Goal: Task Accomplishment & Management: Manage account settings

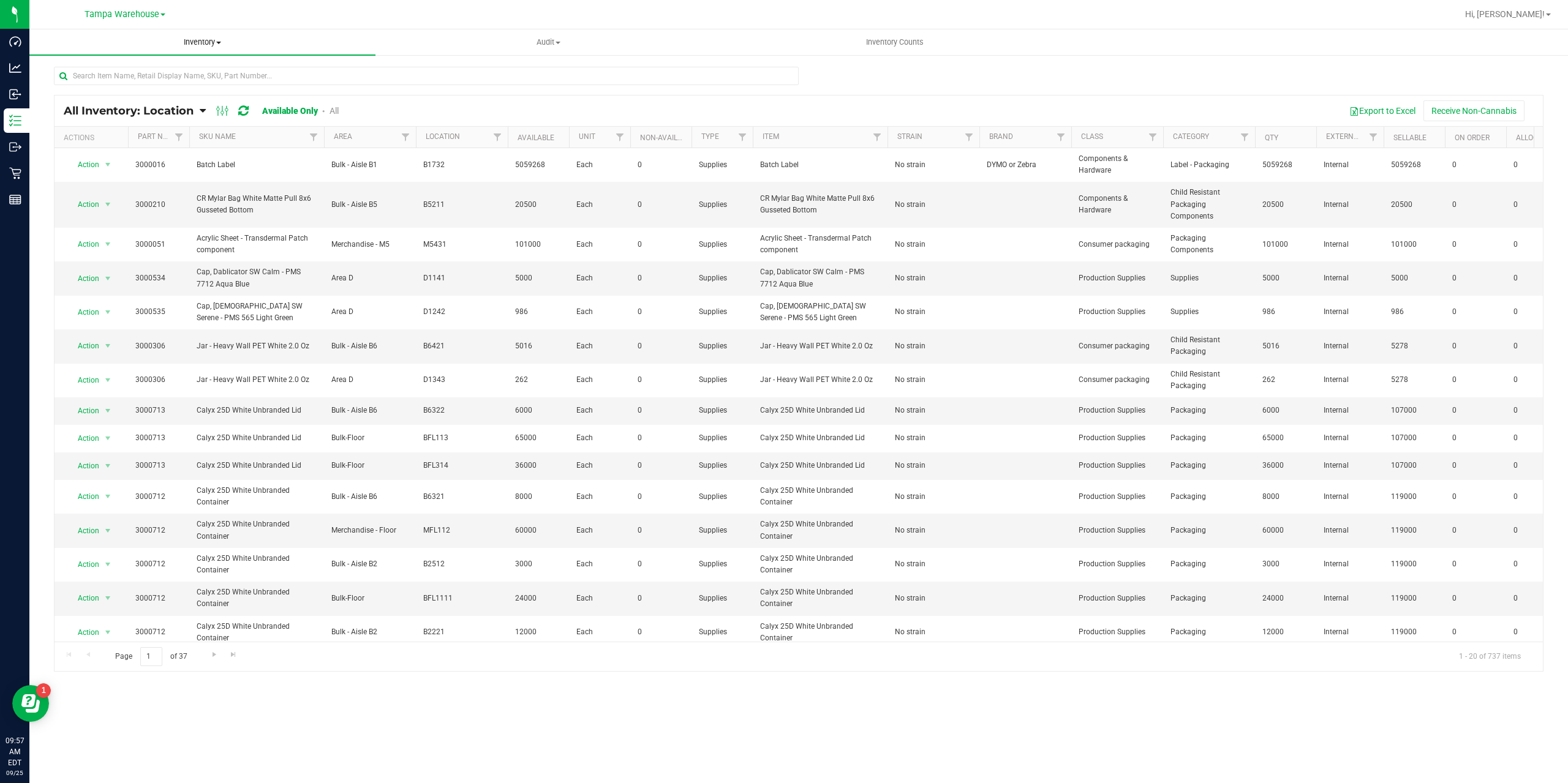
click at [199, 50] on uib-tab-heading "Inventory All packages All inventory Waste log Create inventory" at bounding box center [202, 42] width 346 height 26
click at [79, 69] on span "All packages" at bounding box center [71, 74] width 84 height 11
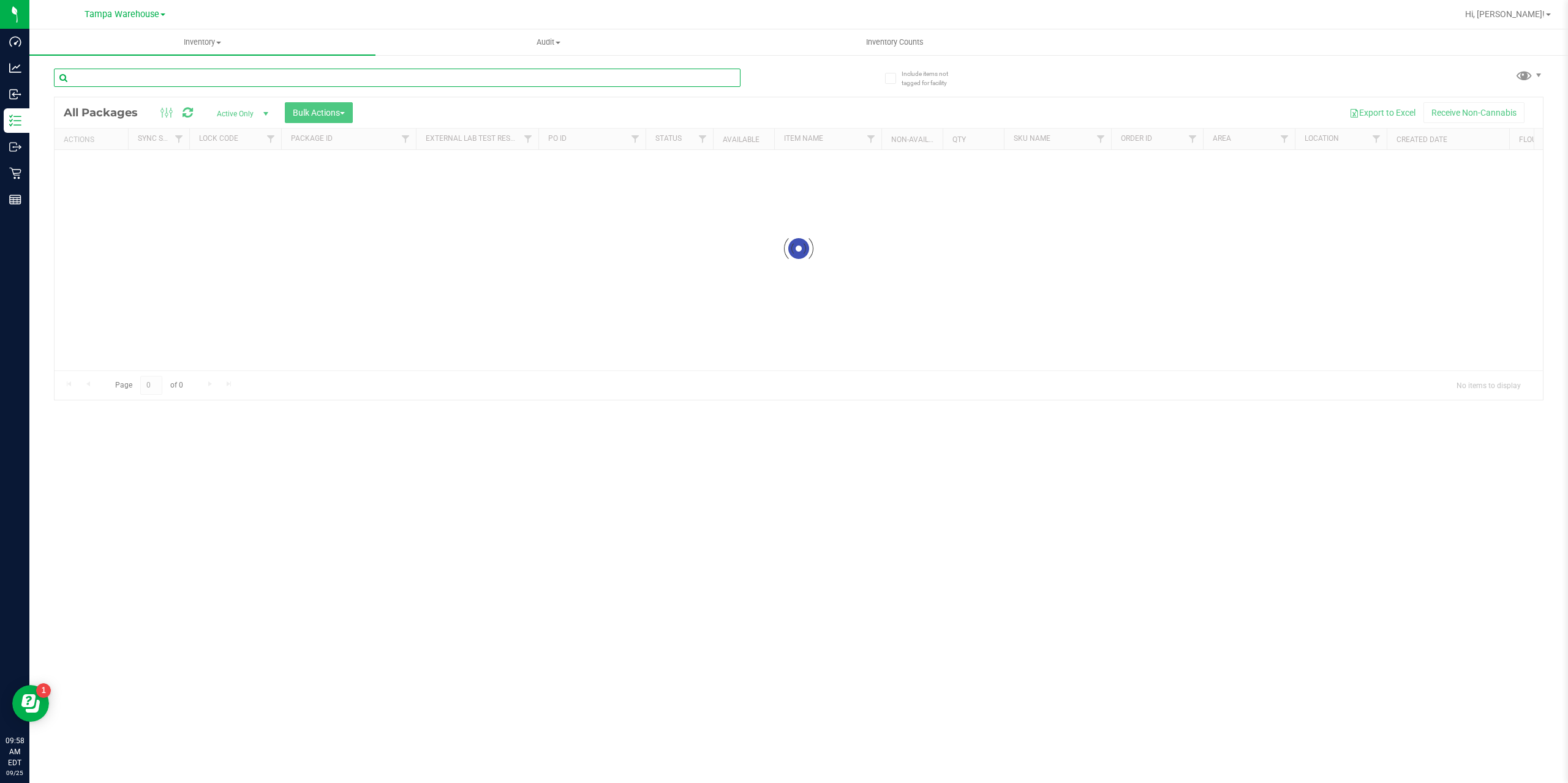
click at [124, 75] on input "text" at bounding box center [396, 78] width 687 height 19
paste input "FLSRWGM-20250908-424"
type input "FLSRWGM-20250908-424"
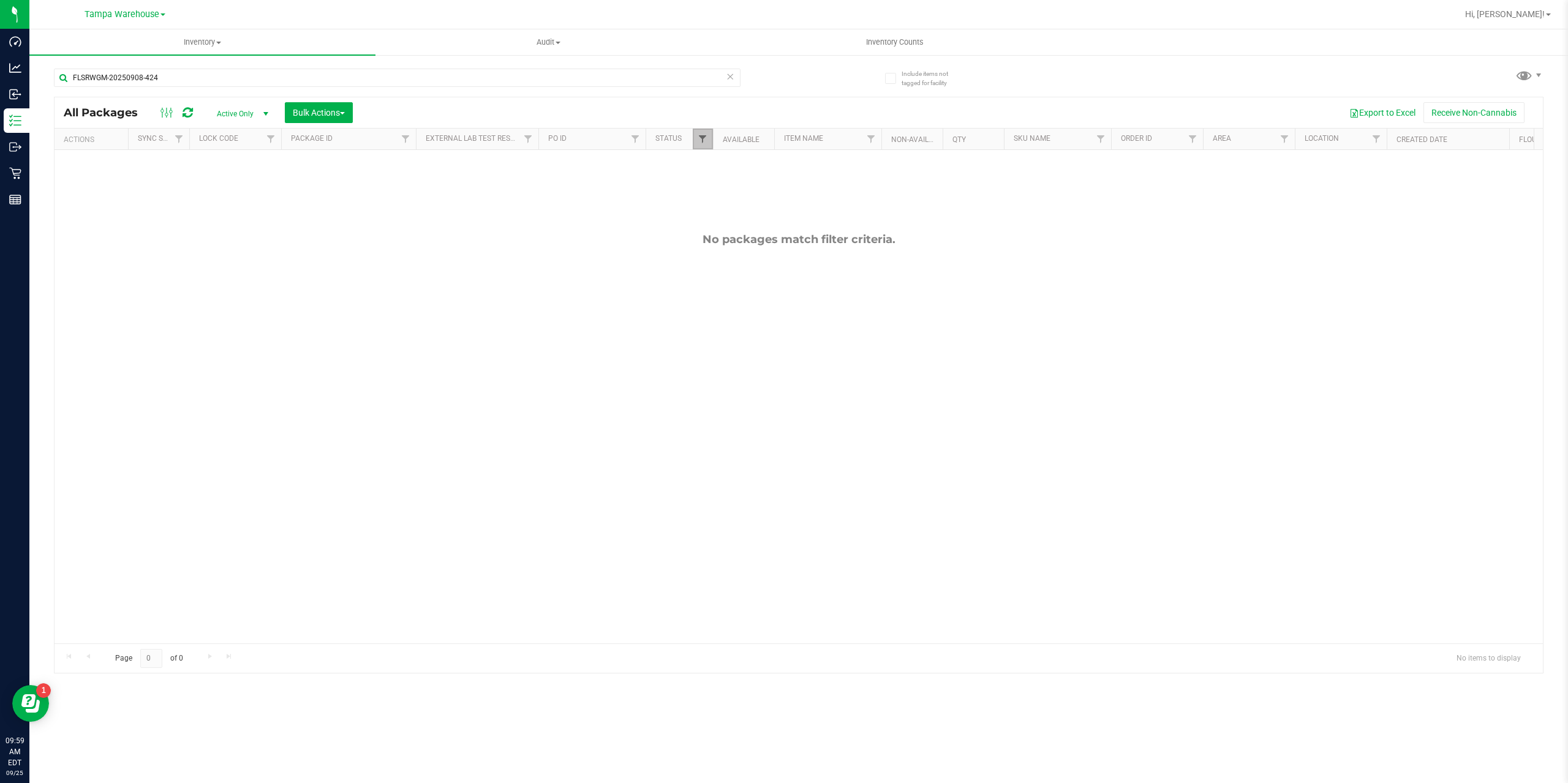
click at [700, 142] on span "Filter" at bounding box center [703, 139] width 10 height 10
click at [708, 225] on input "Assigned to order" at bounding box center [709, 225] width 8 height 8
checkbox input "false"
click at [707, 272] on input "Created" at bounding box center [709, 274] width 8 height 8
checkbox input "false"
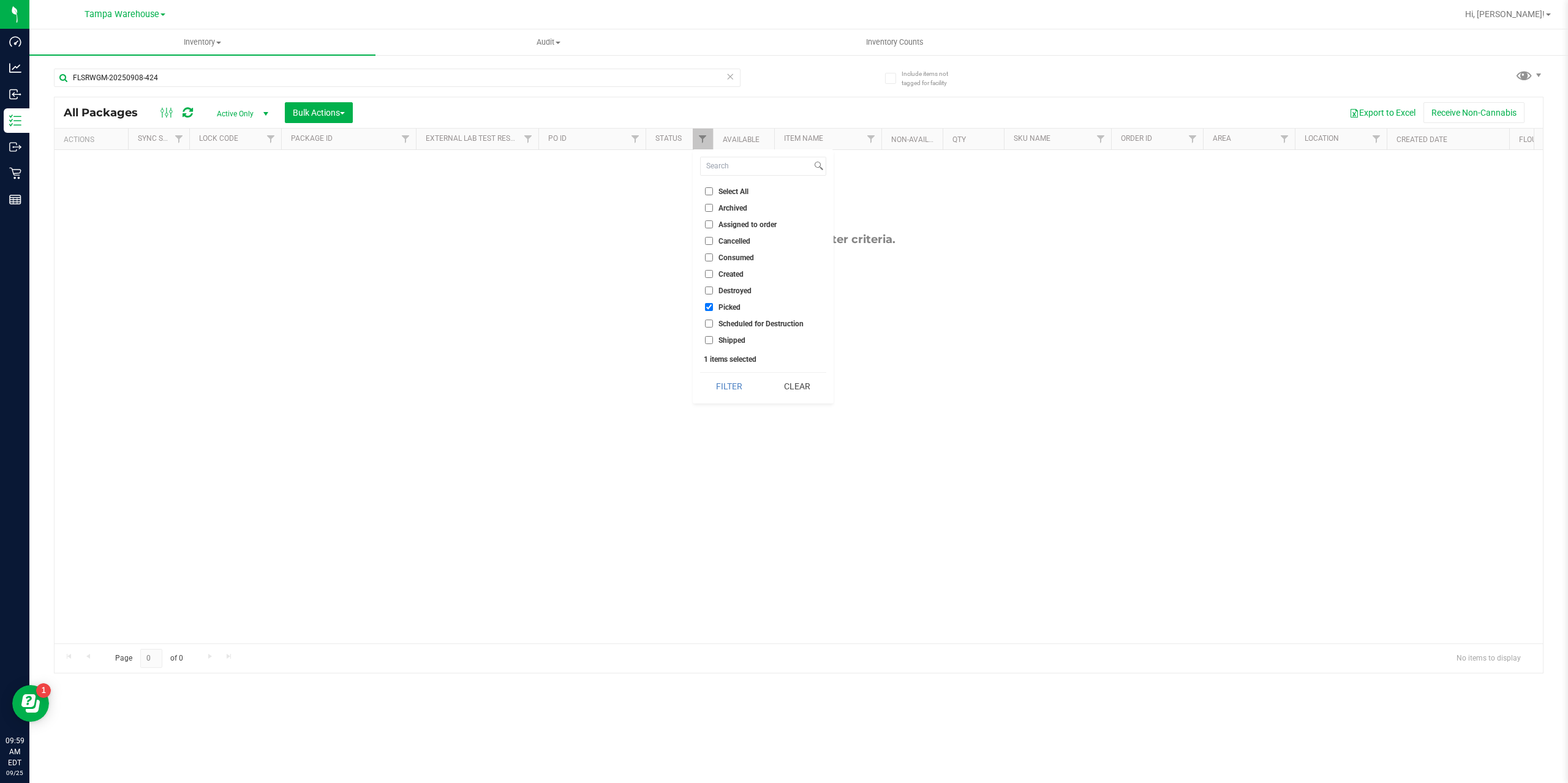
click at [710, 306] on input "Picked" at bounding box center [709, 307] width 8 height 8
checkbox input "false"
click at [709, 344] on input "Shipped" at bounding box center [709, 340] width 8 height 8
checkbox input "true"
click at [724, 386] on button "Filter" at bounding box center [730, 386] width 59 height 27
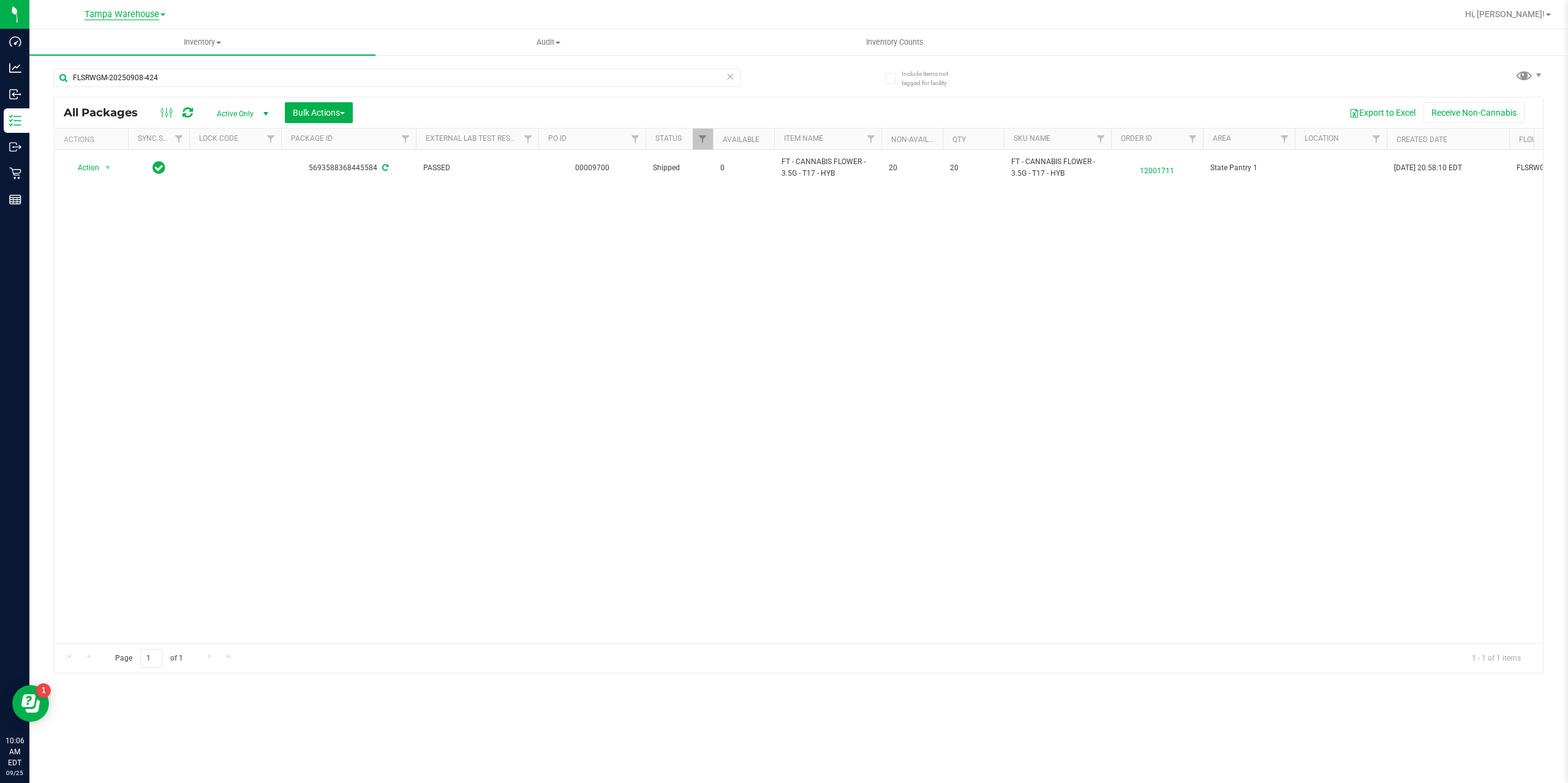
click at [102, 11] on span "Tampa Warehouse" at bounding box center [122, 15] width 75 height 11
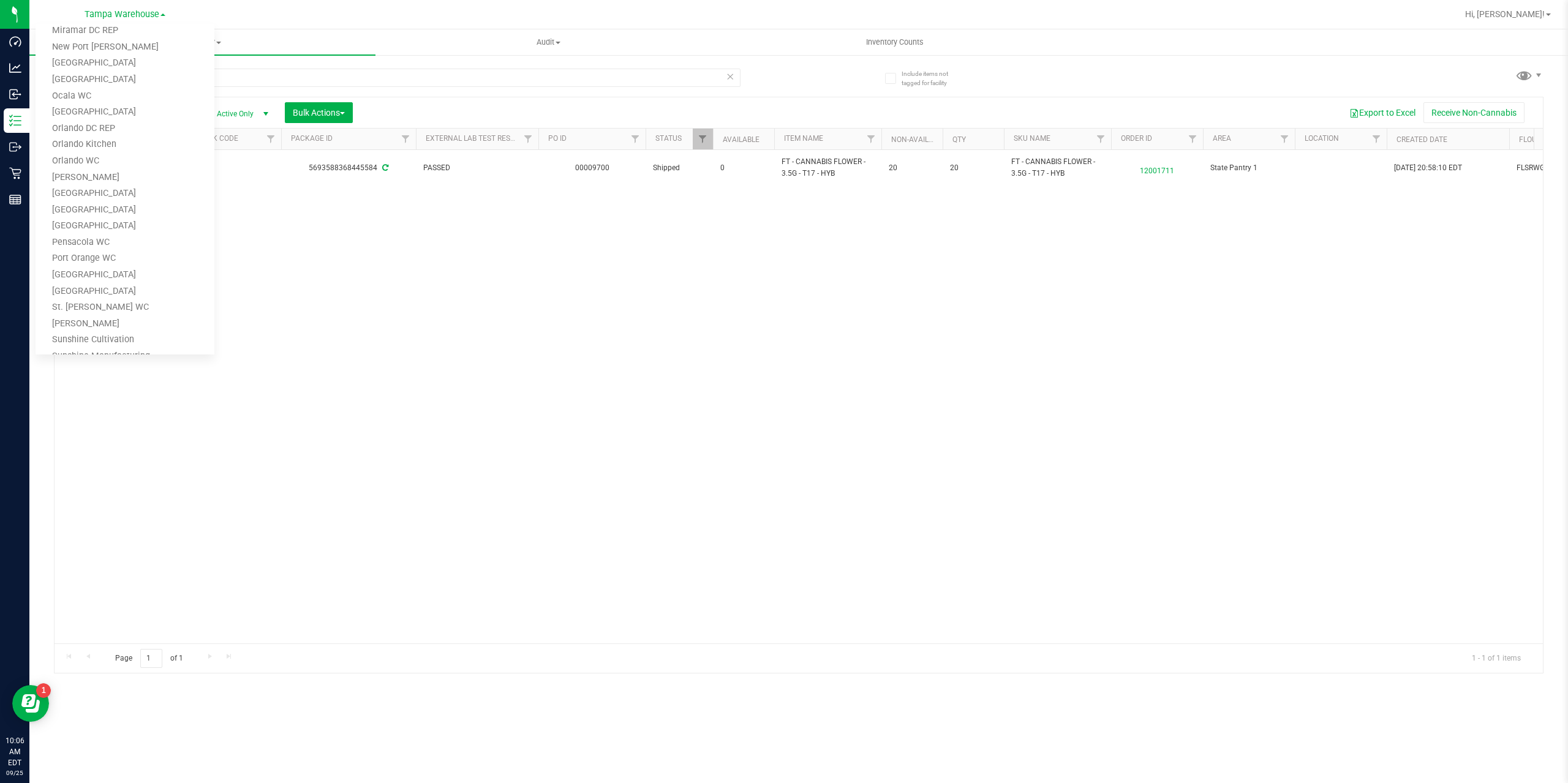
scroll to position [429, 0]
click at [105, 278] on link "[PERSON_NAME]" at bounding box center [125, 282] width 179 height 16
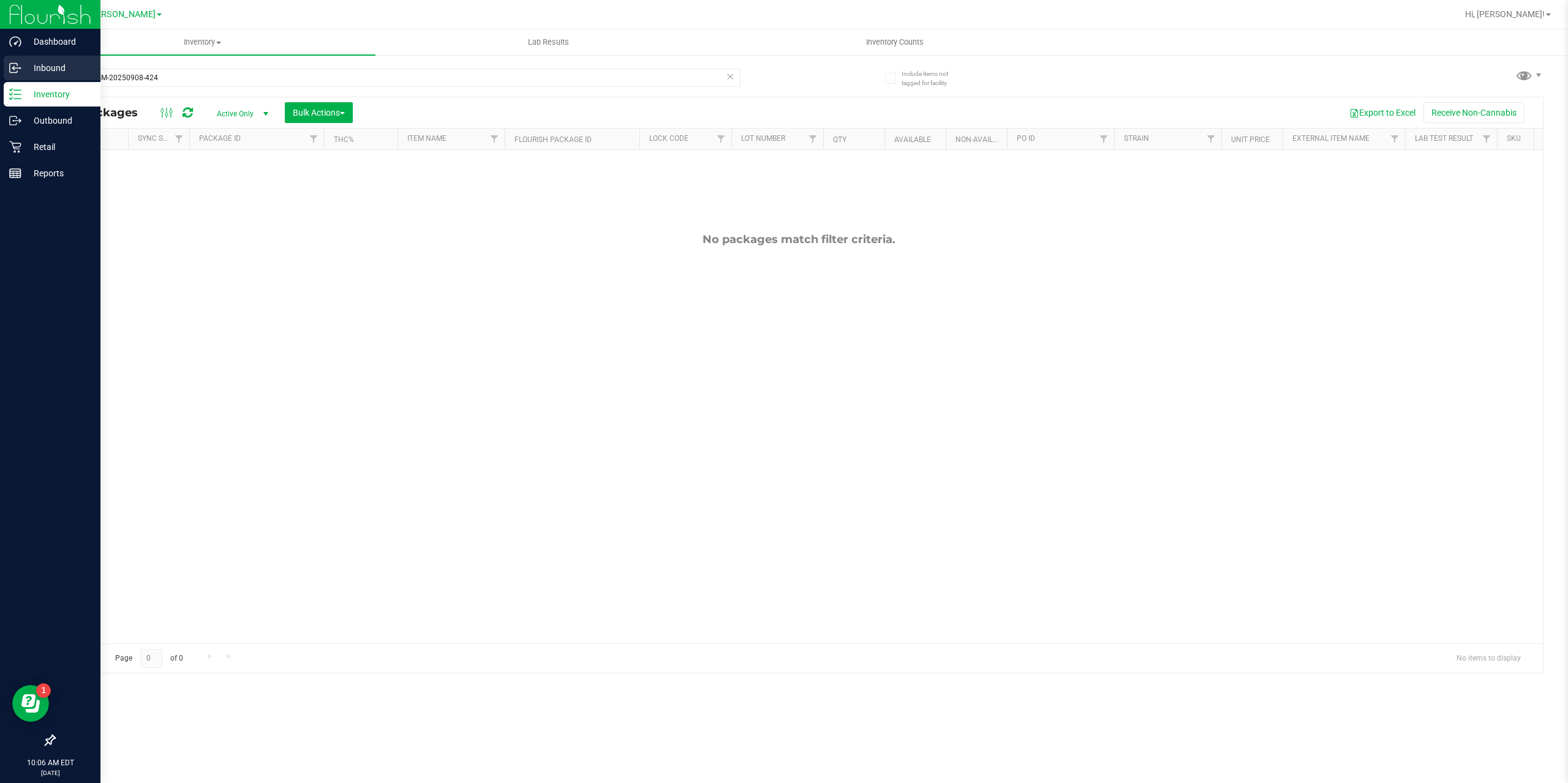
click at [49, 68] on p "Inbound" at bounding box center [58, 68] width 74 height 15
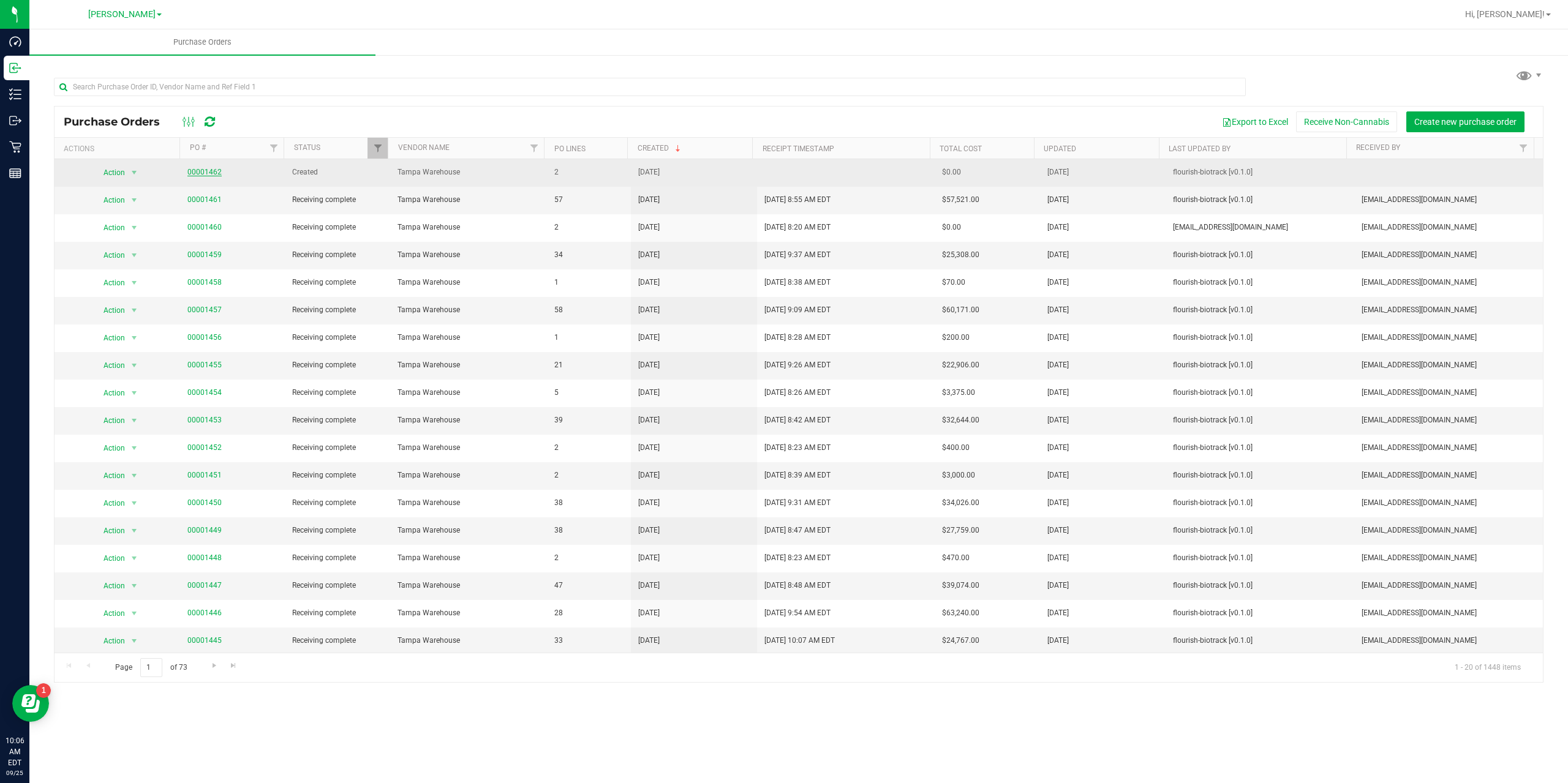
click at [196, 169] on link "00001462" at bounding box center [204, 172] width 34 height 9
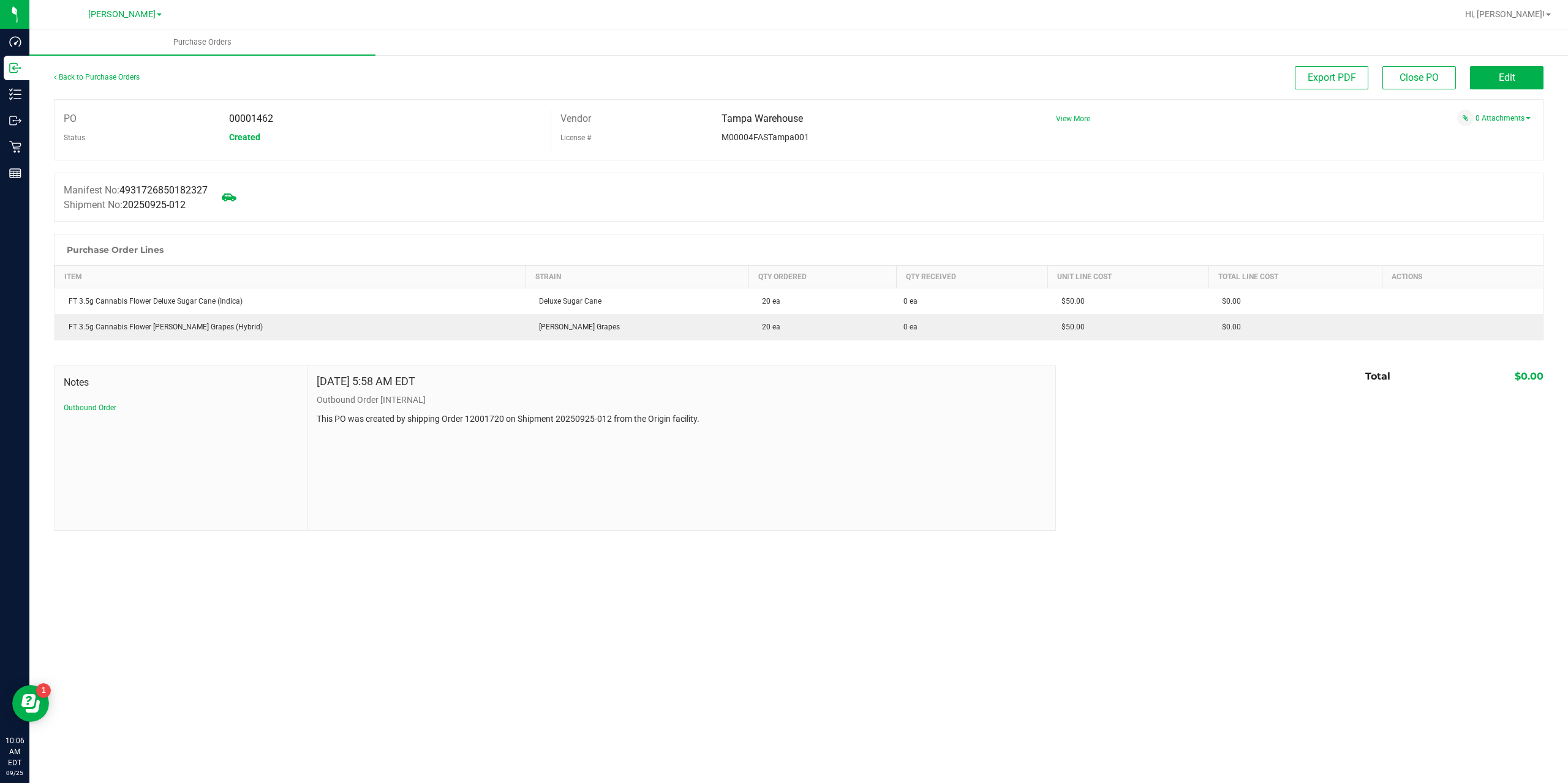
drag, startPoint x: 193, startPoint y: 204, endPoint x: 129, endPoint y: 206, distance: 64.0
click at [129, 206] on div "Shipment No: 20250925-012" at bounding box center [136, 205] width 144 height 15
copy span "20250925-012"
click at [379, 533] on div "Back to Purchase Orders Export PDF Close PO Edit PO 00001462 Status Created Ven…" at bounding box center [799, 298] width 1539 height 490
click at [89, 78] on link "Back to Purchase Orders" at bounding box center [96, 77] width 86 height 9
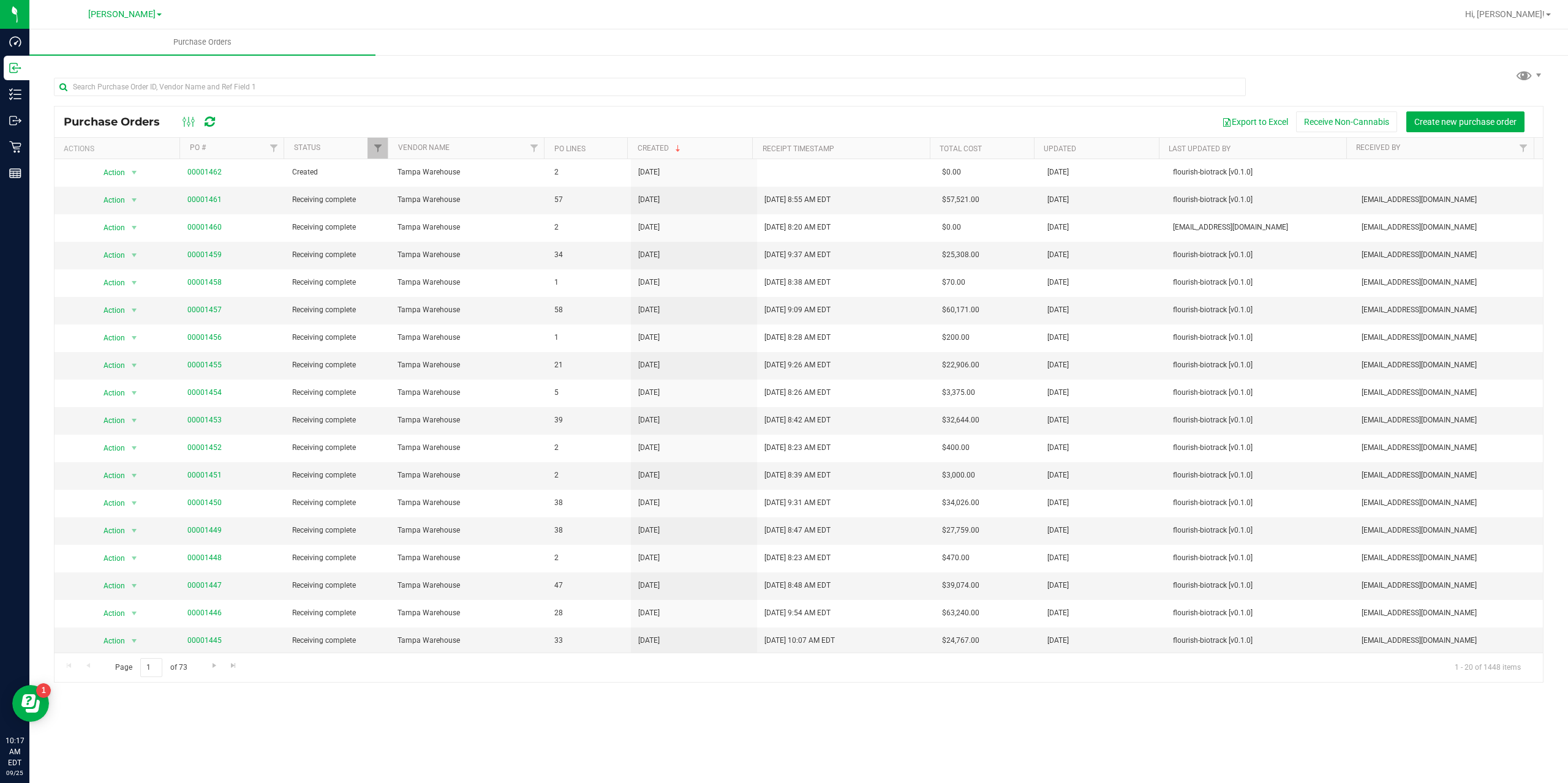
click at [128, 20] on div "Summerfield WC Bonita Springs WC Boynton Beach WC Bradenton WC Brandon WC Brook…" at bounding box center [125, 14] width 74 height 15
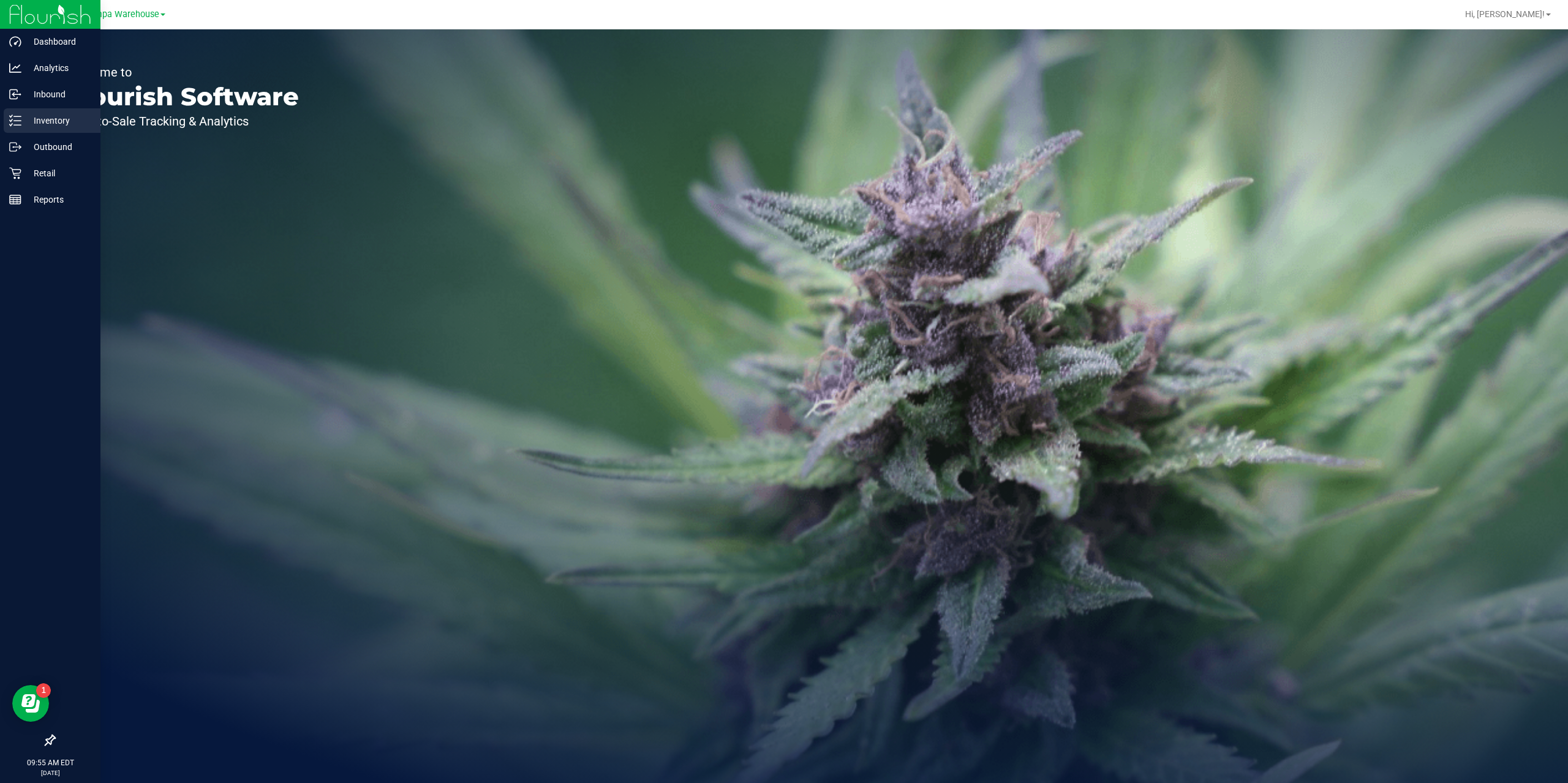
click at [56, 123] on p "Inventory" at bounding box center [58, 121] width 74 height 15
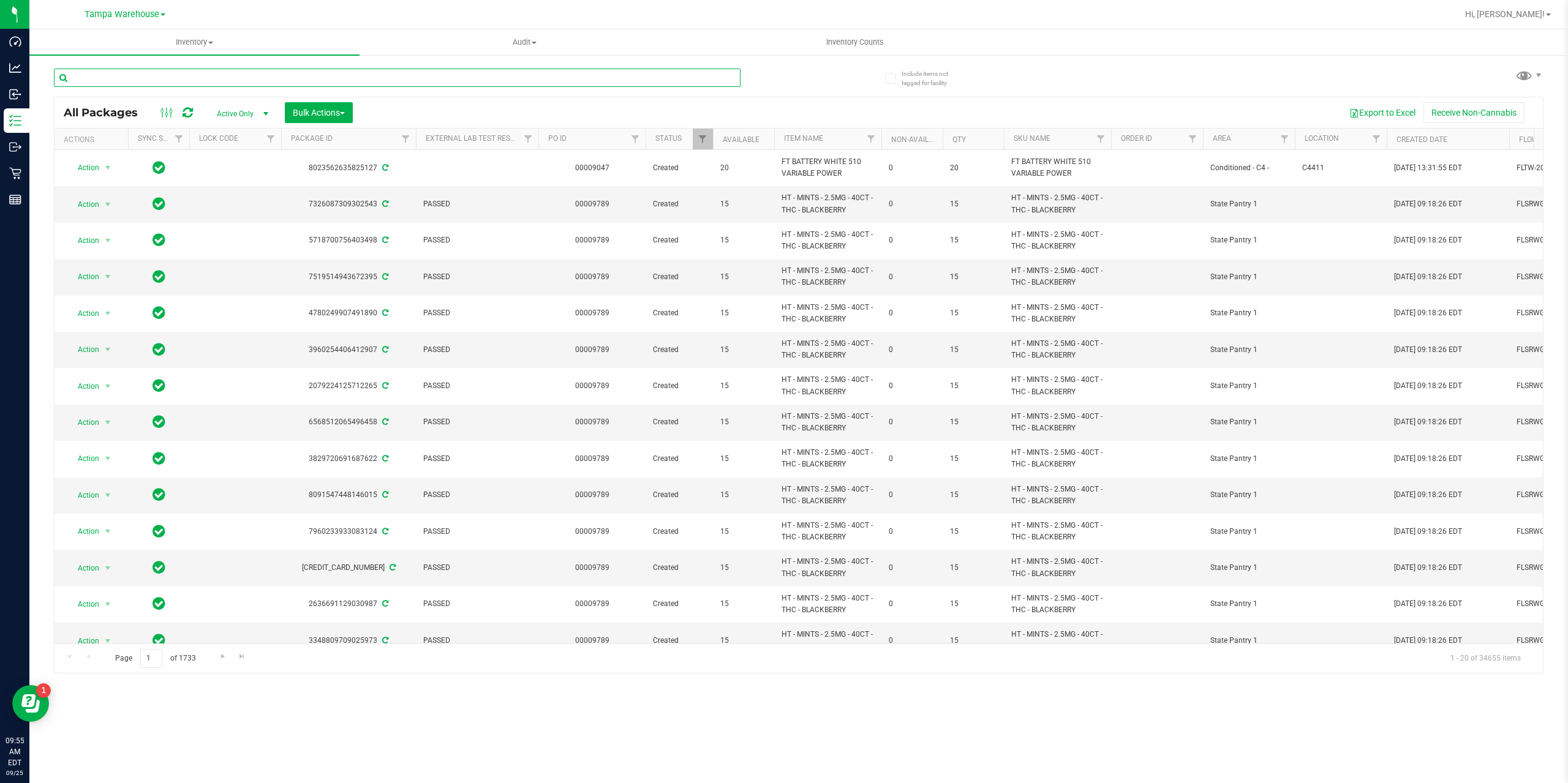
click at [196, 76] on input "text" at bounding box center [396, 78] width 687 height 19
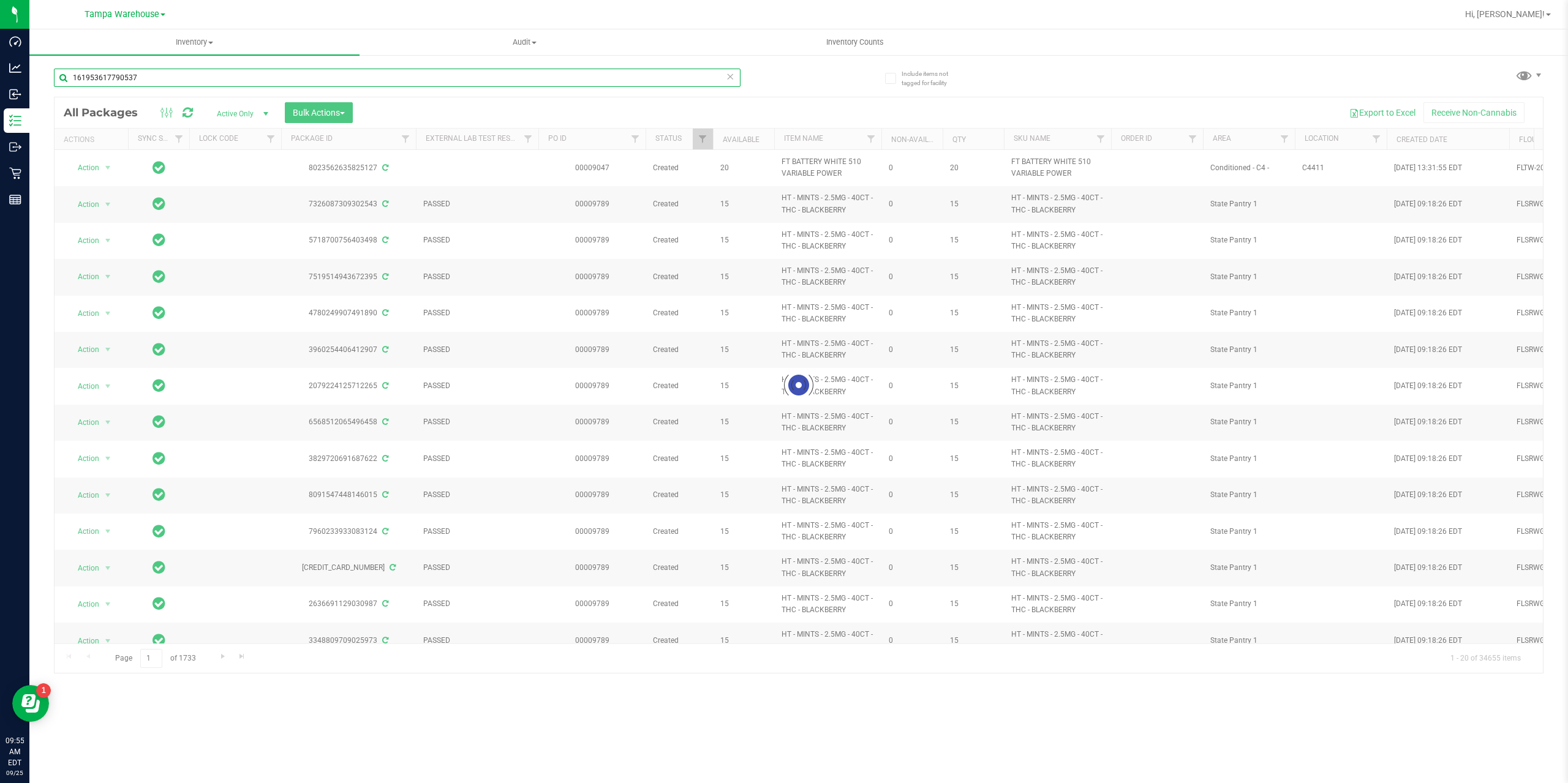
type input "1619536177905379"
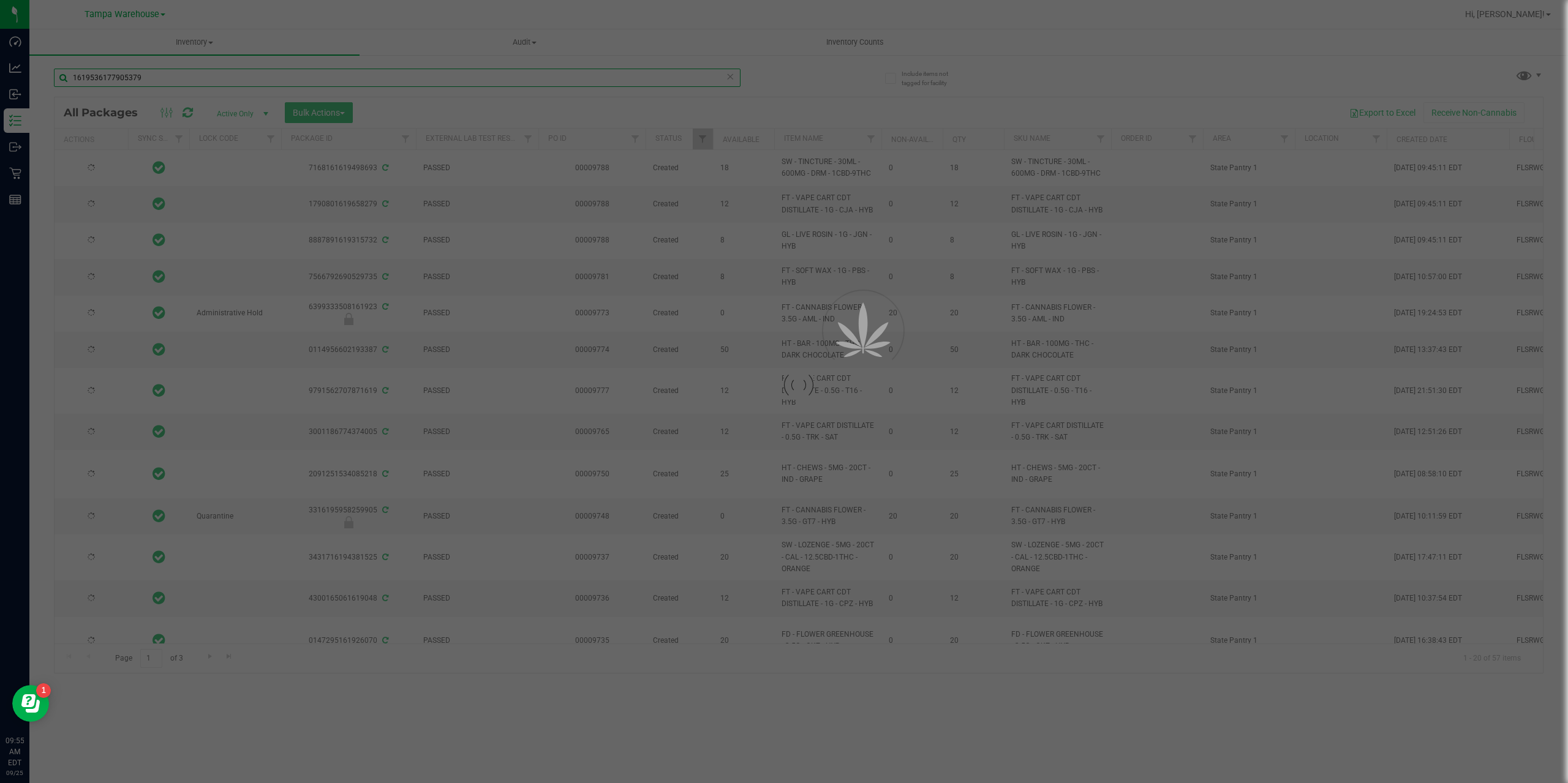
type input "2025-09-09"
type input "2025-09-04"
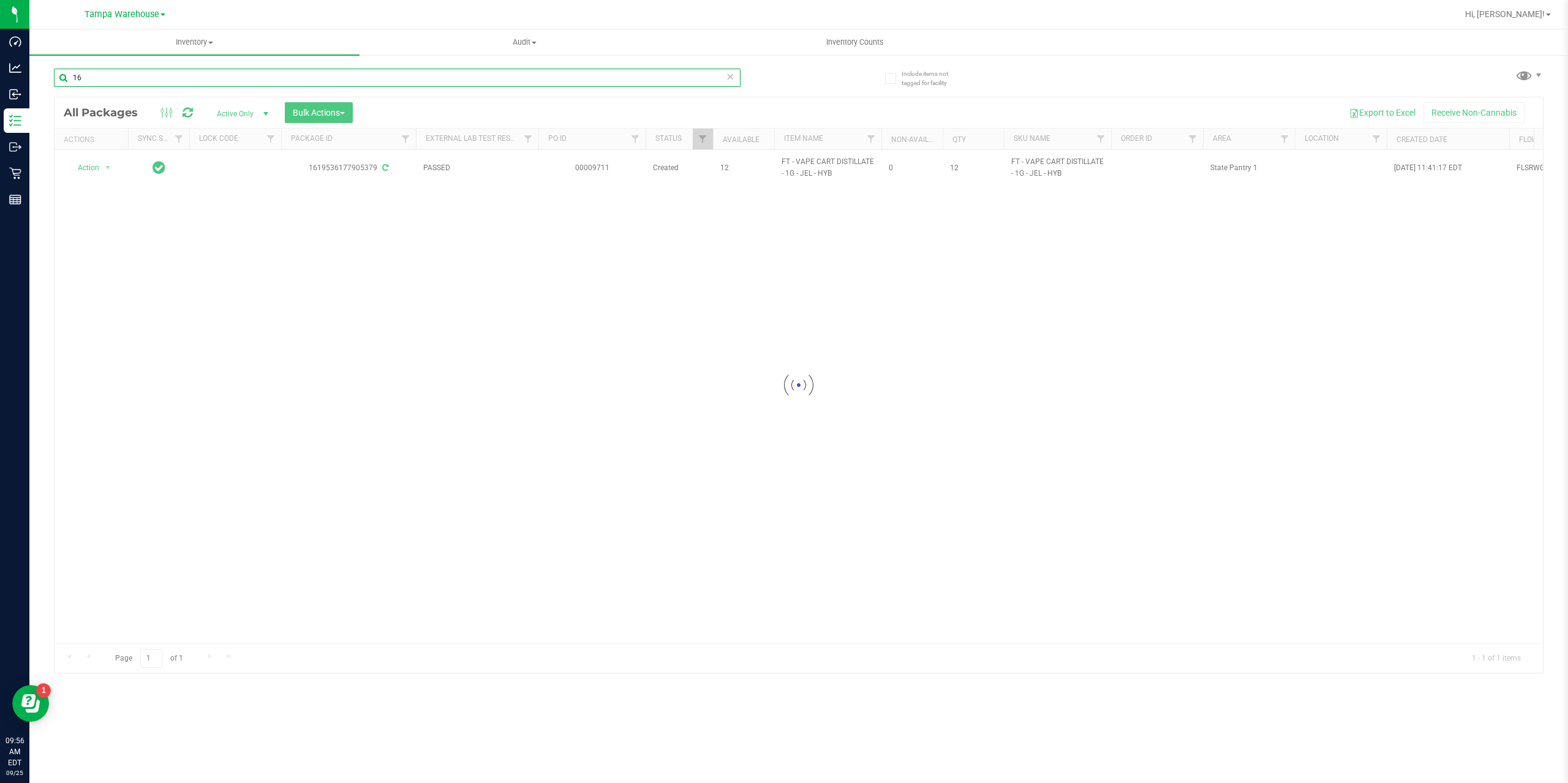
type input "1"
type input "112947902664"
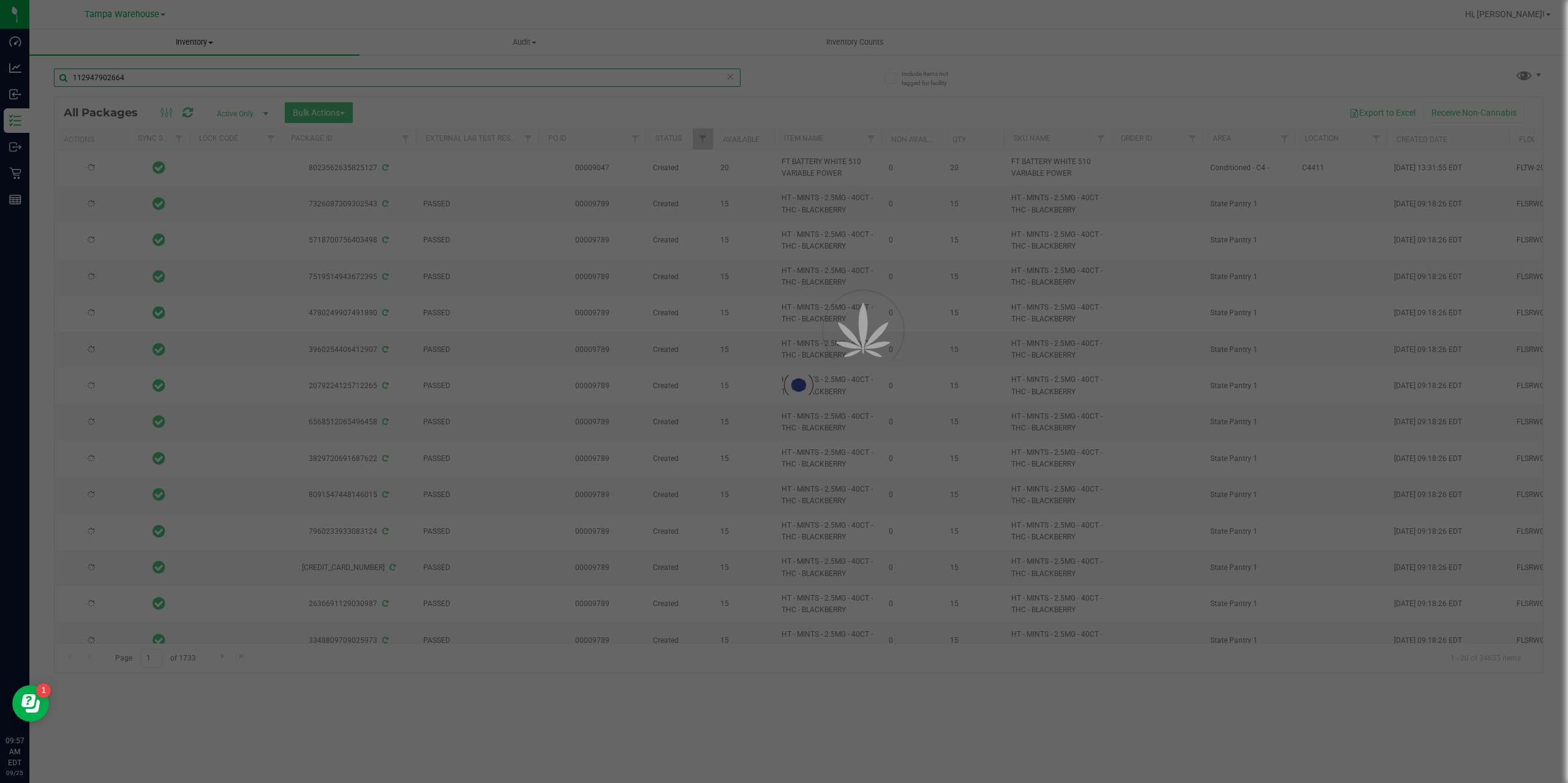
type input "[DATE]"
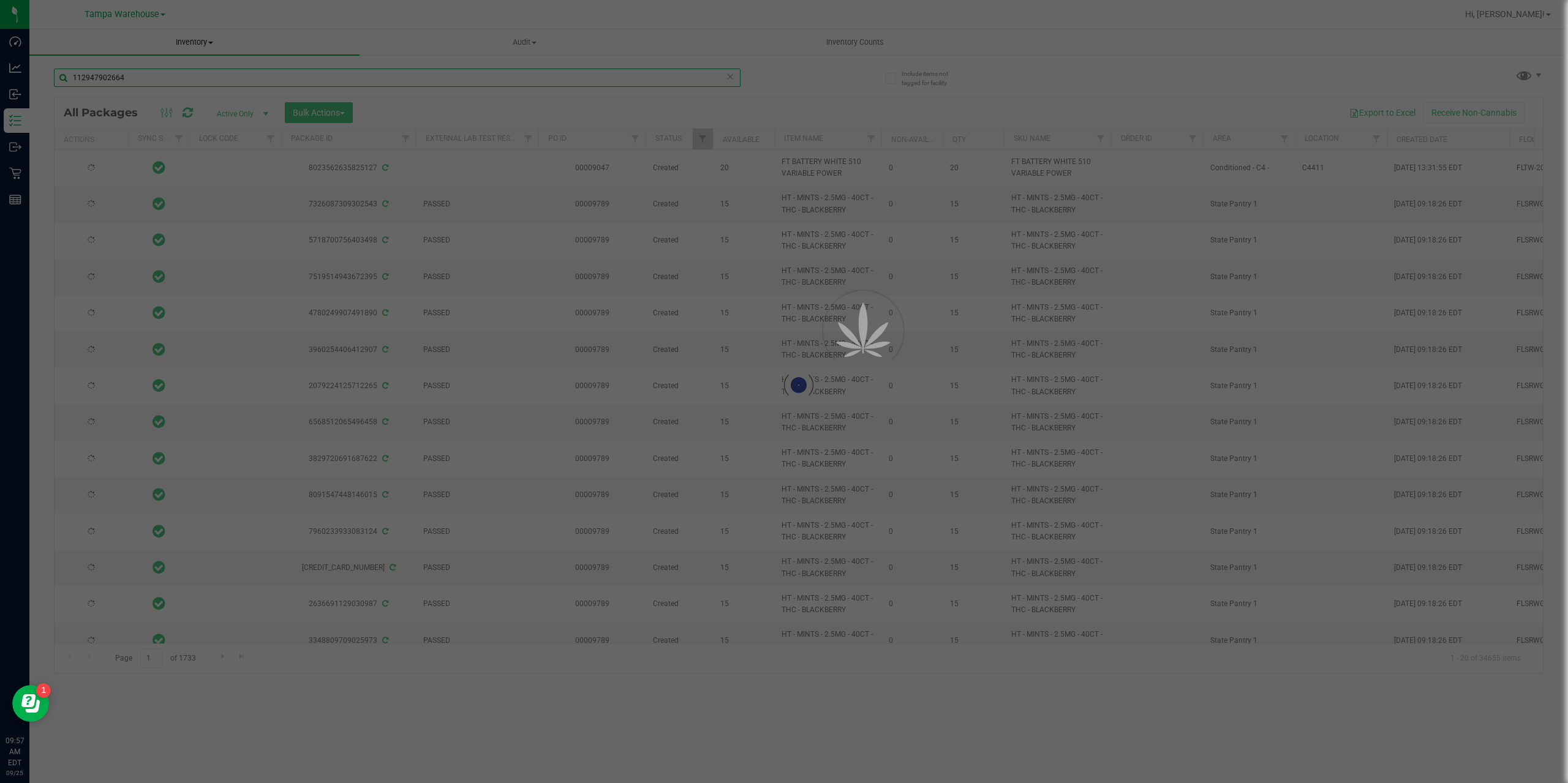
type input "[DATE]"
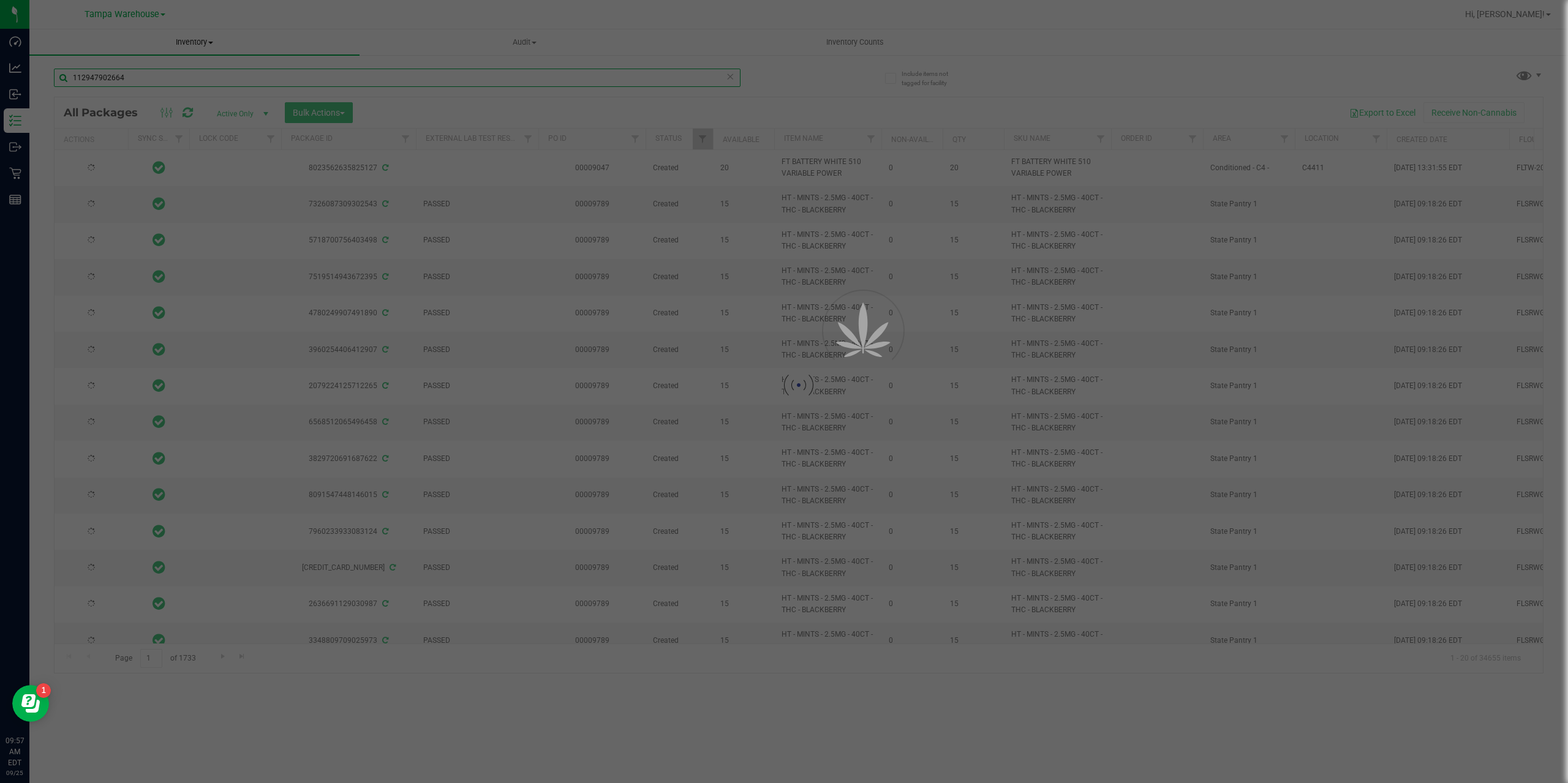
type input "[DATE]"
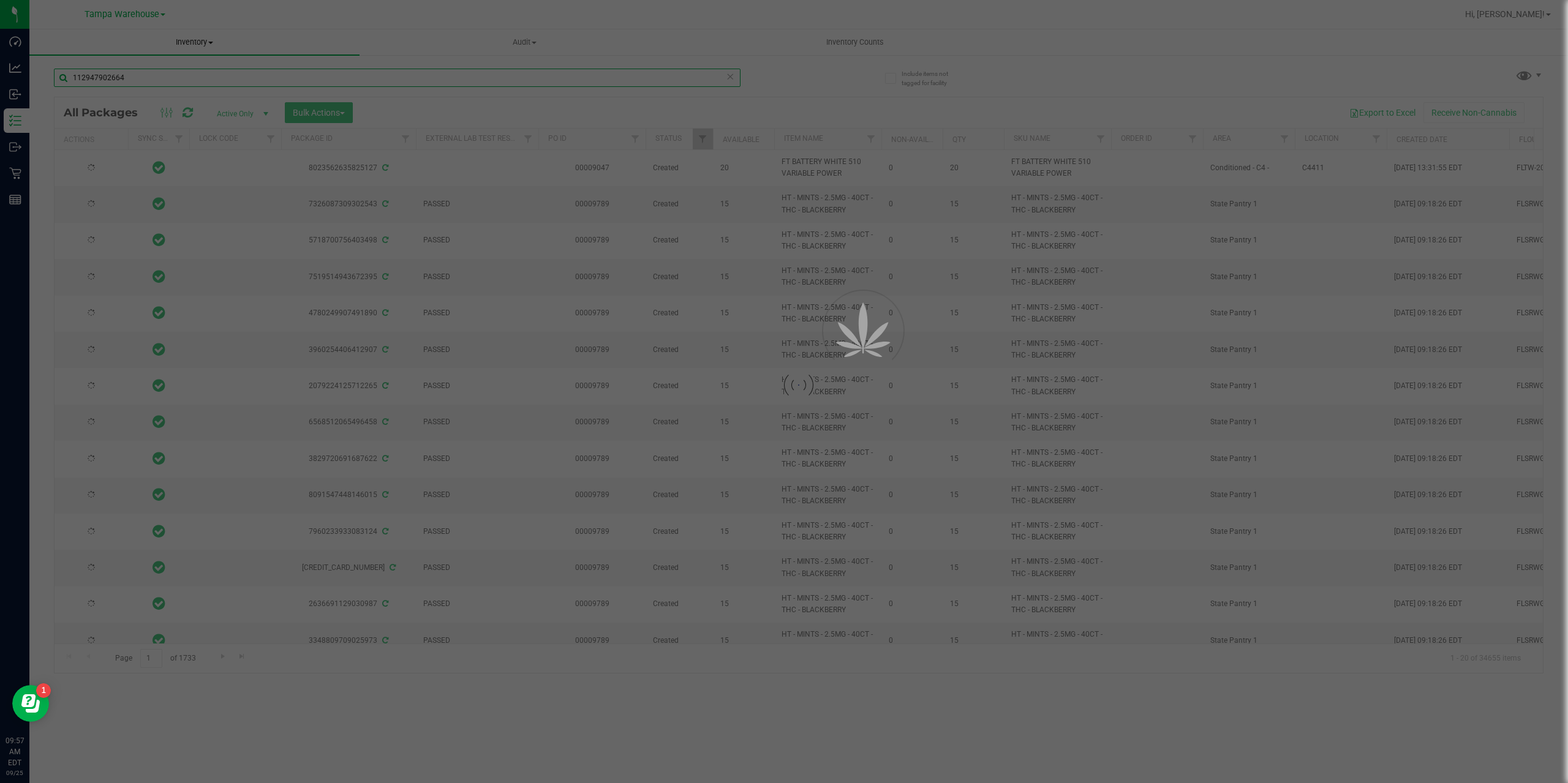
type input "[DATE]"
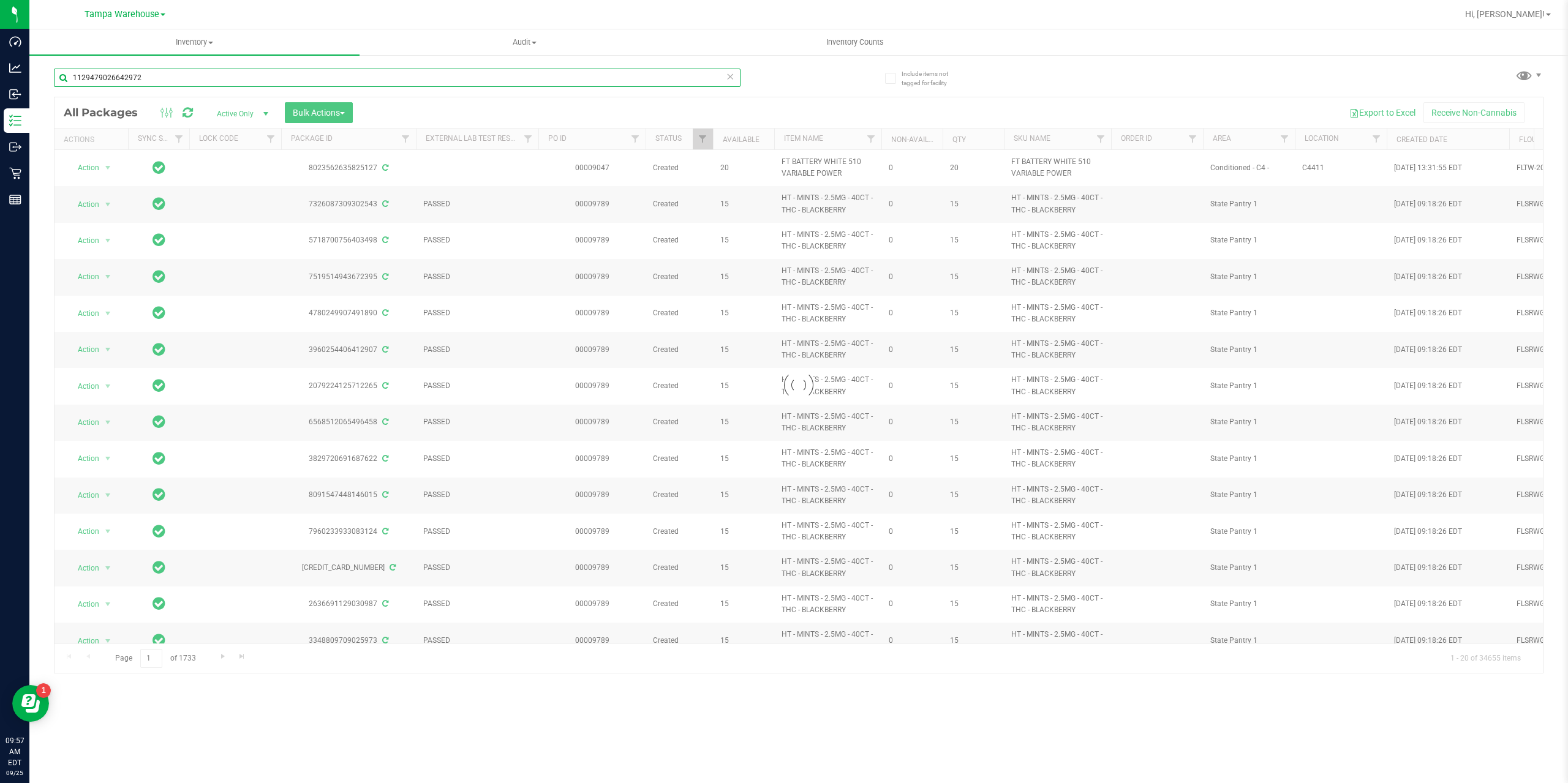
type input "1129479026642972"
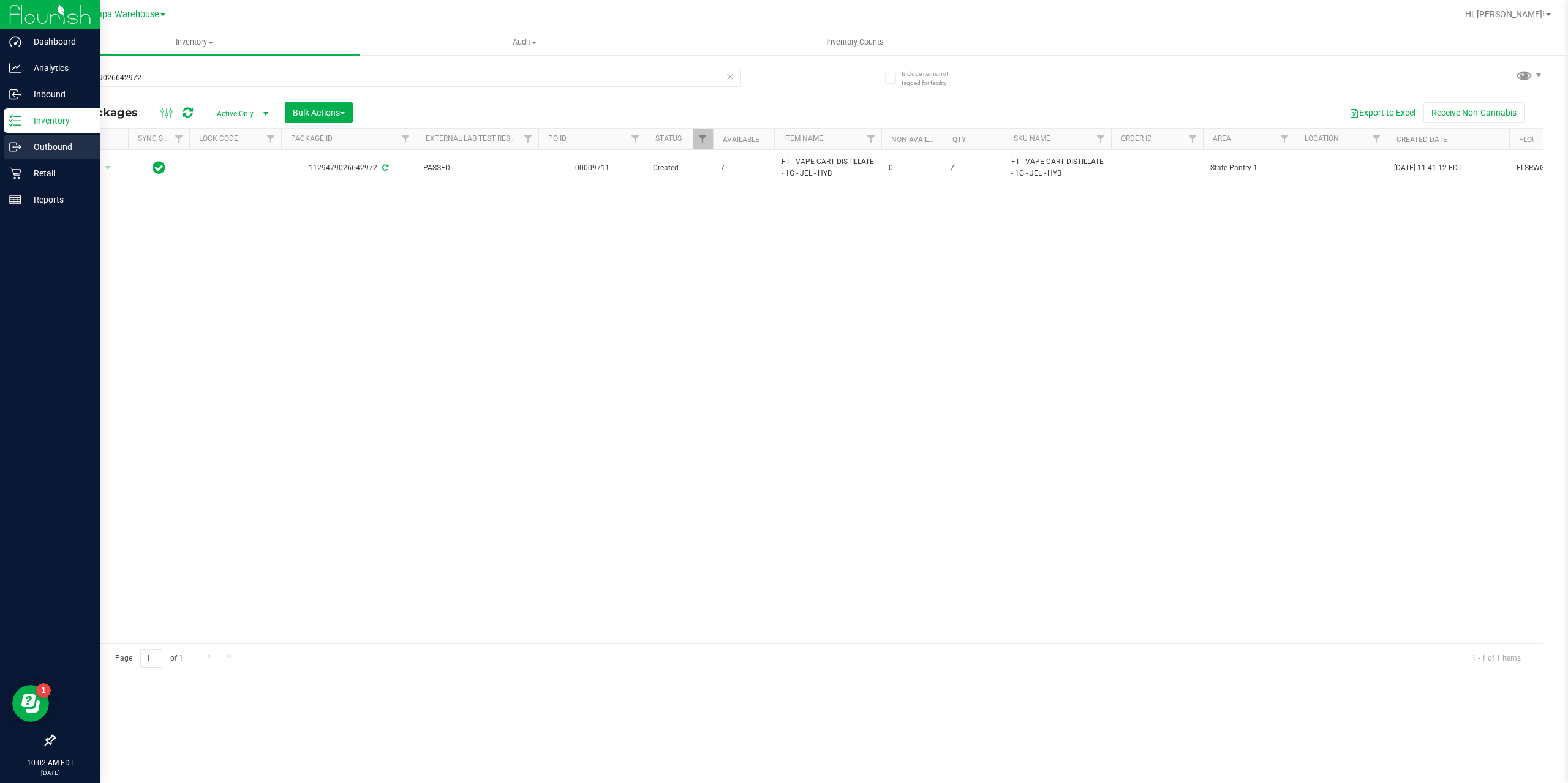
click at [45, 142] on p "Outbound" at bounding box center [58, 147] width 74 height 15
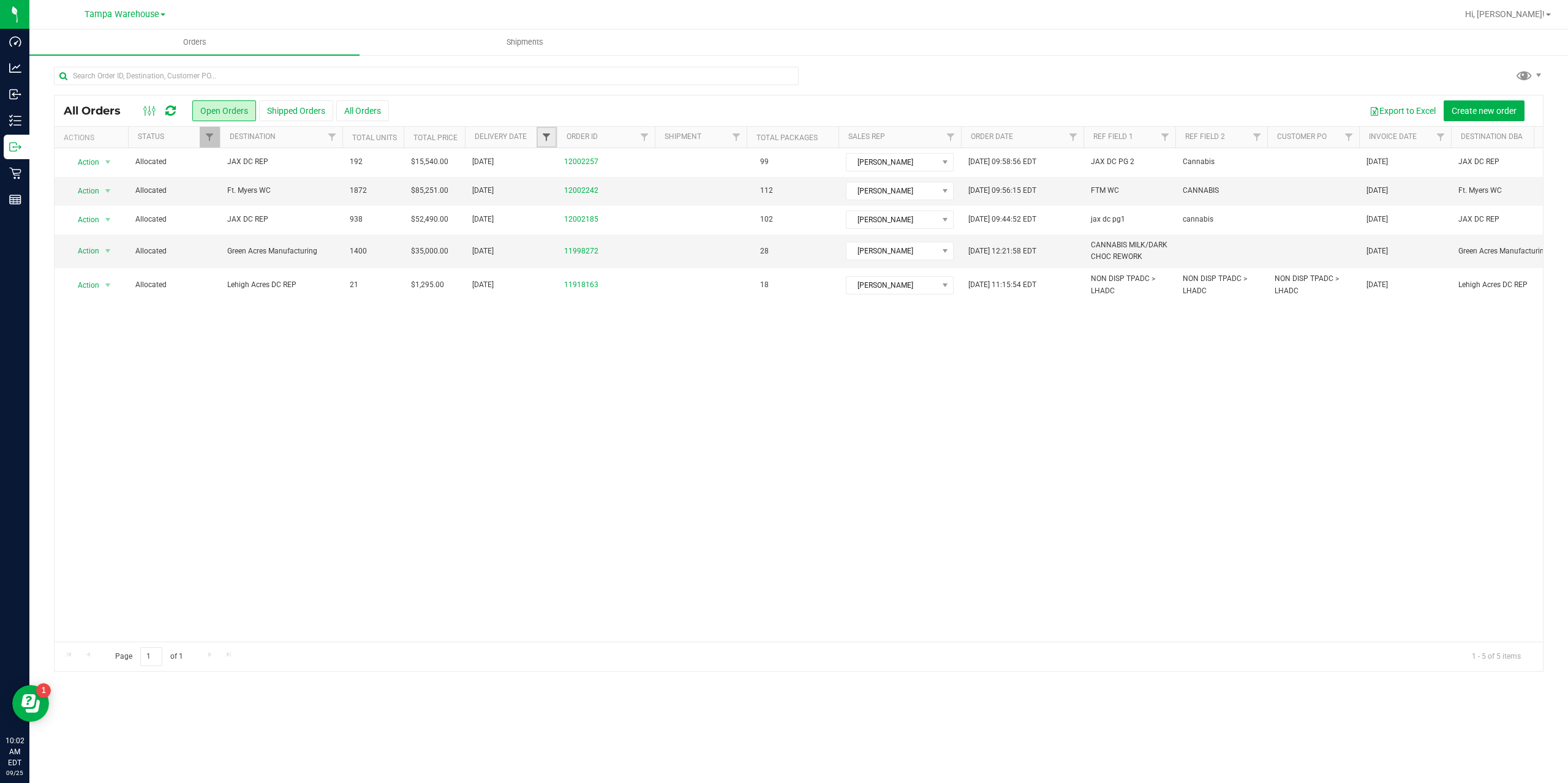
click at [543, 135] on span "Filter" at bounding box center [546, 137] width 10 height 10
click at [658, 216] on span "select" at bounding box center [660, 212] width 10 height 10
click at [630, 339] on link "25" at bounding box center [627, 339] width 18 height 19
type input "9/25/2025"
click at [582, 247] on button "Filter" at bounding box center [573, 242] width 59 height 27
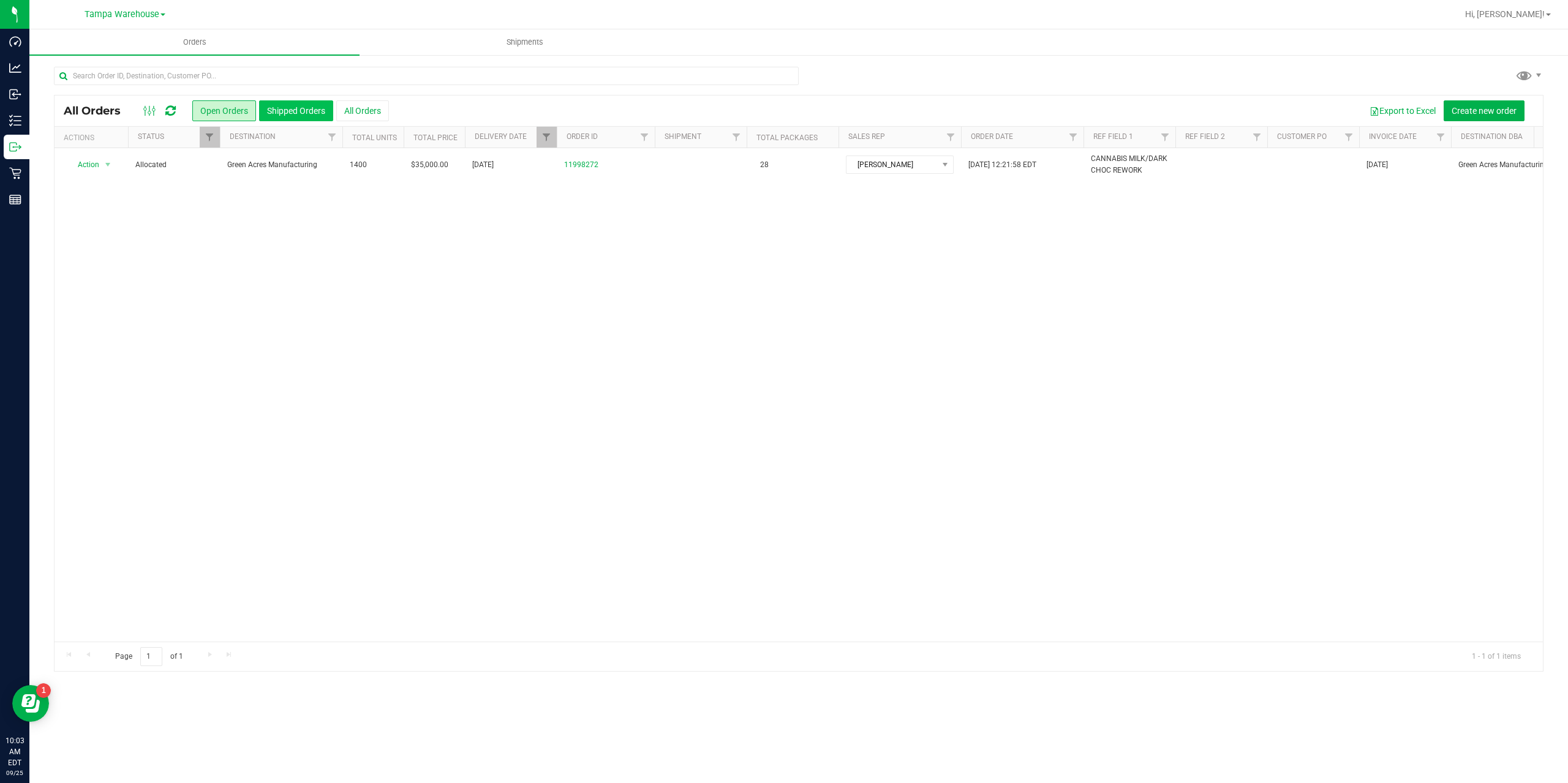
drag, startPoint x: 301, startPoint y: 121, endPoint x: 297, endPoint y: 110, distance: 11.7
click at [297, 110] on button "Shipped Orders" at bounding box center [296, 111] width 74 height 21
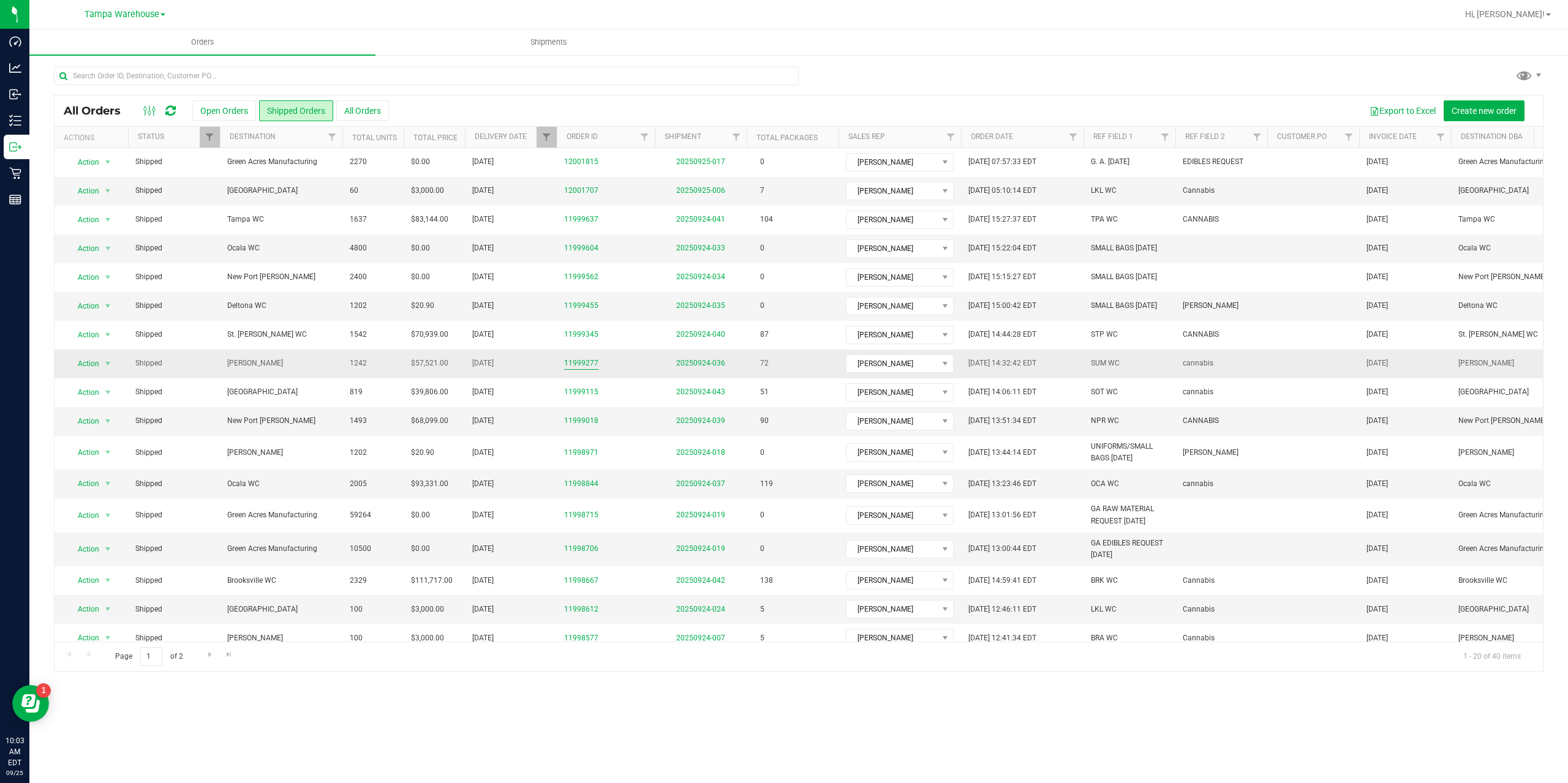
click at [582, 360] on link "11999277" at bounding box center [581, 363] width 34 height 11
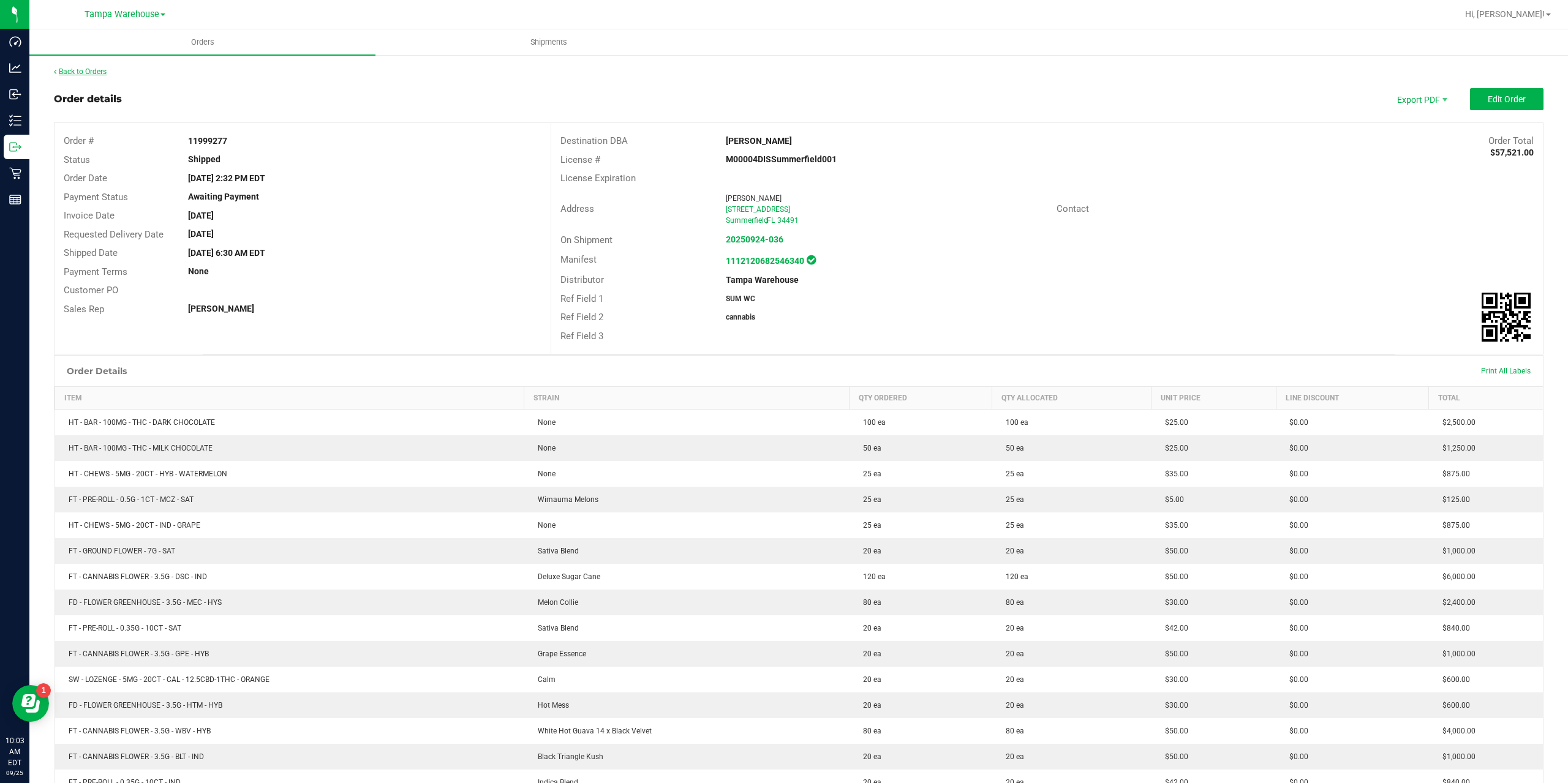
click at [105, 71] on link "Back to Orders" at bounding box center [79, 71] width 53 height 9
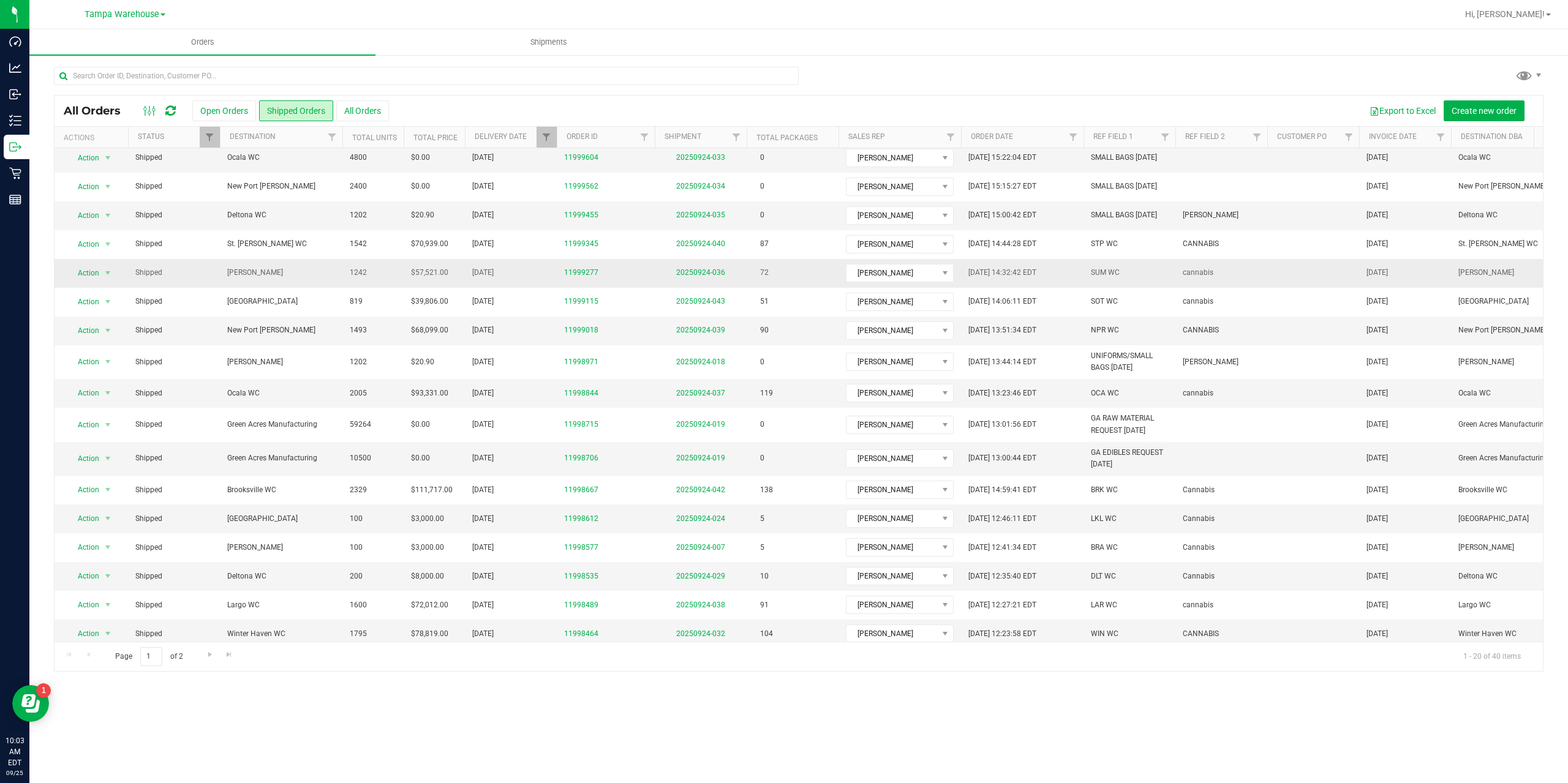
scroll to position [106, 0]
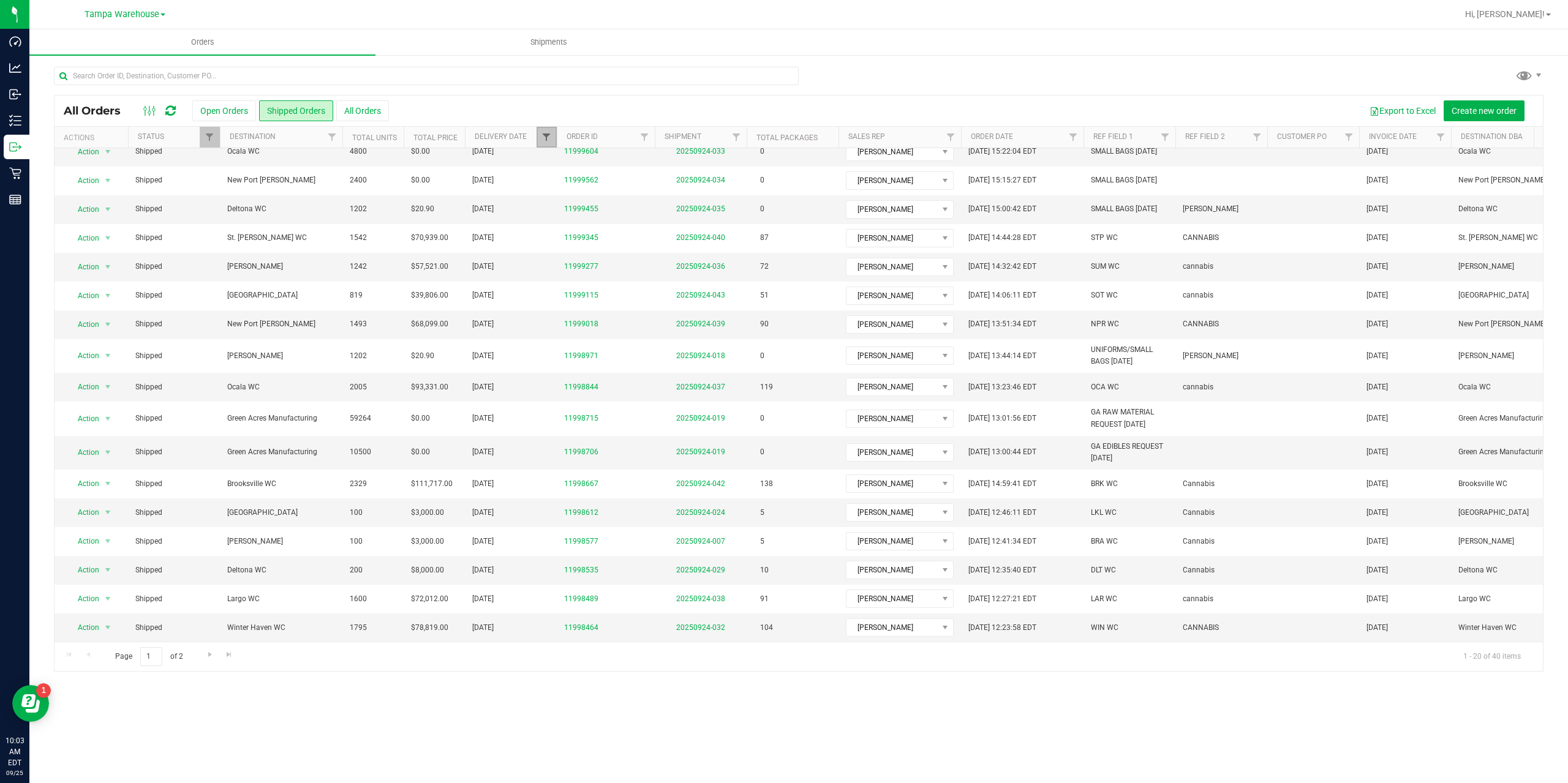
click at [551, 136] on span "Filter" at bounding box center [546, 137] width 10 height 10
click at [658, 211] on span "select" at bounding box center [660, 212] width 10 height 10
click at [641, 336] on link "26" at bounding box center [645, 339] width 18 height 19
click at [574, 242] on button "Filter" at bounding box center [573, 242] width 59 height 27
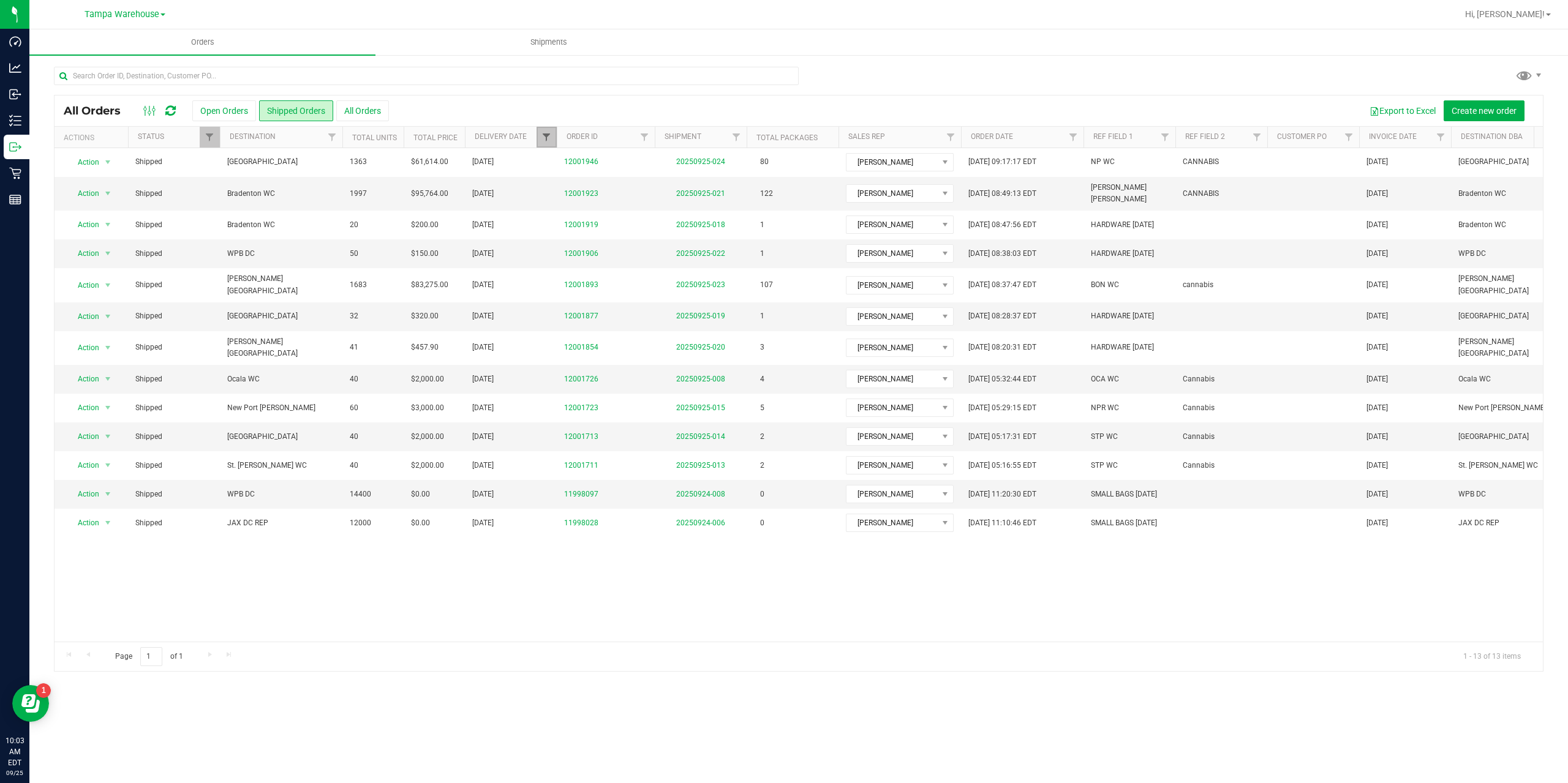
click at [548, 142] on span "Filter" at bounding box center [546, 137] width 10 height 10
click at [661, 215] on span "select" at bounding box center [660, 212] width 10 height 10
click at [628, 341] on link "25" at bounding box center [627, 339] width 18 height 19
type input "9/25/2025"
click at [585, 243] on button "Filter" at bounding box center [573, 242] width 59 height 27
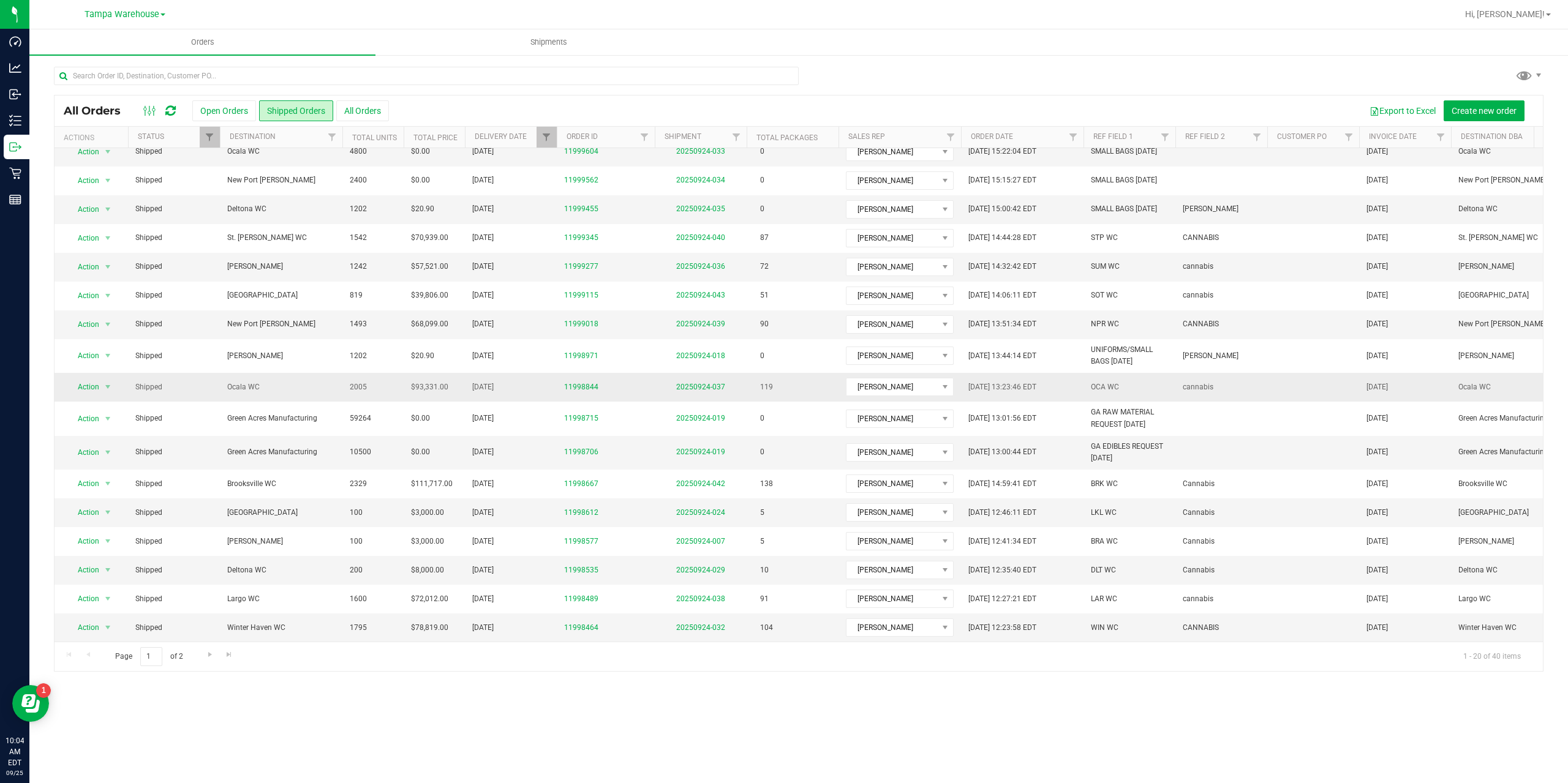
scroll to position [106, 0]
click at [115, 81] on input "text" at bounding box center [426, 75] width 745 height 19
paste input "20250925-012"
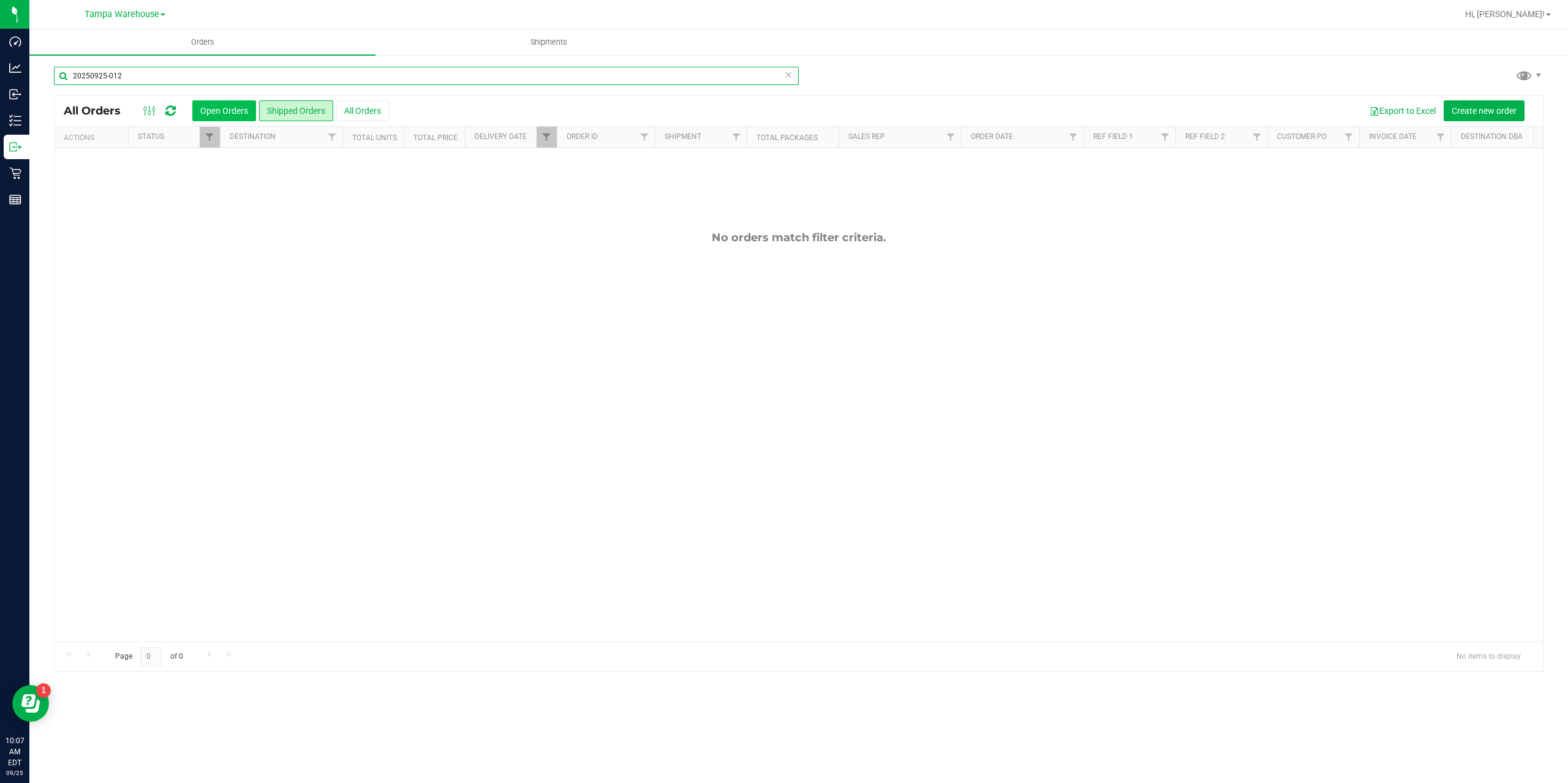
type input "20250925-012"
click at [248, 107] on button "Open Orders" at bounding box center [224, 111] width 64 height 21
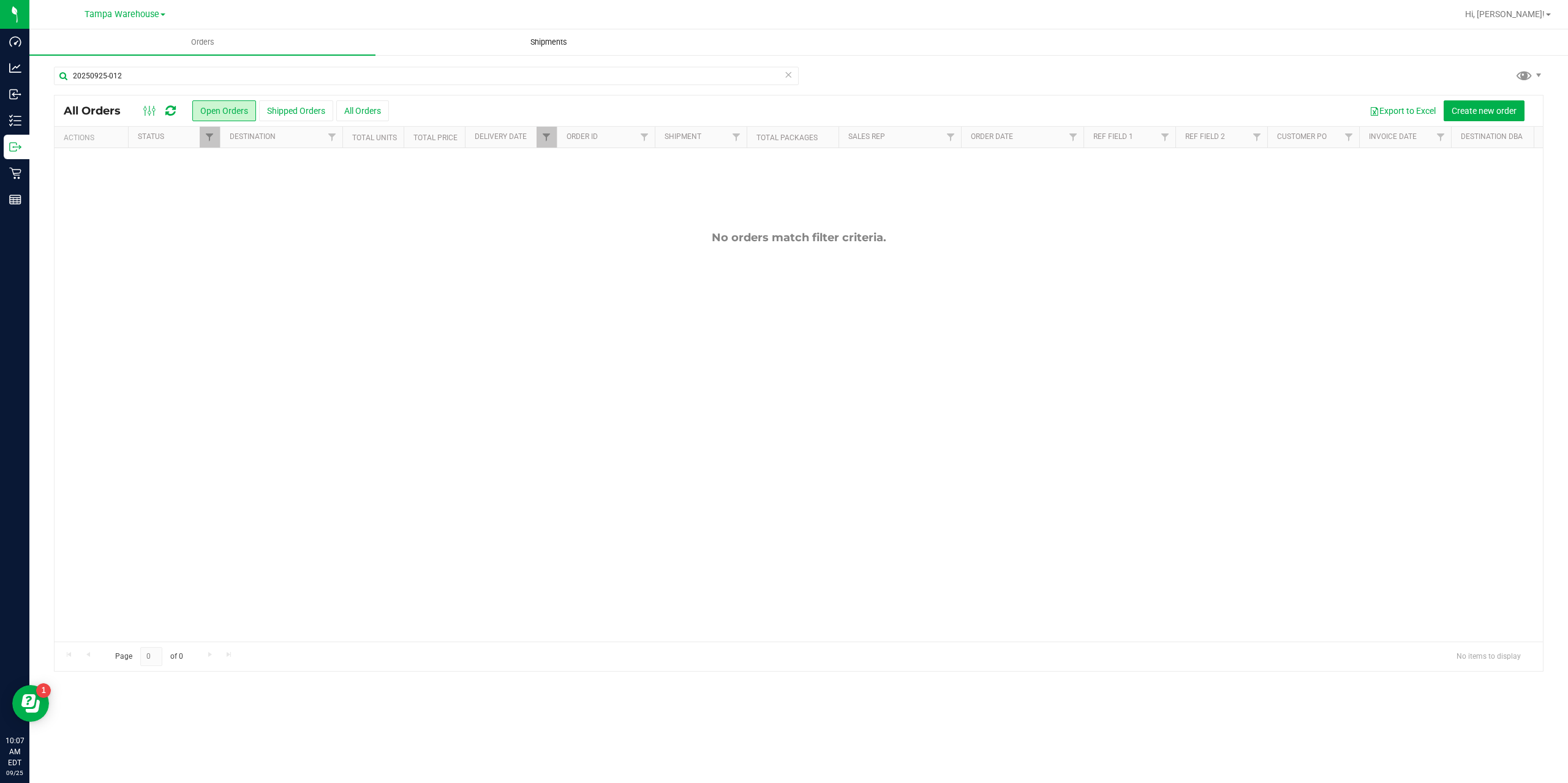
click at [553, 38] on span "Shipments" at bounding box center [549, 42] width 70 height 11
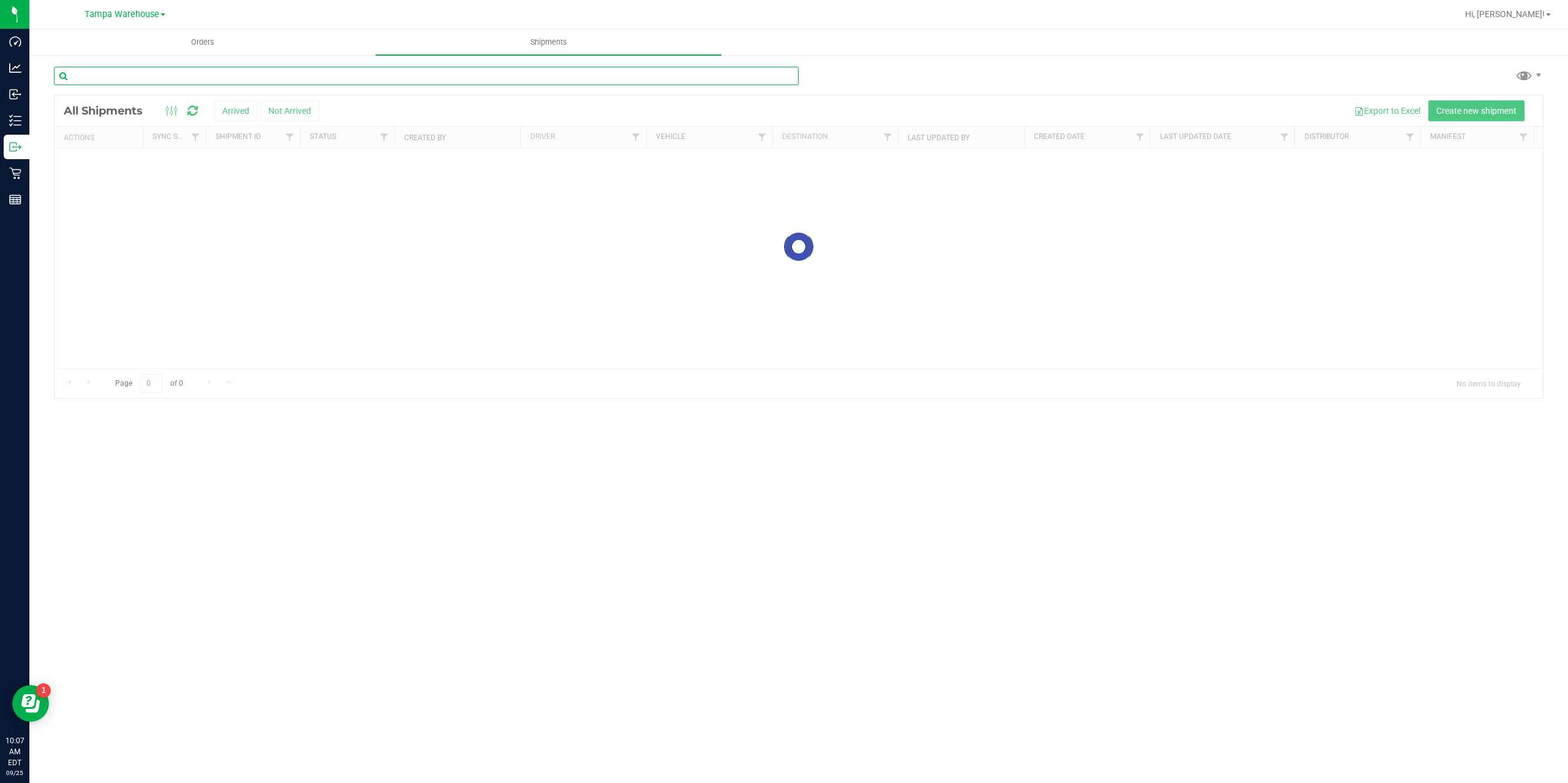
click at [225, 73] on input "text" at bounding box center [426, 75] width 745 height 19
paste input "20250925-012"
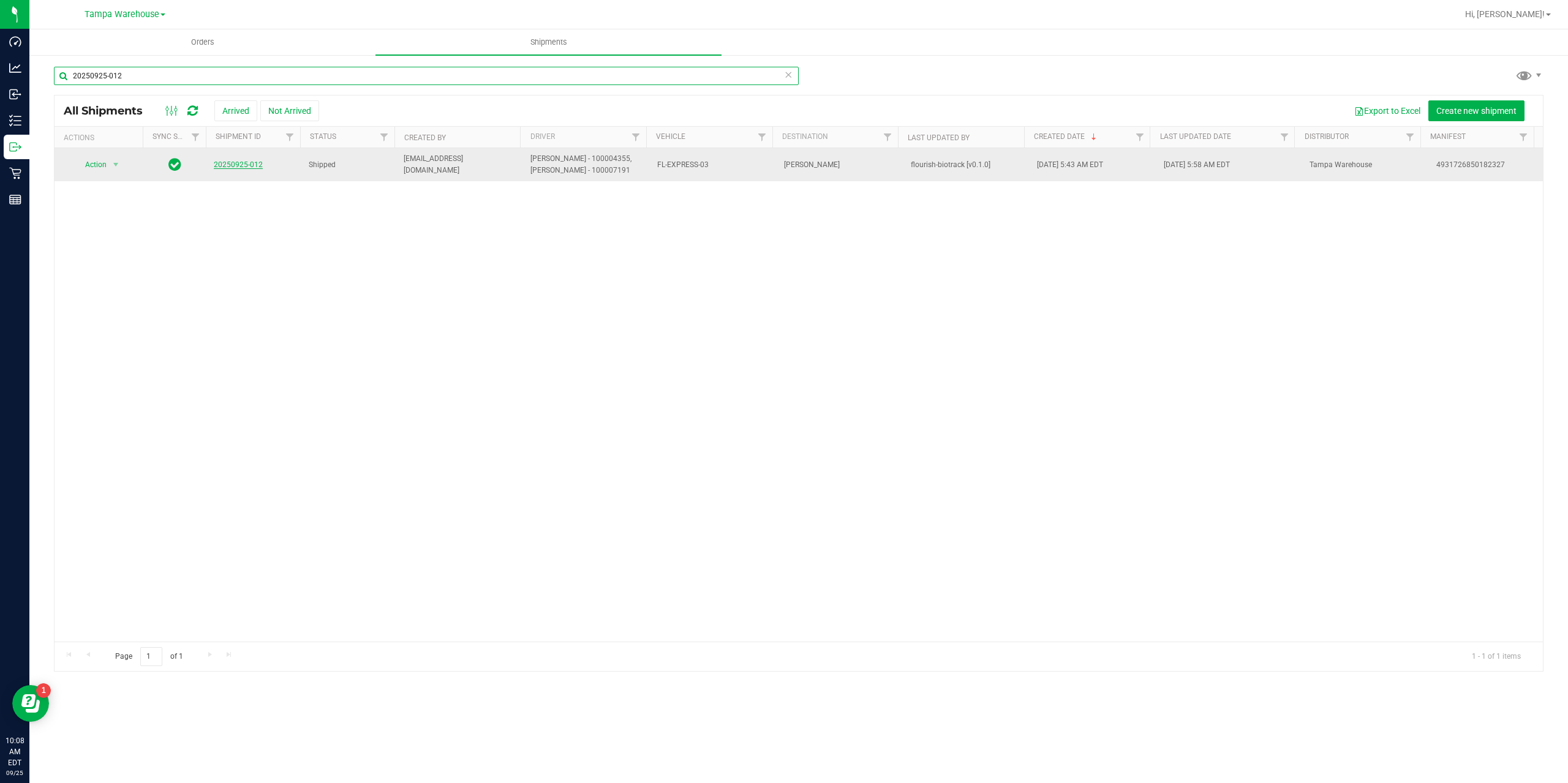
type input "20250925-012"
click at [244, 169] on link "20250925-012" at bounding box center [238, 165] width 49 height 9
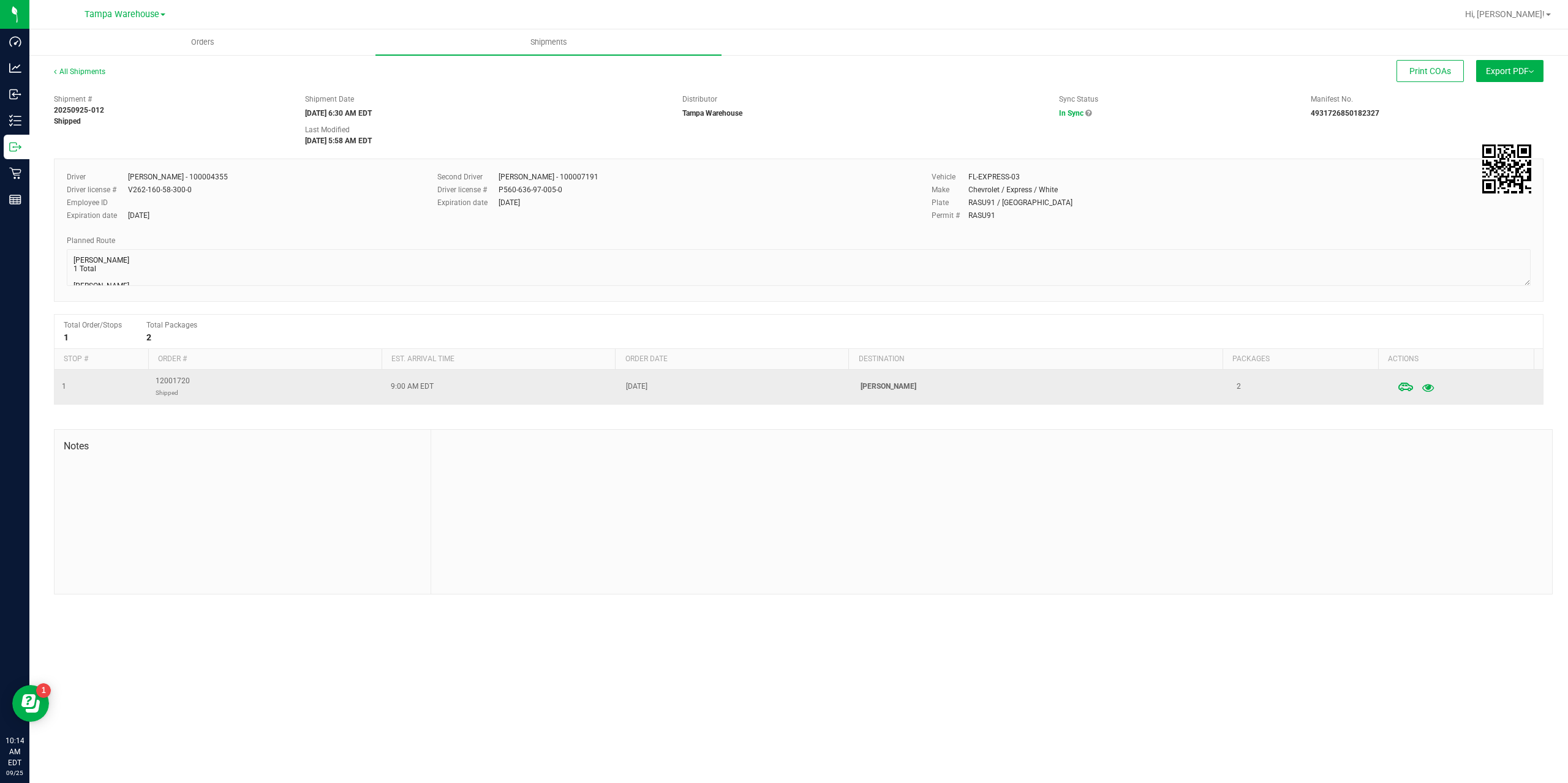
click at [1423, 390] on icon "button" at bounding box center [1429, 387] width 11 height 9
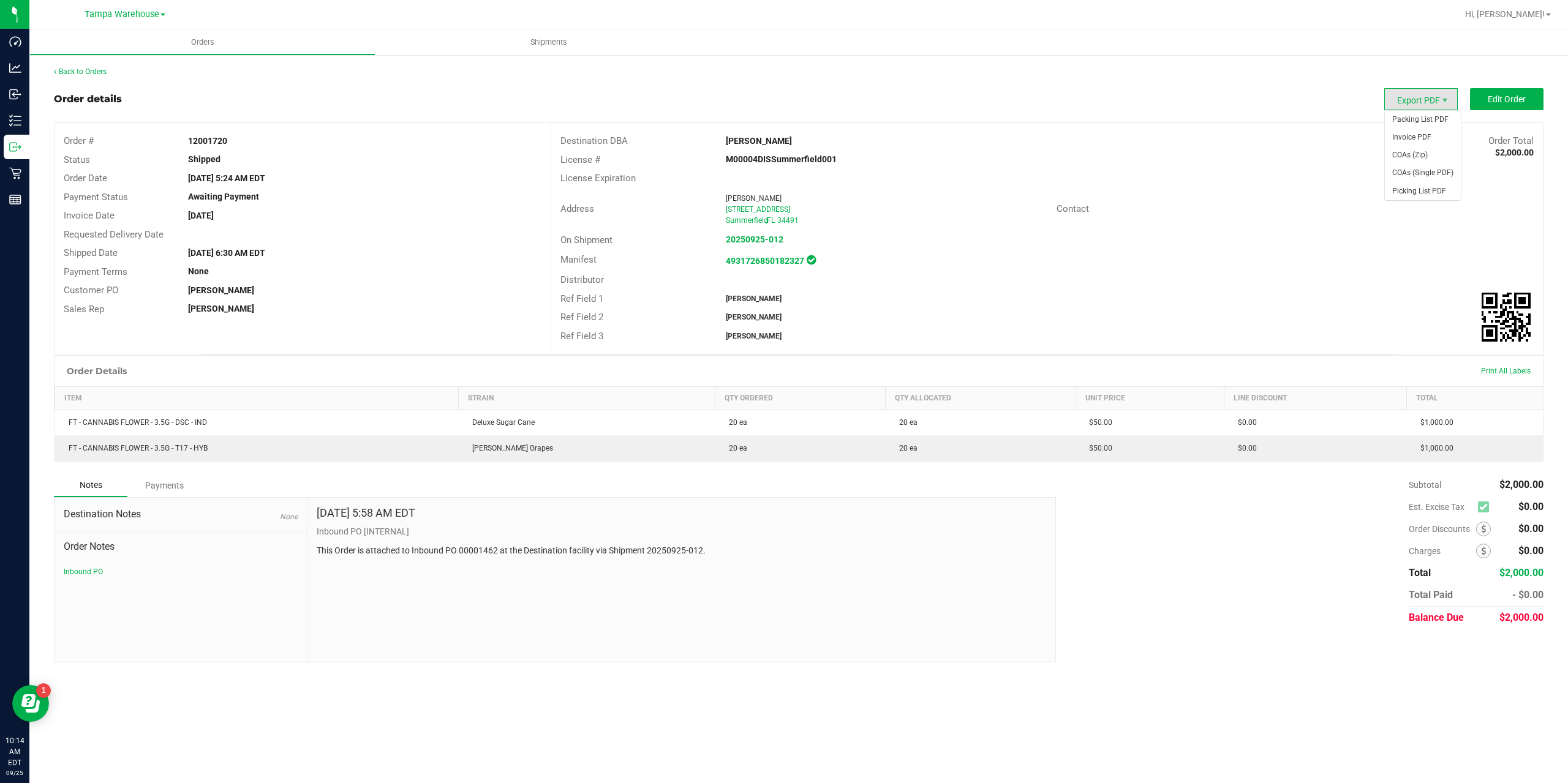
click at [1412, 105] on span "Export PDF" at bounding box center [1421, 99] width 74 height 22
click at [1416, 190] on span "Picking List PDF" at bounding box center [1423, 191] width 76 height 18
click at [75, 72] on link "Back to Orders" at bounding box center [79, 71] width 53 height 9
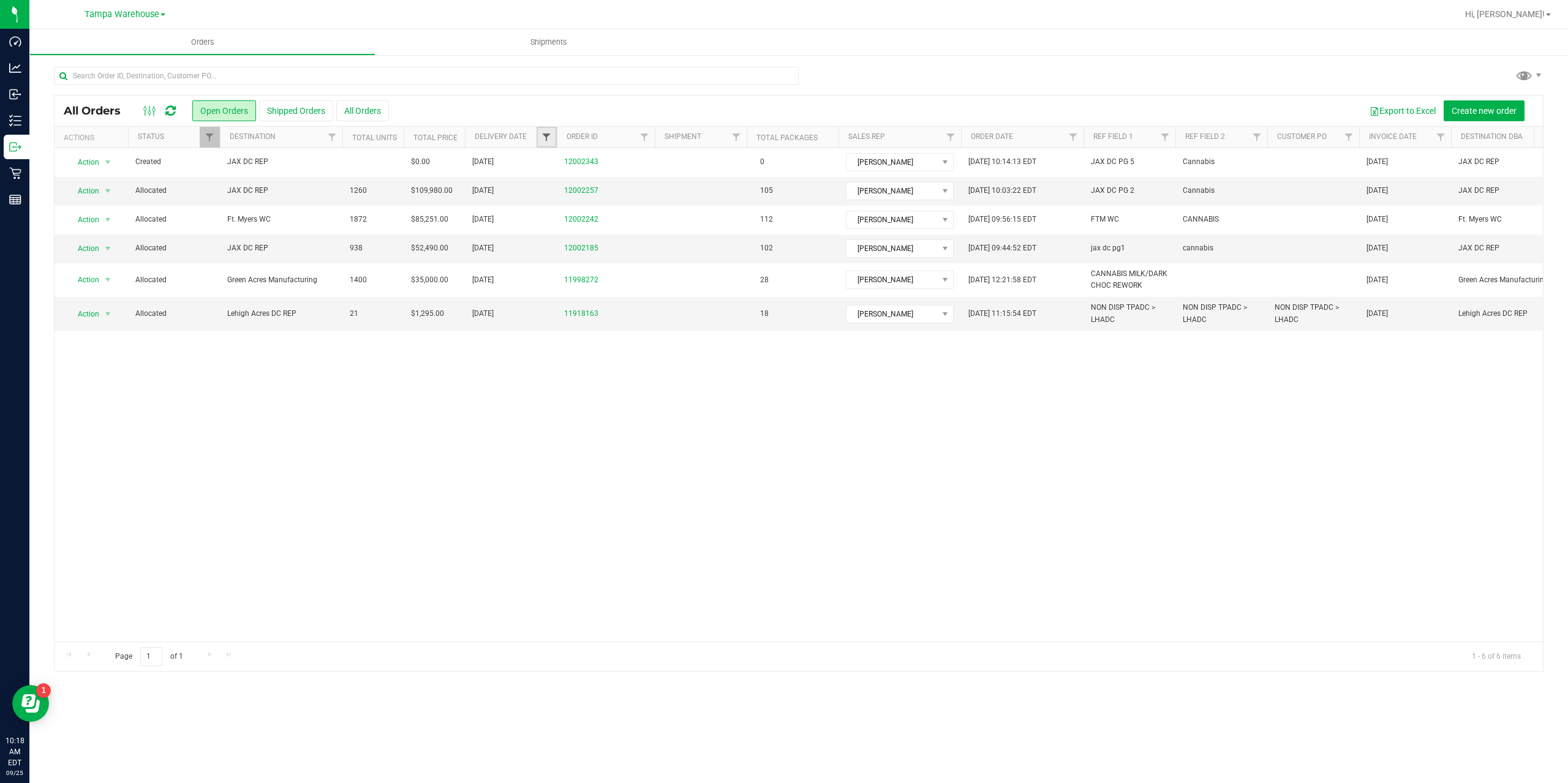
click at [544, 135] on span "Filter" at bounding box center [546, 137] width 10 height 10
click at [658, 212] on span "select" at bounding box center [660, 212] width 10 height 10
click at [623, 344] on link "25" at bounding box center [627, 339] width 18 height 19
type input "9/25/2025"
click at [571, 242] on button "Filter" at bounding box center [573, 242] width 59 height 27
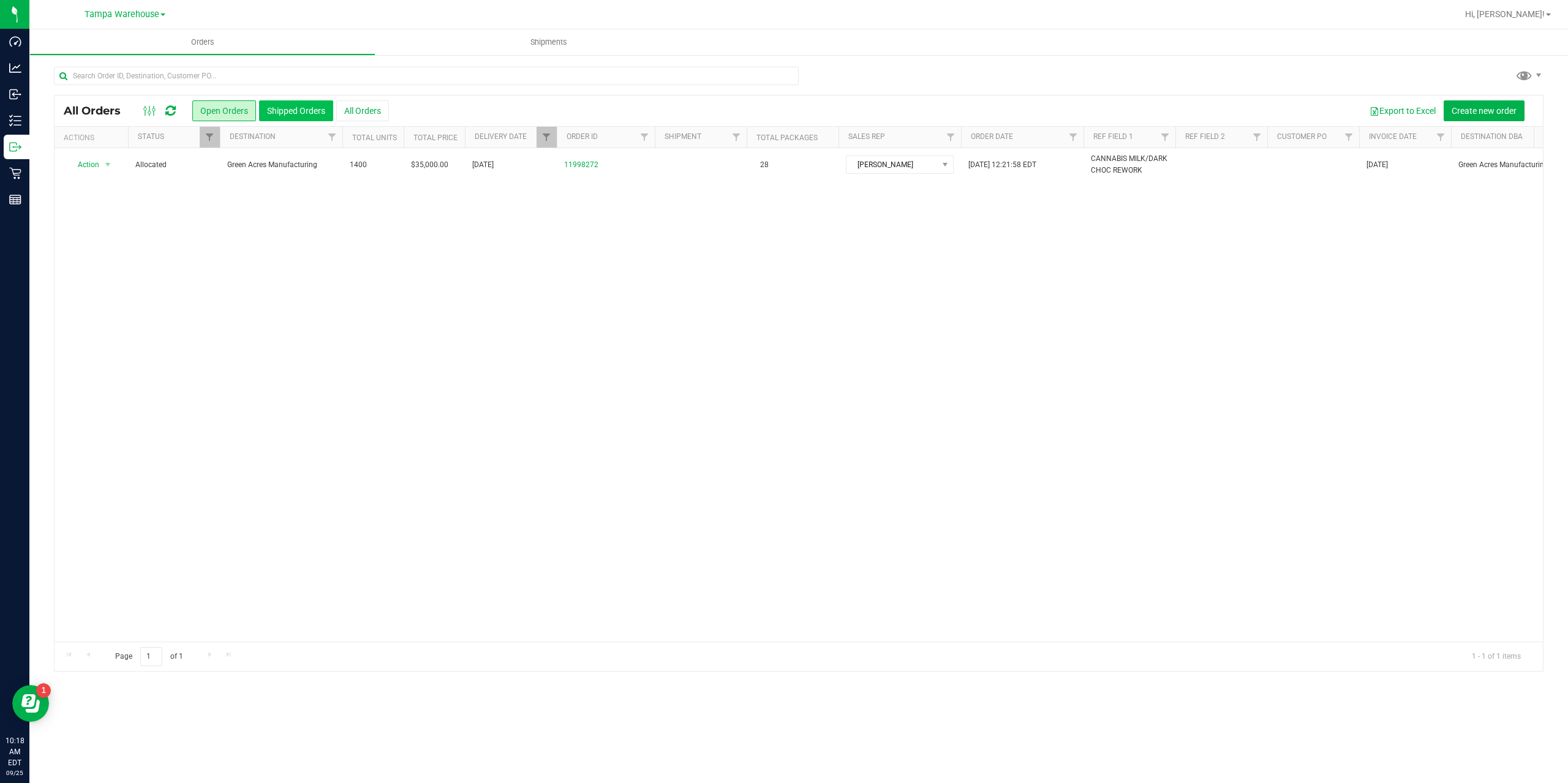
click at [295, 111] on button "Shipped Orders" at bounding box center [296, 111] width 74 height 21
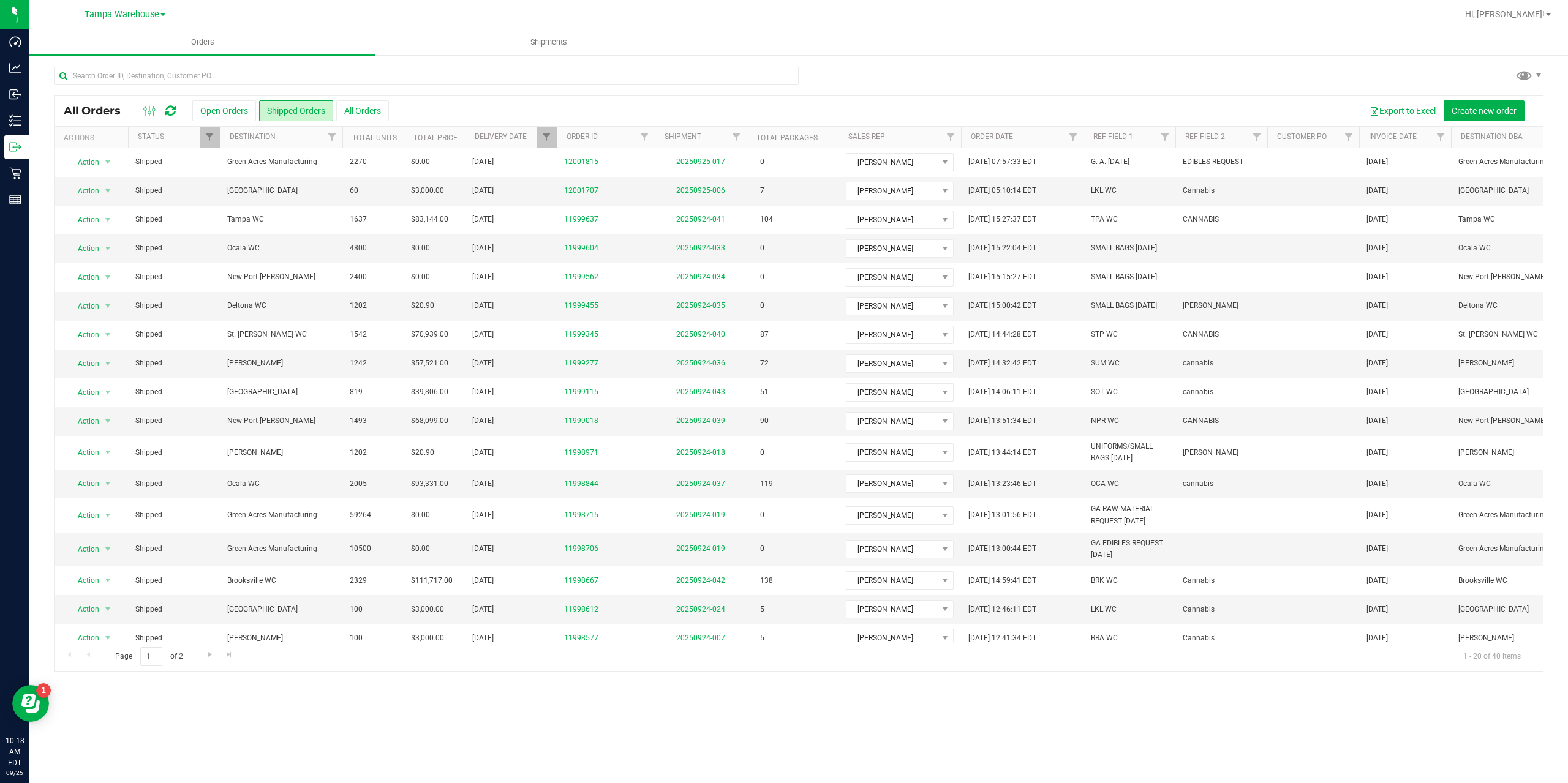
click at [533, 136] on th "Delivery Date" at bounding box center [511, 137] width 92 height 21
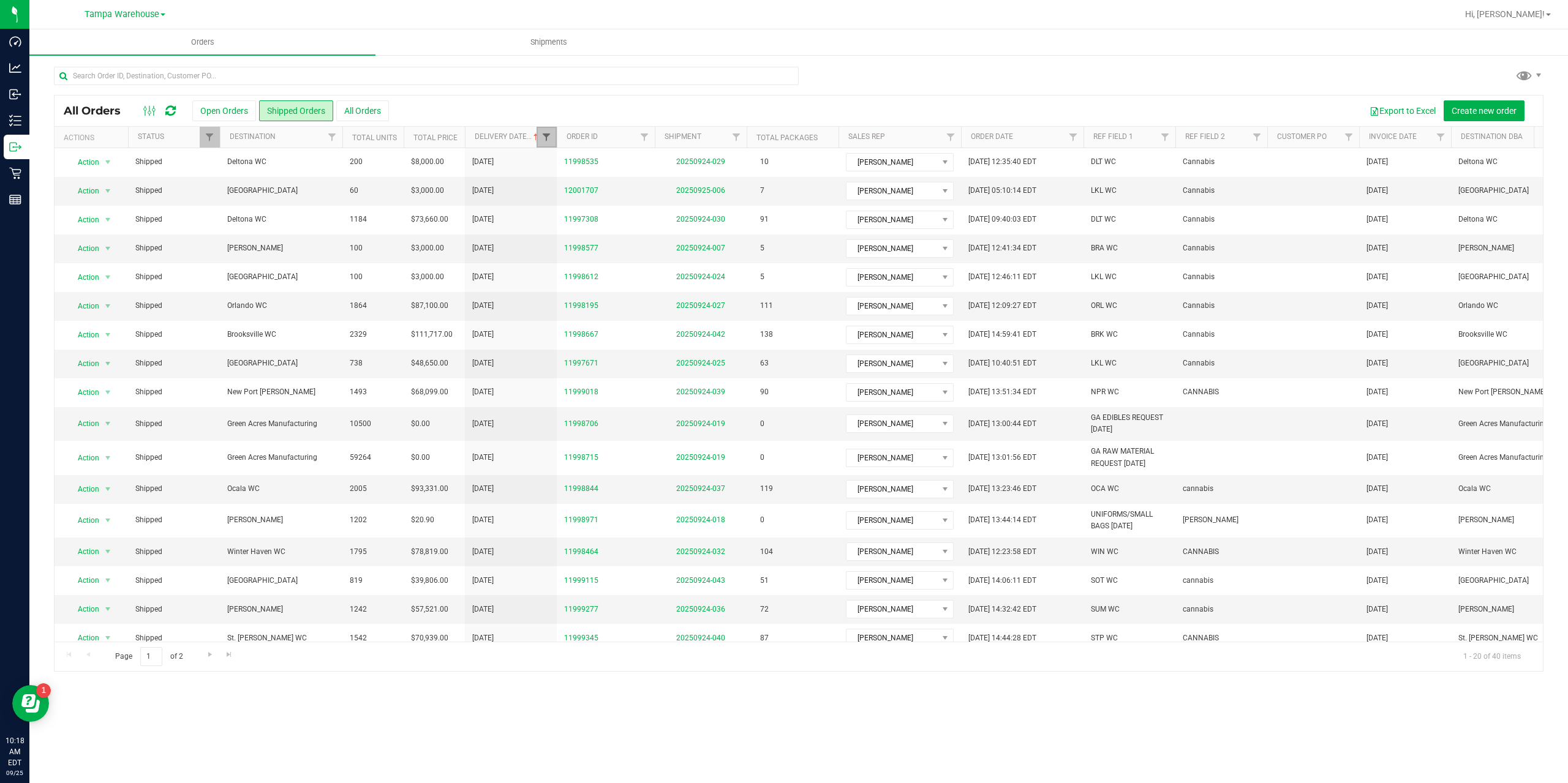
click at [545, 141] on span "Filter" at bounding box center [546, 137] width 10 height 10
click at [661, 206] on span "select" at bounding box center [661, 211] width 18 height 17
click at [646, 343] on link "26" at bounding box center [645, 339] width 18 height 19
type input "[DATE]"
click at [569, 237] on button "Filter" at bounding box center [573, 242] width 59 height 27
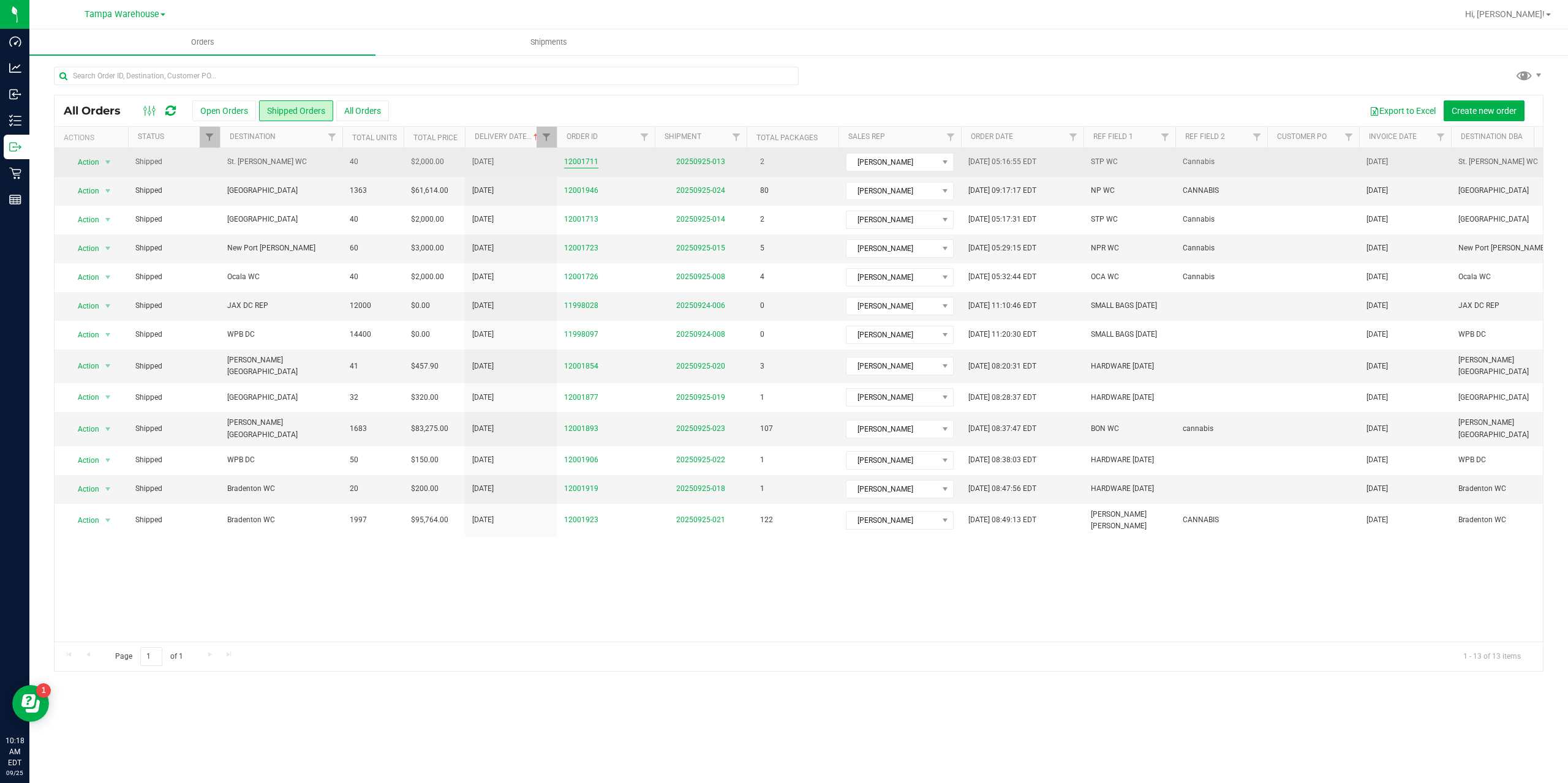
click at [580, 161] on link "12001711" at bounding box center [581, 162] width 34 height 11
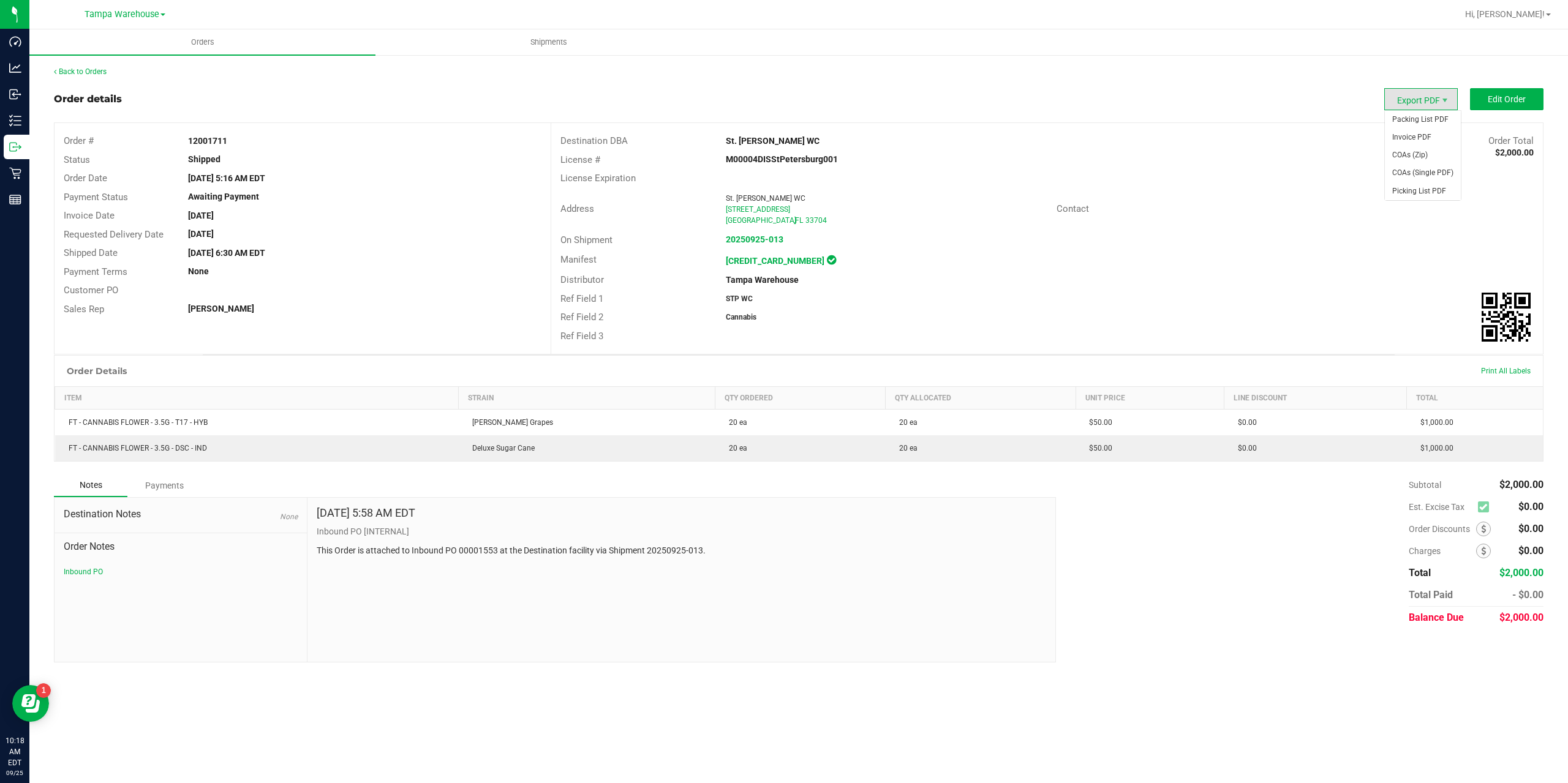
click at [1416, 99] on span "Export PDF" at bounding box center [1421, 99] width 74 height 22
click at [1414, 186] on span "Picking List PDF" at bounding box center [1423, 191] width 76 height 18
click at [92, 72] on link "Back to Orders" at bounding box center [79, 71] width 53 height 9
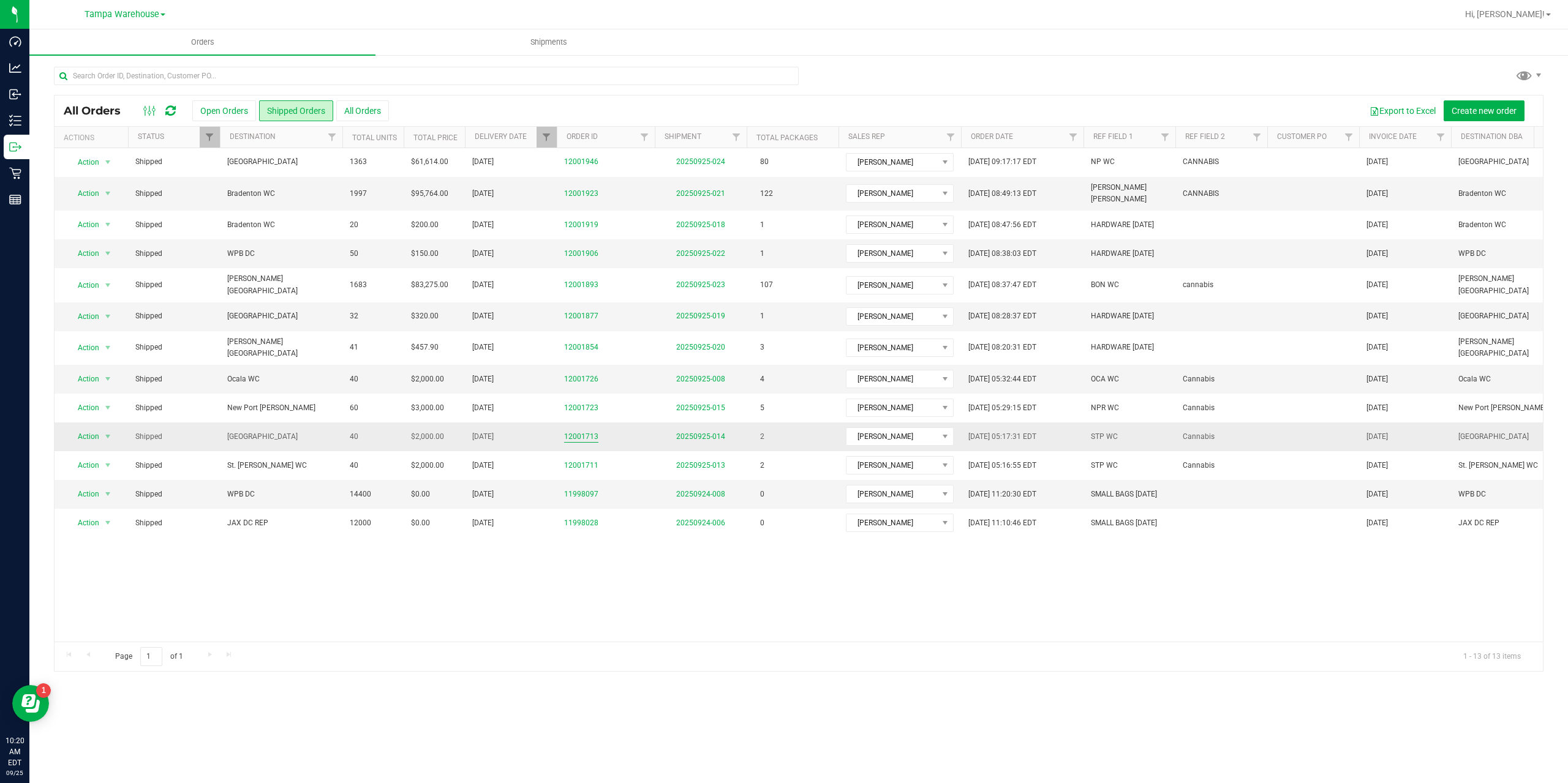
click at [573, 431] on link "12001713" at bounding box center [581, 437] width 34 height 11
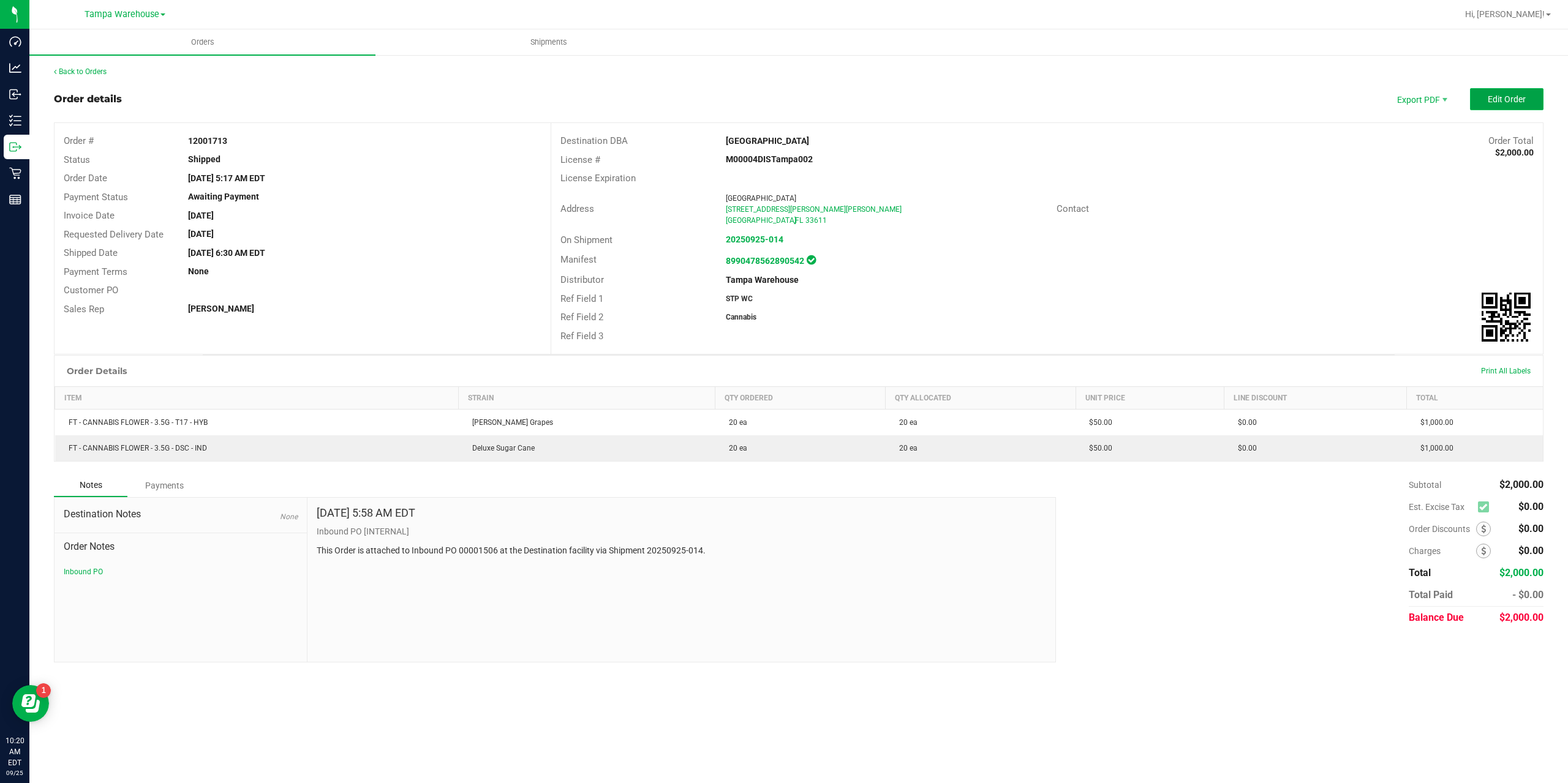
click at [1508, 101] on span "Edit Order" at bounding box center [1506, 99] width 38 height 10
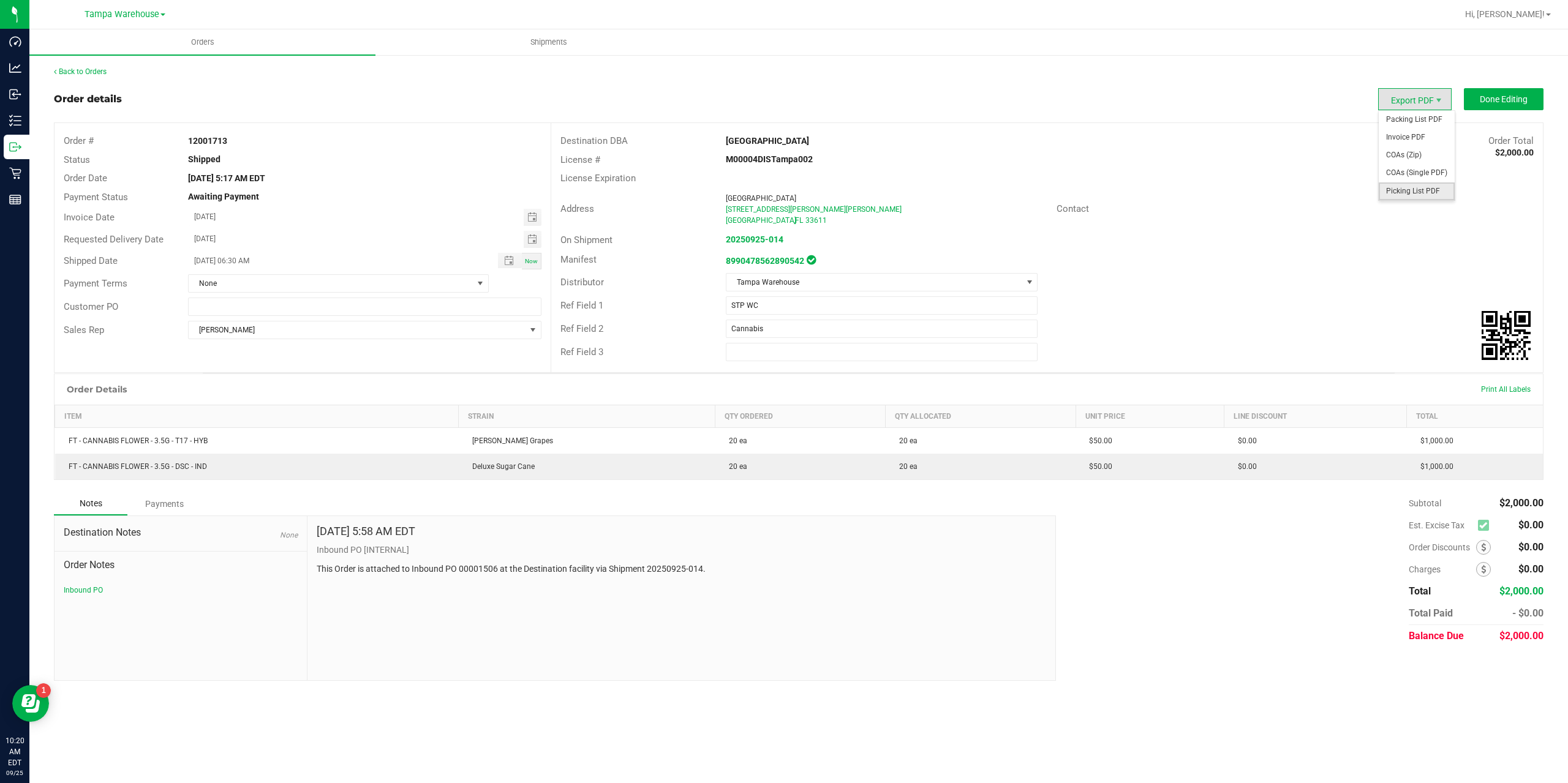
click at [1407, 189] on span "Picking List PDF" at bounding box center [1417, 191] width 76 height 18
click at [93, 74] on link "Back to Orders" at bounding box center [79, 71] width 53 height 9
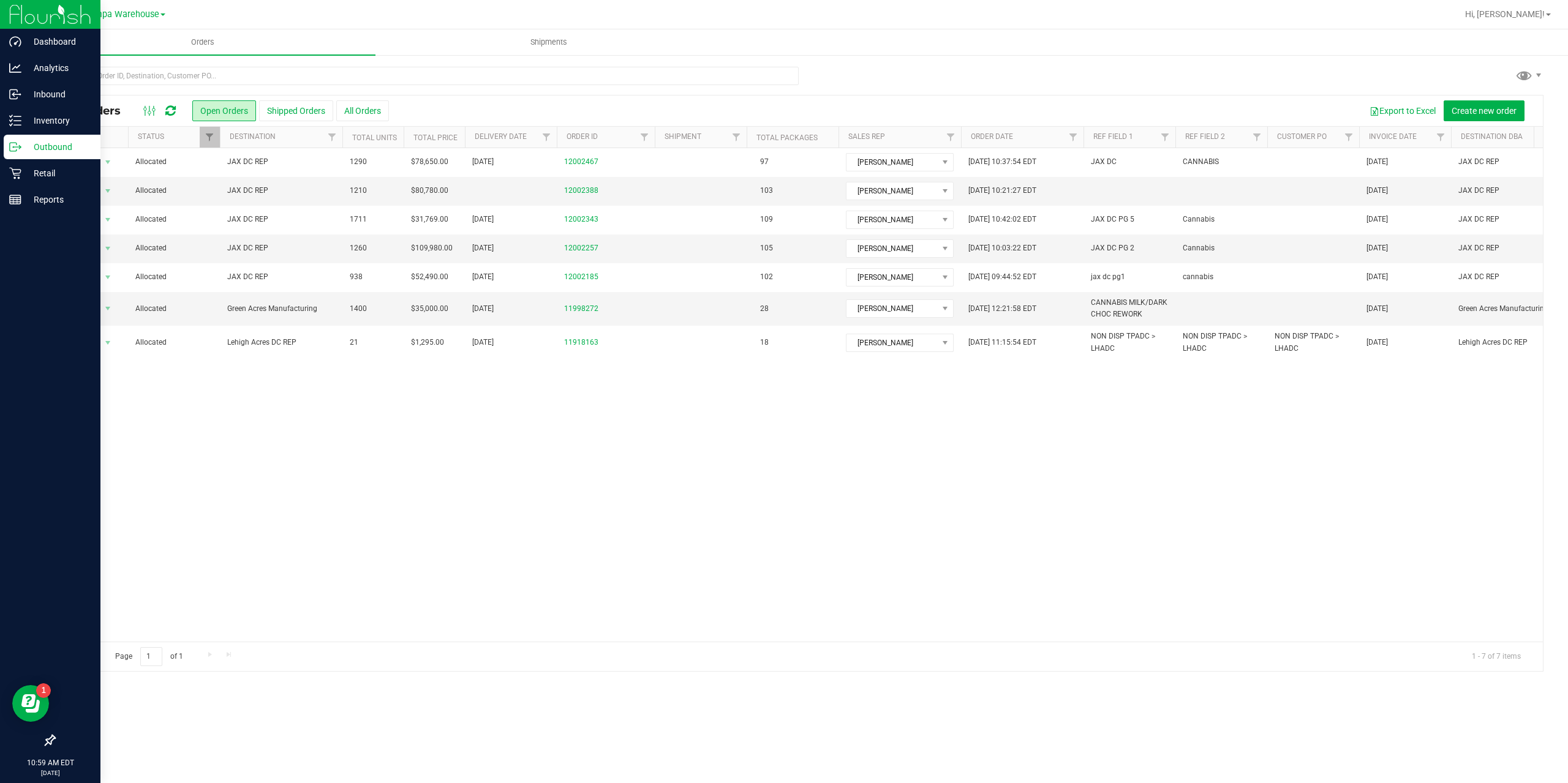
click at [62, 143] on p "Outbound" at bounding box center [58, 147] width 74 height 15
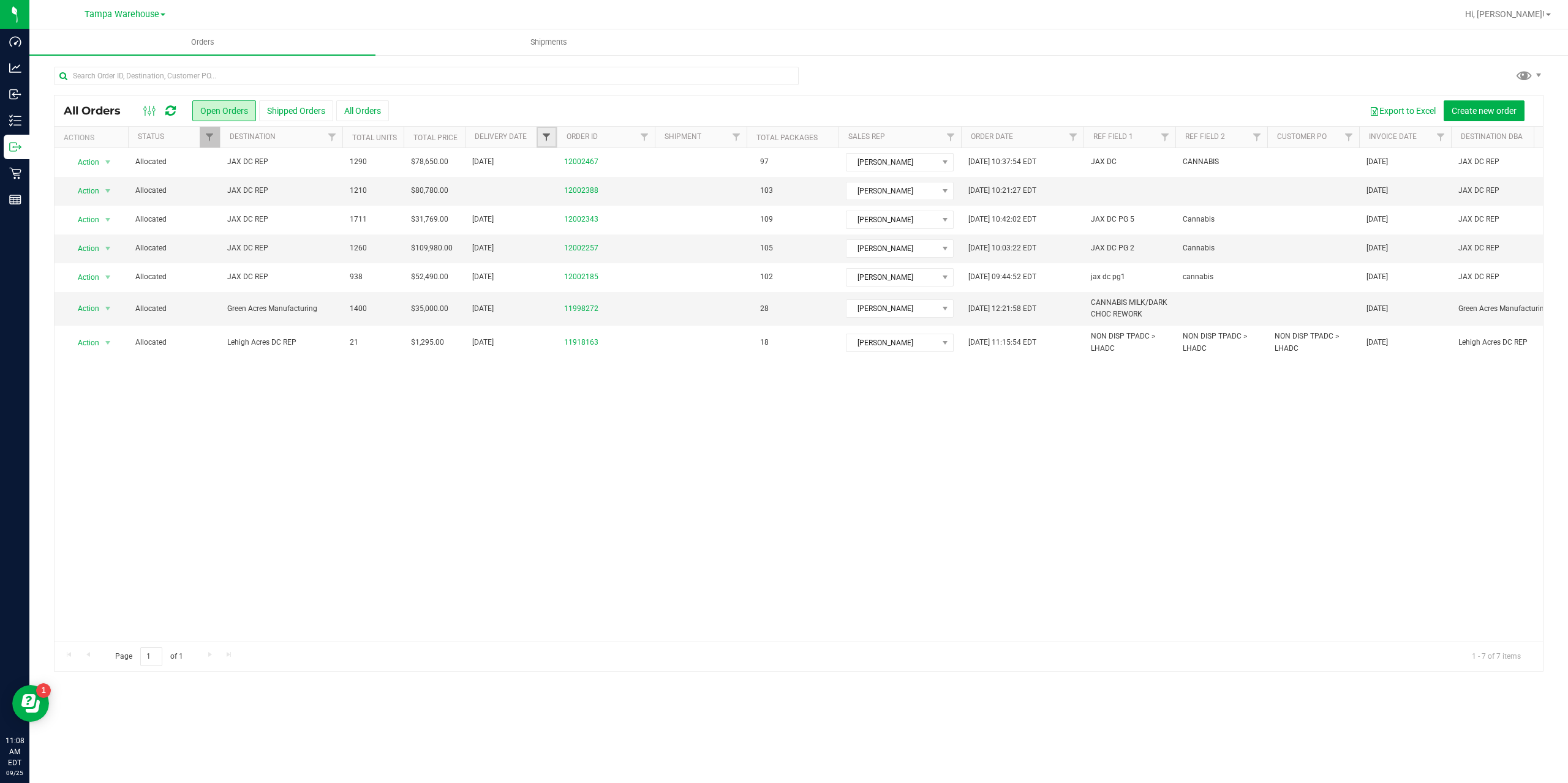
click at [544, 139] on span "Filter" at bounding box center [546, 137] width 10 height 10
click at [729, 53] on ul "Orders Shipments" at bounding box center [813, 42] width 1568 height 26
click at [307, 113] on button "Shipped Orders" at bounding box center [296, 111] width 74 height 21
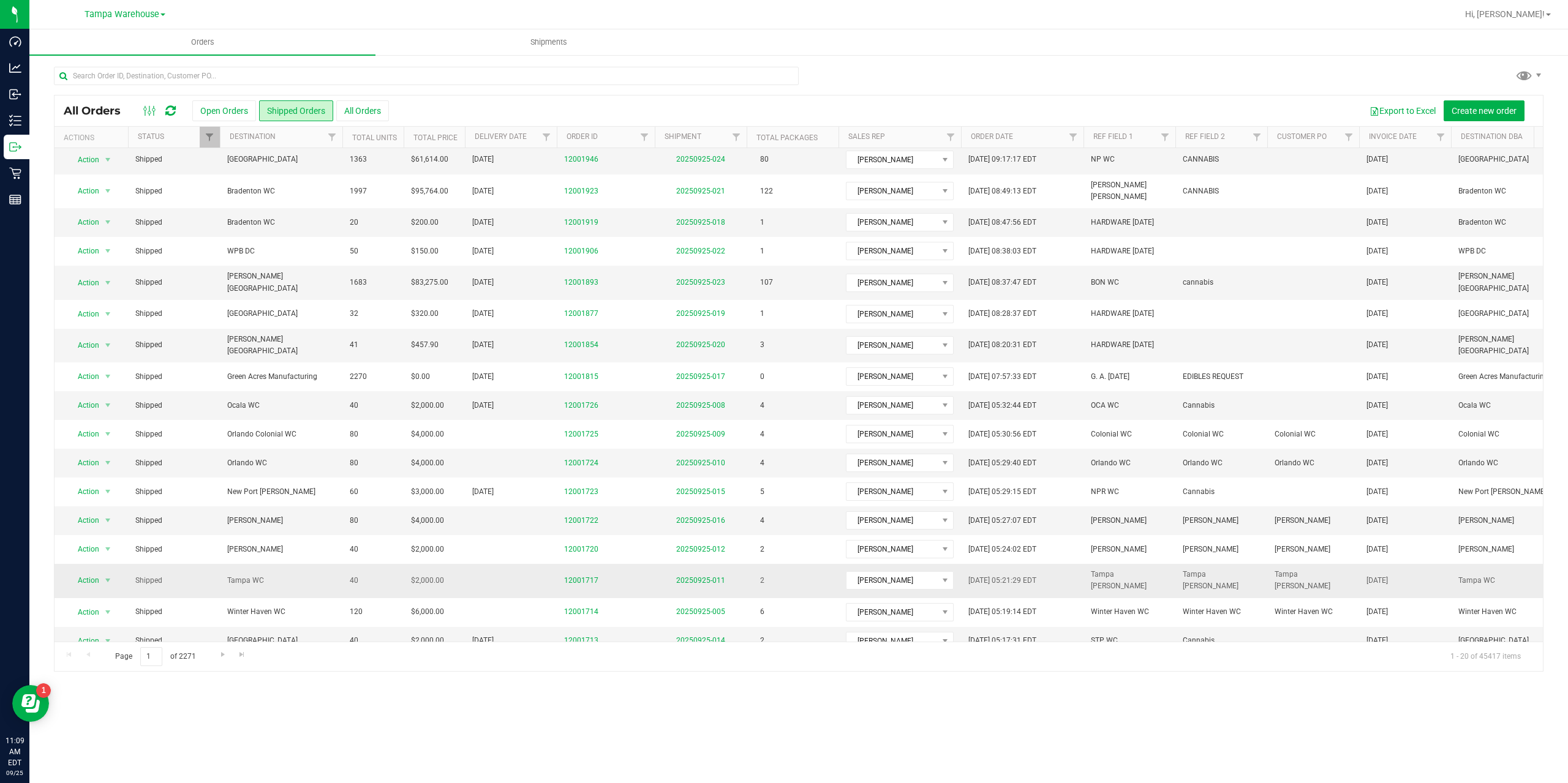
scroll to position [62, 0]
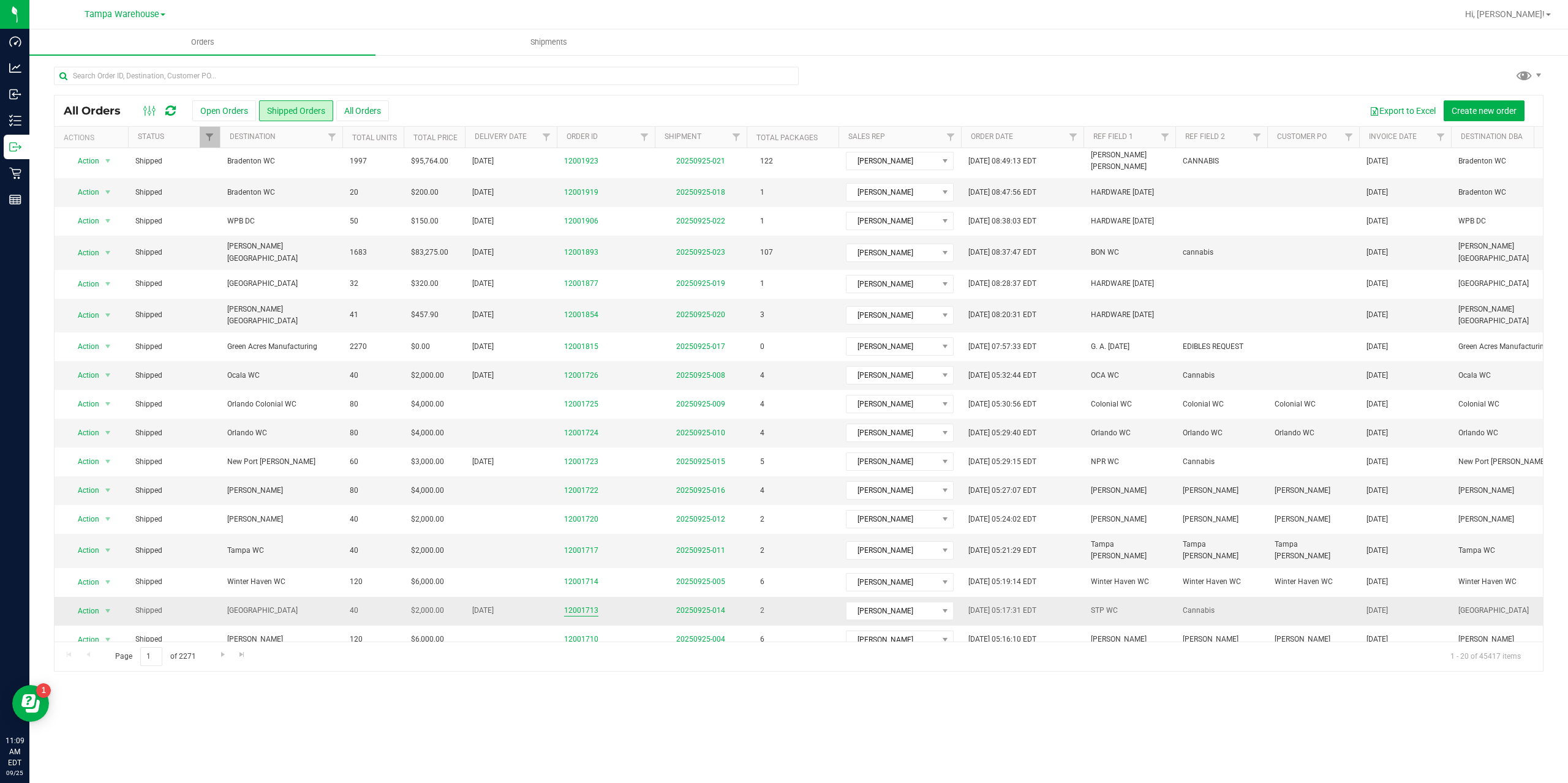
click at [585, 605] on link "12001713" at bounding box center [581, 611] width 34 height 11
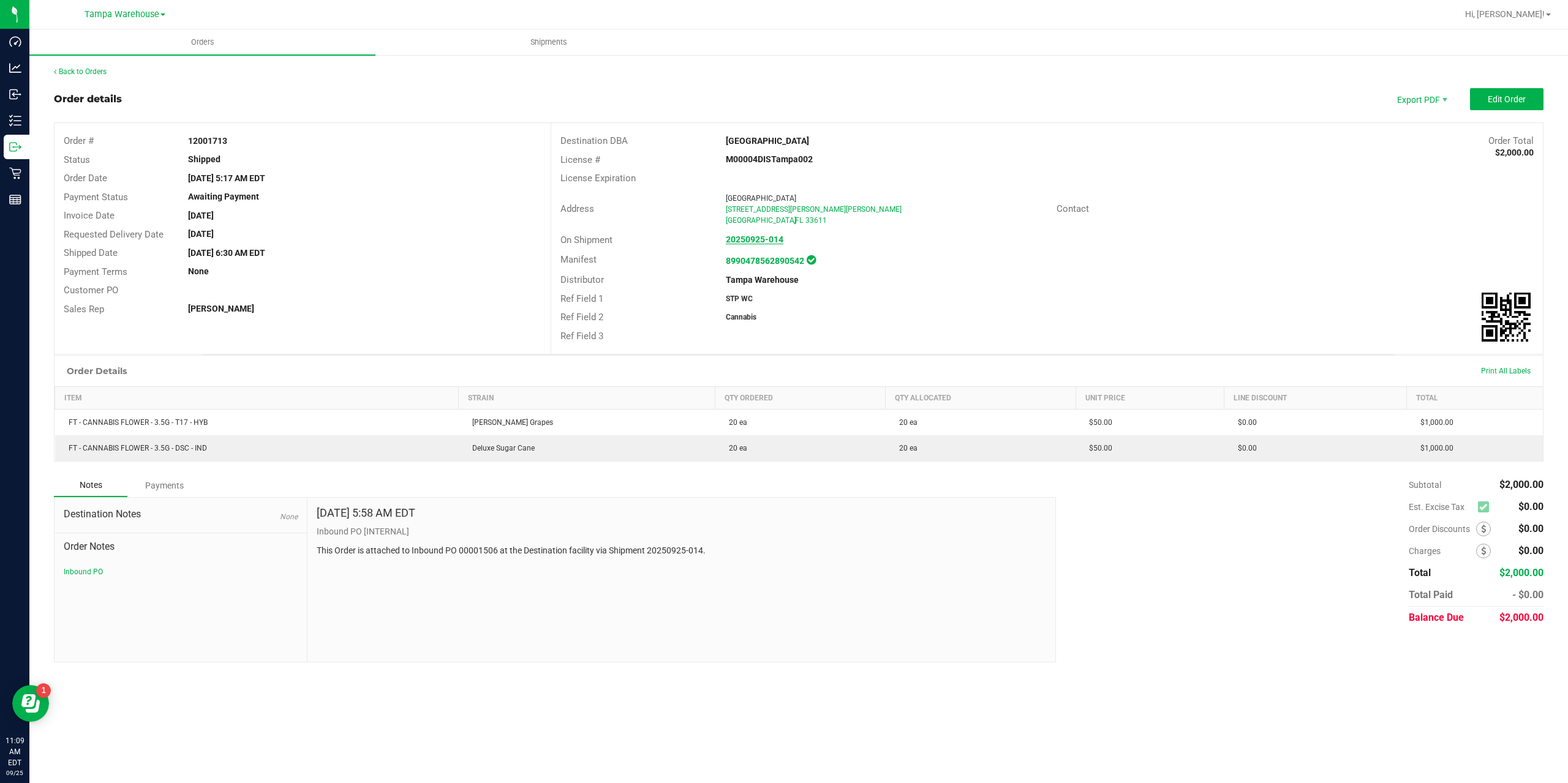
click at [748, 242] on strong "20250925-014" at bounding box center [754, 239] width 58 height 10
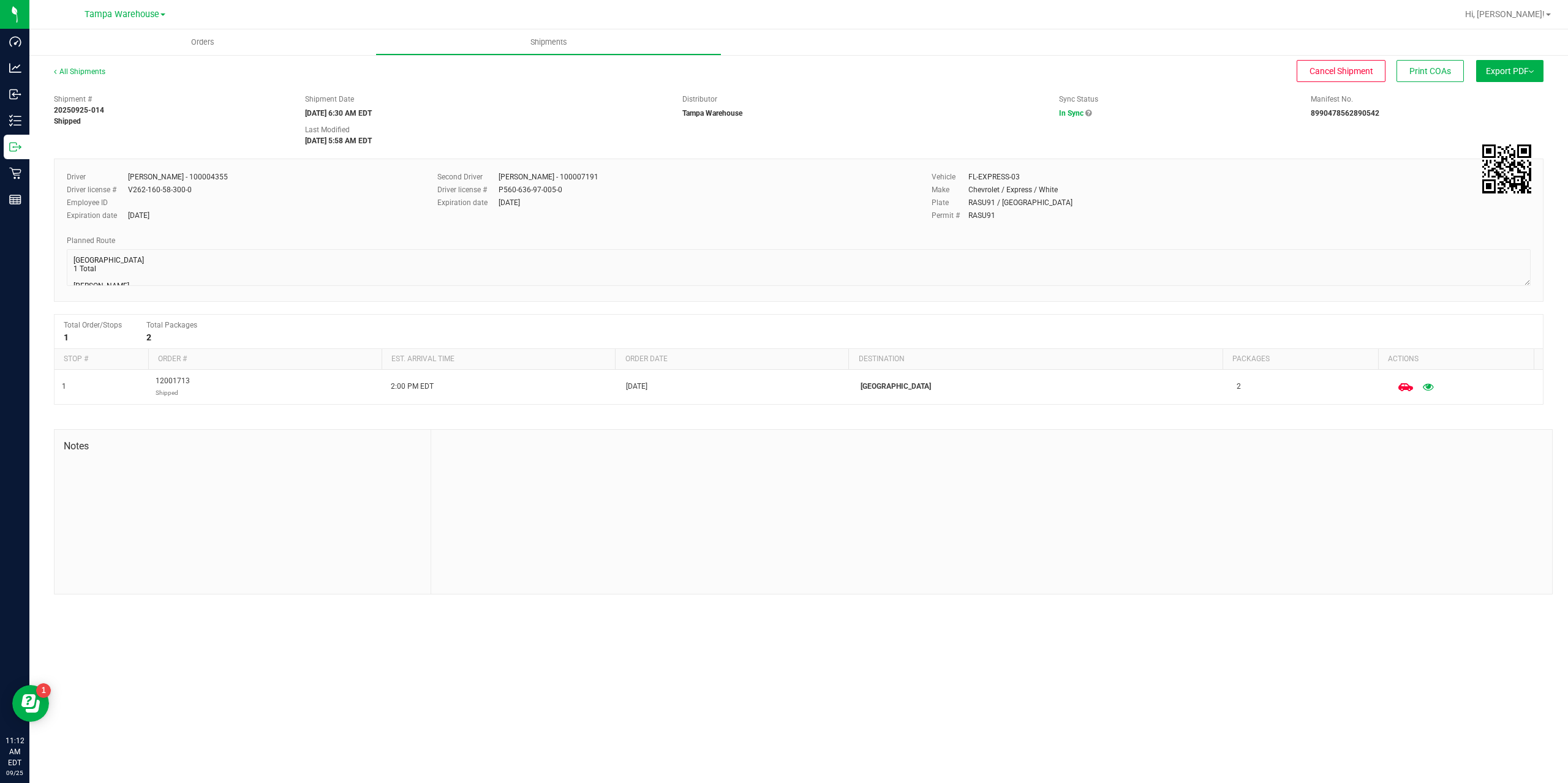
drag, startPoint x: 935, startPoint y: 88, endPoint x: 911, endPoint y: 93, distance: 24.5
click at [935, 88] on div "All Shipments Cancel Shipment Print COAs Export PDF Manifest by Package ID Mani…" at bounding box center [799, 77] width 1490 height 22
click at [1351, 76] on span "Cancel Shipment" at bounding box center [1341, 71] width 64 height 10
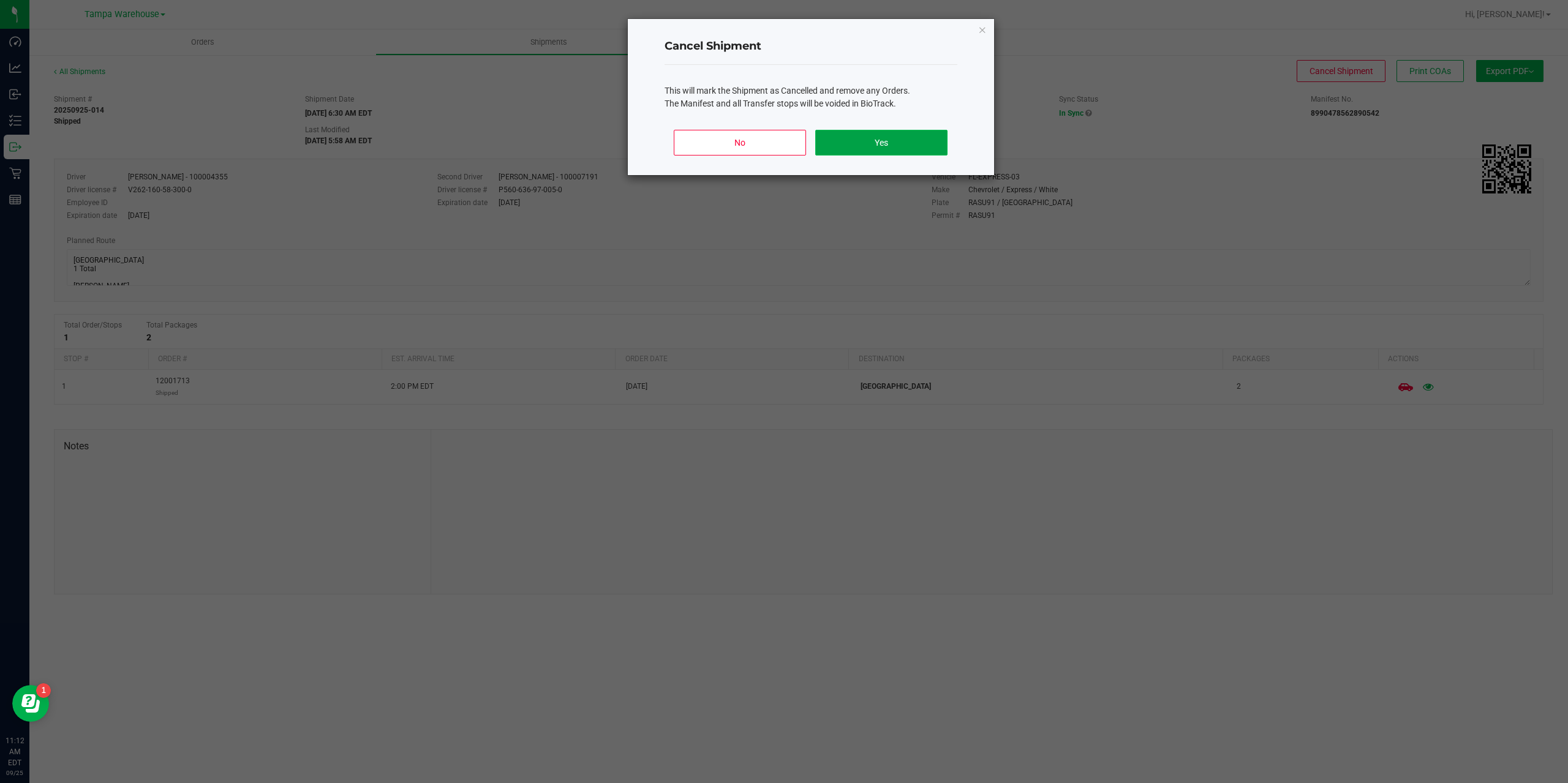
click at [883, 142] on button "Yes" at bounding box center [881, 143] width 131 height 26
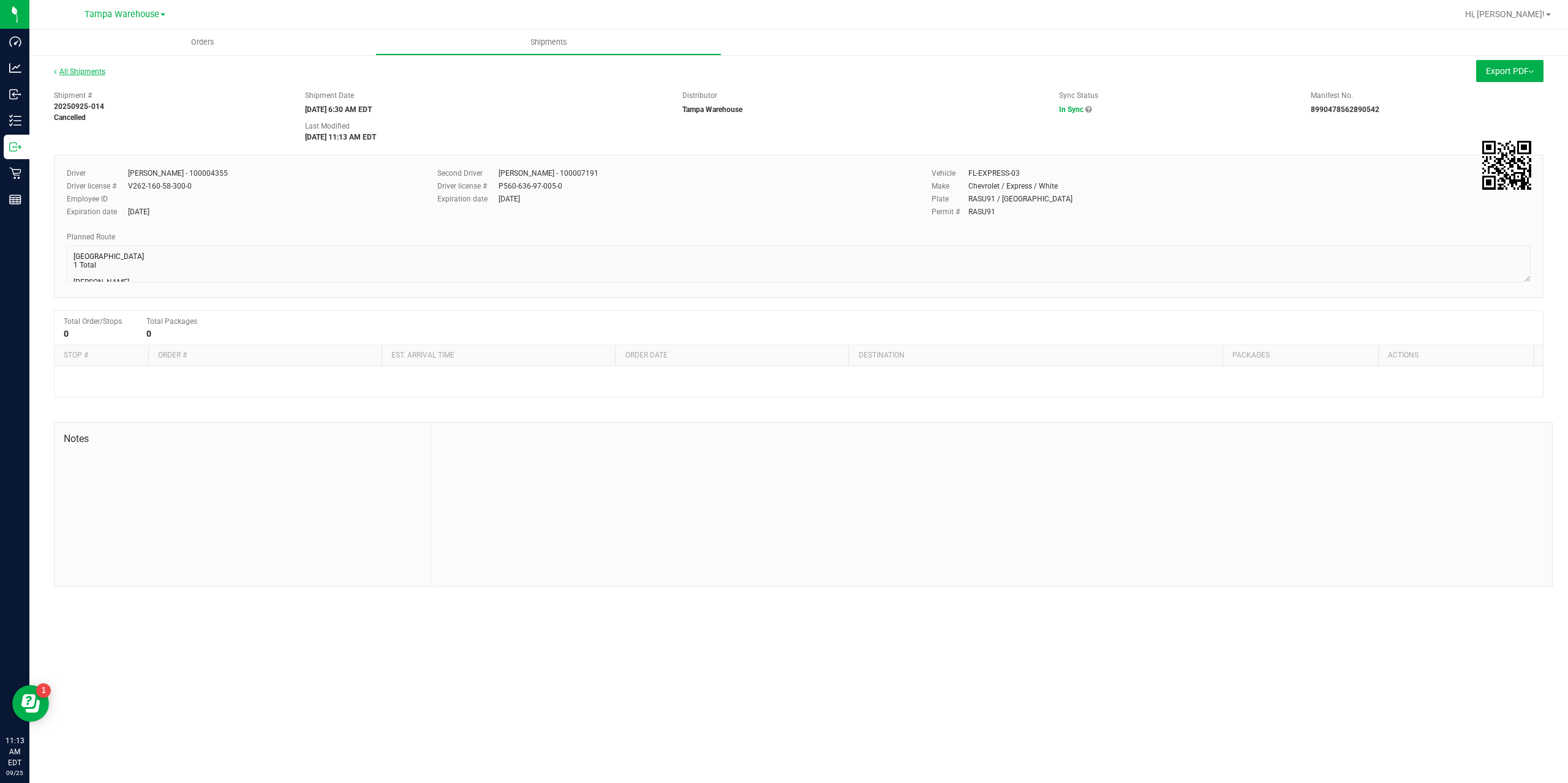
click at [84, 71] on link "All Shipments" at bounding box center [79, 71] width 51 height 9
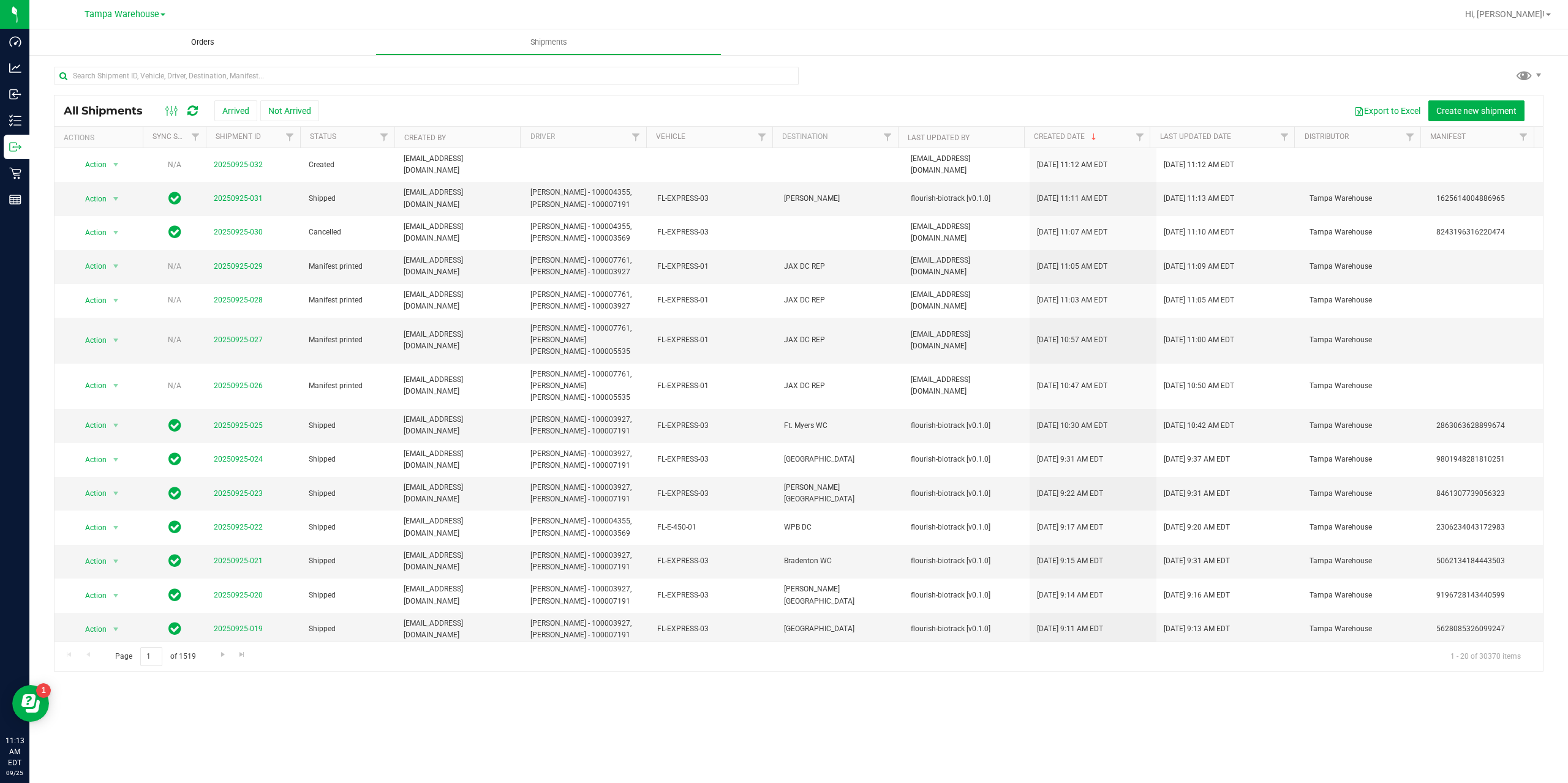
click at [197, 49] on uib-tab-heading "Orders" at bounding box center [202, 42] width 346 height 26
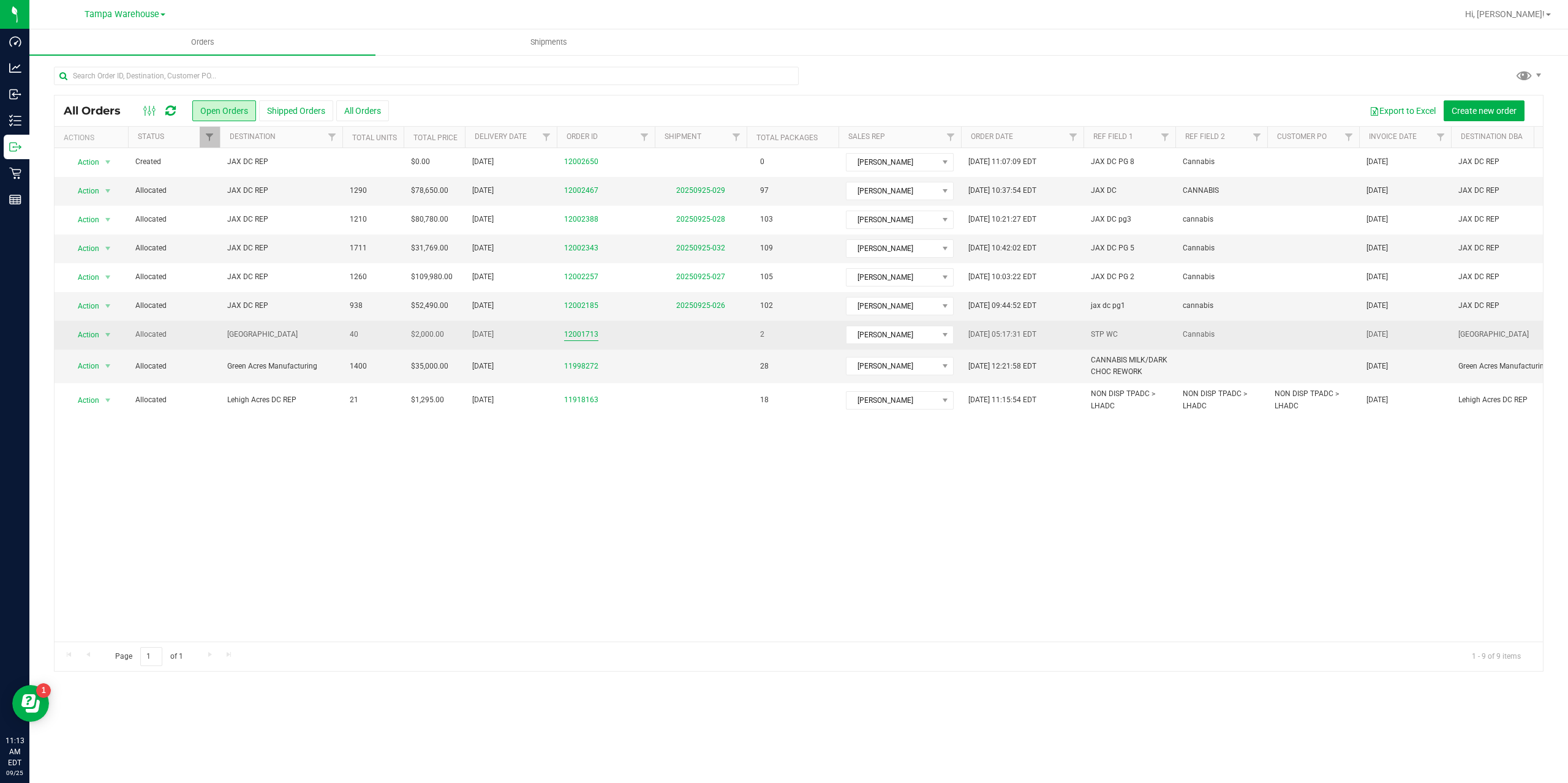
click at [572, 333] on link "12001713" at bounding box center [581, 335] width 34 height 11
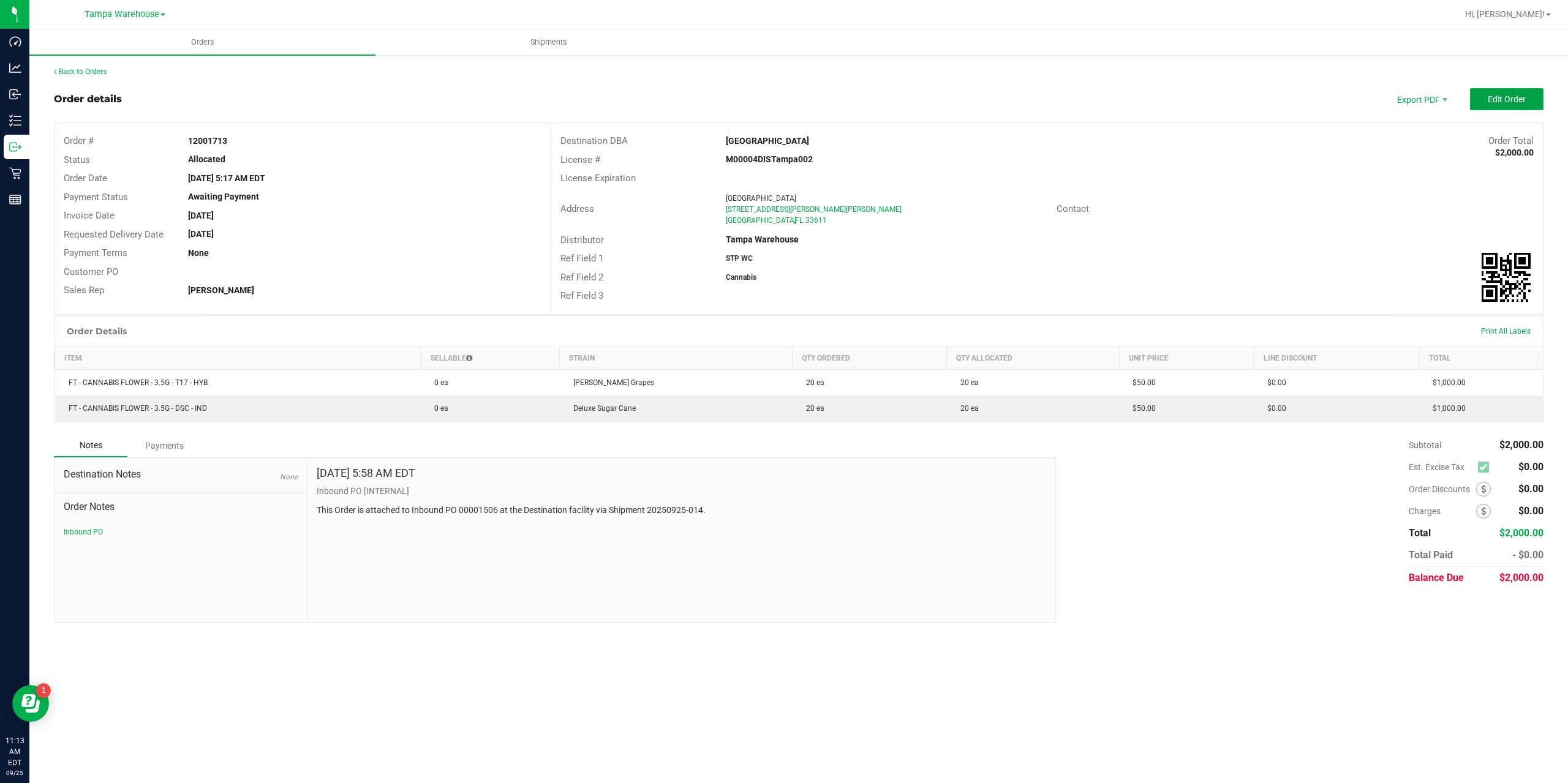
click at [1510, 98] on span "Edit Order" at bounding box center [1506, 99] width 38 height 10
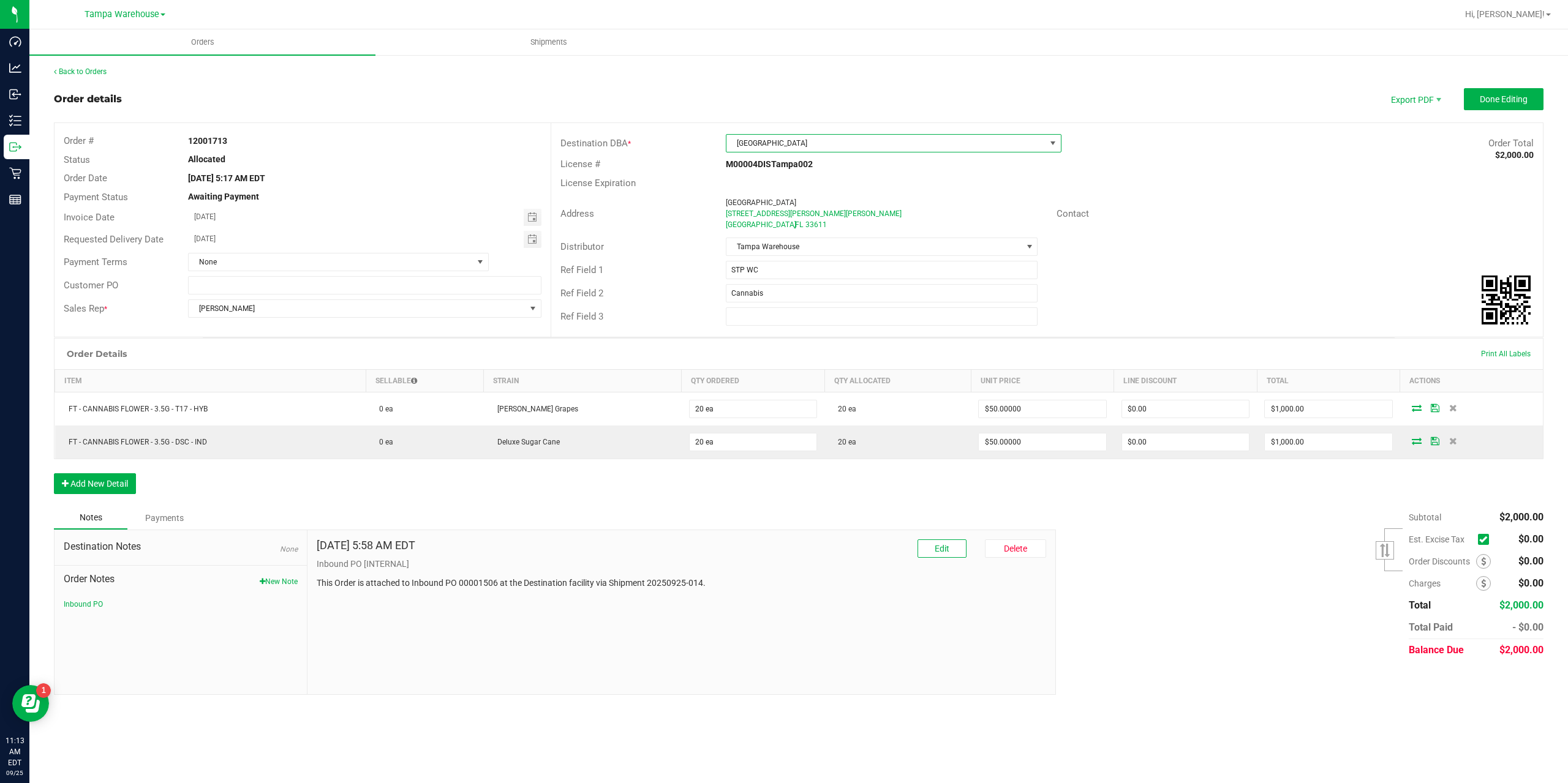
click at [821, 146] on span "[GEOGRAPHIC_DATA]" at bounding box center [886, 143] width 319 height 17
type input "s"
type input "St."
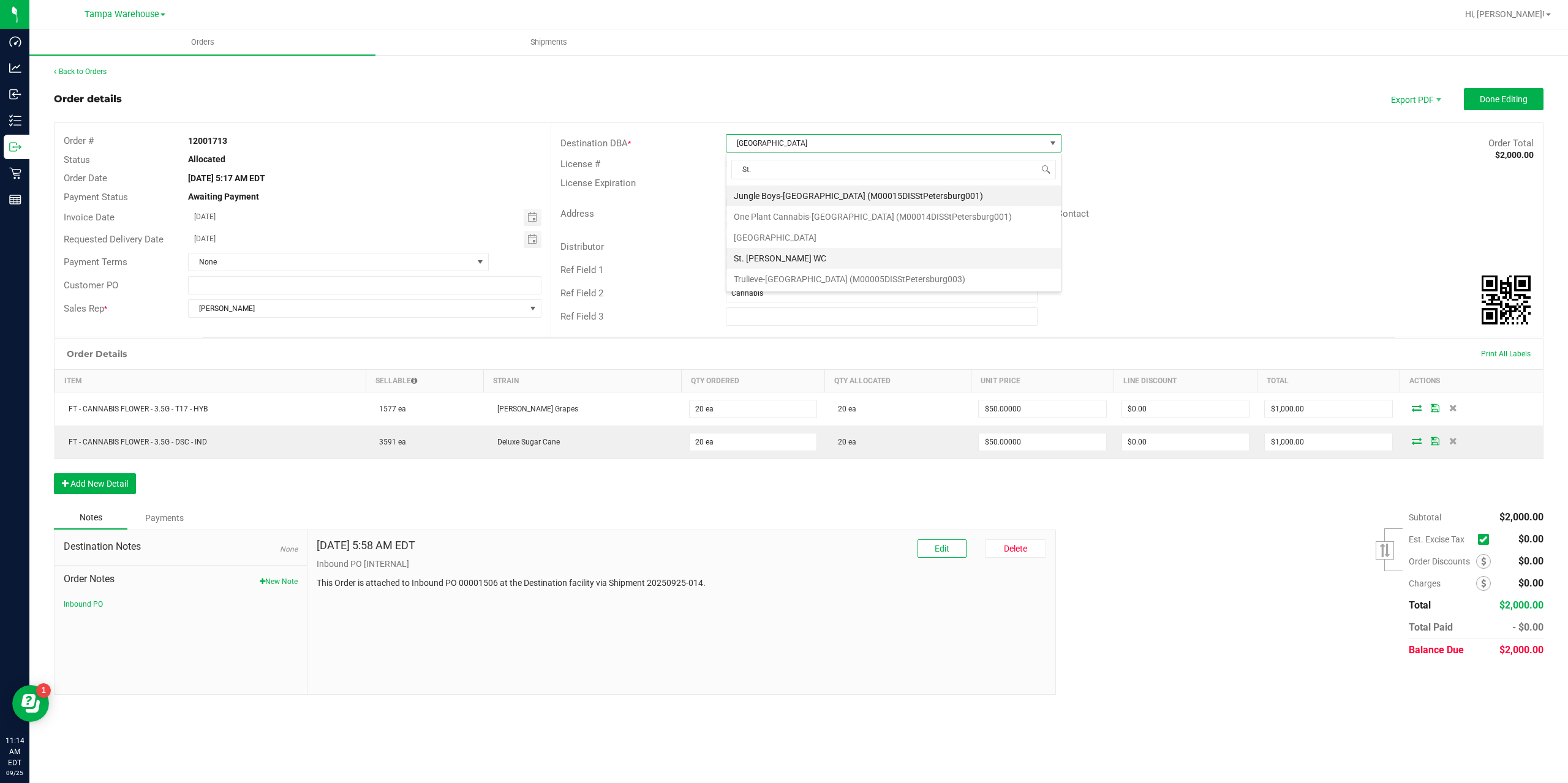
click at [744, 261] on li "St. [PERSON_NAME] WC" at bounding box center [893, 259] width 335 height 21
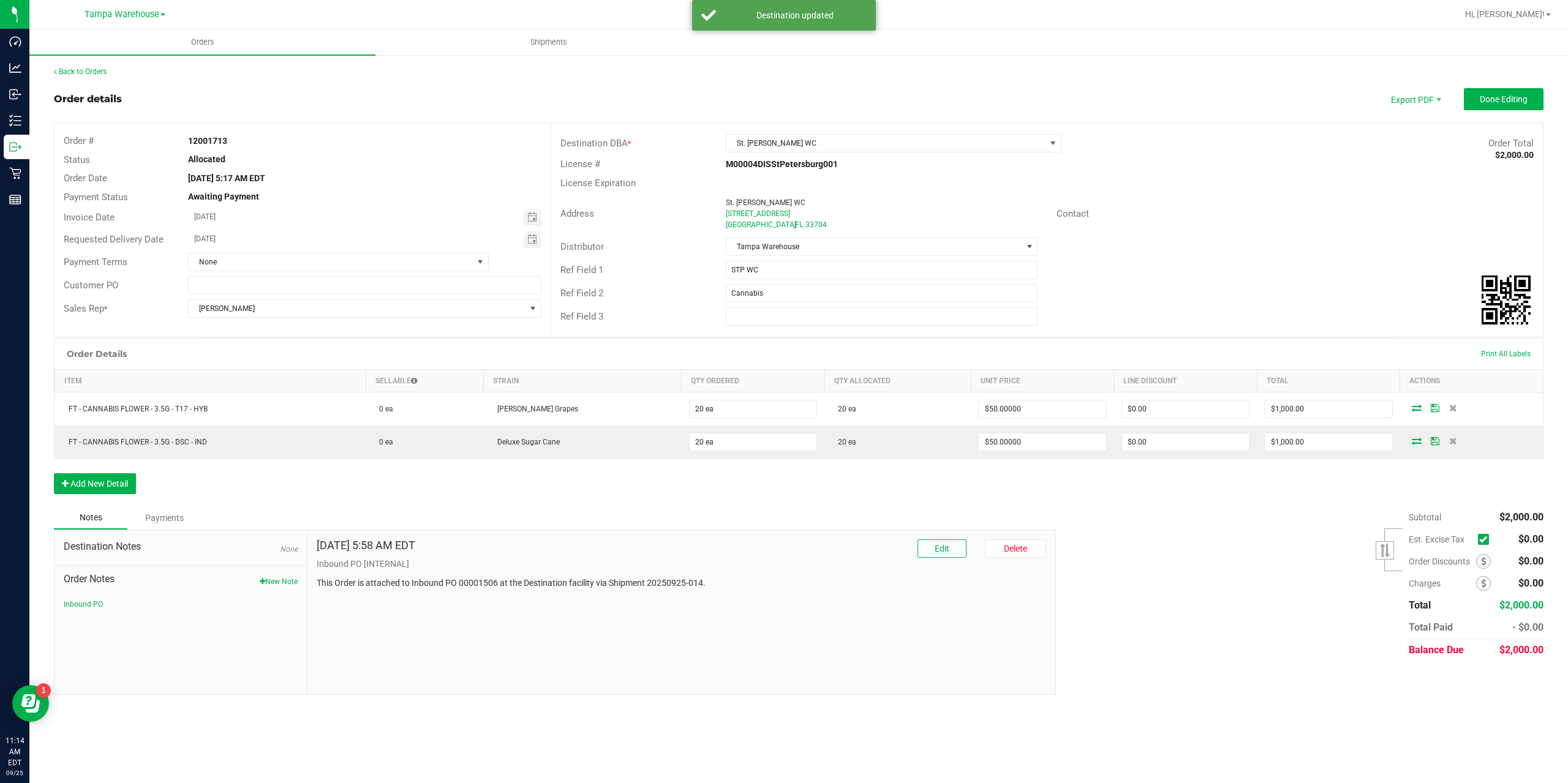
click at [1255, 174] on div "License Expiration" at bounding box center [1047, 183] width 992 height 19
click at [1503, 100] on span "Done Editing" at bounding box center [1504, 99] width 48 height 10
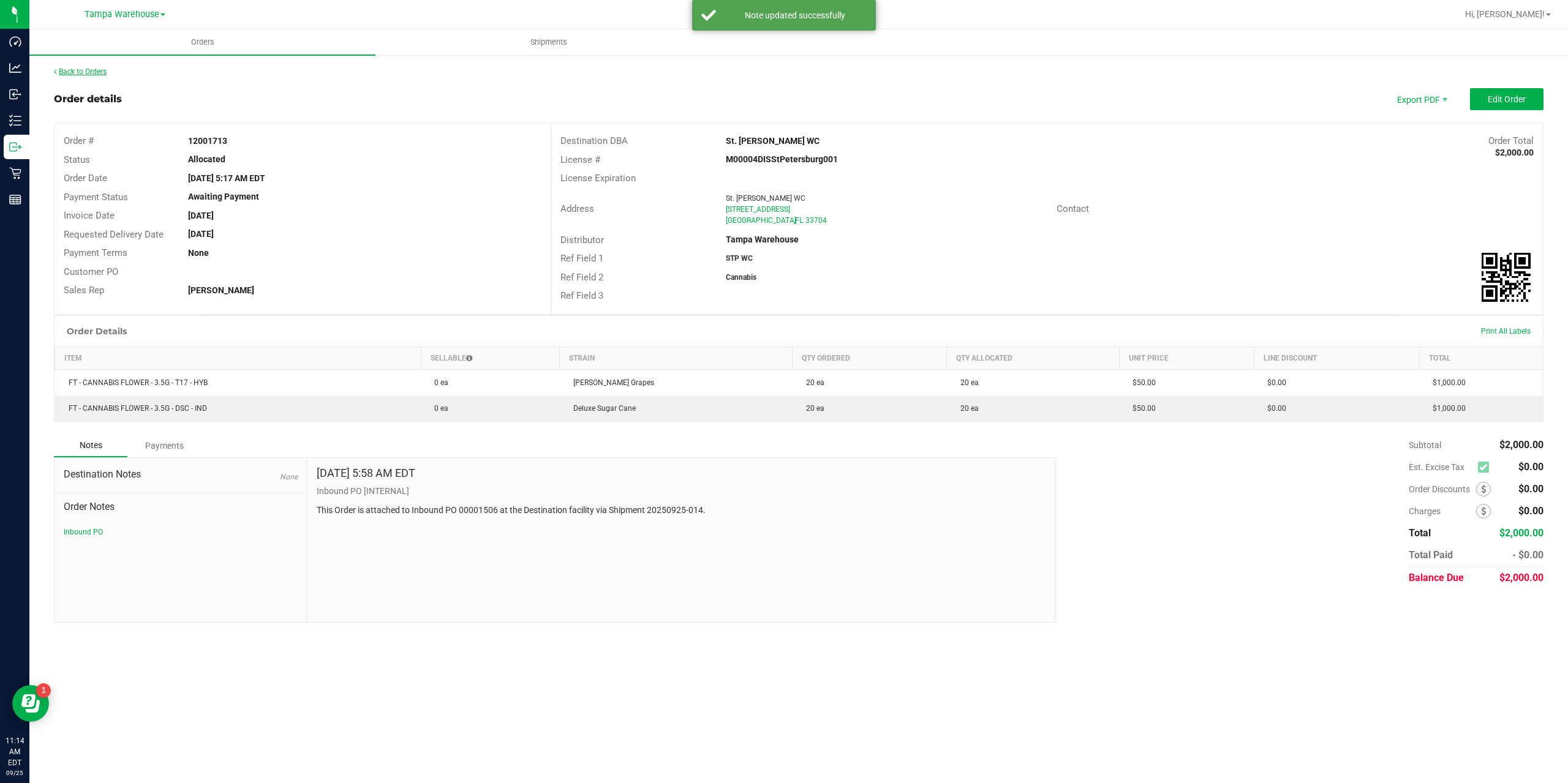
click at [101, 71] on link "Back to Orders" at bounding box center [79, 71] width 53 height 9
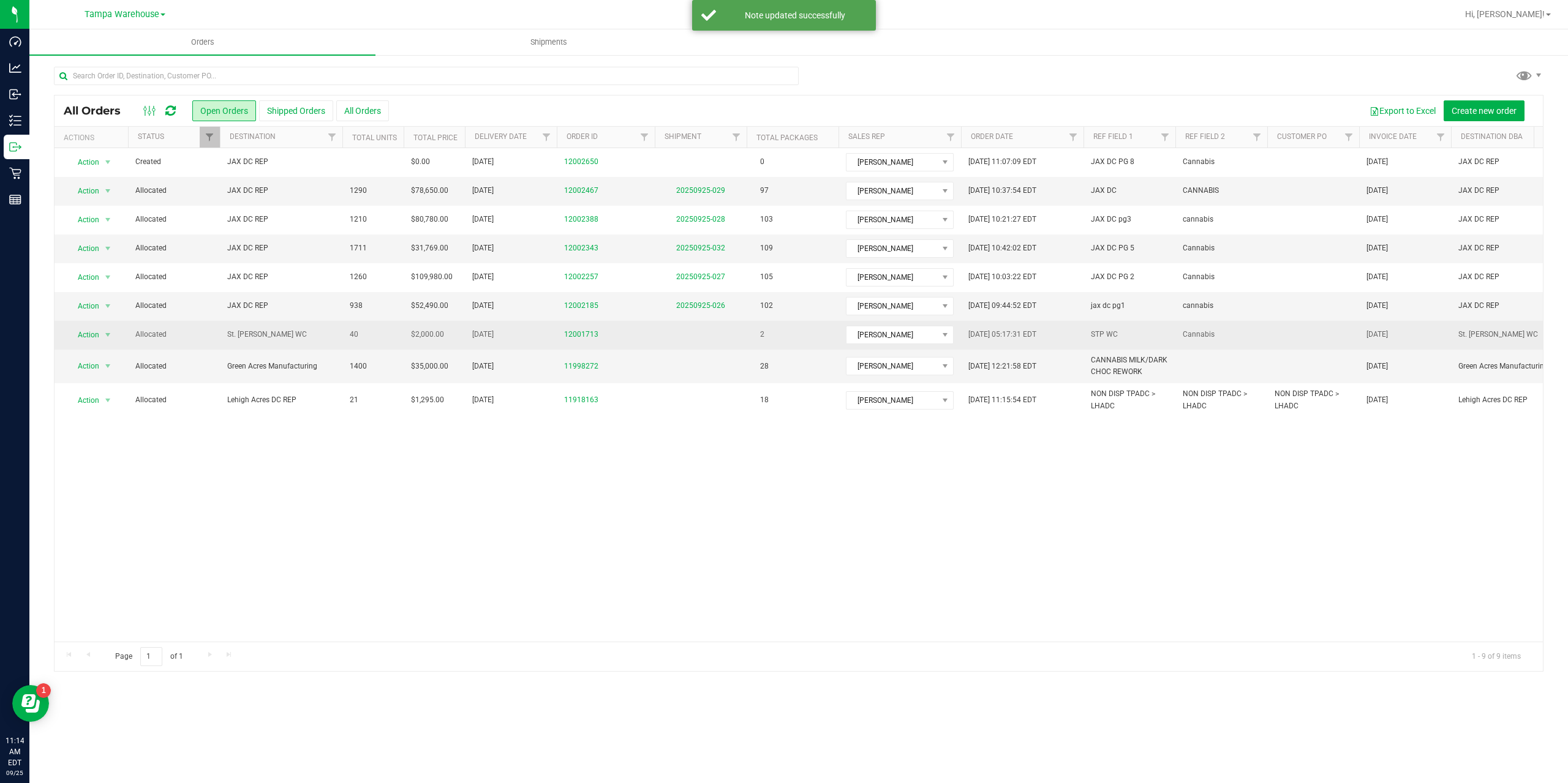
click at [285, 331] on span "St. [PERSON_NAME] WC" at bounding box center [281, 335] width 108 height 11
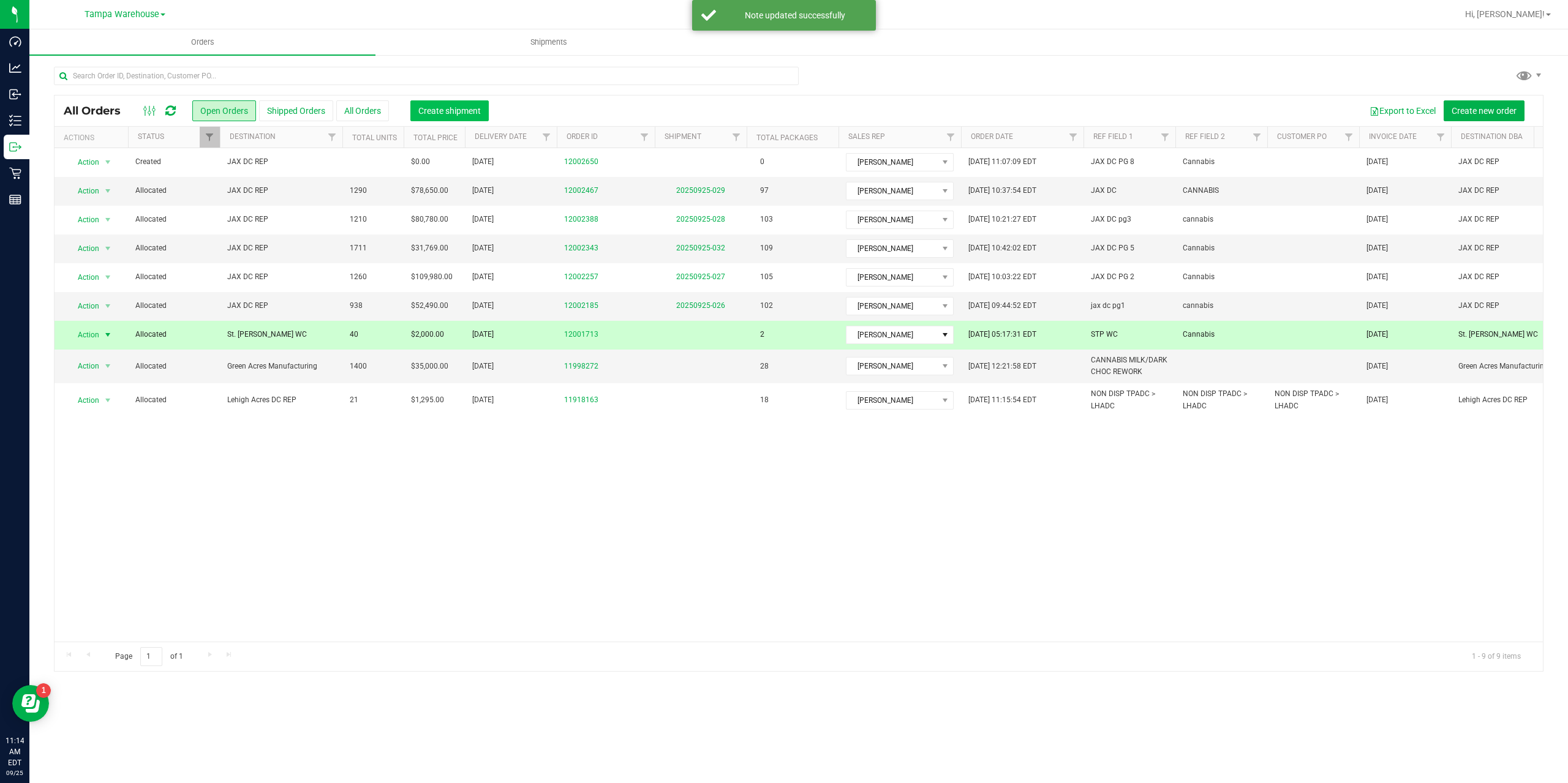
click at [473, 102] on button "Create shipment" at bounding box center [449, 111] width 79 height 21
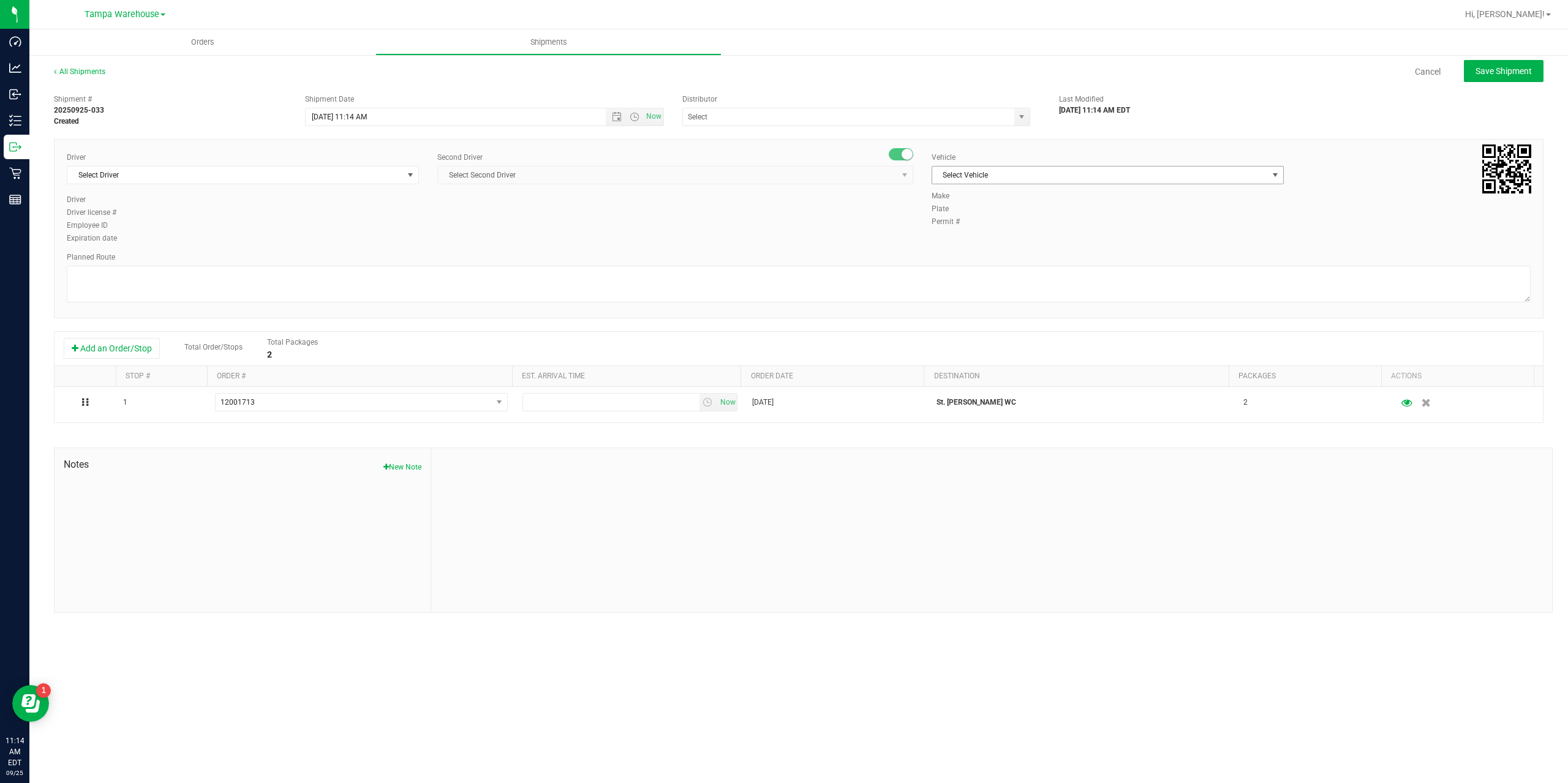
click at [1023, 173] on span "Select Vehicle" at bounding box center [1100, 175] width 336 height 17
click at [953, 253] on li "FL-EXPRESS-03" at bounding box center [1107, 258] width 351 height 19
click at [256, 178] on span "Select Driver" at bounding box center [235, 175] width 336 height 17
click at [165, 223] on li "[PERSON_NAME] - 100004355" at bounding box center [242, 226] width 351 height 19
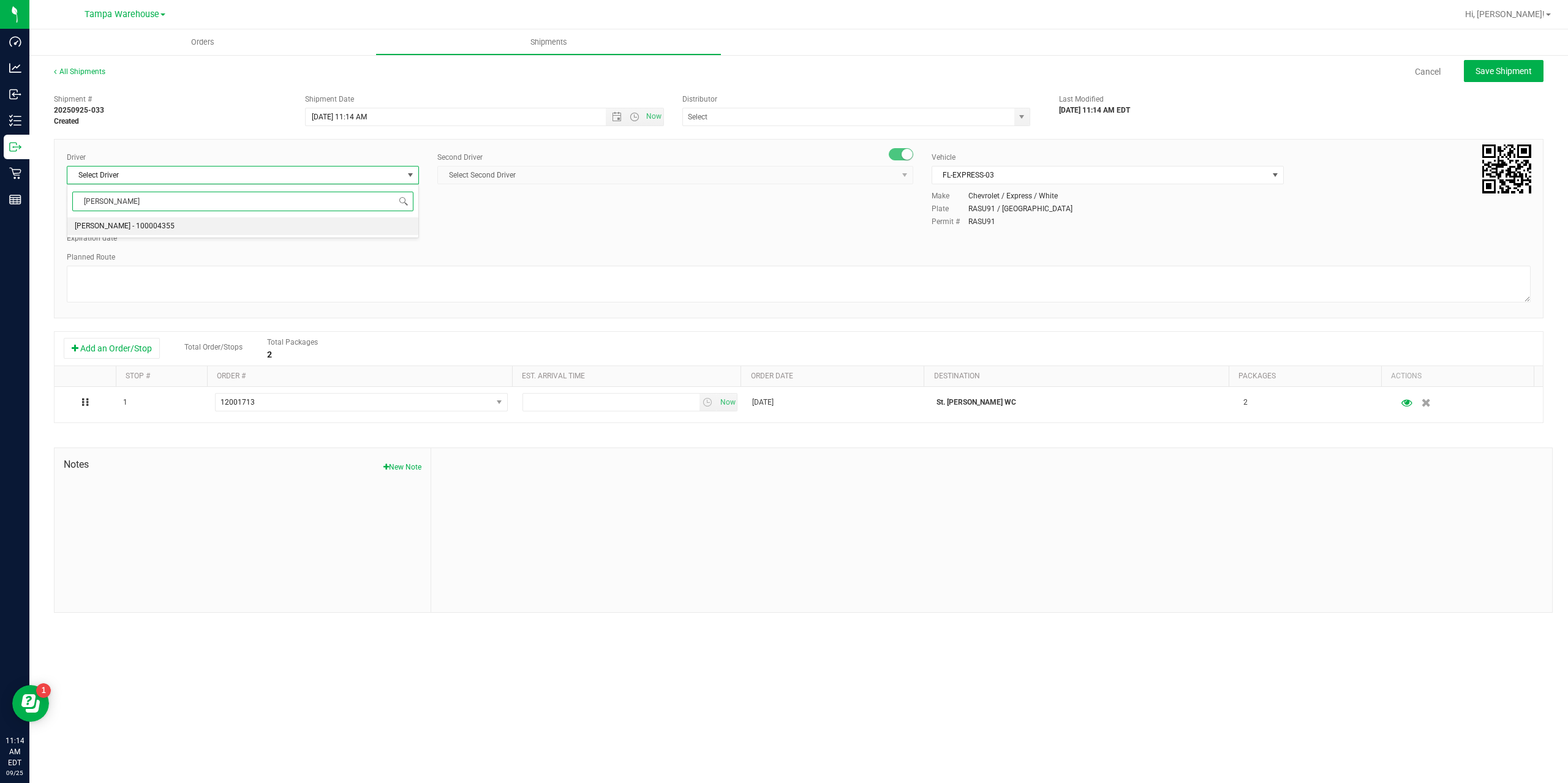
type input "[PERSON_NAME]"
click at [691, 172] on span "Select Second Driver" at bounding box center [667, 175] width 460 height 17
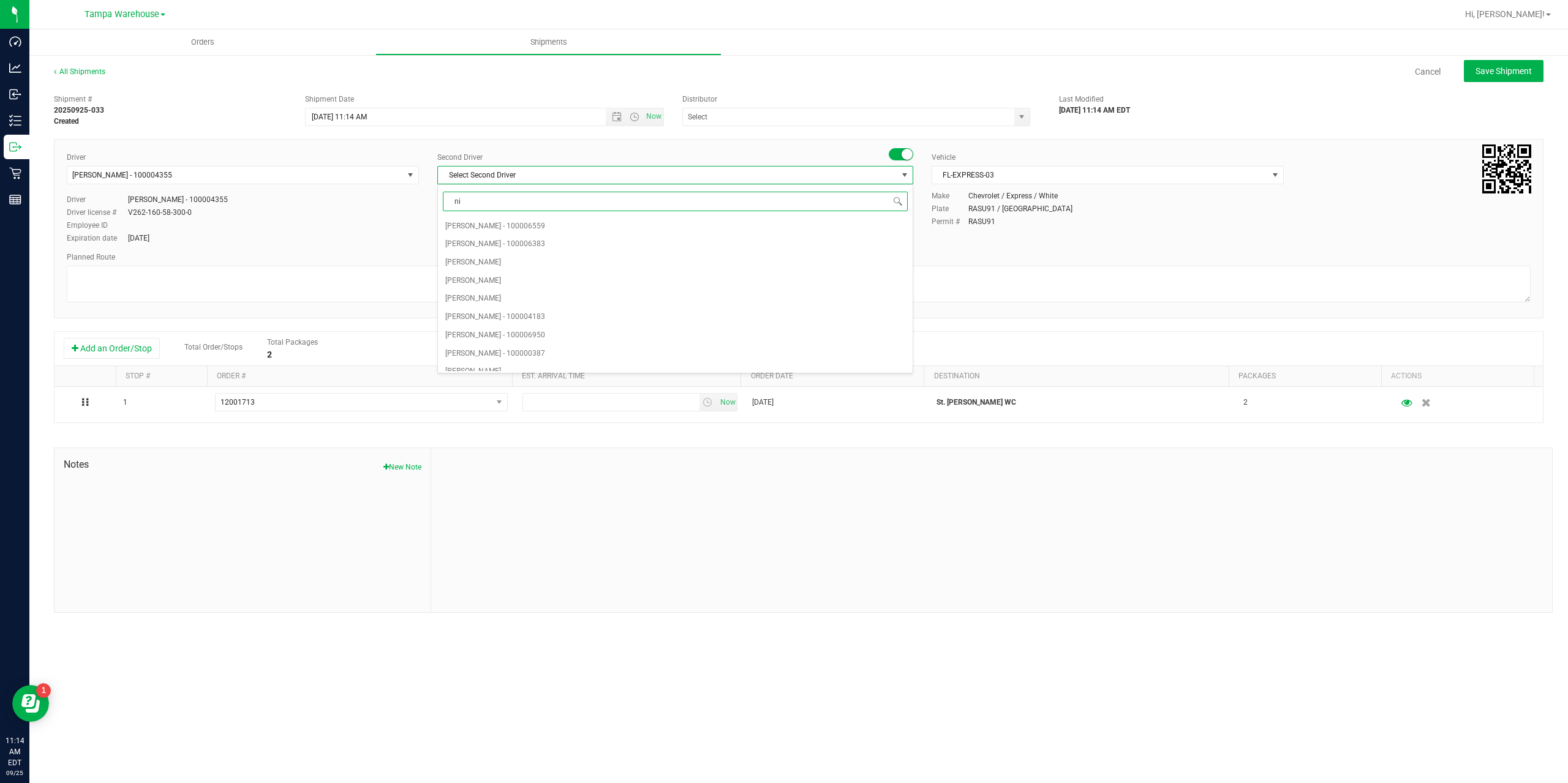
type input "nic"
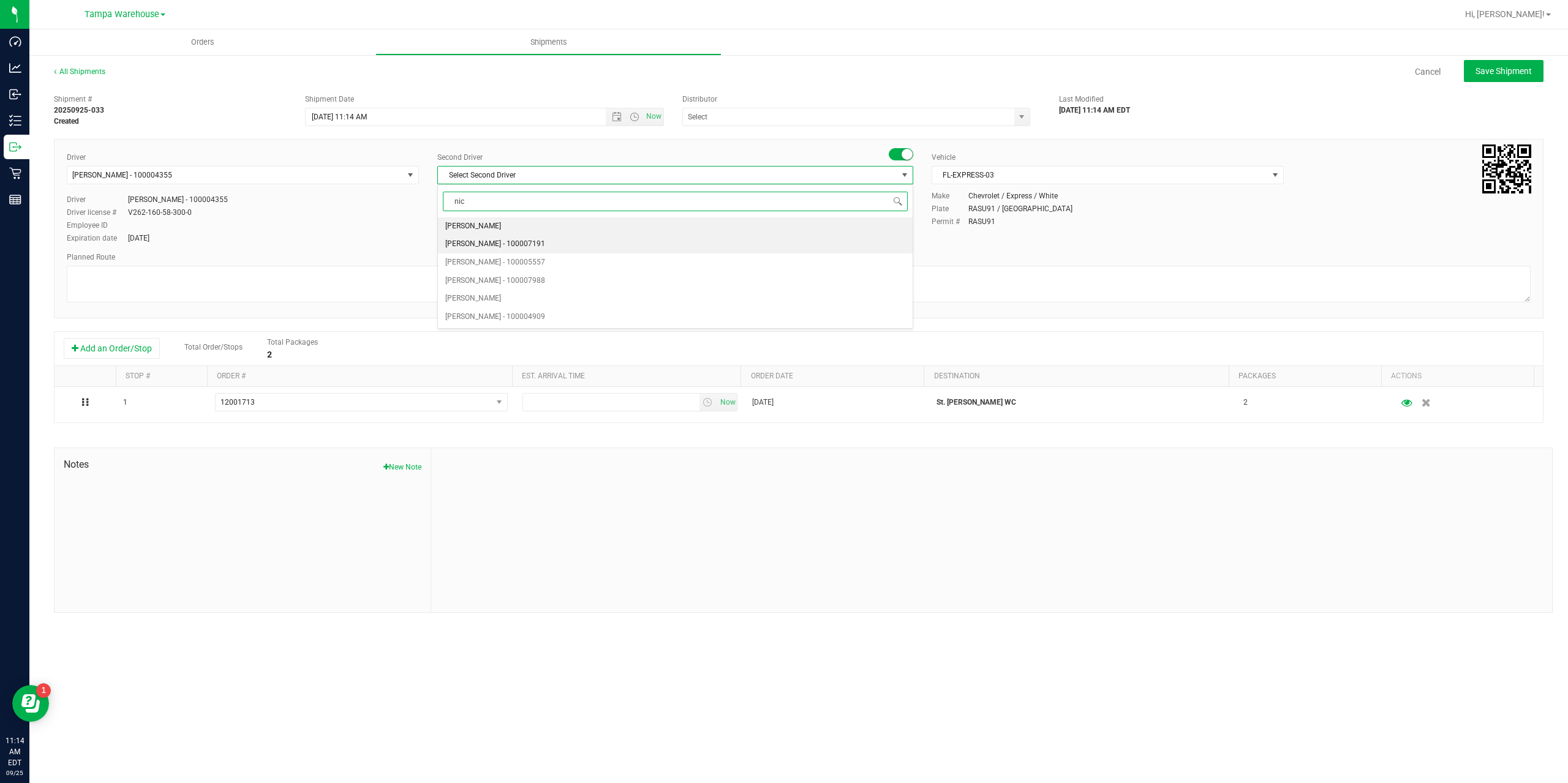
click at [510, 247] on span "[PERSON_NAME] - 100007191" at bounding box center [495, 245] width 100 height 16
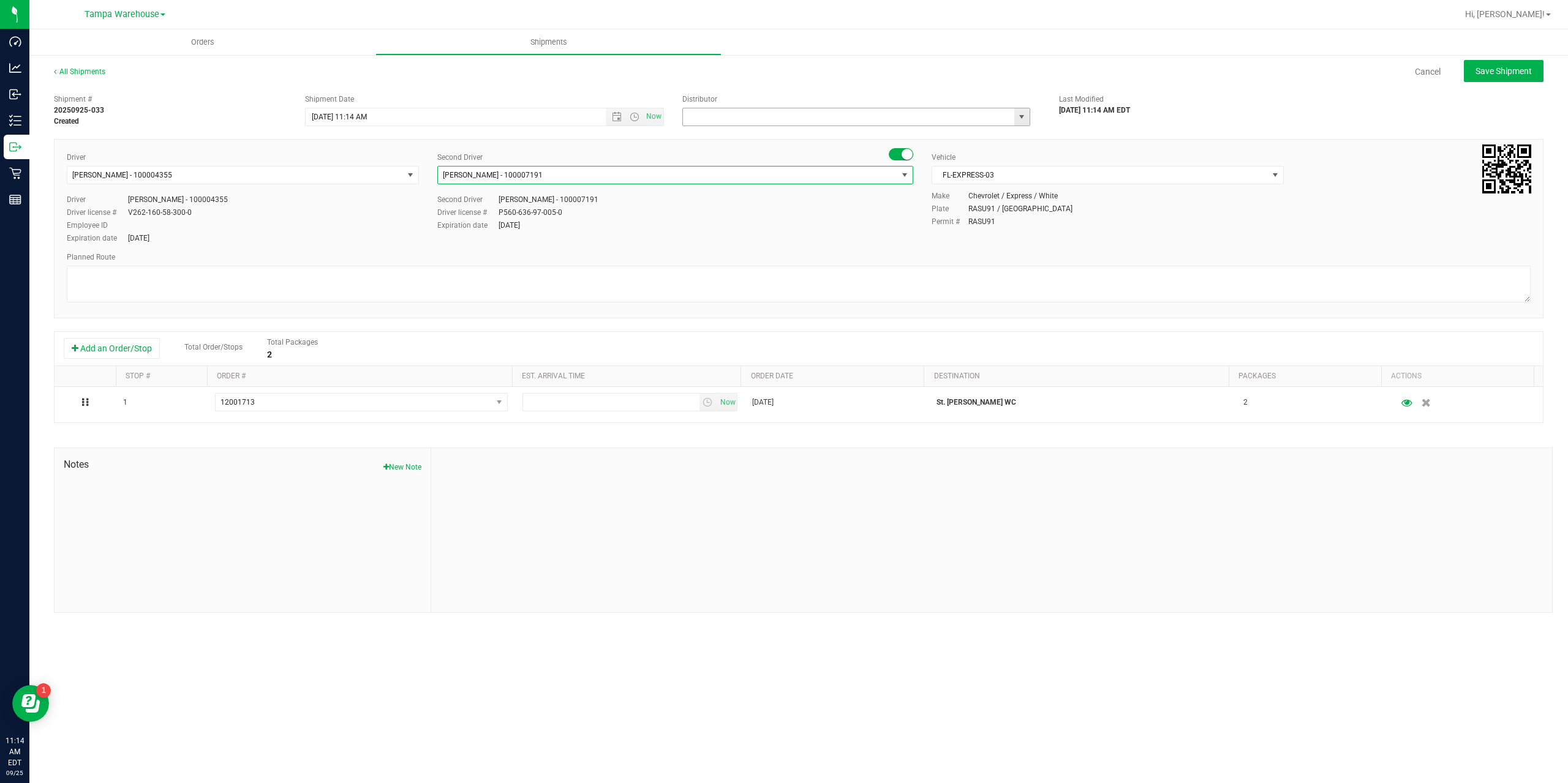
click at [756, 122] on input "text" at bounding box center [844, 117] width 322 height 17
click at [735, 154] on li "Tampa Warehouse" at bounding box center [857, 156] width 347 height 19
type input "Tampa Warehouse"
click at [608, 118] on span "Open the date view" at bounding box center [617, 117] width 21 height 10
click at [821, 87] on div "All Shipments Cancel Save Shipment" at bounding box center [799, 77] width 1490 height 22
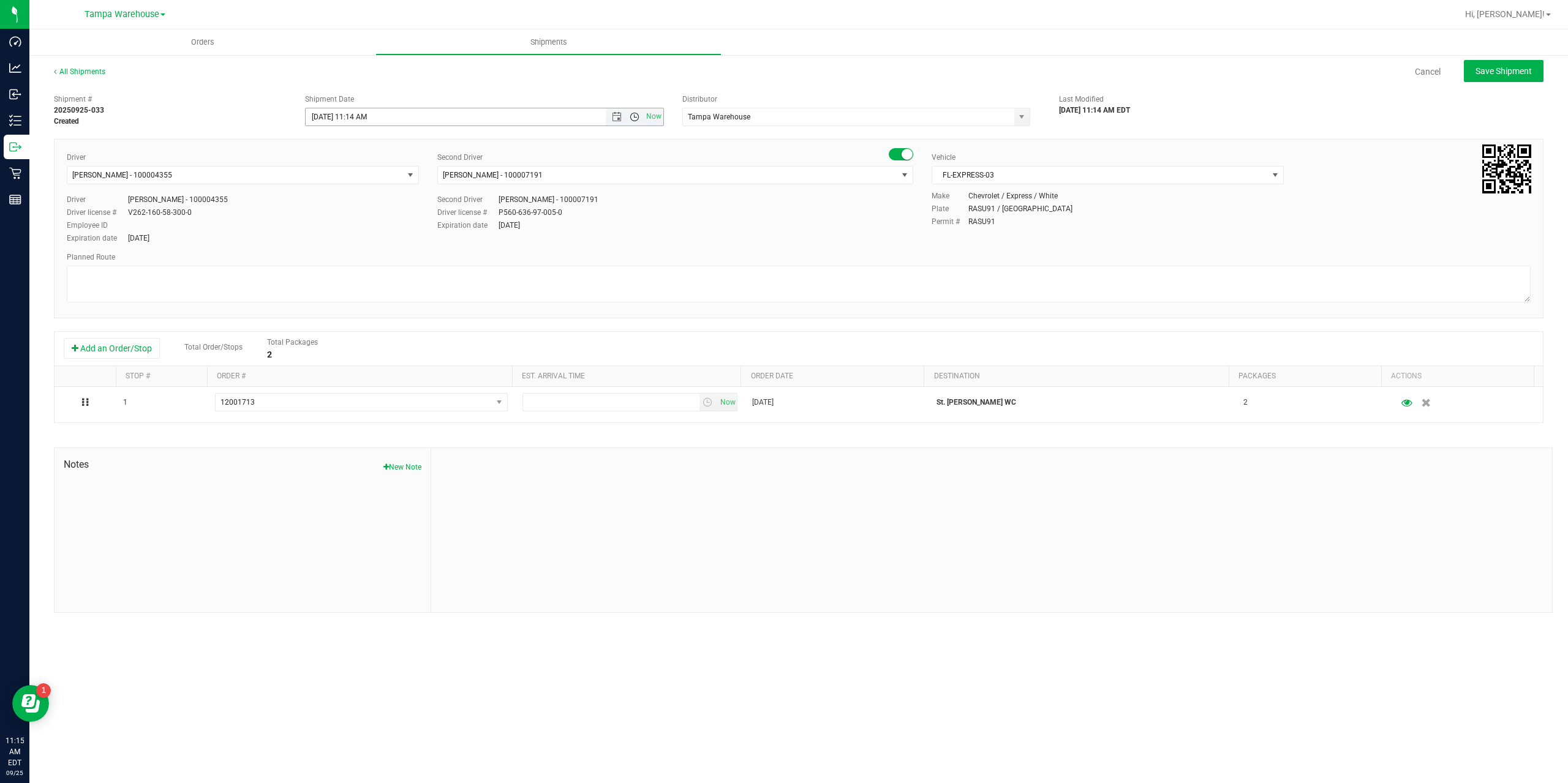
click at [632, 119] on span "Open the time view" at bounding box center [635, 117] width 10 height 10
click at [383, 131] on li "11:30 AM" at bounding box center [484, 132] width 357 height 16
type input "[DATE] 11:30 AM"
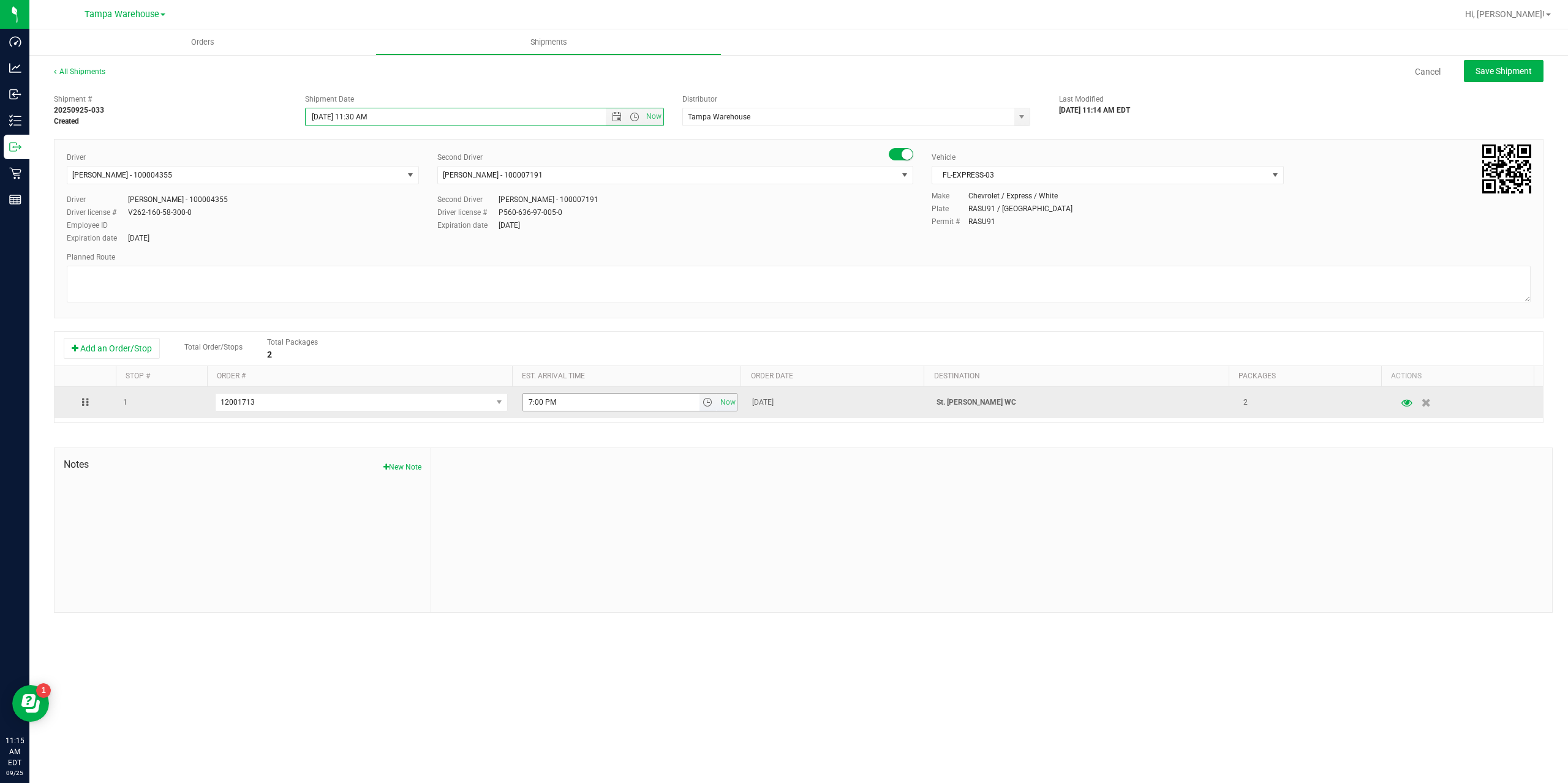
click at [703, 404] on span "select" at bounding box center [708, 402] width 10 height 10
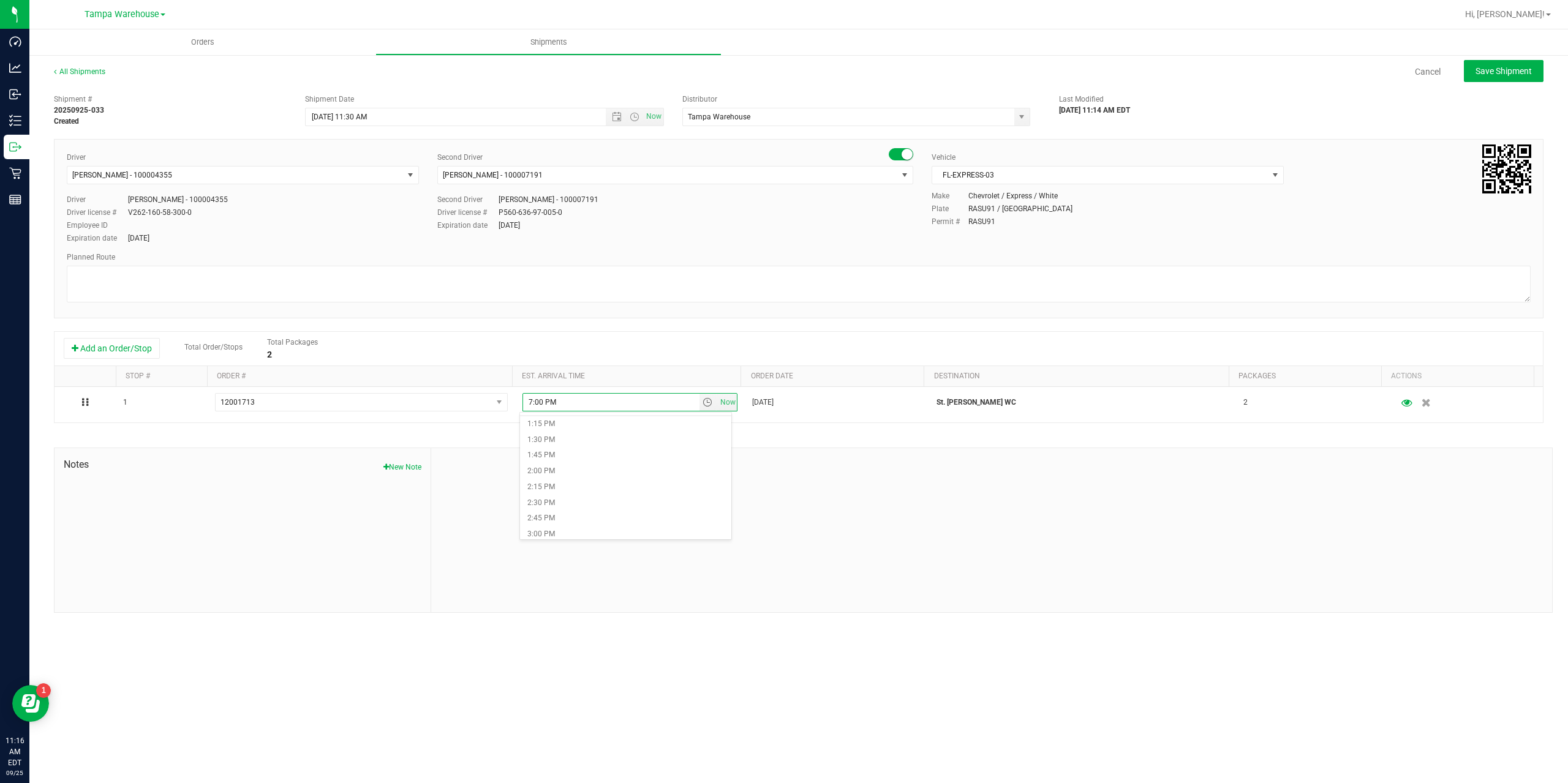
scroll to position [821, 0]
click at [551, 422] on li "1:00 PM" at bounding box center [626, 421] width 212 height 16
click at [667, 244] on div "Driver [PERSON_NAME] - 100004355 Select Driver [PERSON_NAME] - 100004355 Driver…" at bounding box center [799, 199] width 1483 height 94
click at [607, 293] on textarea at bounding box center [799, 284] width 1464 height 36
type textarea "1 tote 2 packages of flower packages"
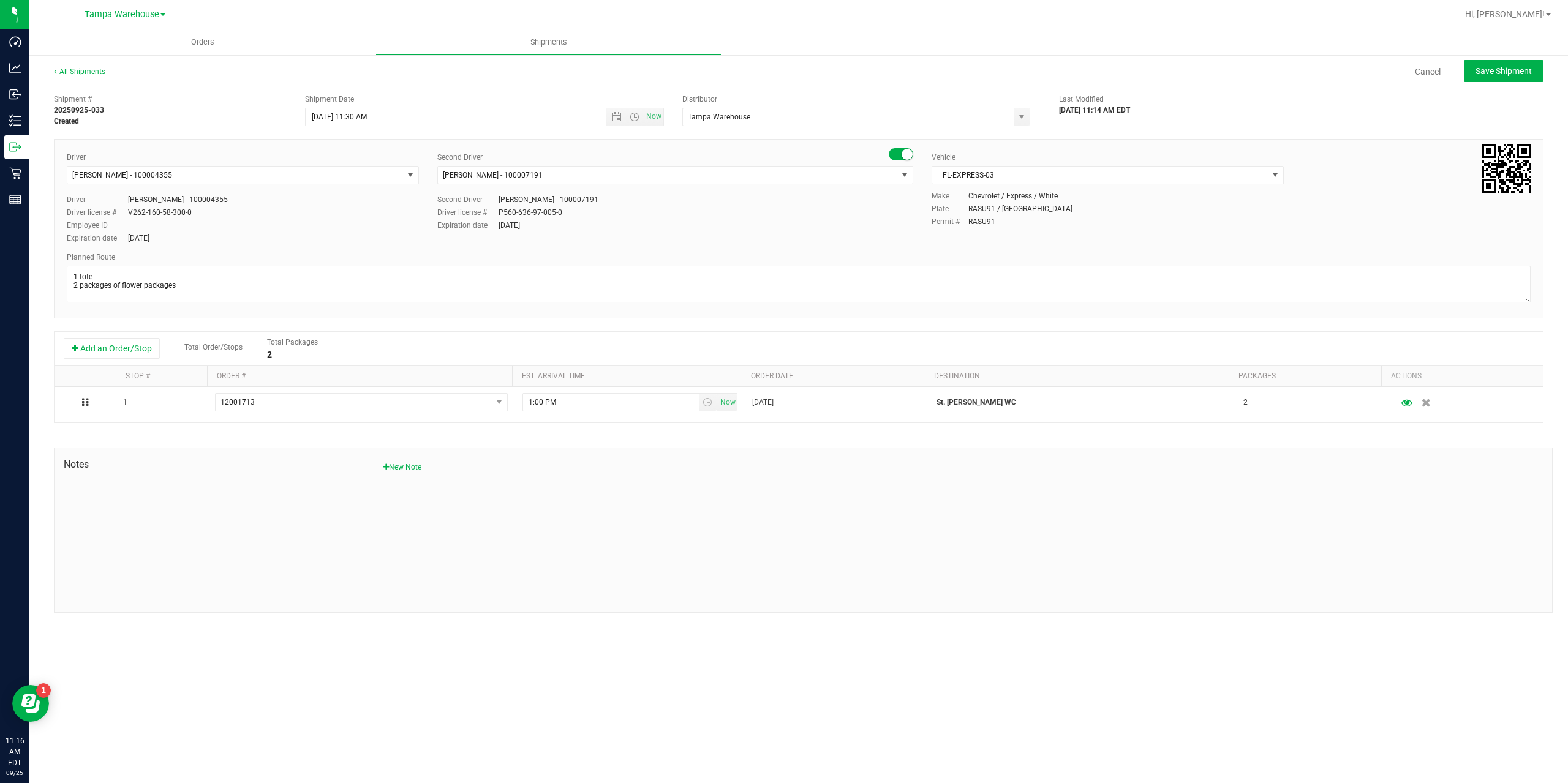
click at [1189, 222] on div "Permit # RASU91" at bounding box center [1231, 222] width 599 height 11
click at [1484, 70] on span "Save Shipment" at bounding box center [1504, 71] width 57 height 10
type input "[DATE] 3:30 PM"
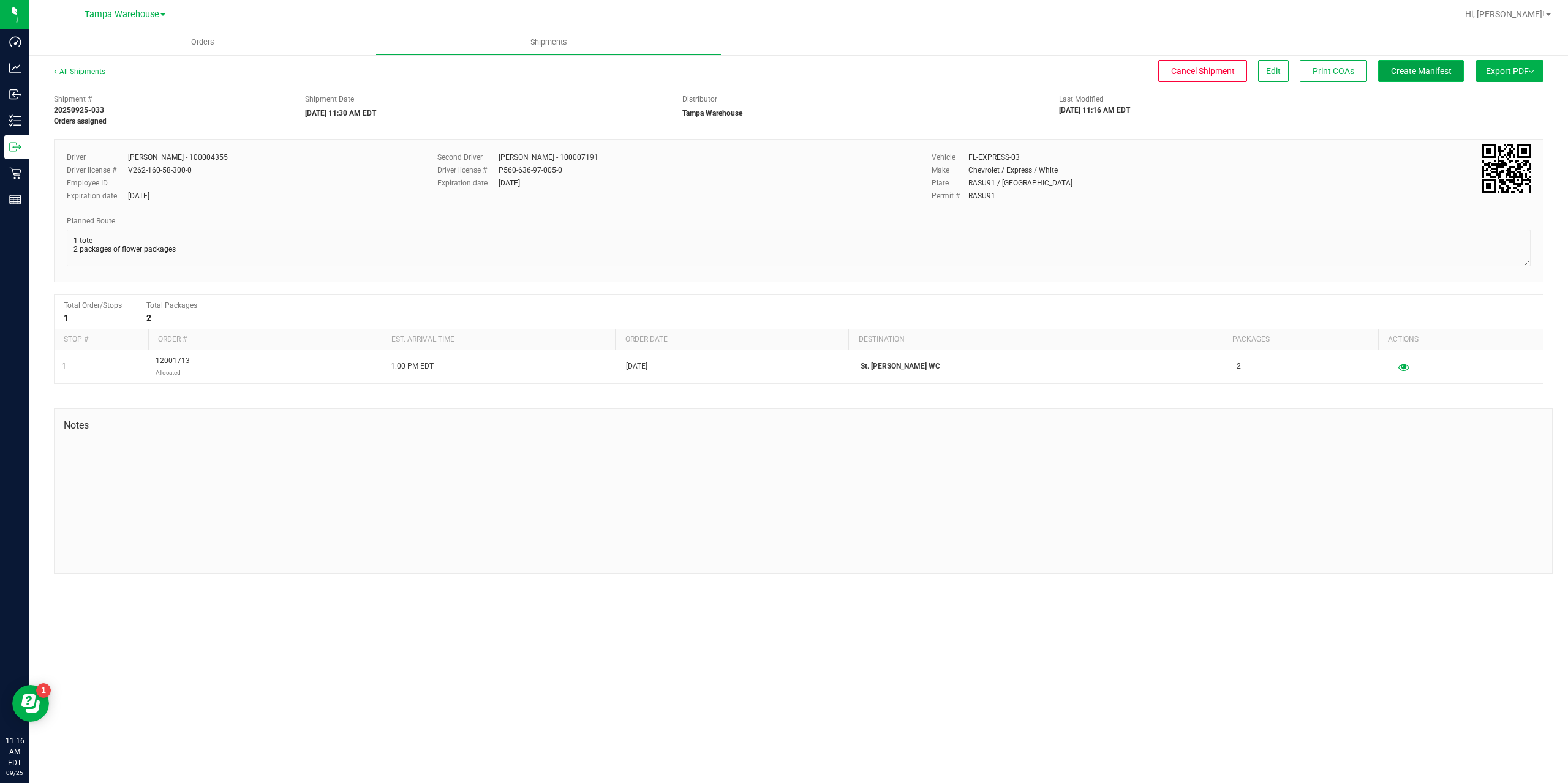
click at [1396, 70] on span "Create Manifest" at bounding box center [1421, 71] width 61 height 10
click at [1445, 71] on span "Ship Transfer" at bounding box center [1424, 71] width 50 height 10
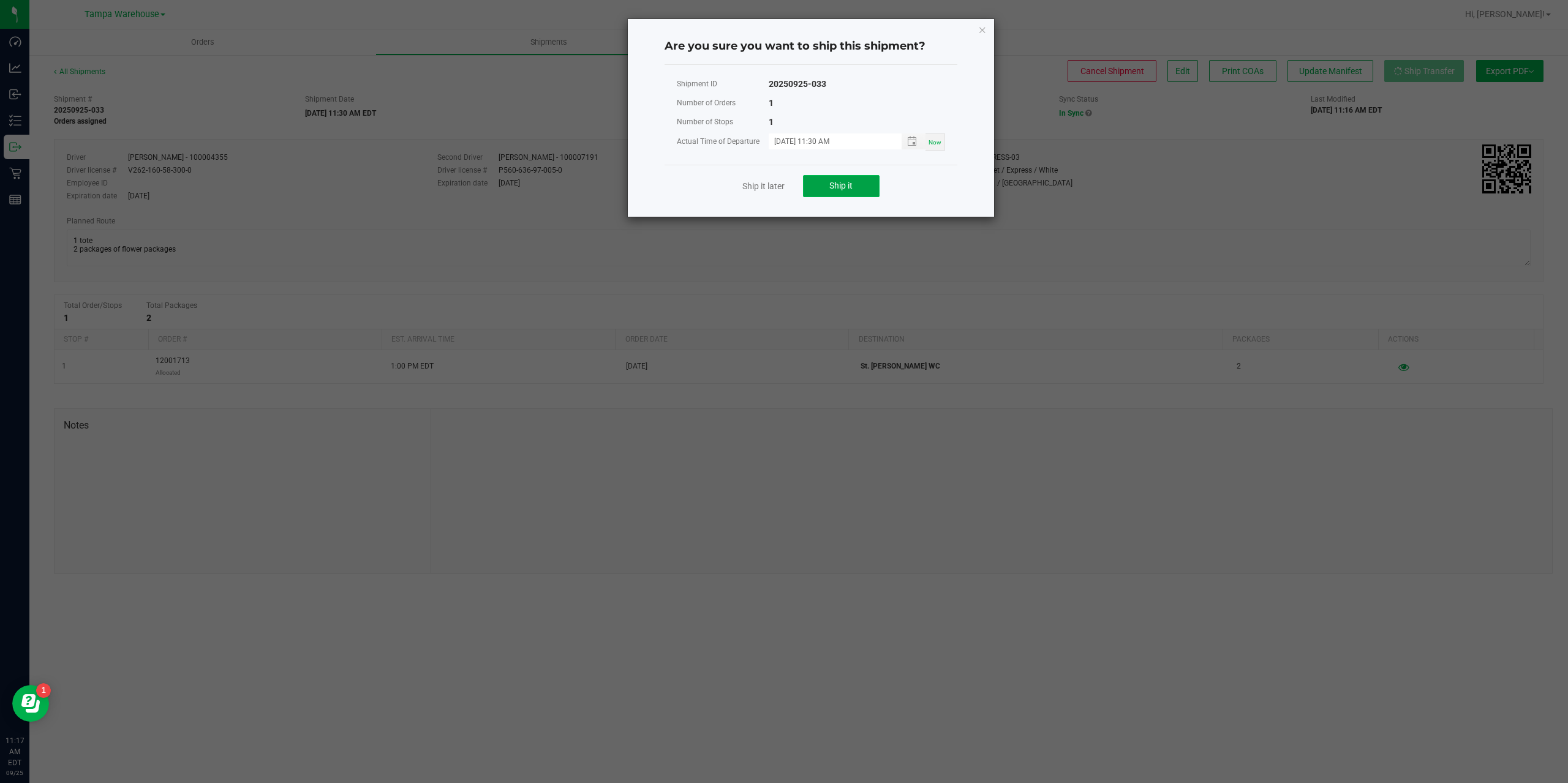
click at [827, 186] on button "Ship it" at bounding box center [842, 186] width 76 height 22
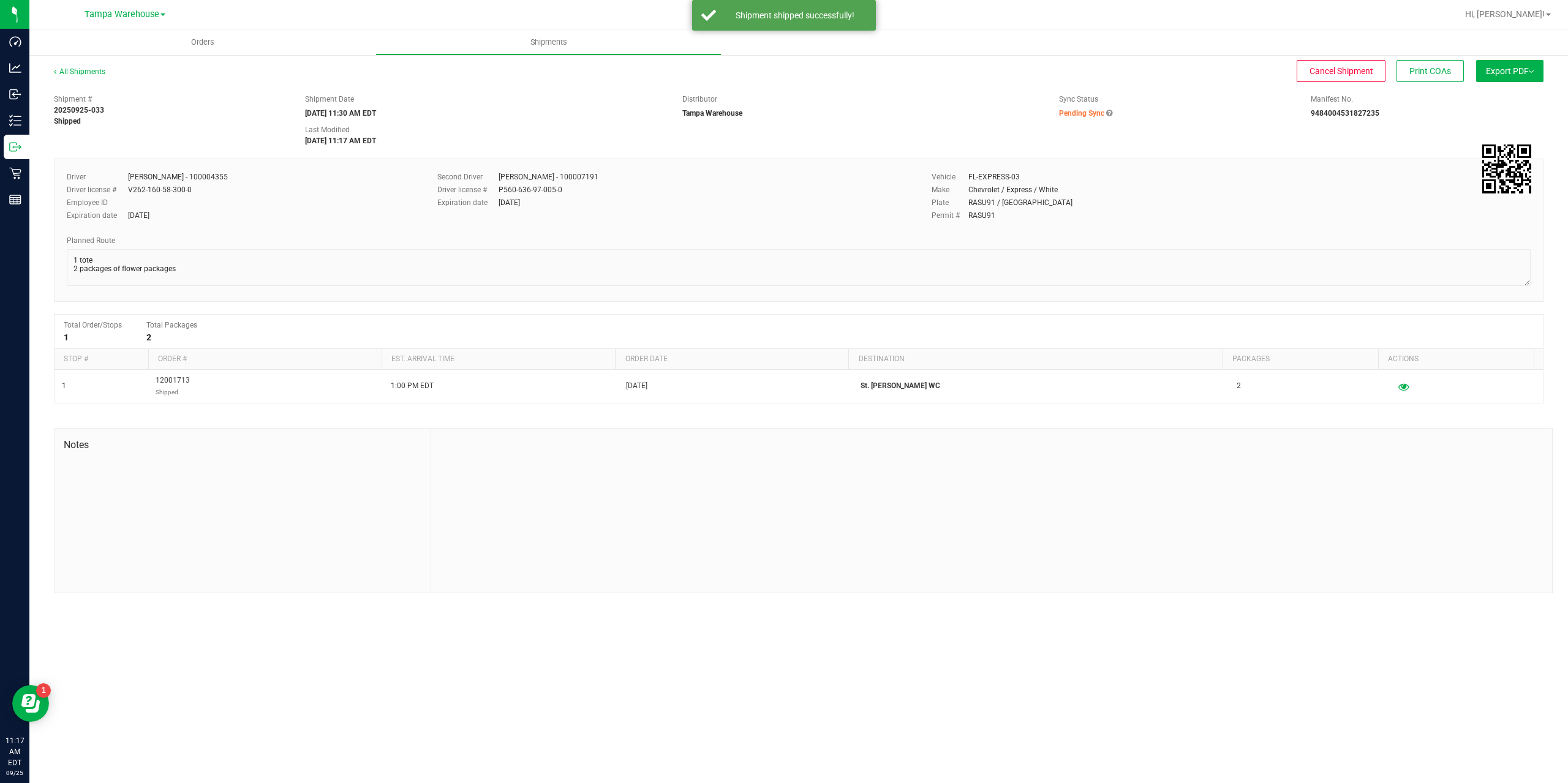
click at [1513, 68] on span "Export PDF" at bounding box center [1510, 71] width 48 height 10
click at [1483, 97] on span "Manifest by Package ID" at bounding box center [1492, 98] width 78 height 9
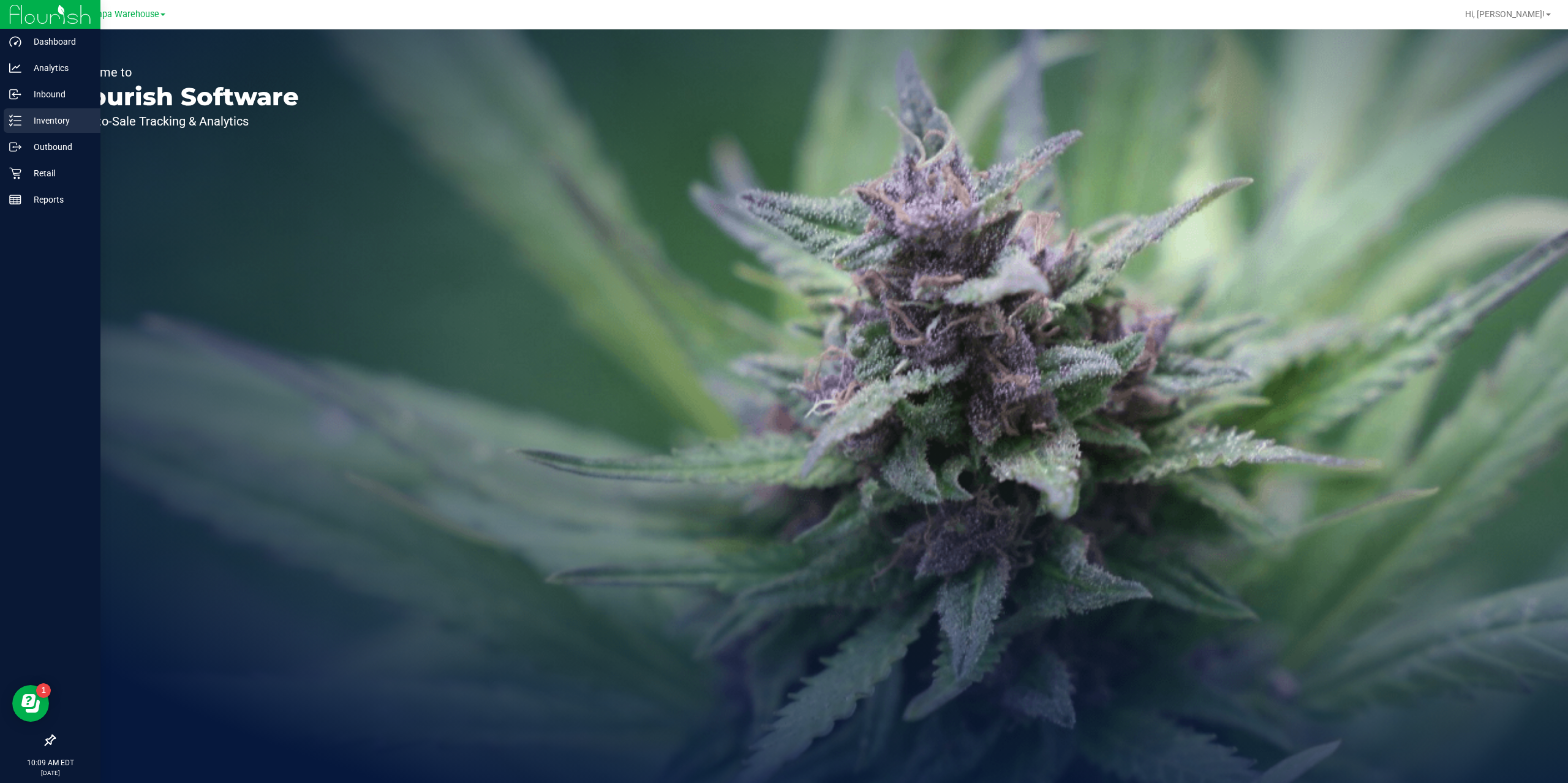
click at [39, 127] on div "Inventory" at bounding box center [52, 121] width 96 height 24
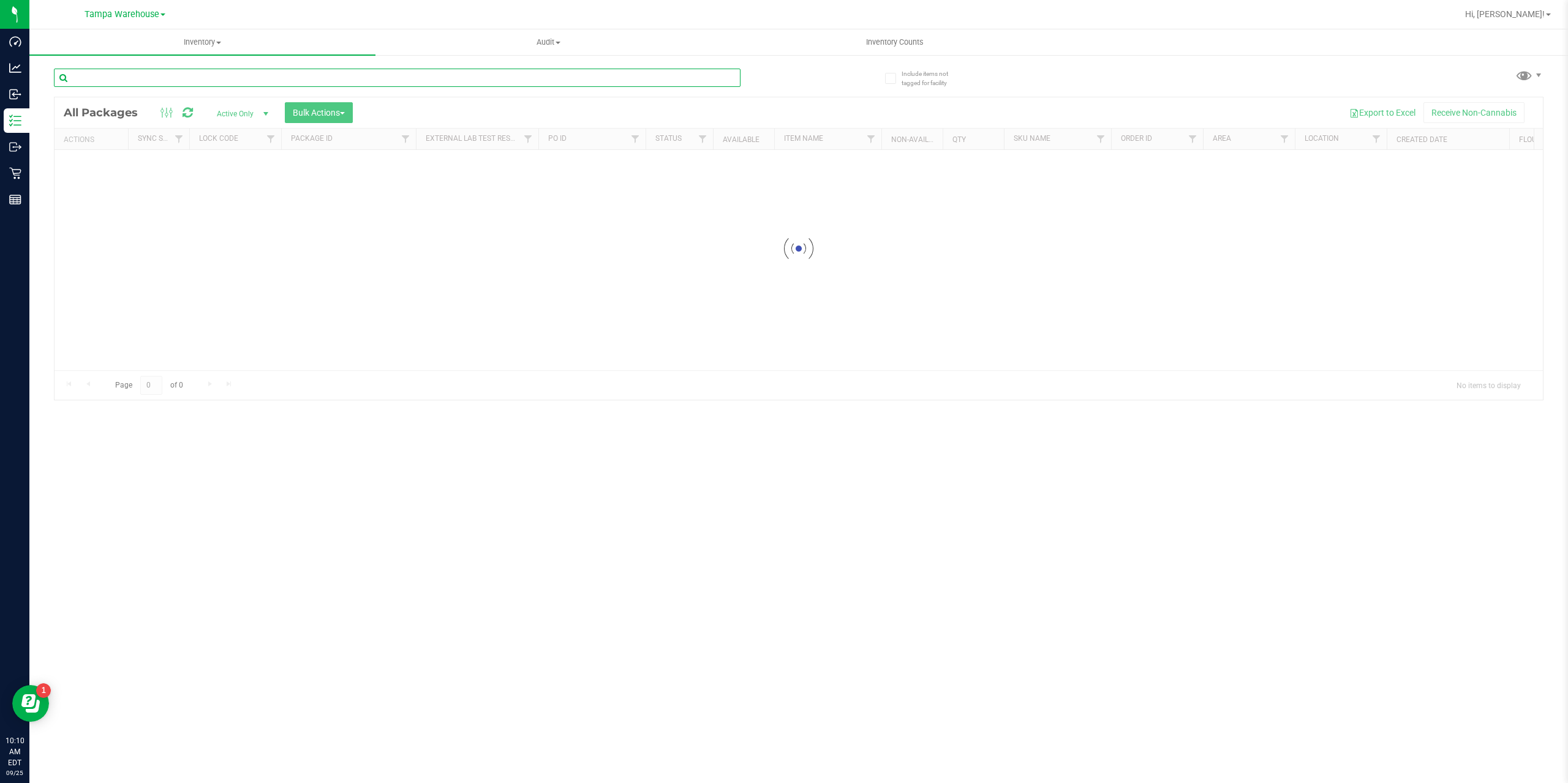
click at [215, 79] on input "text" at bounding box center [396, 78] width 687 height 19
paste input "FLSRWGM-20250908-424"
type input "FLSRWGM-20250908-424"
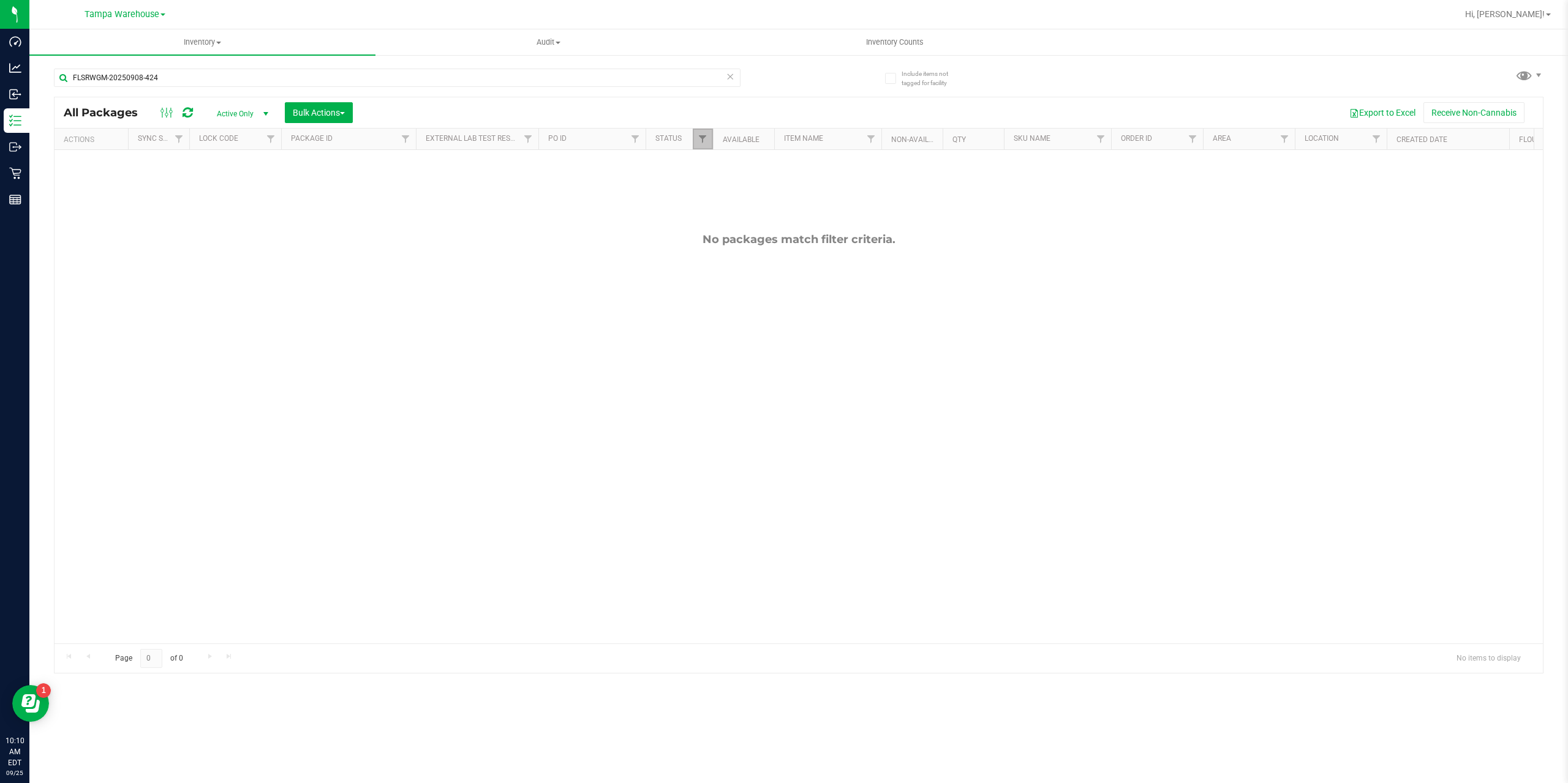
click at [707, 147] on link "Filter" at bounding box center [703, 139] width 20 height 21
click at [710, 226] on input "Assigned to order" at bounding box center [709, 225] width 8 height 8
checkbox input "false"
click at [709, 274] on input "Created" at bounding box center [709, 274] width 8 height 8
checkbox input "false"
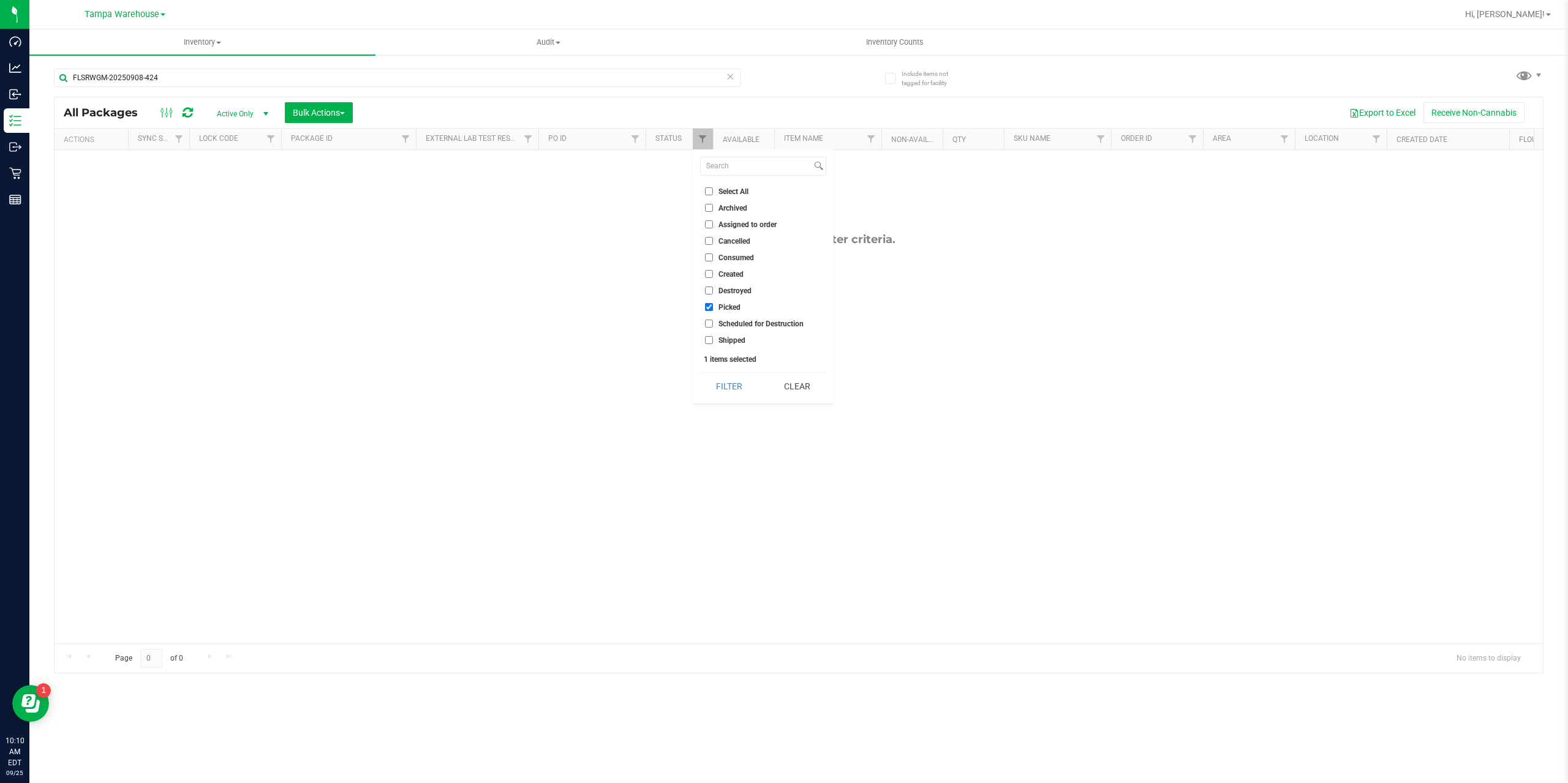
click at [707, 307] on input "Picked" at bounding box center [709, 307] width 8 height 8
checkbox input "false"
click at [709, 344] on input "Shipped" at bounding box center [709, 340] width 8 height 8
checkbox input "true"
click at [728, 392] on button "Filter" at bounding box center [730, 386] width 59 height 27
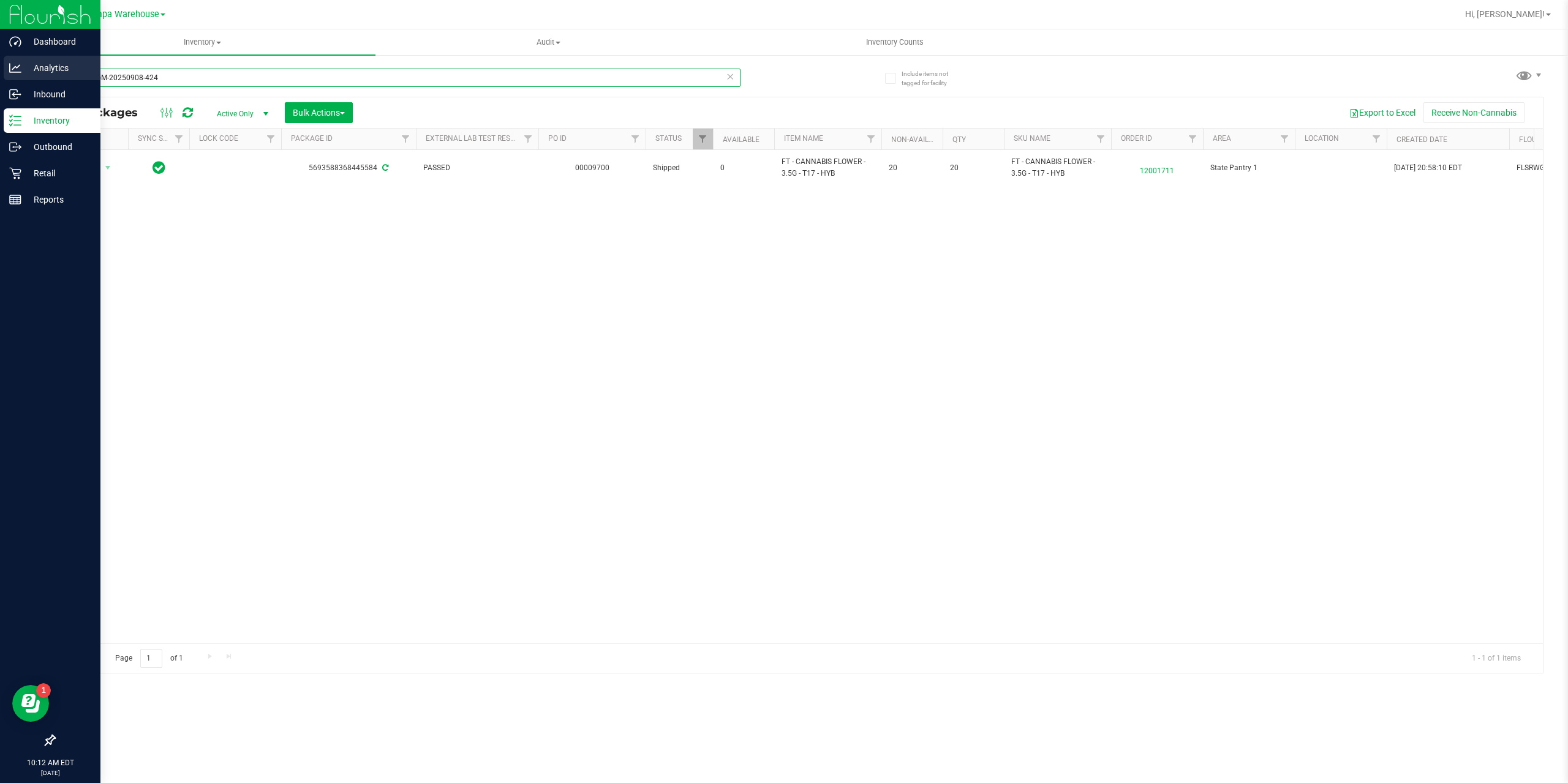
drag, startPoint x: 122, startPoint y: 71, endPoint x: 18, endPoint y: 79, distance: 104.3
click at [18, 79] on div "Dashboard Analytics Inbound Inventory Outbound Retail Reports 10:12 AM EDT 09/2…" at bounding box center [784, 392] width 1568 height 783
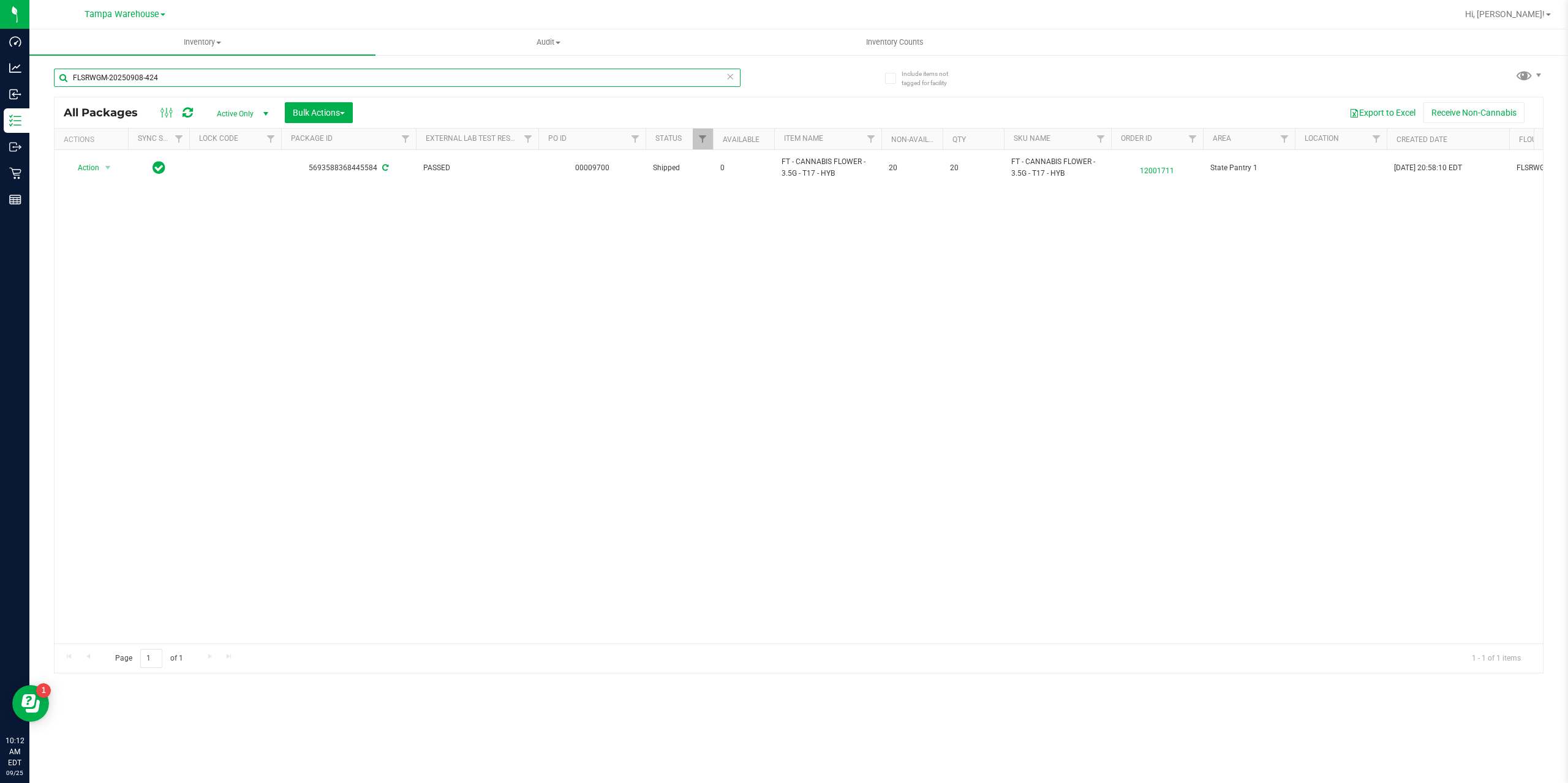
paste input "548"
click at [388, 637] on div at bounding box center [799, 385] width 1489 height 575
drag, startPoint x: 490, startPoint y: 634, endPoint x: 675, endPoint y: 635, distance: 185.0
click at [675, 635] on div "Action Action Edit attributes Global inventory Locate package Package audit log…" at bounding box center [799, 396] width 1489 height 494
click at [169, 75] on input "FLSRWGM-20250908-548" at bounding box center [396, 78] width 687 height 19
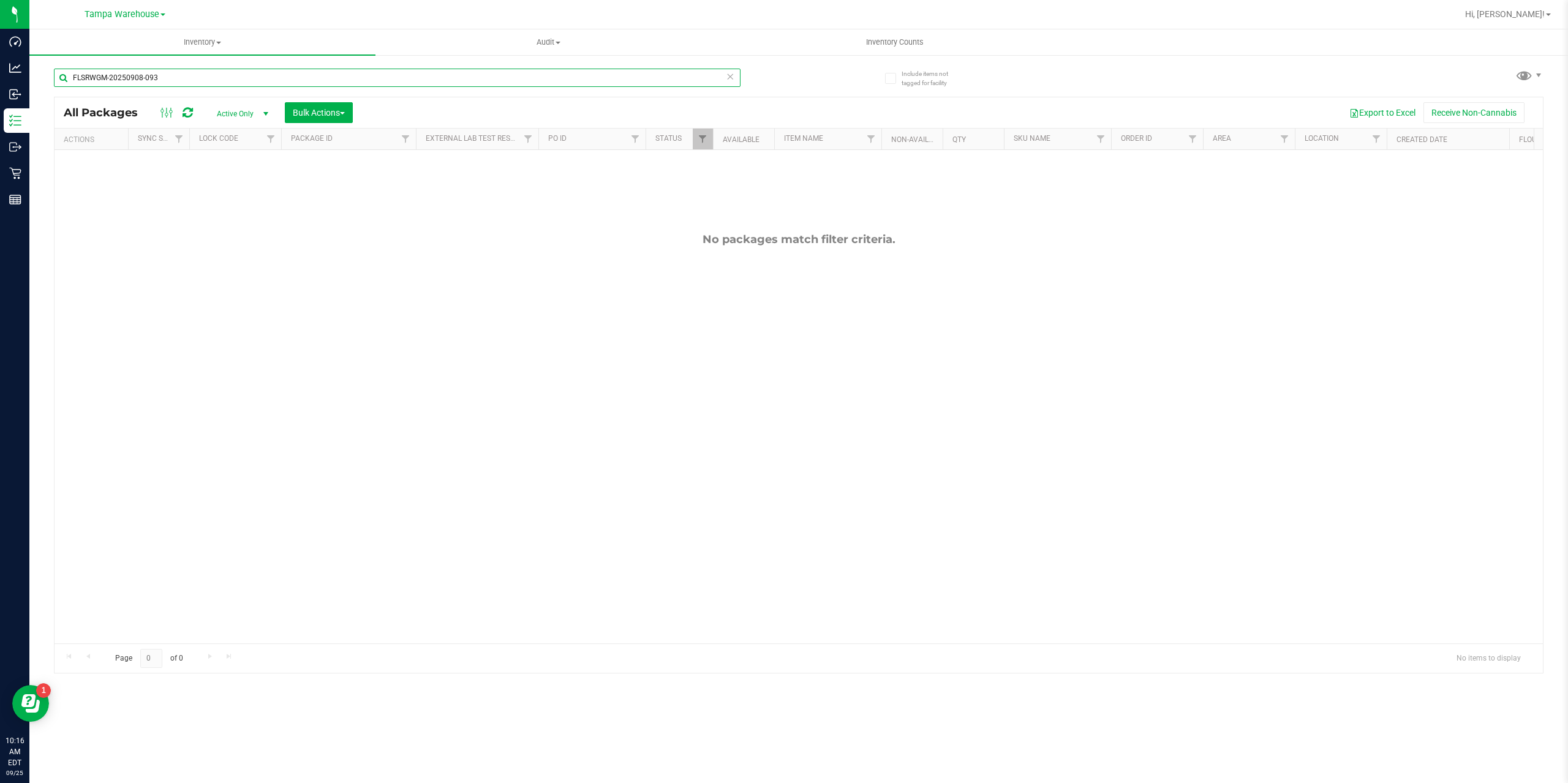
drag, startPoint x: 159, startPoint y: 77, endPoint x: -17, endPoint y: 69, distance: 176.2
click at [0, 69] on html "Dashboard Analytics Inbound Inventory Outbound Retail Reports 10:16 AM EDT 09/2…" at bounding box center [784, 392] width 1568 height 783
paste input "819"
type input "FLSRWGM-20250819-093"
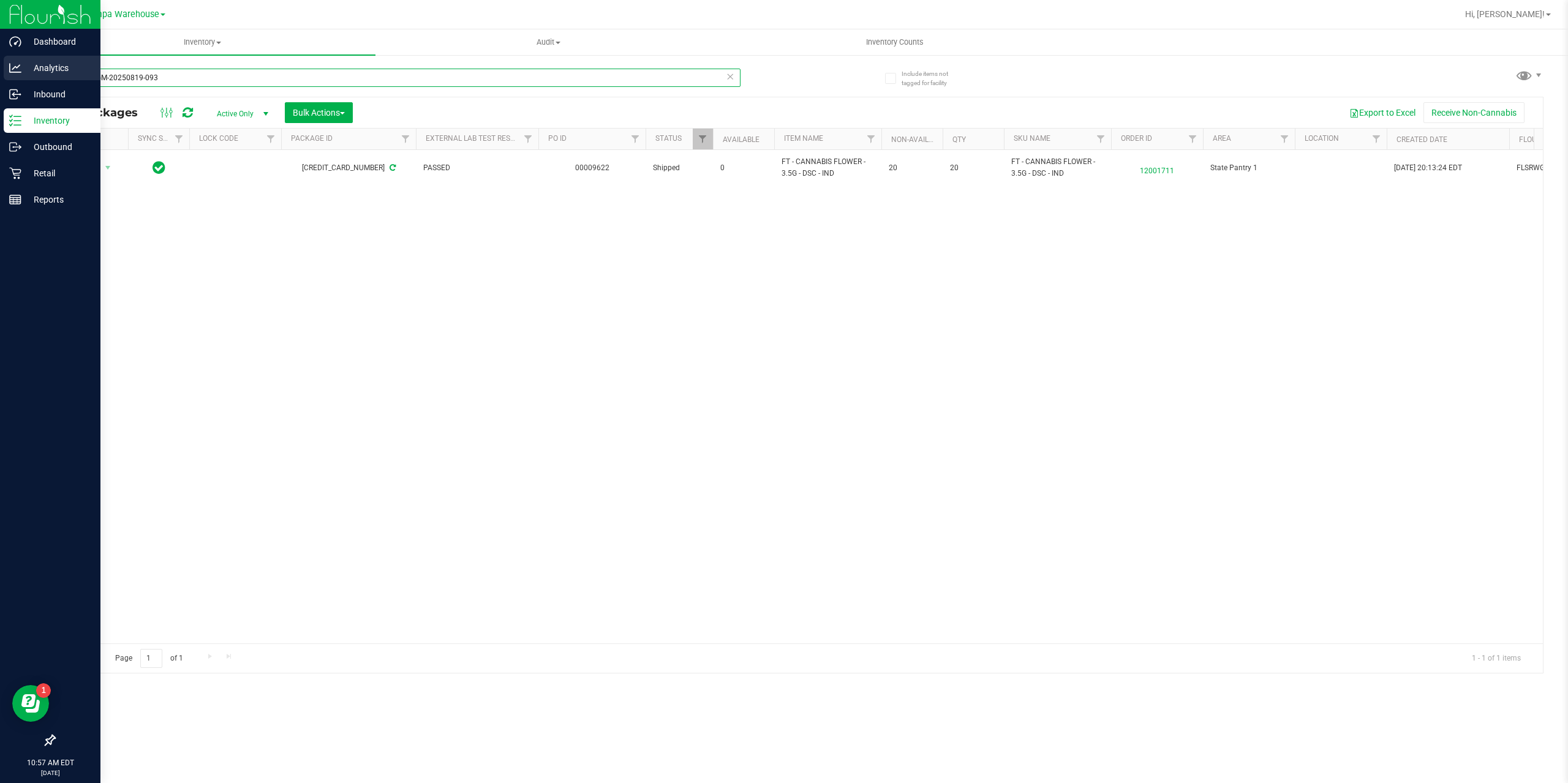
drag, startPoint x: 95, startPoint y: 74, endPoint x: 10, endPoint y: 65, distance: 85.5
click at [11, 66] on div "Dashboard Analytics Inbound Inventory Outbound Retail Reports 10:57 AM EDT 09/2…" at bounding box center [784, 392] width 1568 height 783
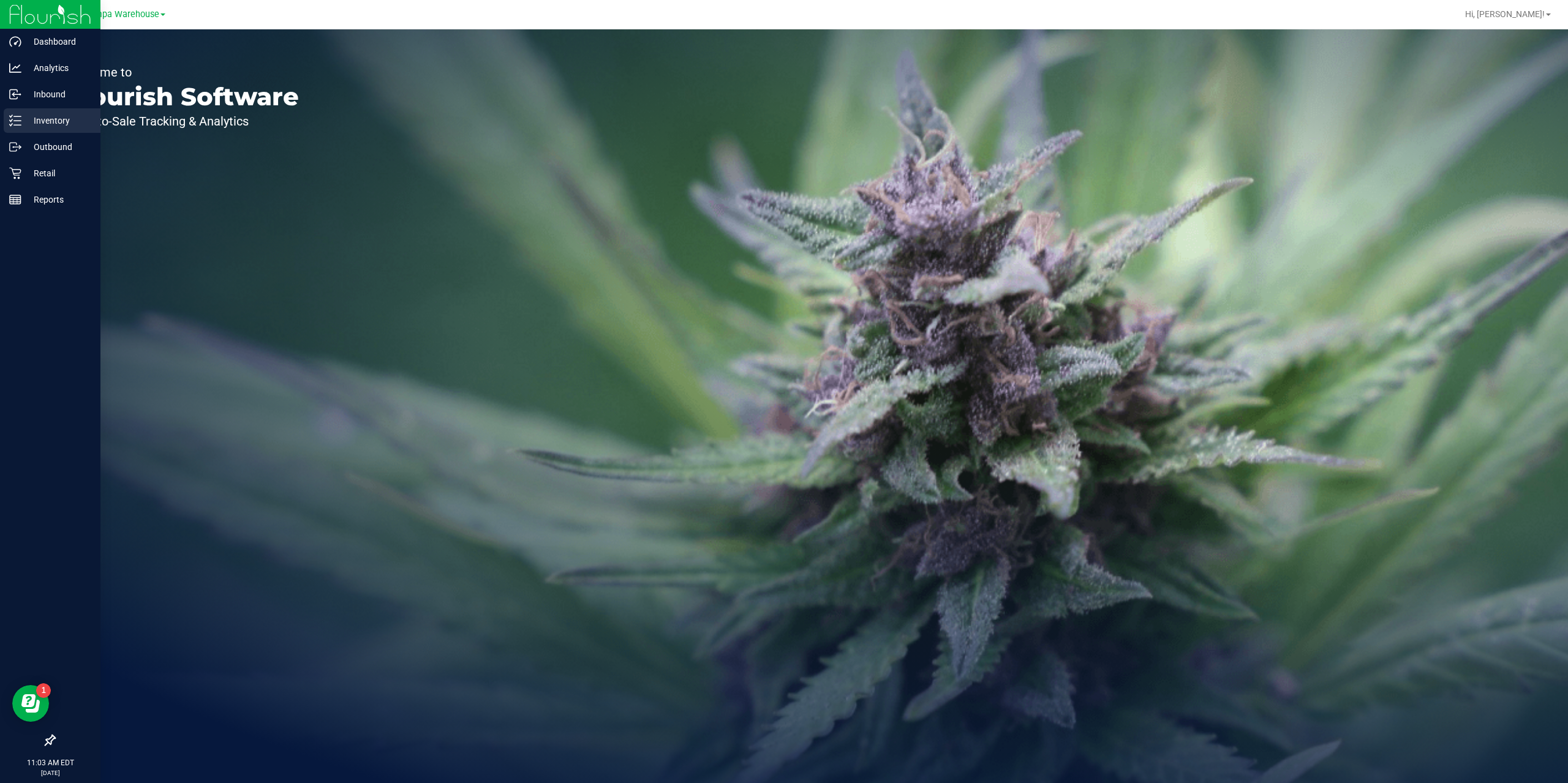
click at [49, 114] on p "Inventory" at bounding box center [58, 121] width 74 height 15
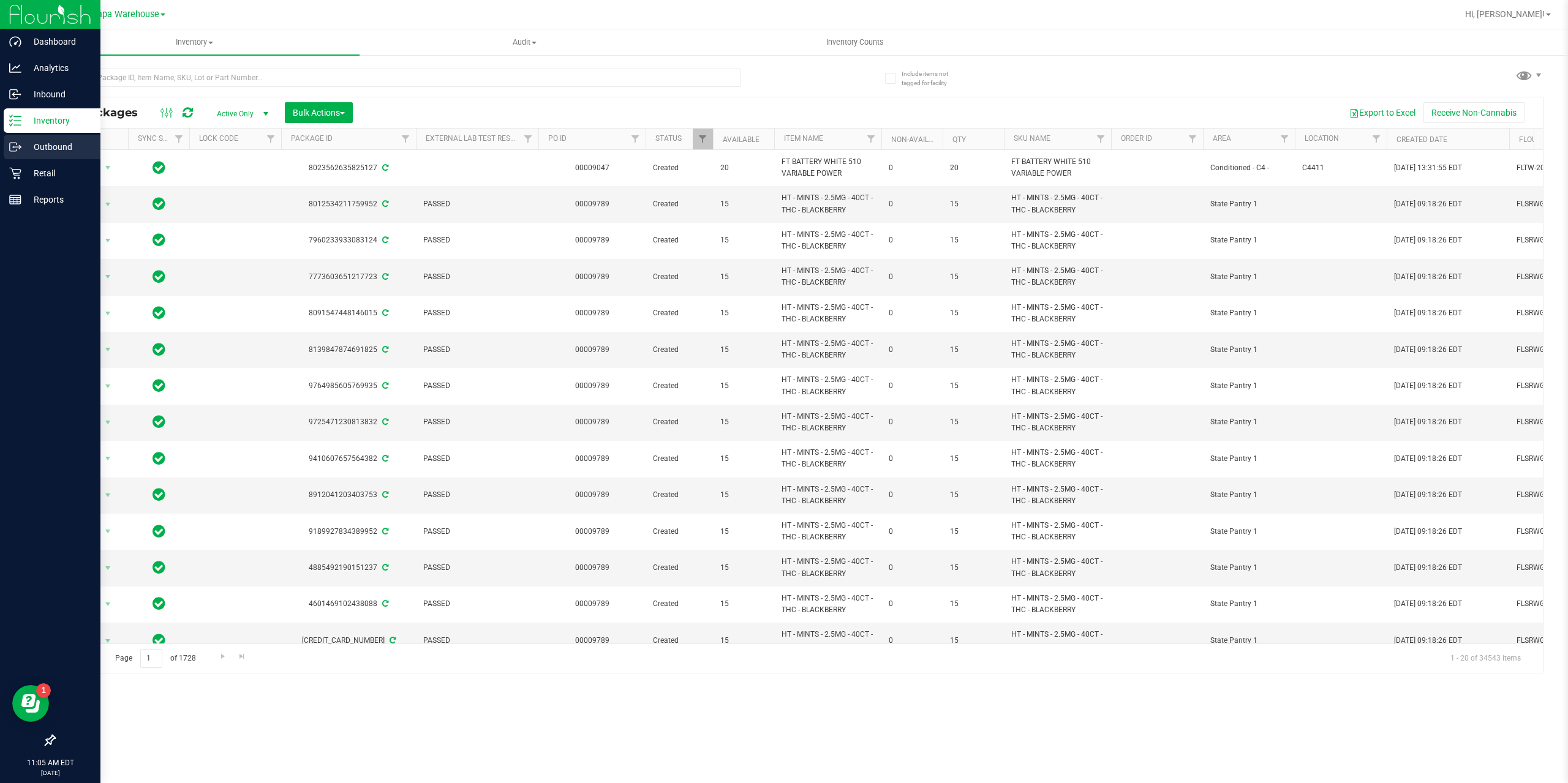
click at [45, 152] on p "Outbound" at bounding box center [58, 147] width 74 height 15
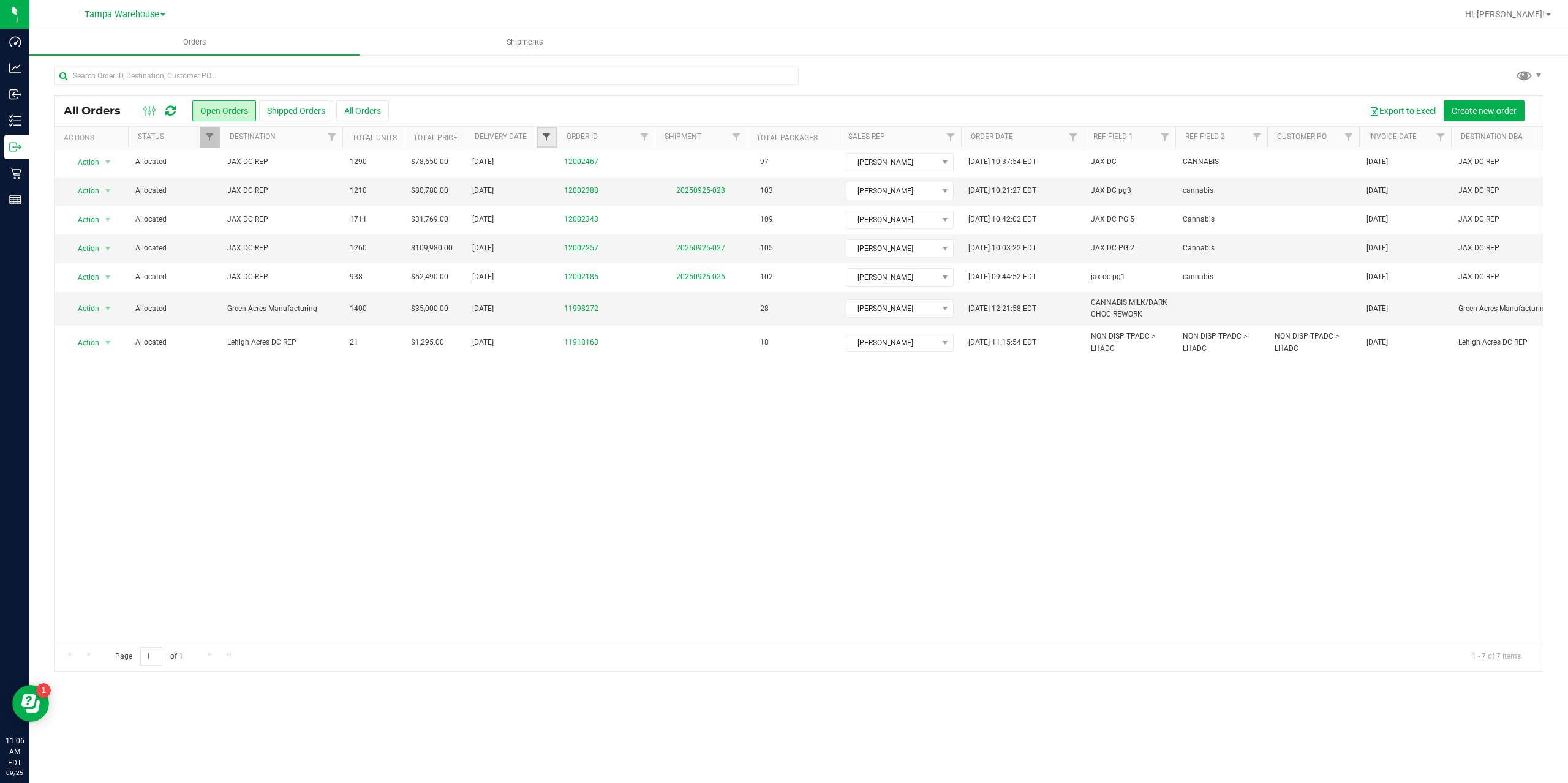
click at [551, 139] on span "Filter" at bounding box center [546, 137] width 10 height 10
click at [658, 212] on span "select" at bounding box center [660, 212] width 10 height 10
click at [645, 337] on link "26" at bounding box center [645, 339] width 18 height 19
type input "[DATE]"
click at [566, 242] on button "Filter" at bounding box center [573, 242] width 59 height 27
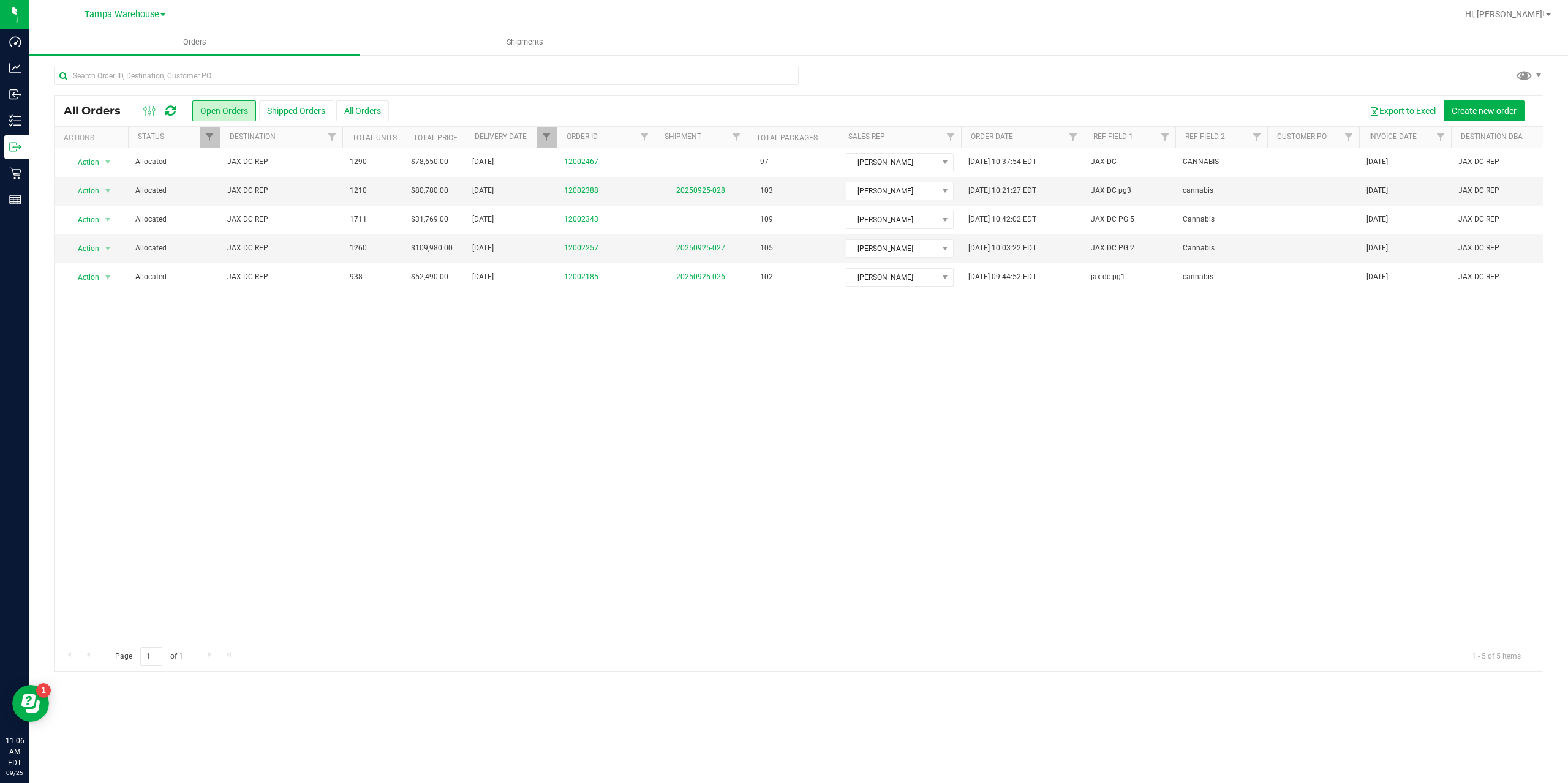
click at [282, 107] on button "Shipped Orders" at bounding box center [296, 111] width 74 height 21
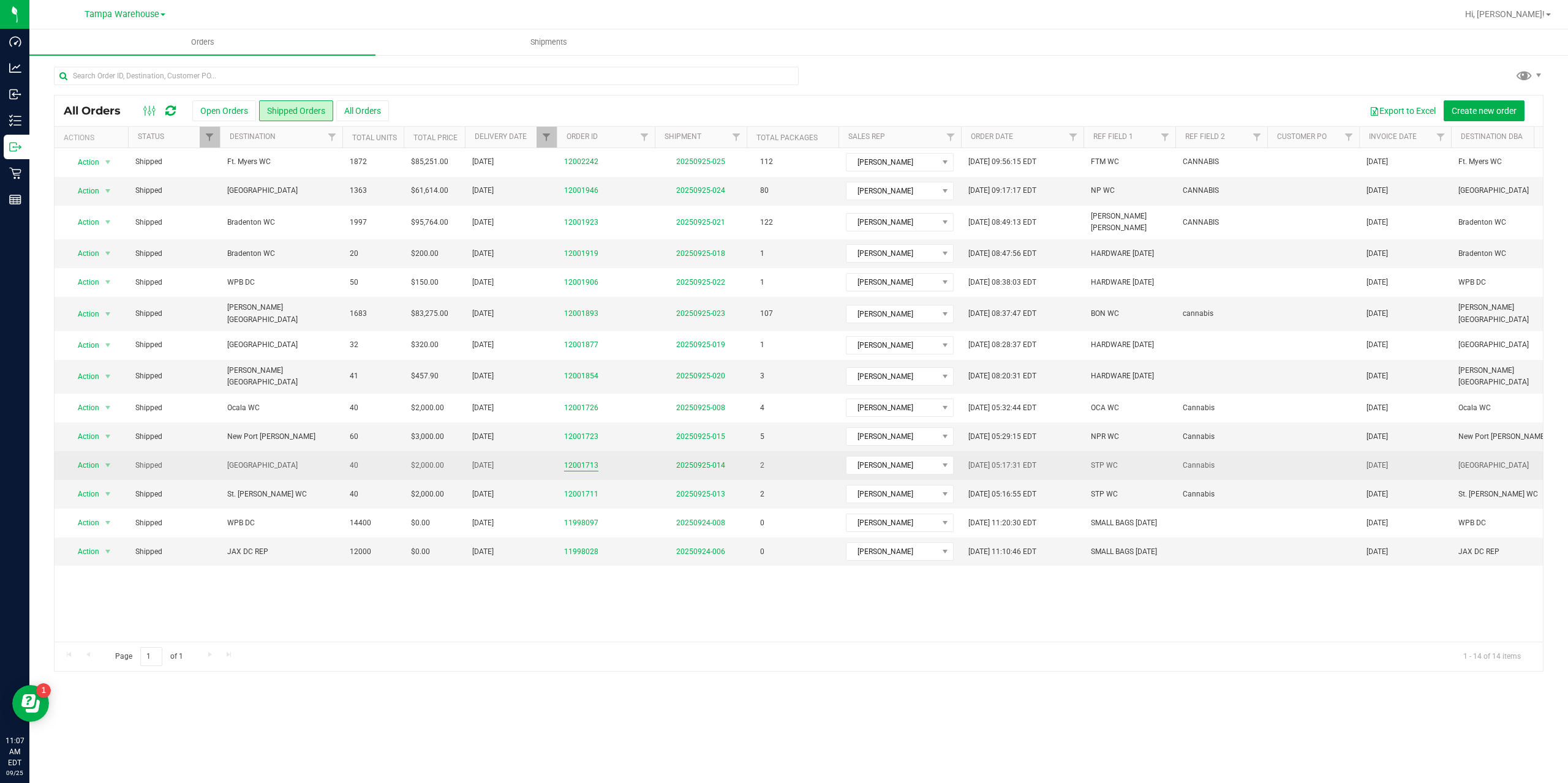
click at [593, 460] on link "12001713" at bounding box center [581, 465] width 34 height 11
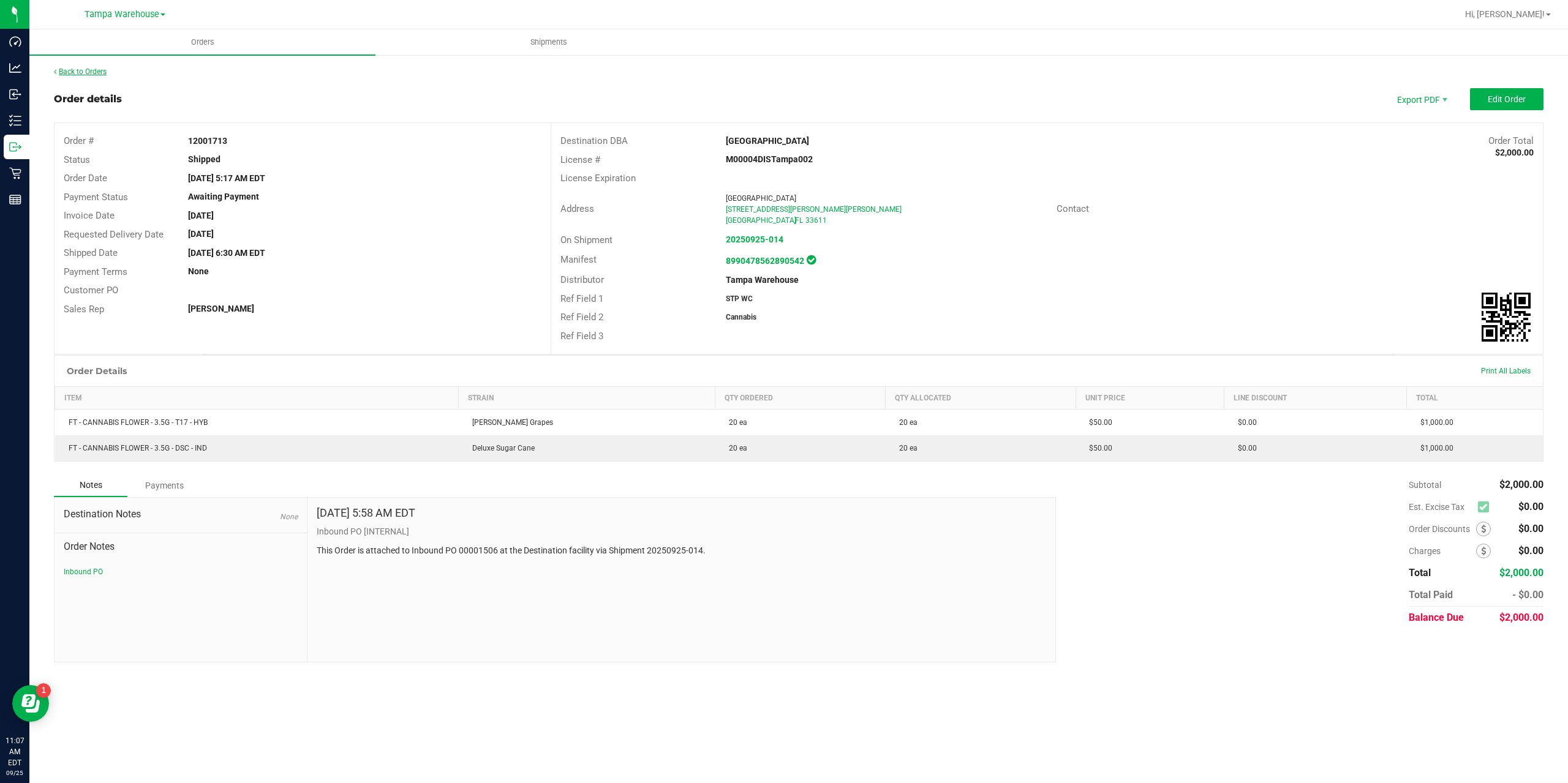
click at [104, 75] on link "Back to Orders" at bounding box center [79, 71] width 53 height 9
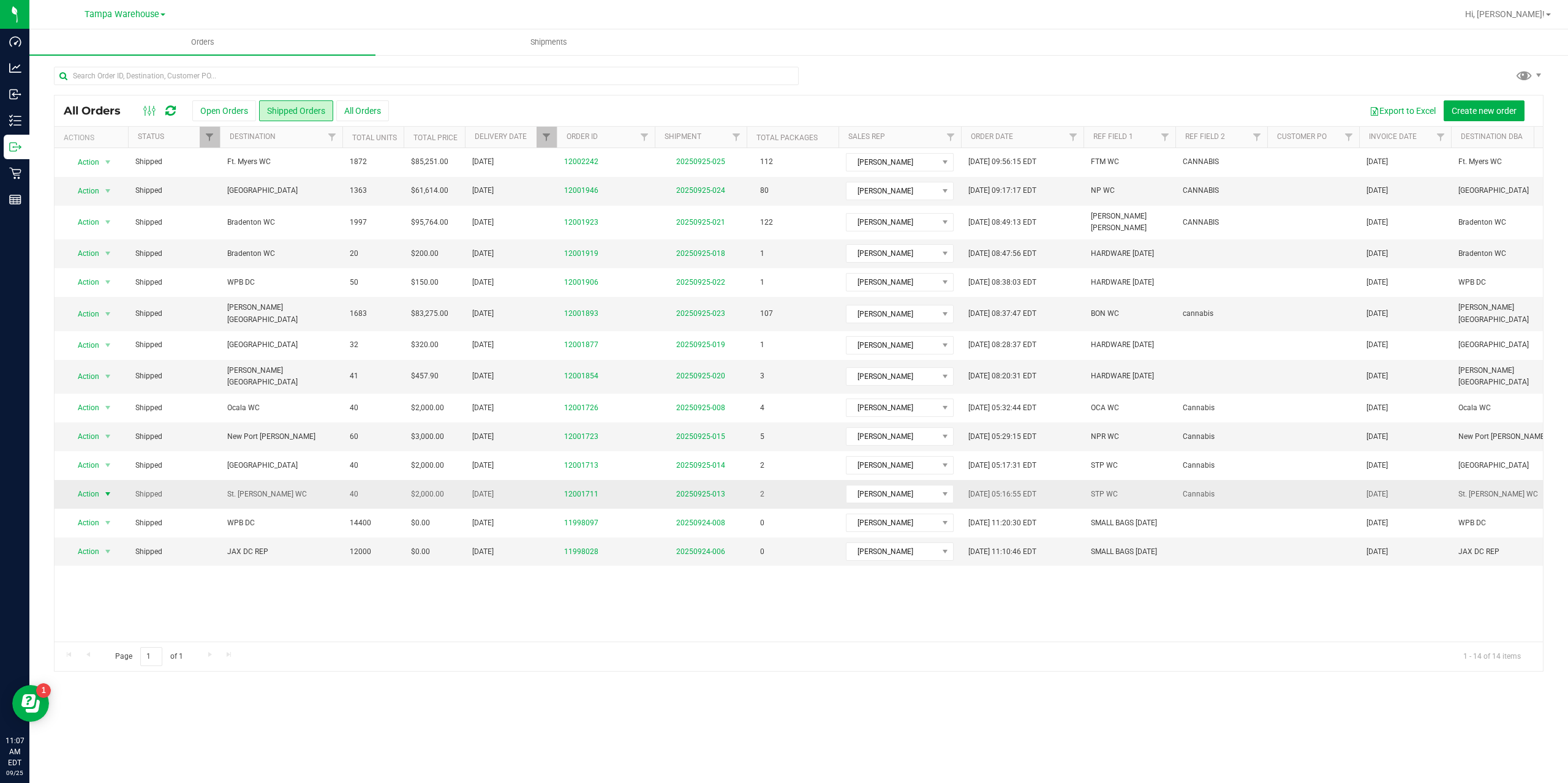
click at [101, 486] on span "select" at bounding box center [108, 494] width 15 height 17
click at [332, 618] on div "Action Action Clone order Mark as fully paid Order audit log Print COAs (single…" at bounding box center [799, 395] width 1489 height 494
click at [722, 490] on link "20250925-013" at bounding box center [700, 494] width 49 height 9
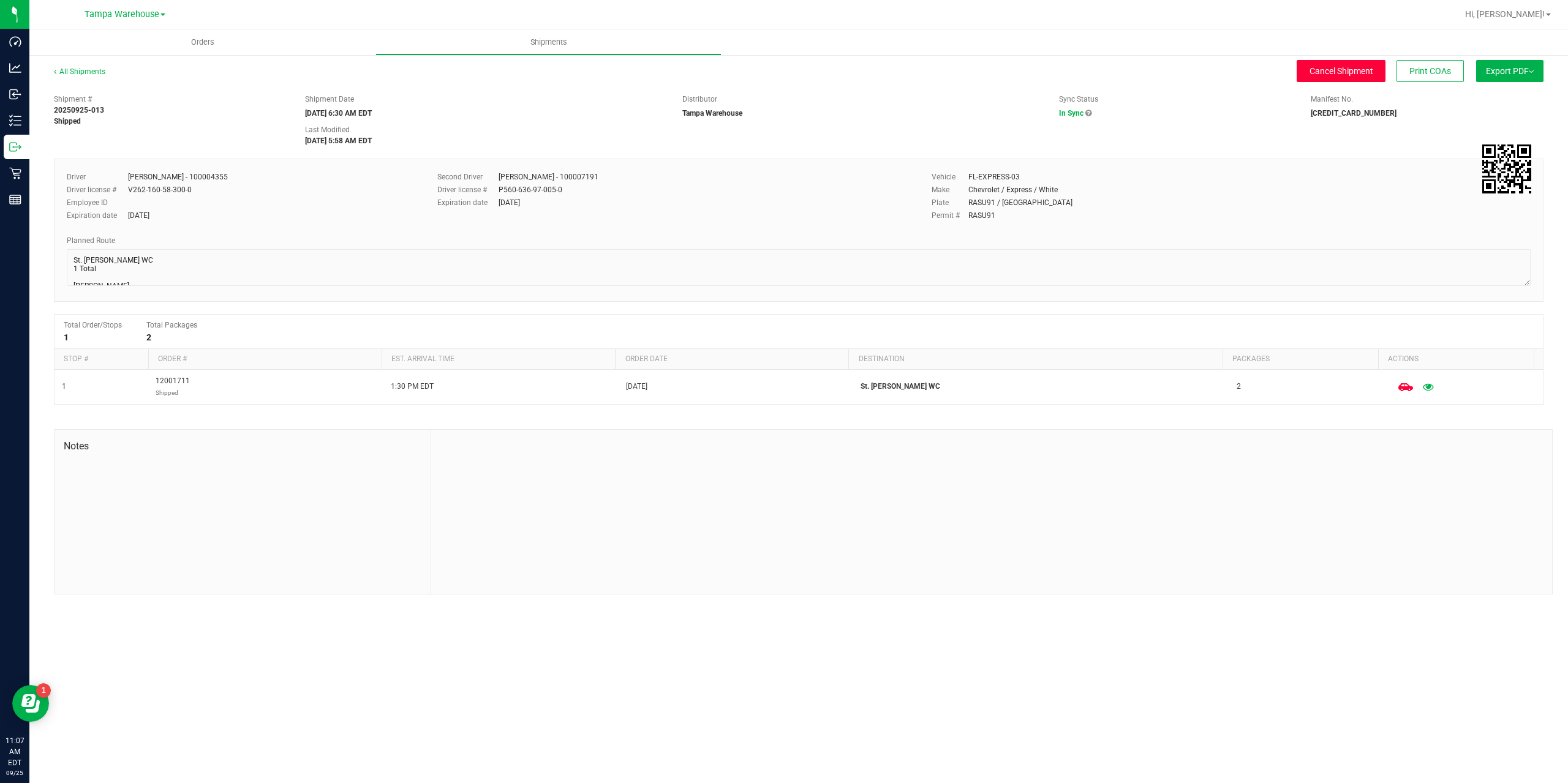
click at [1343, 70] on span "Cancel Shipment" at bounding box center [1341, 71] width 64 height 10
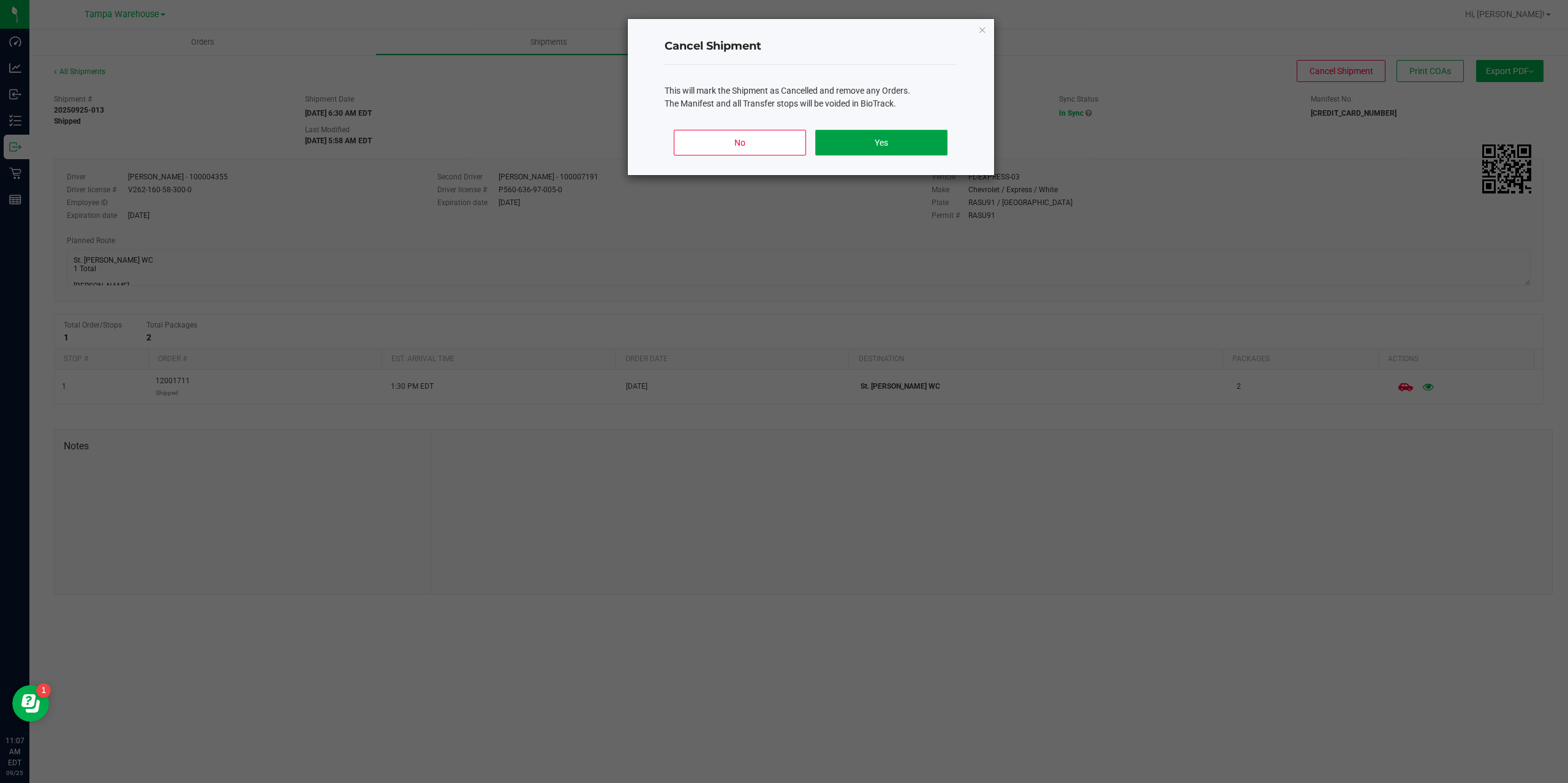
click at [923, 135] on button "Yes" at bounding box center [881, 143] width 131 height 26
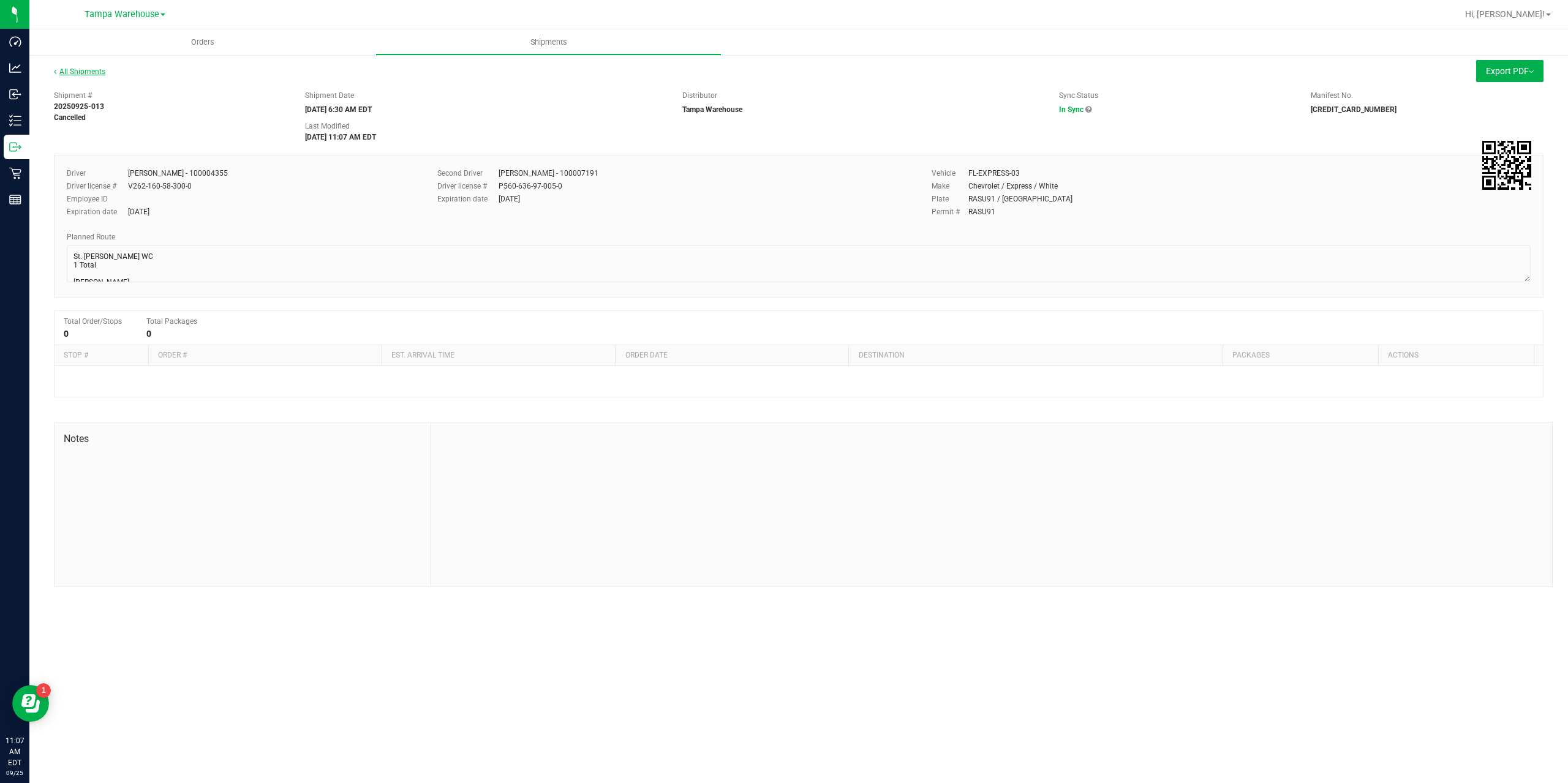
click at [96, 69] on link "All Shipments" at bounding box center [79, 71] width 51 height 9
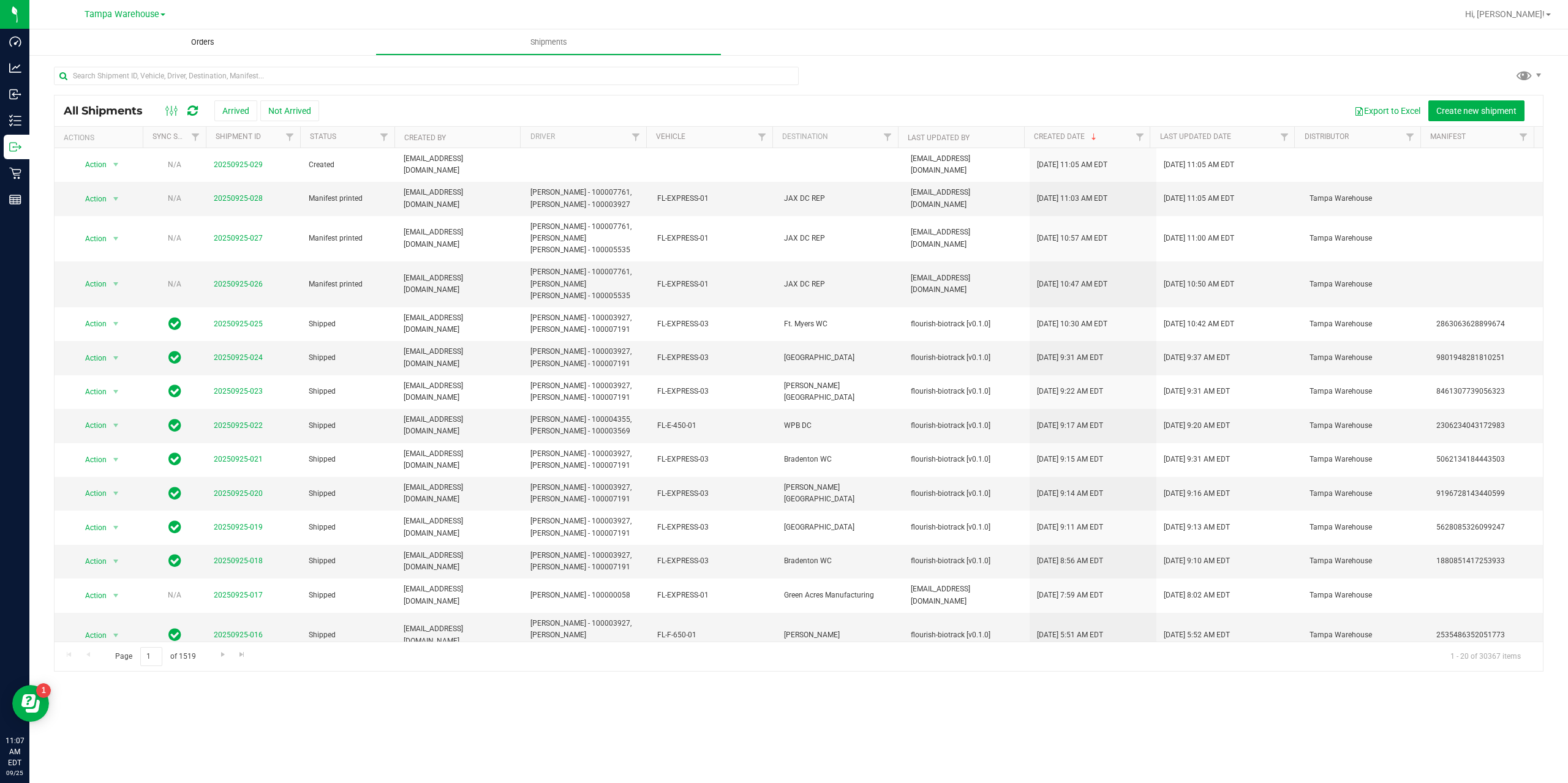
click at [199, 41] on span "Orders" at bounding box center [203, 42] width 57 height 11
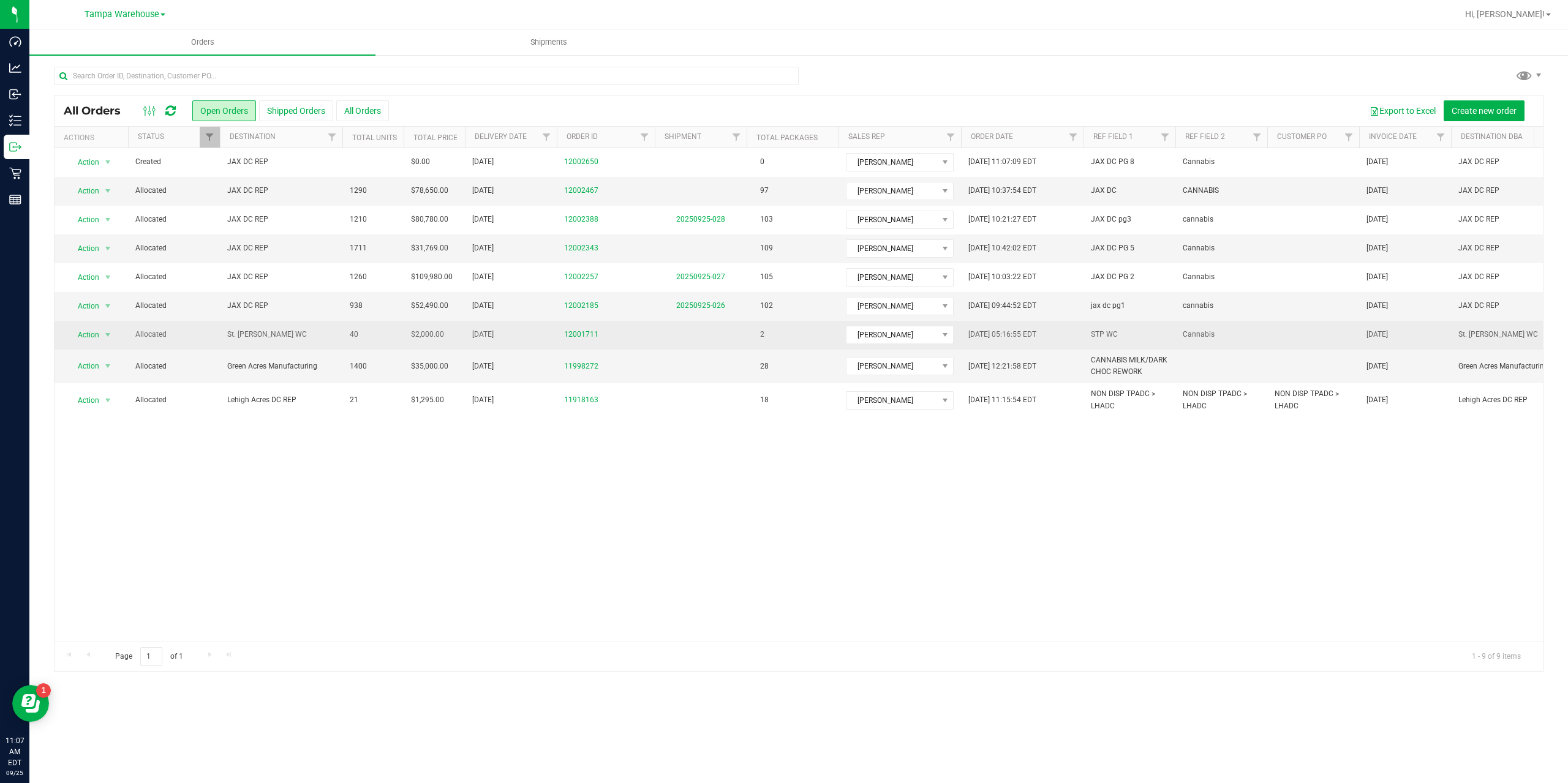
click at [197, 332] on span "Allocated" at bounding box center [174, 335] width 77 height 11
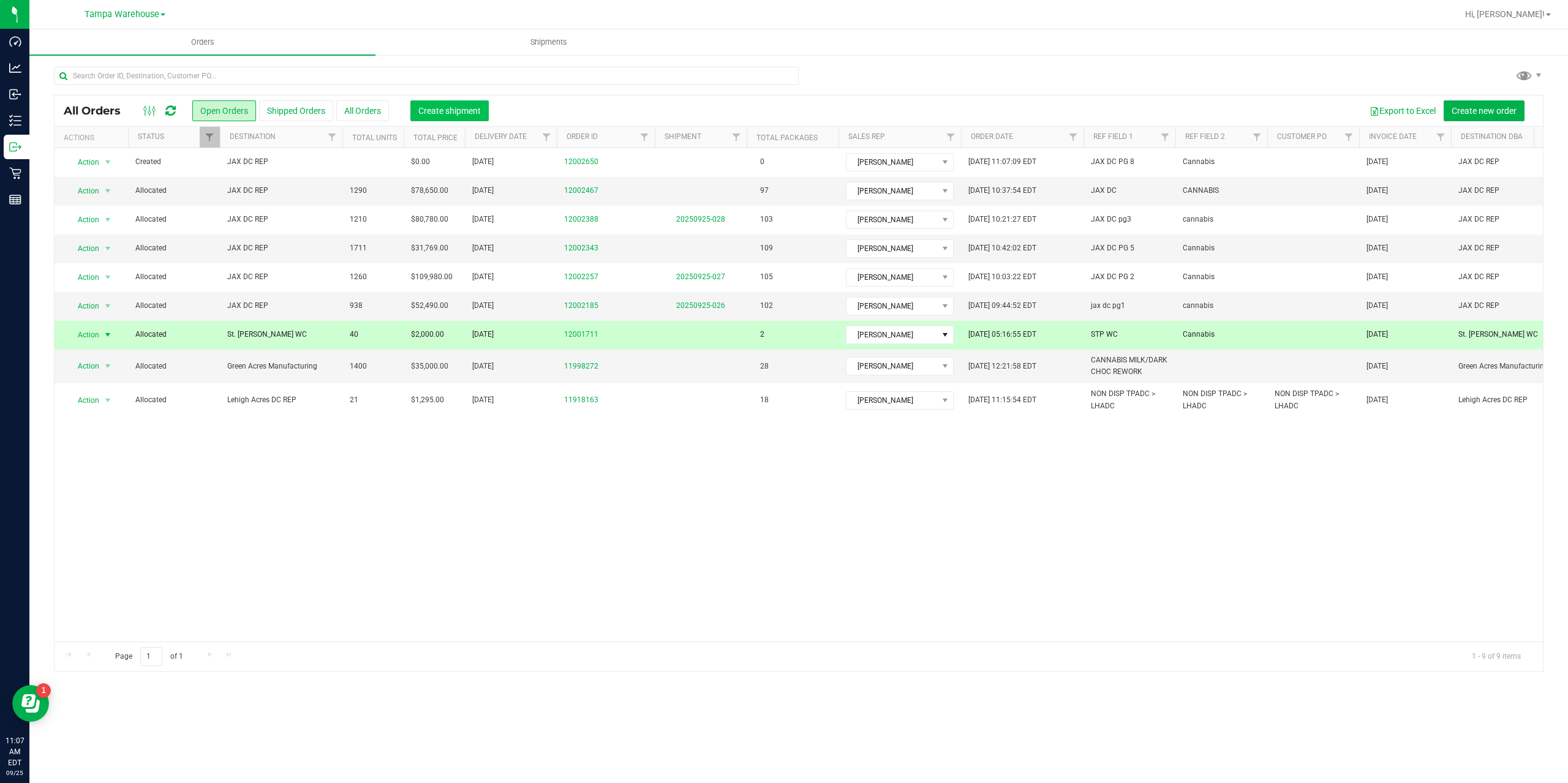
click at [429, 112] on span "Create shipment" at bounding box center [449, 111] width 62 height 10
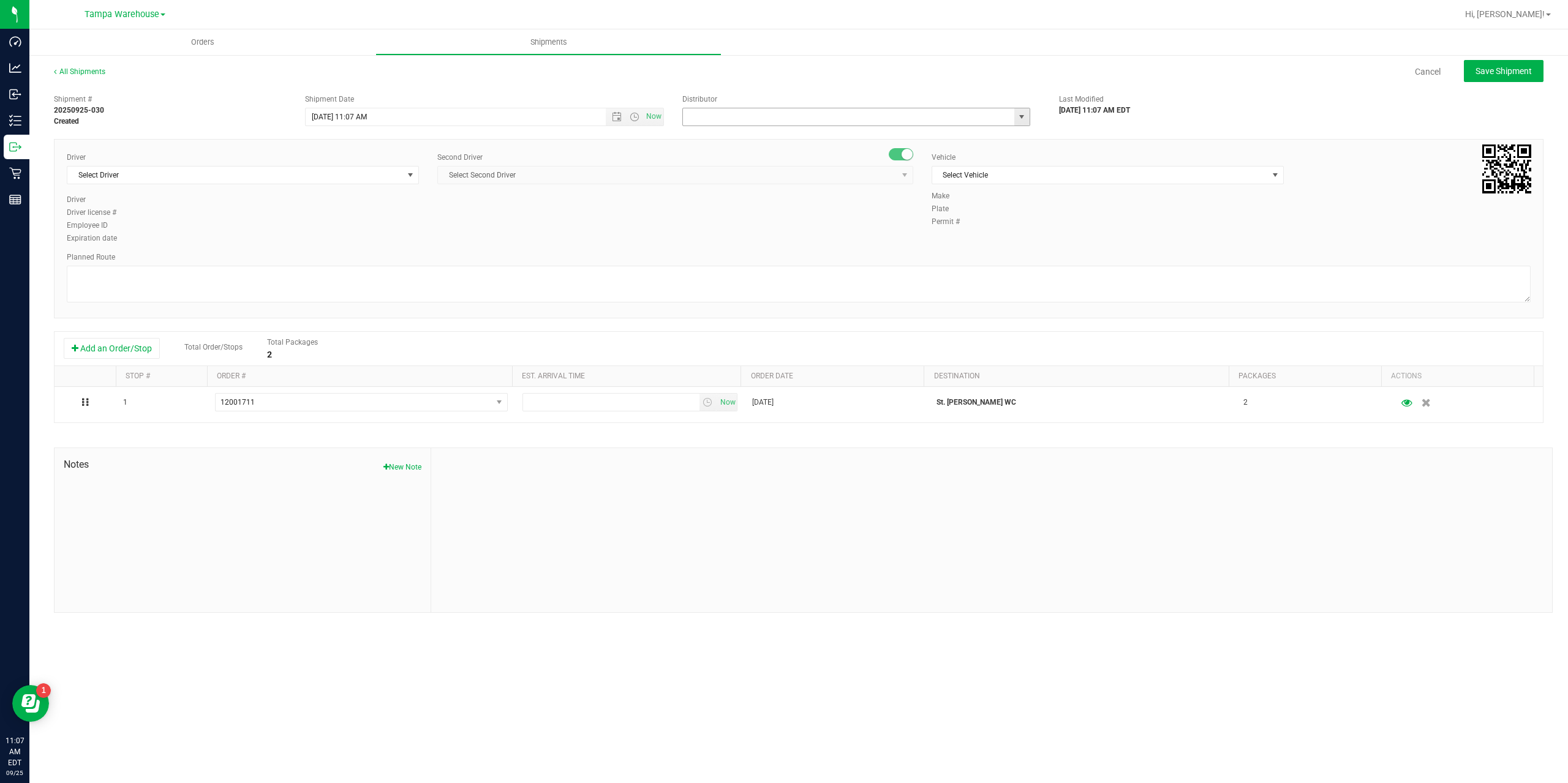
click at [706, 113] on input "text" at bounding box center [844, 117] width 322 height 17
click at [729, 152] on li "Tampa Warehouse" at bounding box center [857, 156] width 347 height 19
type input "Tampa Warehouse"
click at [230, 173] on span "Select Driver" at bounding box center [235, 175] width 336 height 17
click at [118, 225] on span "[PERSON_NAME] - 100004355" at bounding box center [124, 227] width 100 height 16
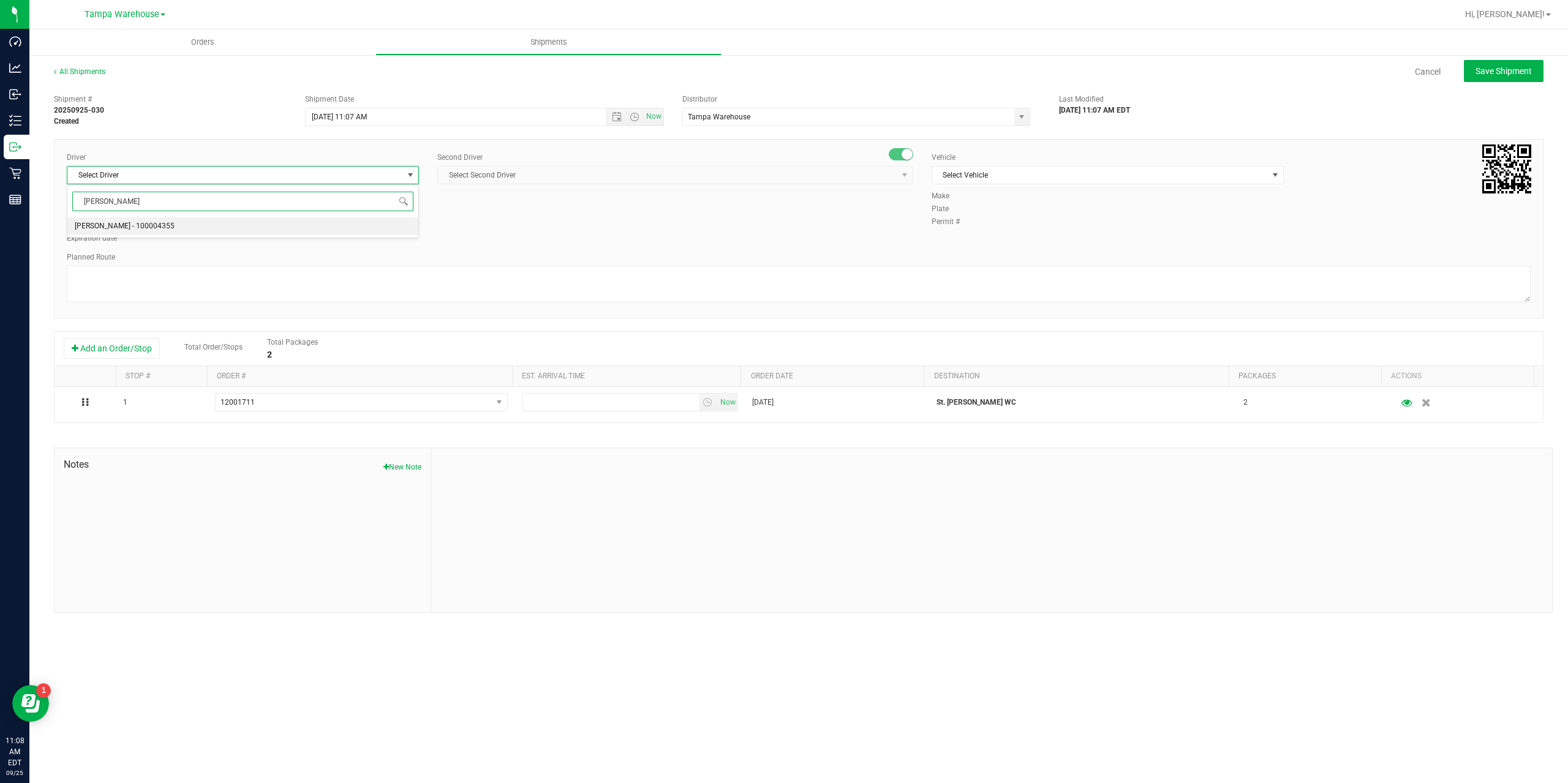
type input "[PERSON_NAME]"
click at [524, 175] on span "Select Second Driver" at bounding box center [667, 175] width 460 height 17
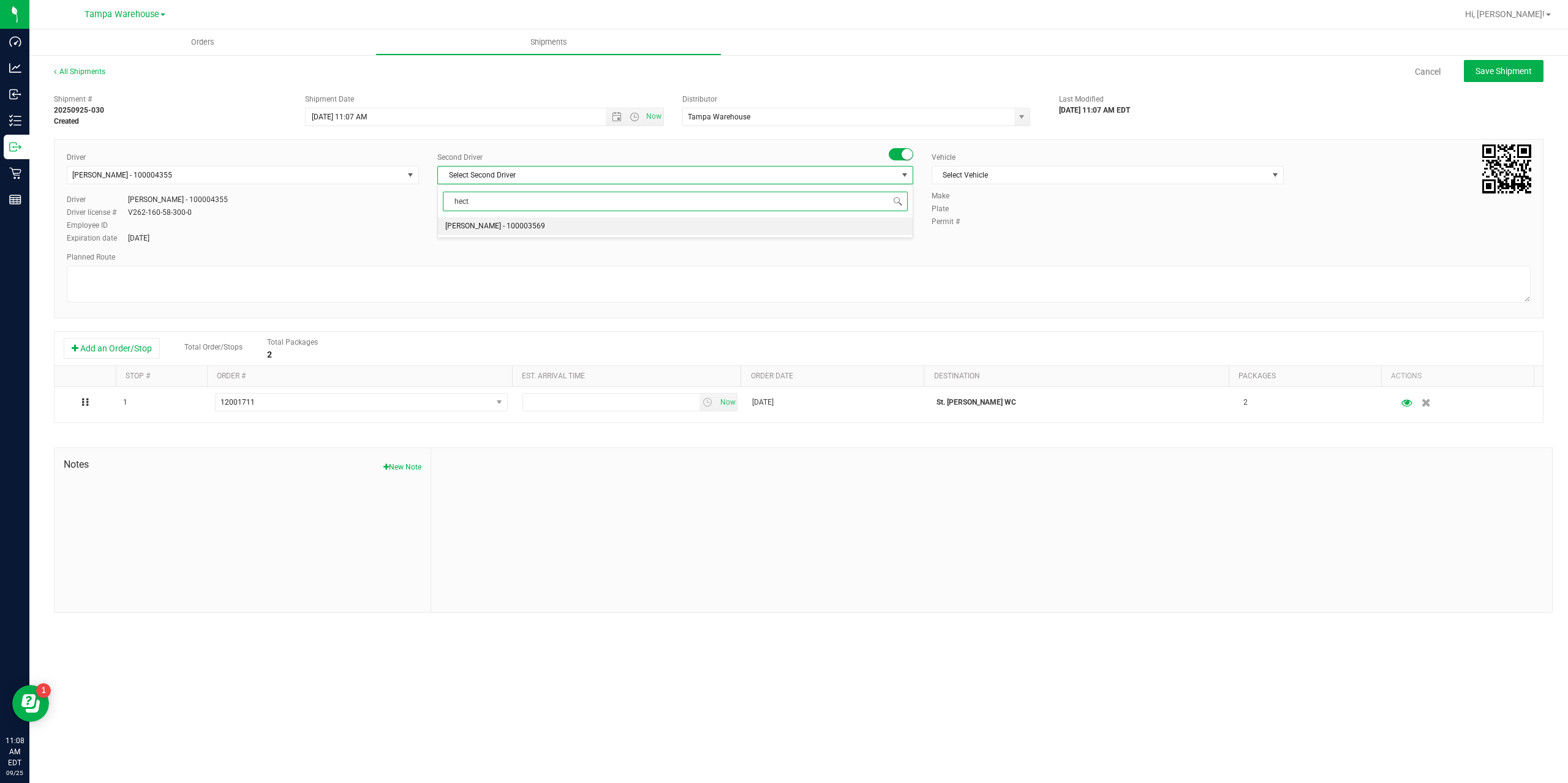
type input "hecto"
click at [500, 222] on span "[PERSON_NAME] - 100003569" at bounding box center [495, 227] width 100 height 16
click at [332, 267] on textarea at bounding box center [799, 284] width 1464 height 36
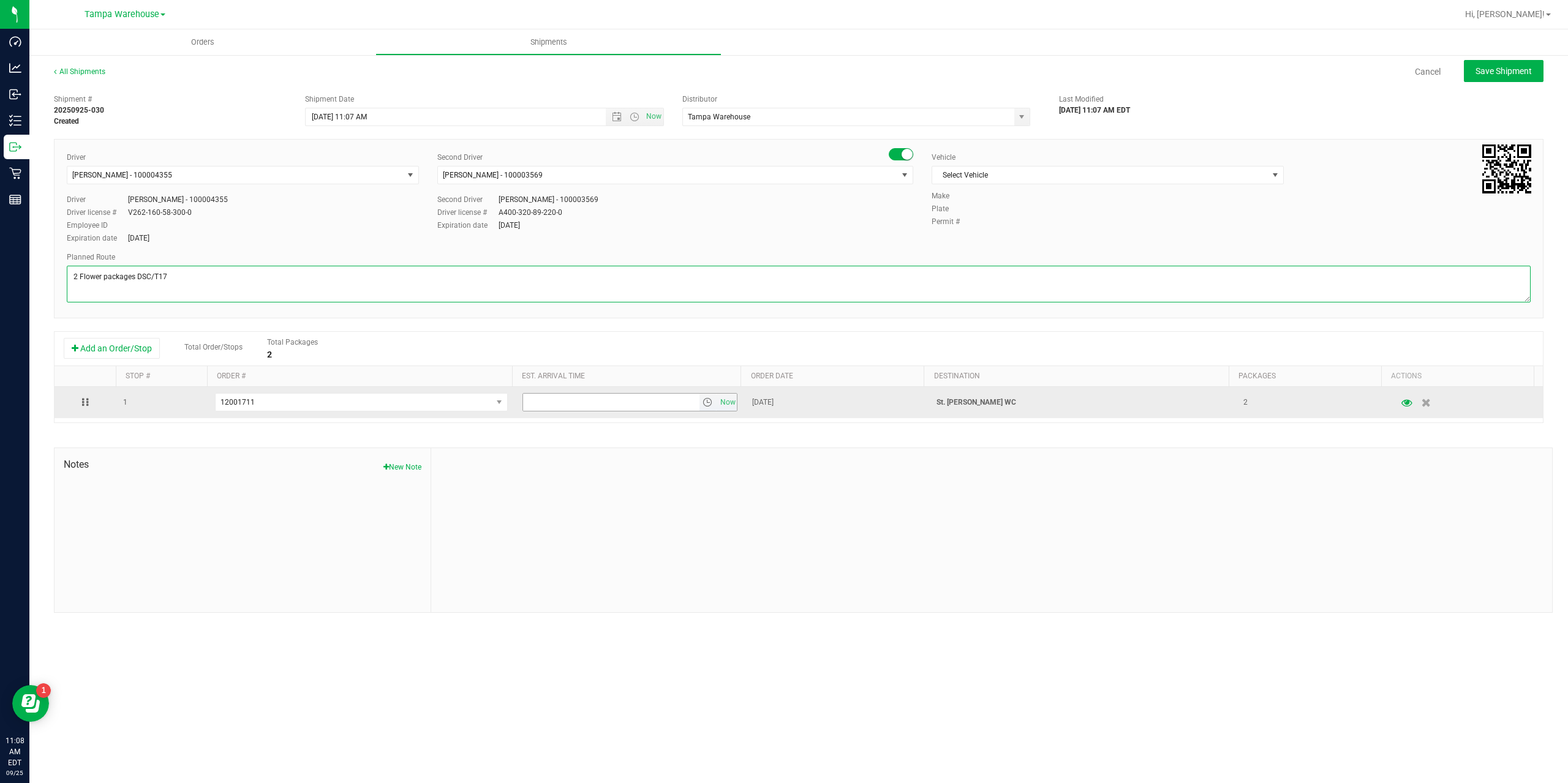
click at [703, 402] on span "select" at bounding box center [708, 402] width 10 height 10
type textarea "2 Flower packages DSC/T17"
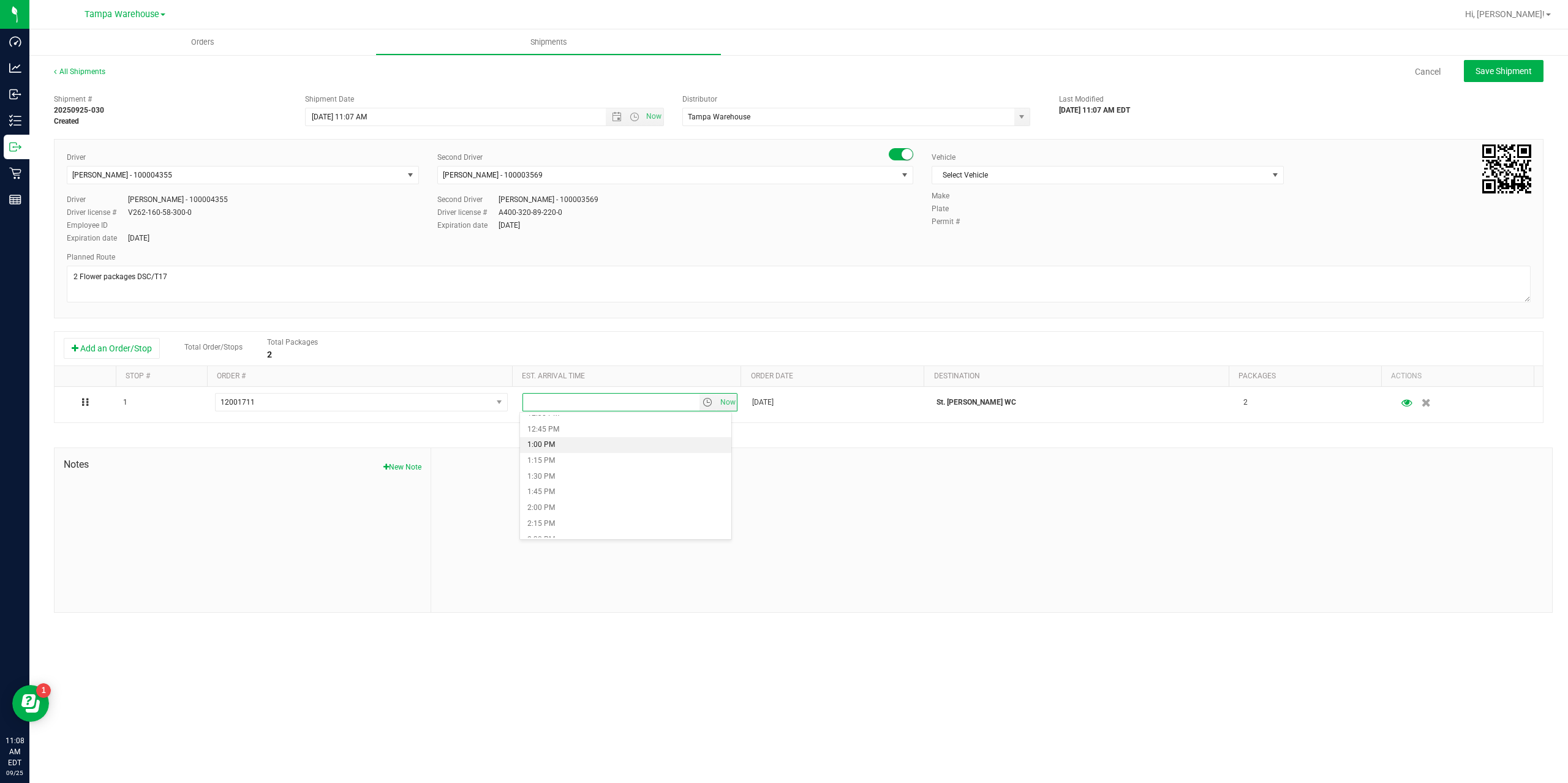
scroll to position [735, 0]
click at [563, 444] on li "12:00 PM" at bounding box center [626, 443] width 212 height 16
click at [636, 116] on span "Open the time view" at bounding box center [635, 117] width 10 height 10
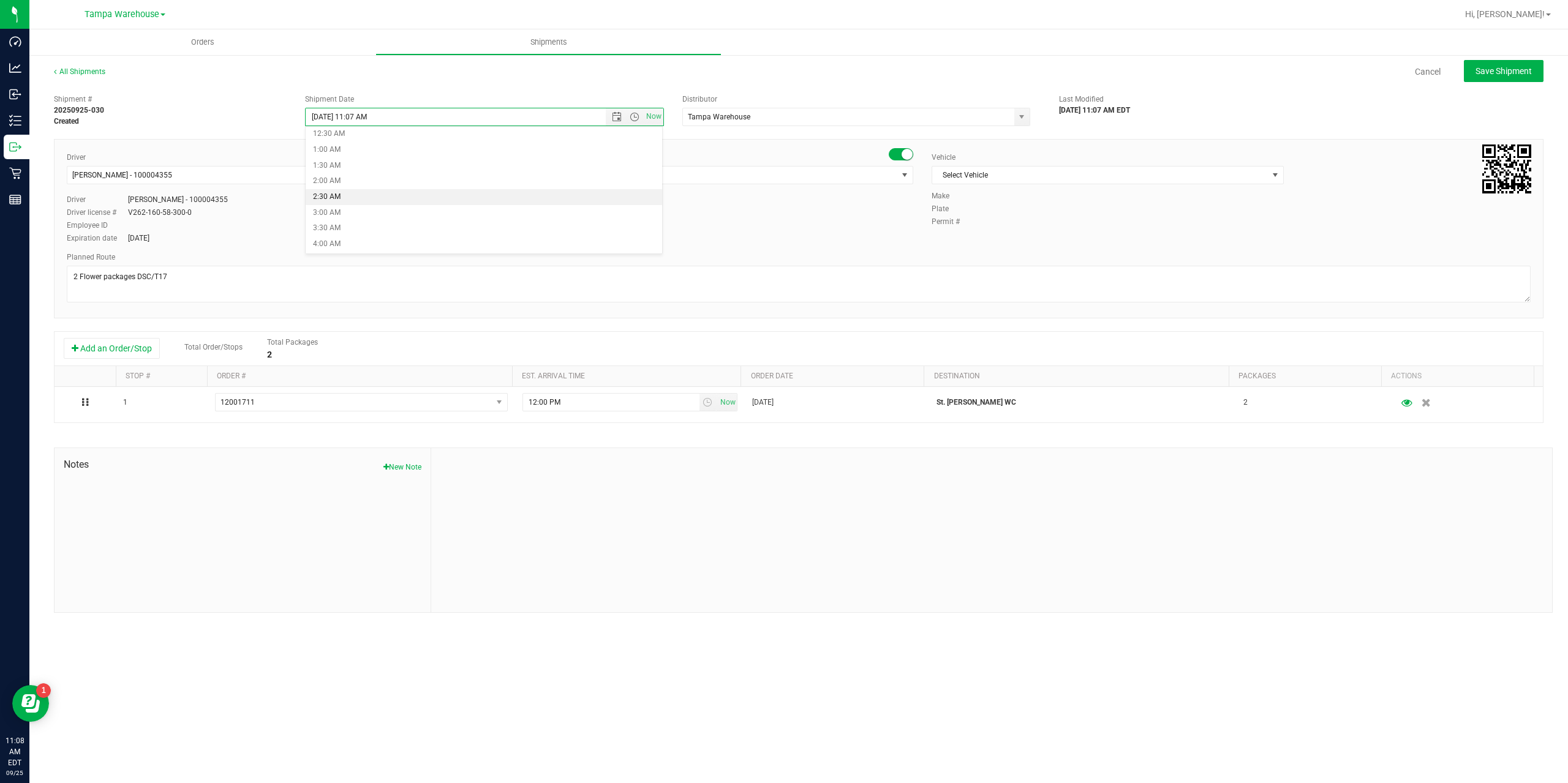
scroll to position [0, 0]
drag, startPoint x: 353, startPoint y: 137, endPoint x: 388, endPoint y: 156, distance: 39.8
click at [388, 156] on ul "12:00 AM 12:30 AM 1:00 AM 1:30 AM 2:00 AM 2:30 AM 3:00 AM 3:30 AM 4:00 AM 4:30 …" at bounding box center [484, 190] width 357 height 122
click at [355, 178] on li "11:30 AM" at bounding box center [484, 175] width 357 height 16
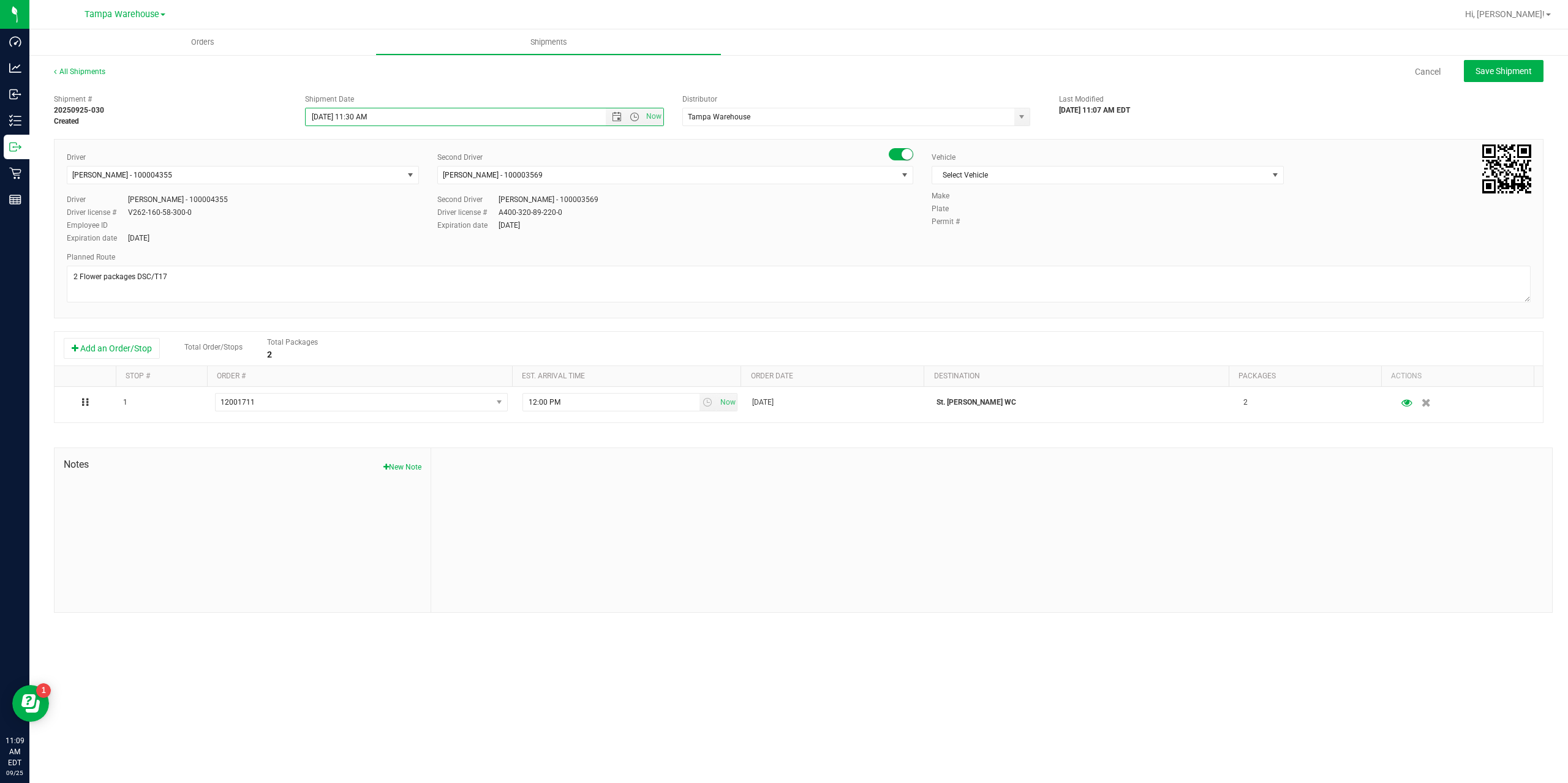
click at [1095, 231] on div "Driver [PERSON_NAME] - 100004355 Select Driver [PERSON_NAME] - 100004355 Driver…" at bounding box center [799, 199] width 1483 height 94
click at [1060, 177] on span "Select Vehicle" at bounding box center [1100, 175] width 336 height 17
click at [981, 167] on span "Select Vehicle" at bounding box center [1100, 175] width 336 height 17
click at [967, 216] on li "FL-EXPRESS-01" at bounding box center [1107, 217] width 351 height 19
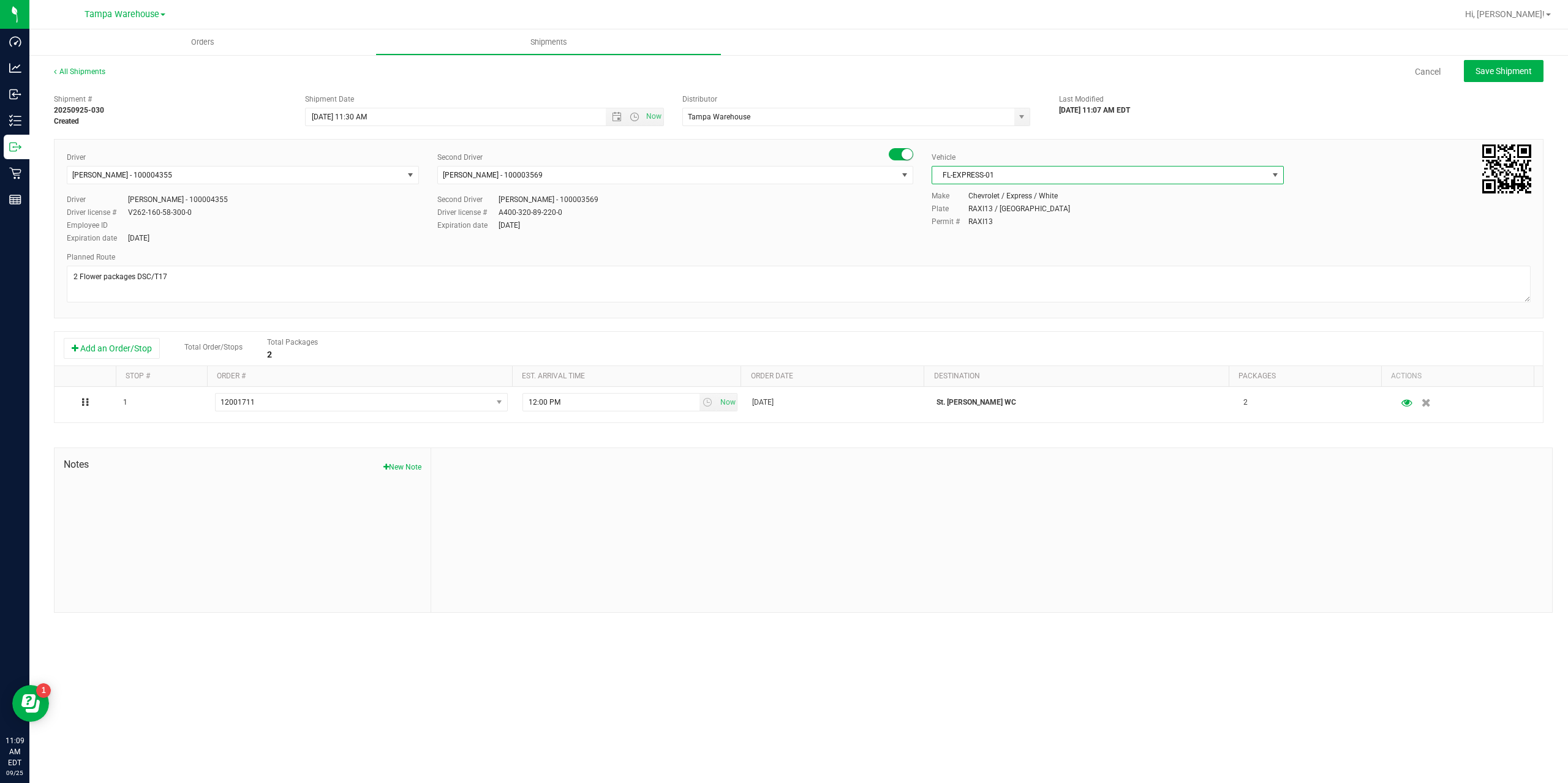
click at [1060, 173] on span "FL-EXPRESS-01" at bounding box center [1100, 175] width 336 height 17
click at [994, 232] on li "FL-EXPRESS-02" at bounding box center [1107, 236] width 351 height 19
click at [1052, 181] on span "FL-EXPRESS-02" at bounding box center [1100, 175] width 336 height 17
click at [1000, 248] on li "FL-EXPRESS-03" at bounding box center [1107, 254] width 351 height 19
click at [1091, 216] on div "Permit # RASU91" at bounding box center [1231, 222] width 599 height 11
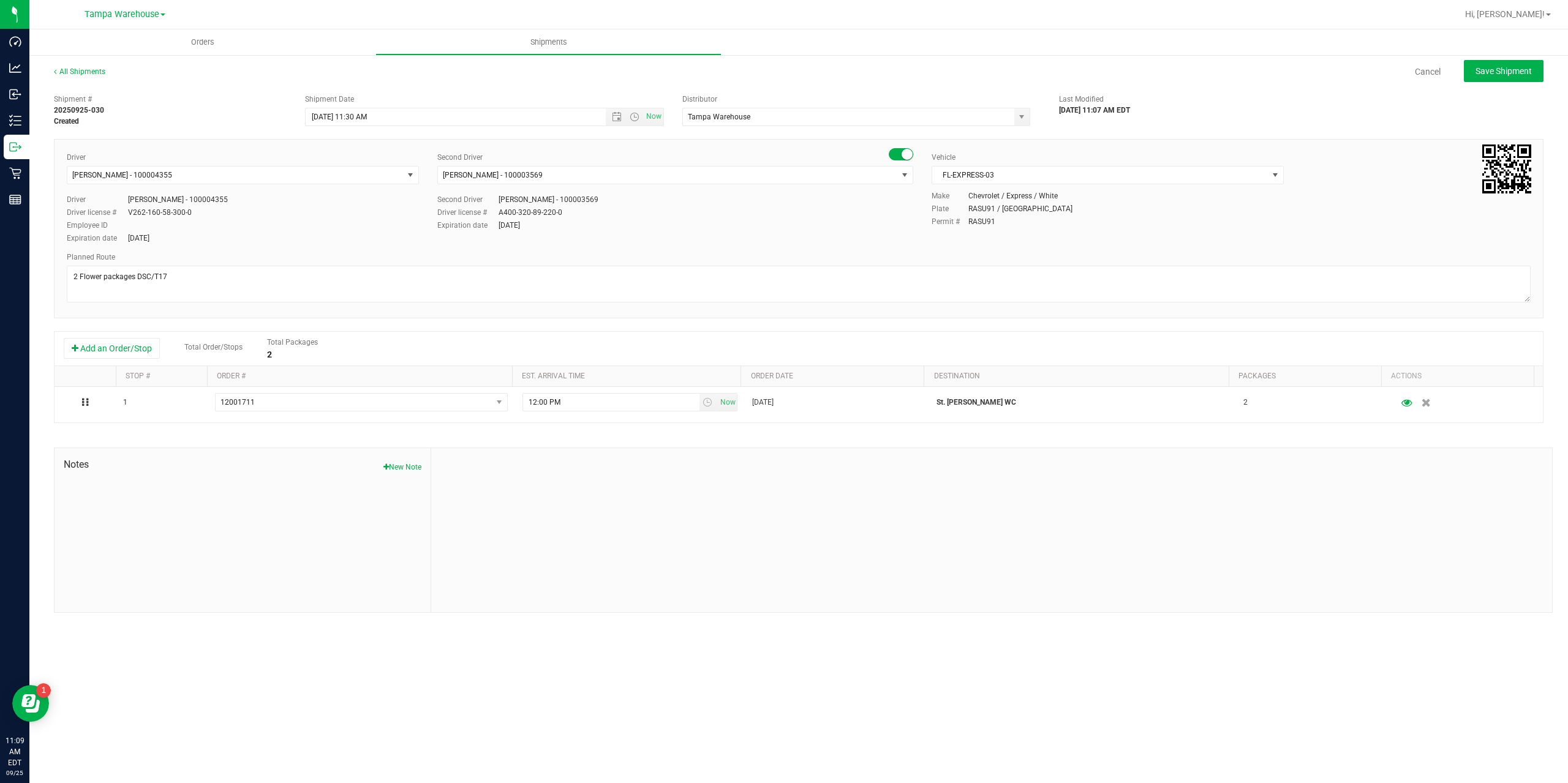
click at [794, 222] on div "Expiration date [DATE]" at bounding box center [675, 225] width 476 height 11
click at [1489, 66] on span "Save Shipment" at bounding box center [1504, 71] width 57 height 10
type input "[DATE] 3:30 PM"
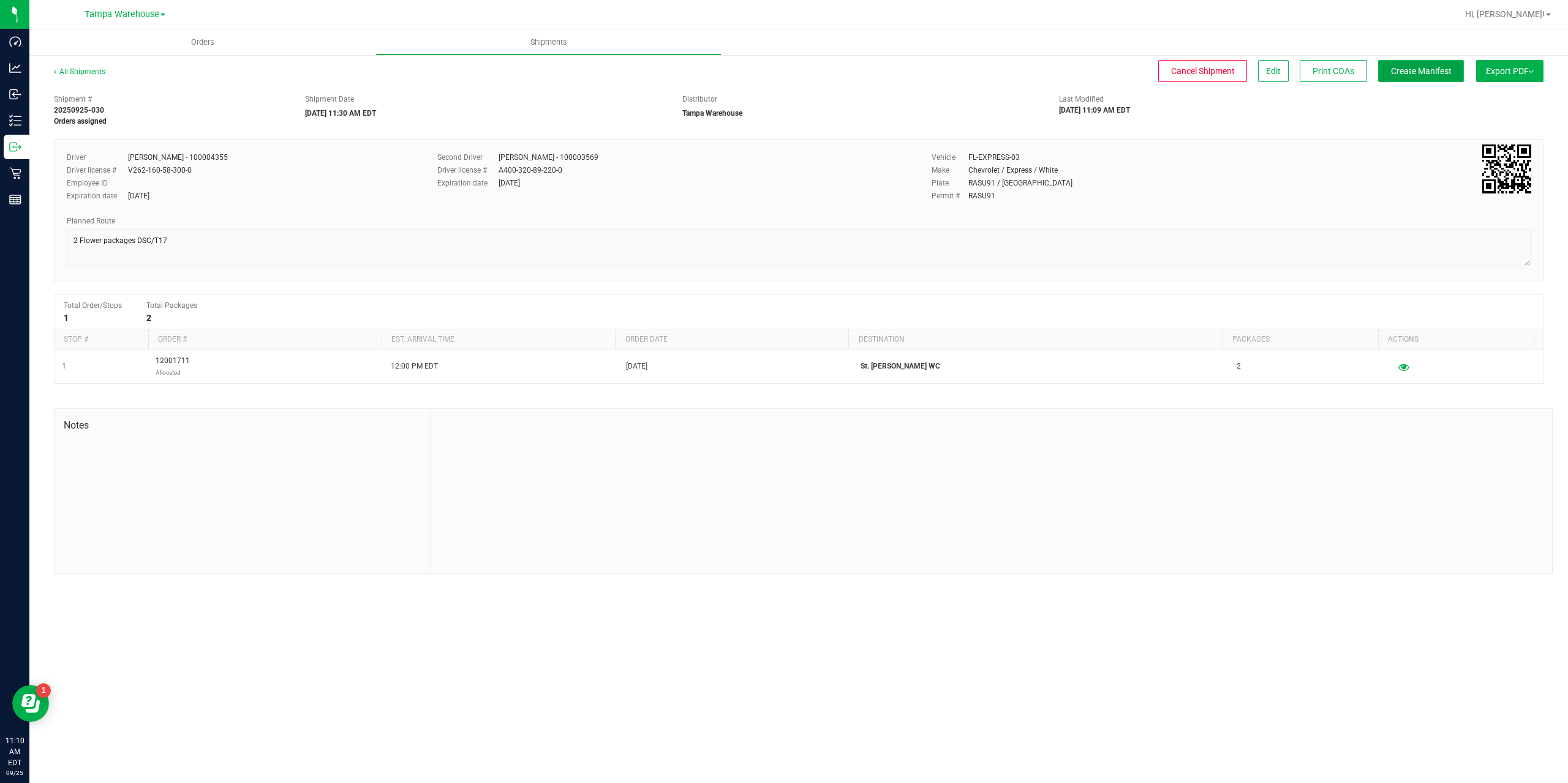
click at [1450, 69] on button "Create Manifest" at bounding box center [1421, 71] width 86 height 22
click at [96, 74] on link "All Shipments" at bounding box center [79, 71] width 51 height 9
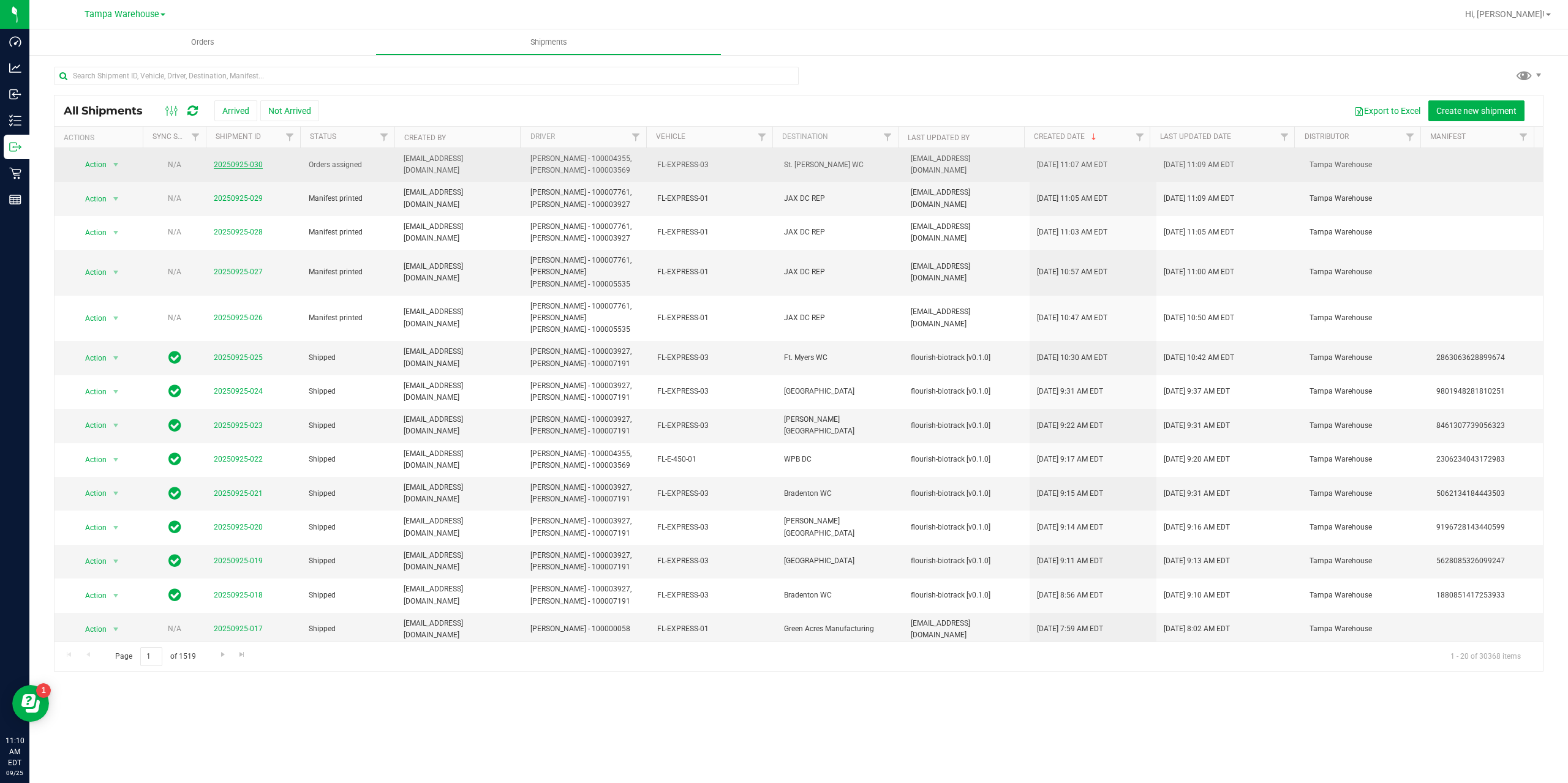
click at [234, 161] on link "20250925-030" at bounding box center [238, 165] width 49 height 9
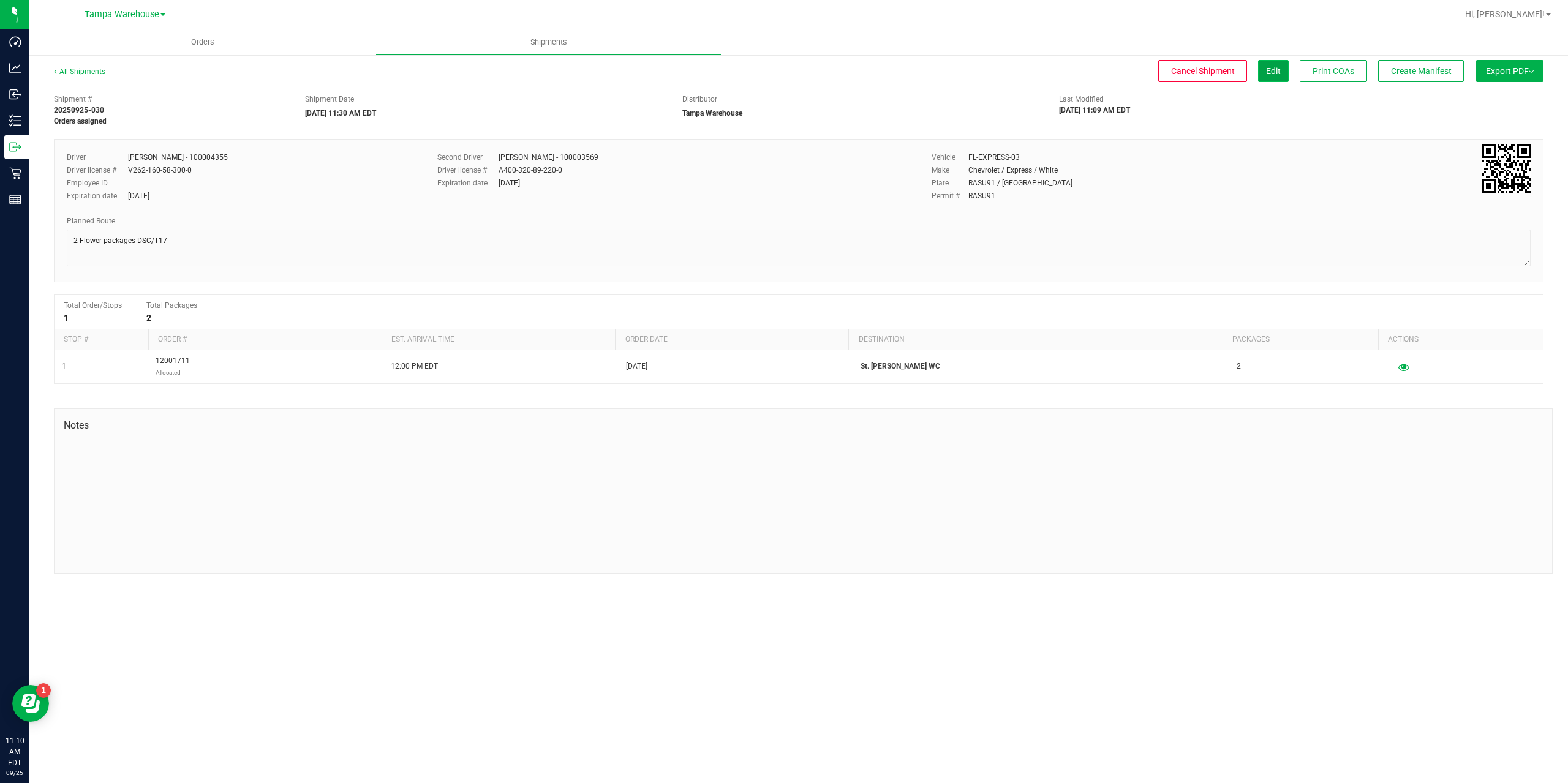
click at [1281, 71] on button "Edit" at bounding box center [1274, 71] width 31 height 22
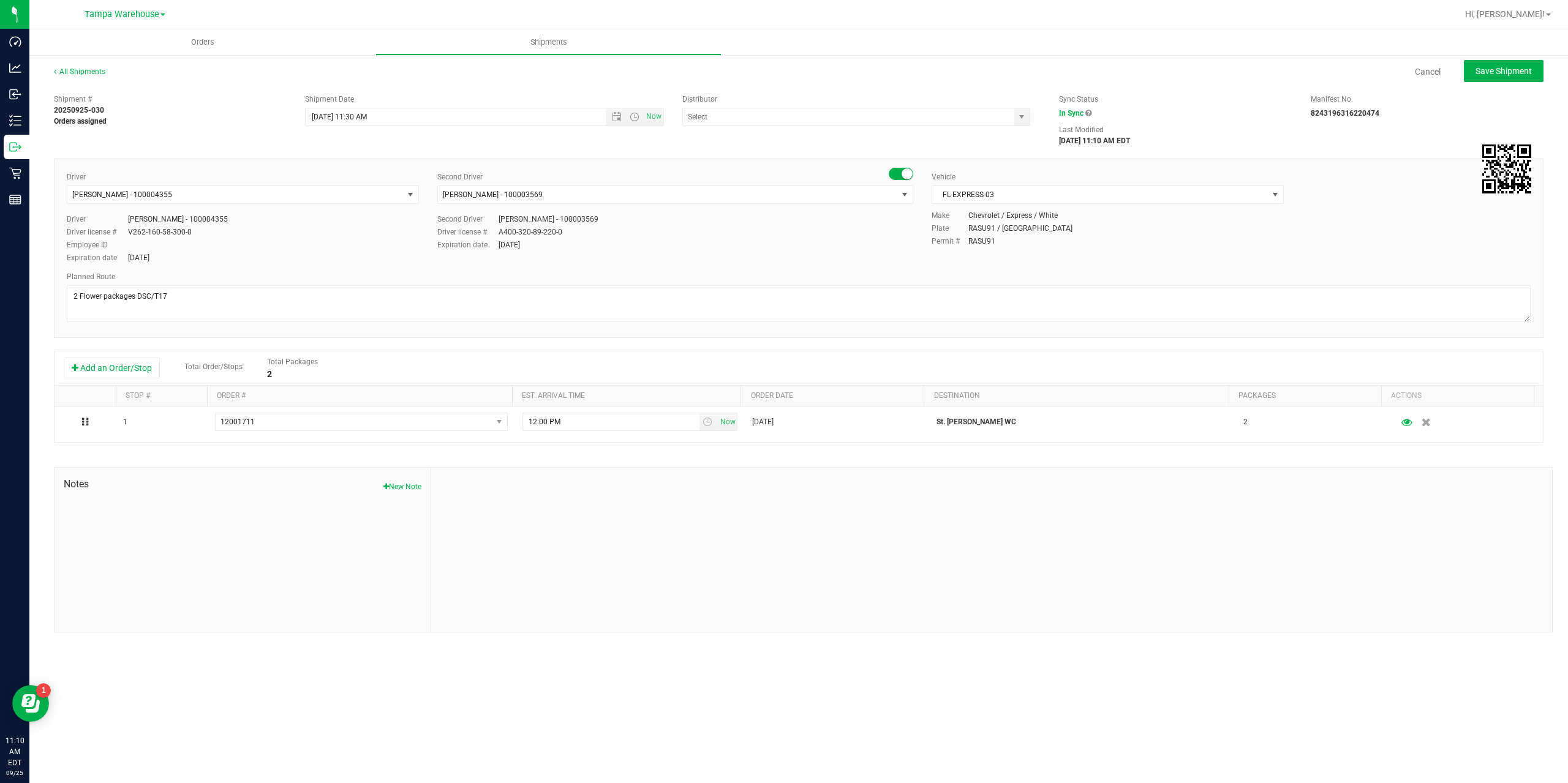
type input "Tampa Warehouse"
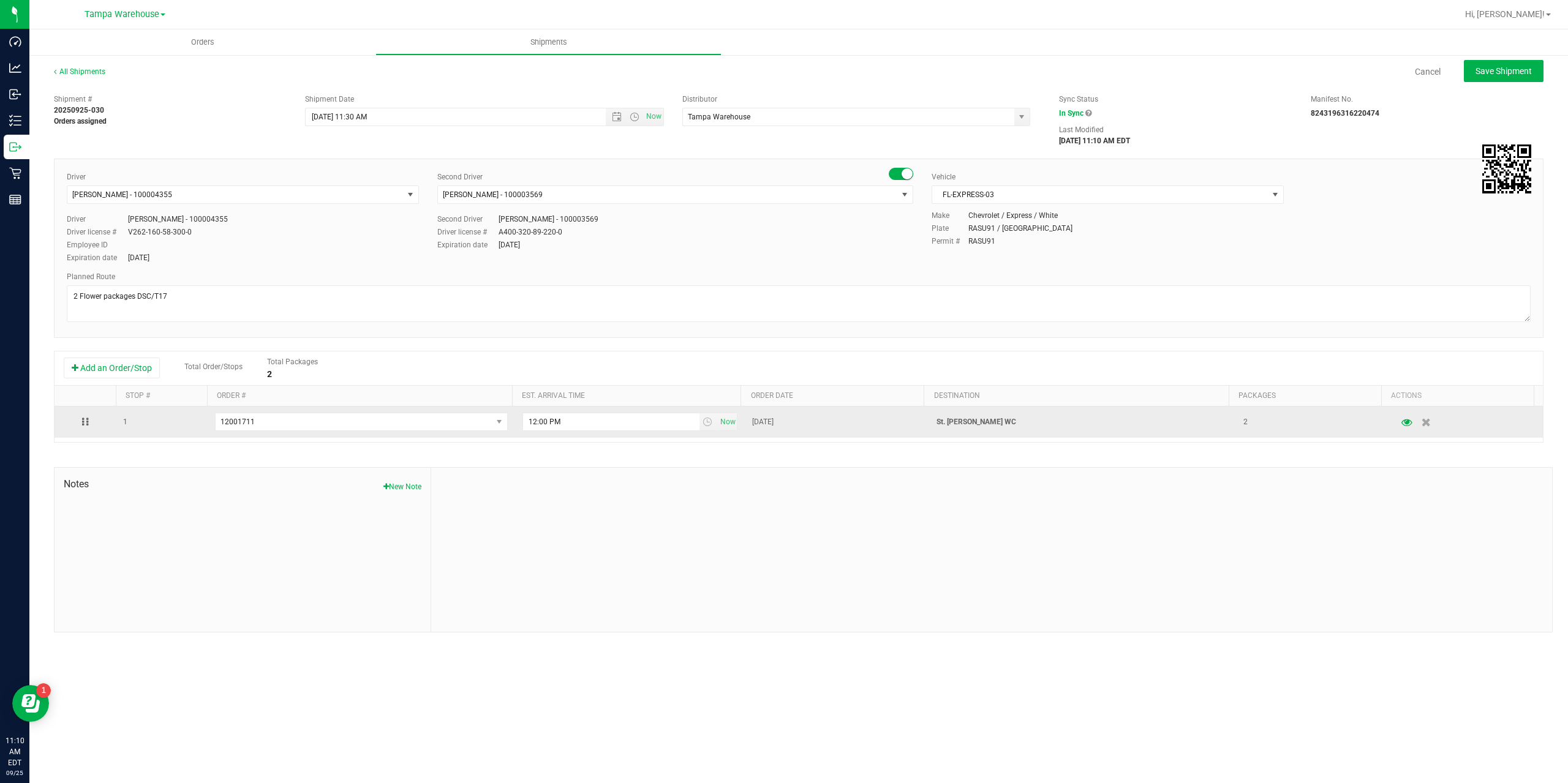
click at [957, 422] on p "St. [PERSON_NAME] WC" at bounding box center [1082, 422] width 292 height 11
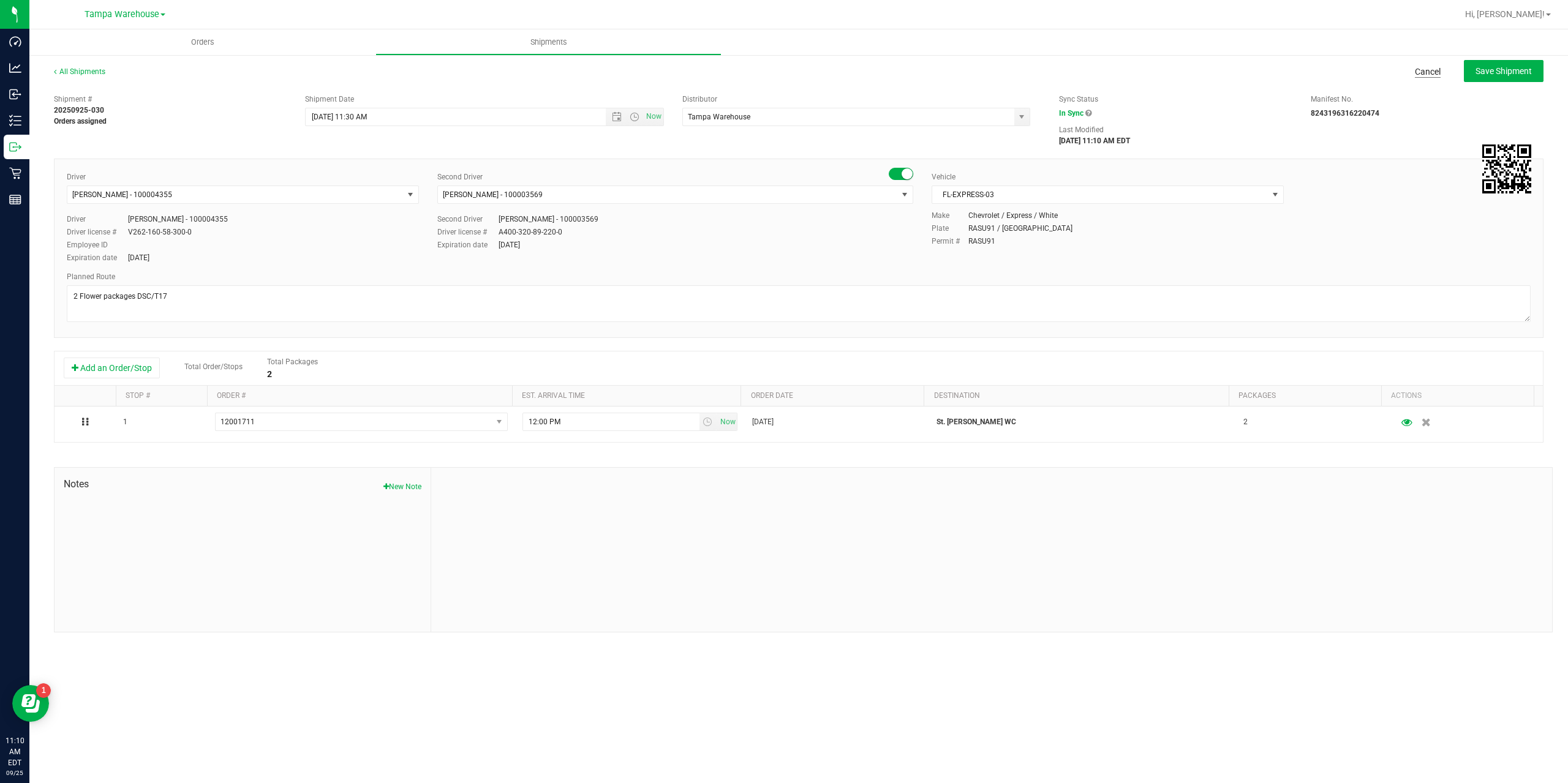
click at [1427, 71] on link "Cancel" at bounding box center [1428, 71] width 26 height 12
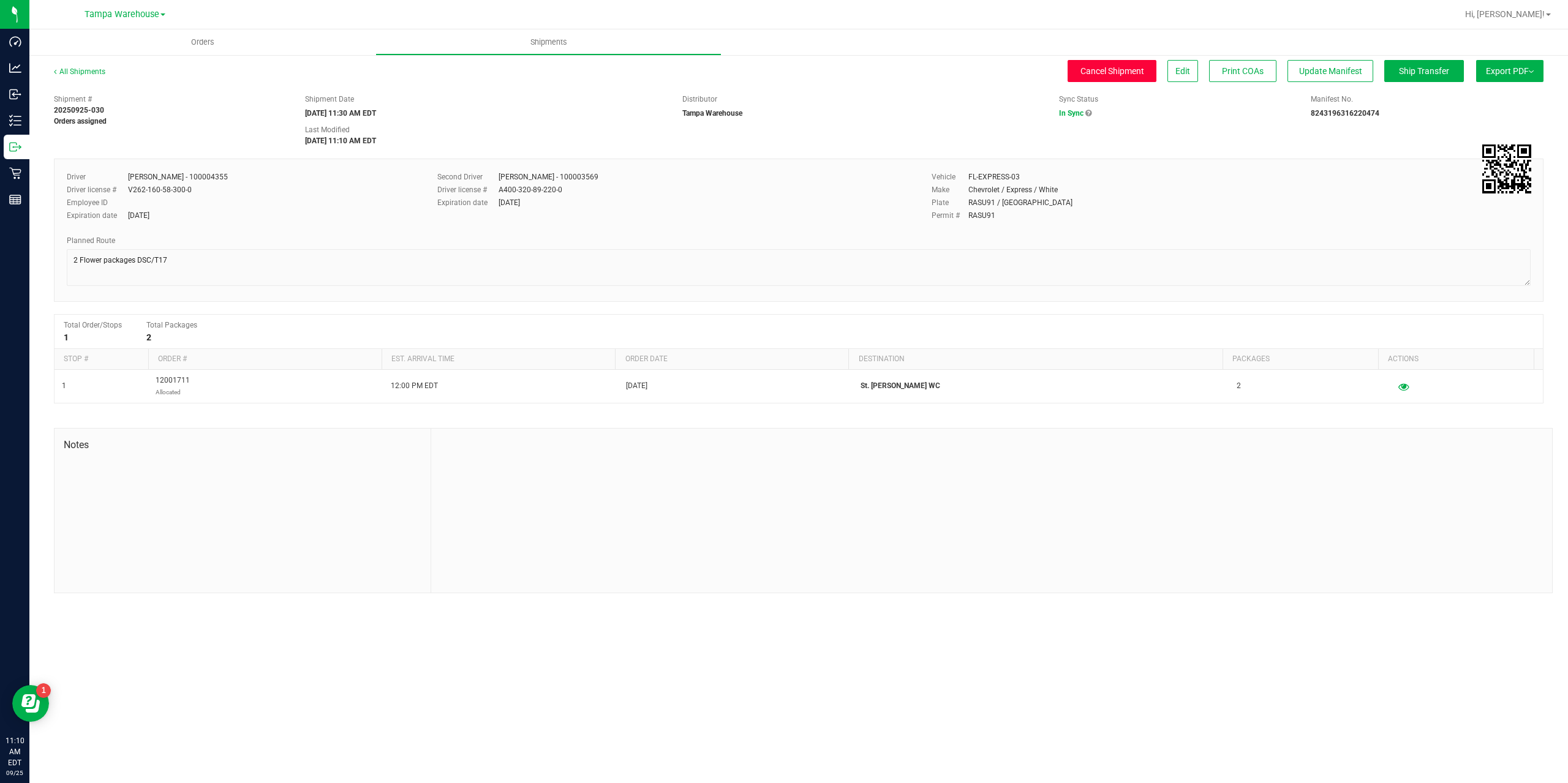
click at [1114, 72] on span "Cancel Shipment" at bounding box center [1112, 71] width 64 height 10
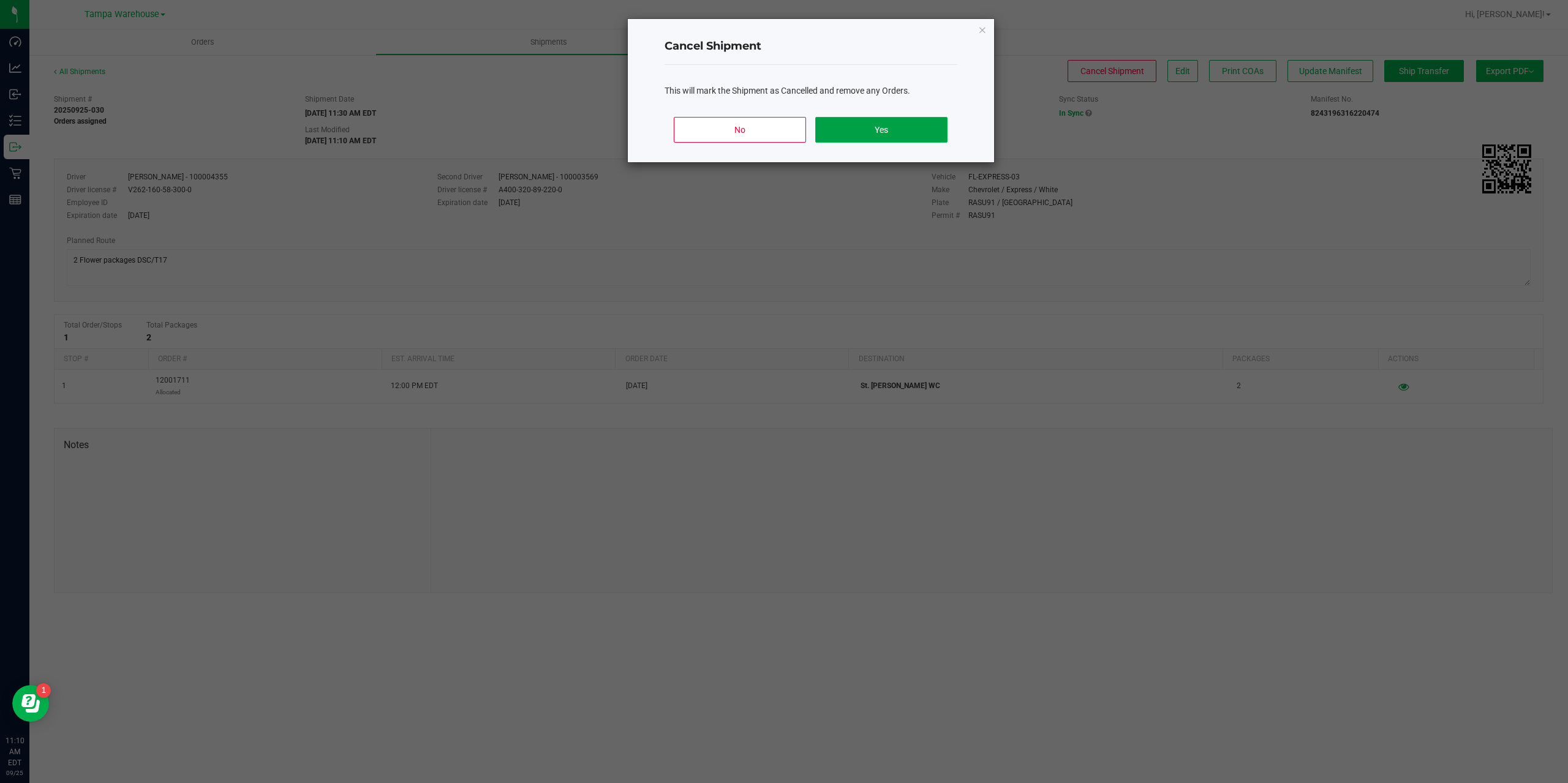
click at [900, 135] on button "Yes" at bounding box center [881, 130] width 131 height 26
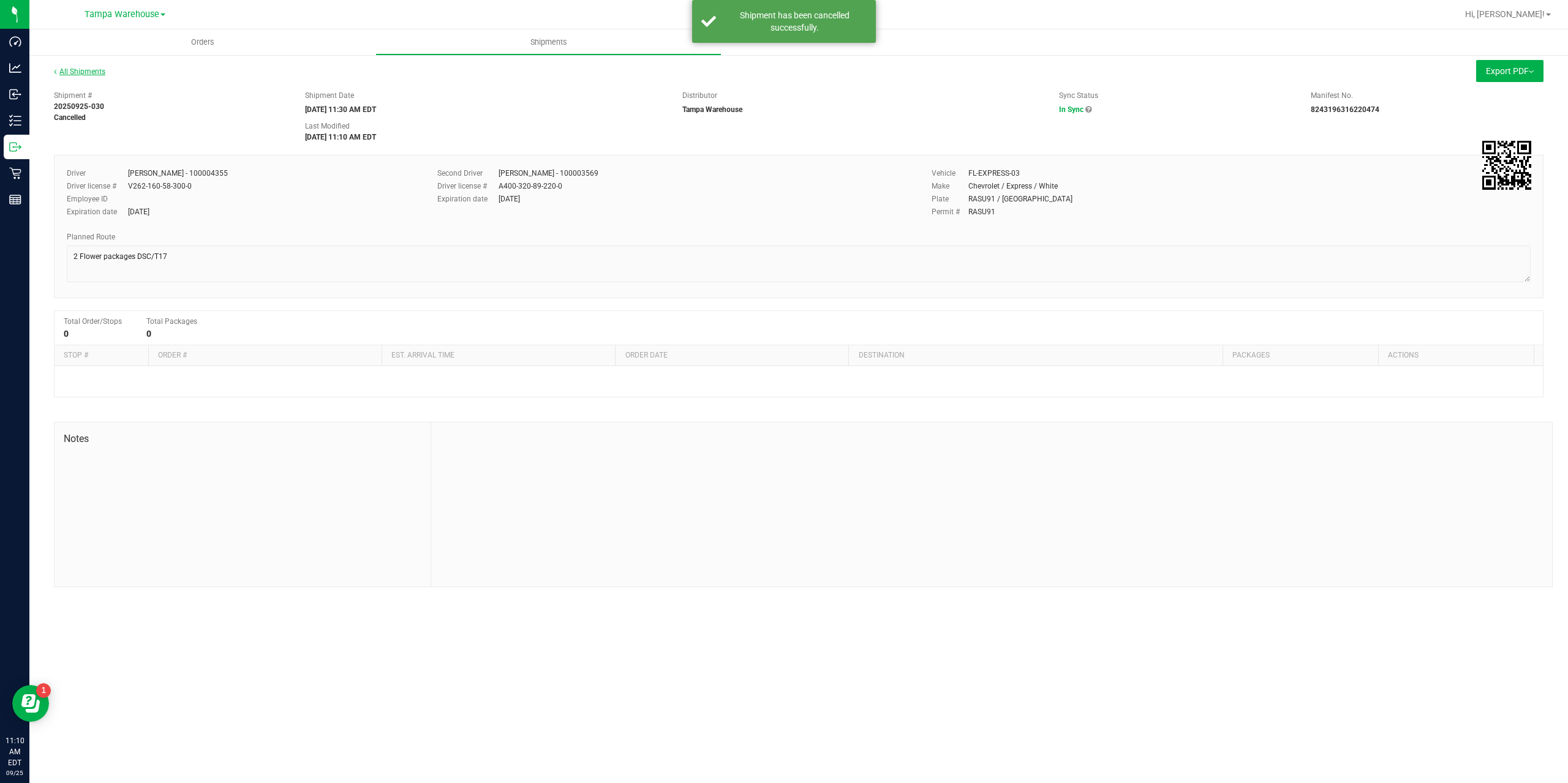
click at [91, 70] on link "All Shipments" at bounding box center [79, 71] width 51 height 9
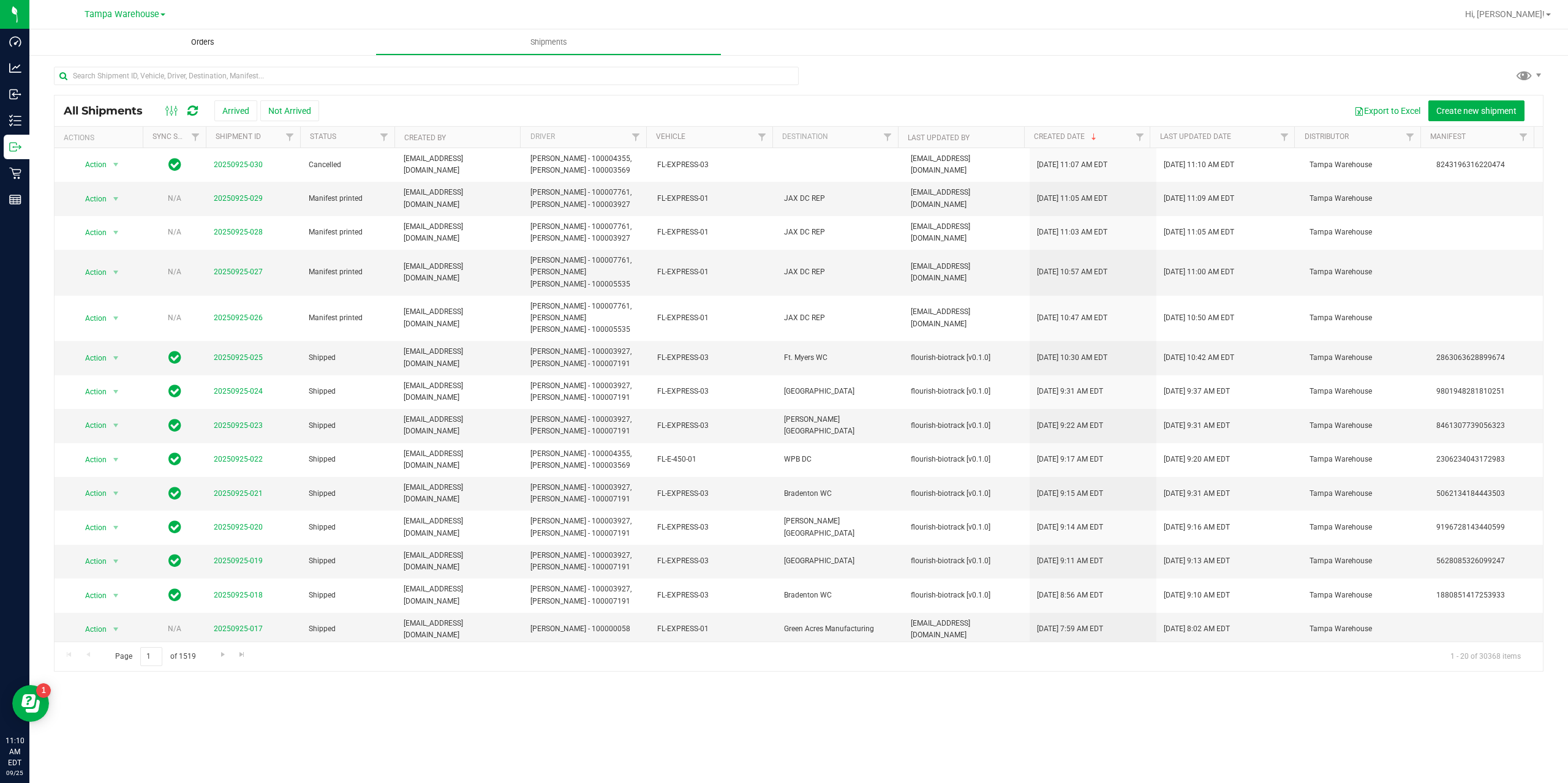
click at [189, 46] on span "Orders" at bounding box center [203, 42] width 57 height 11
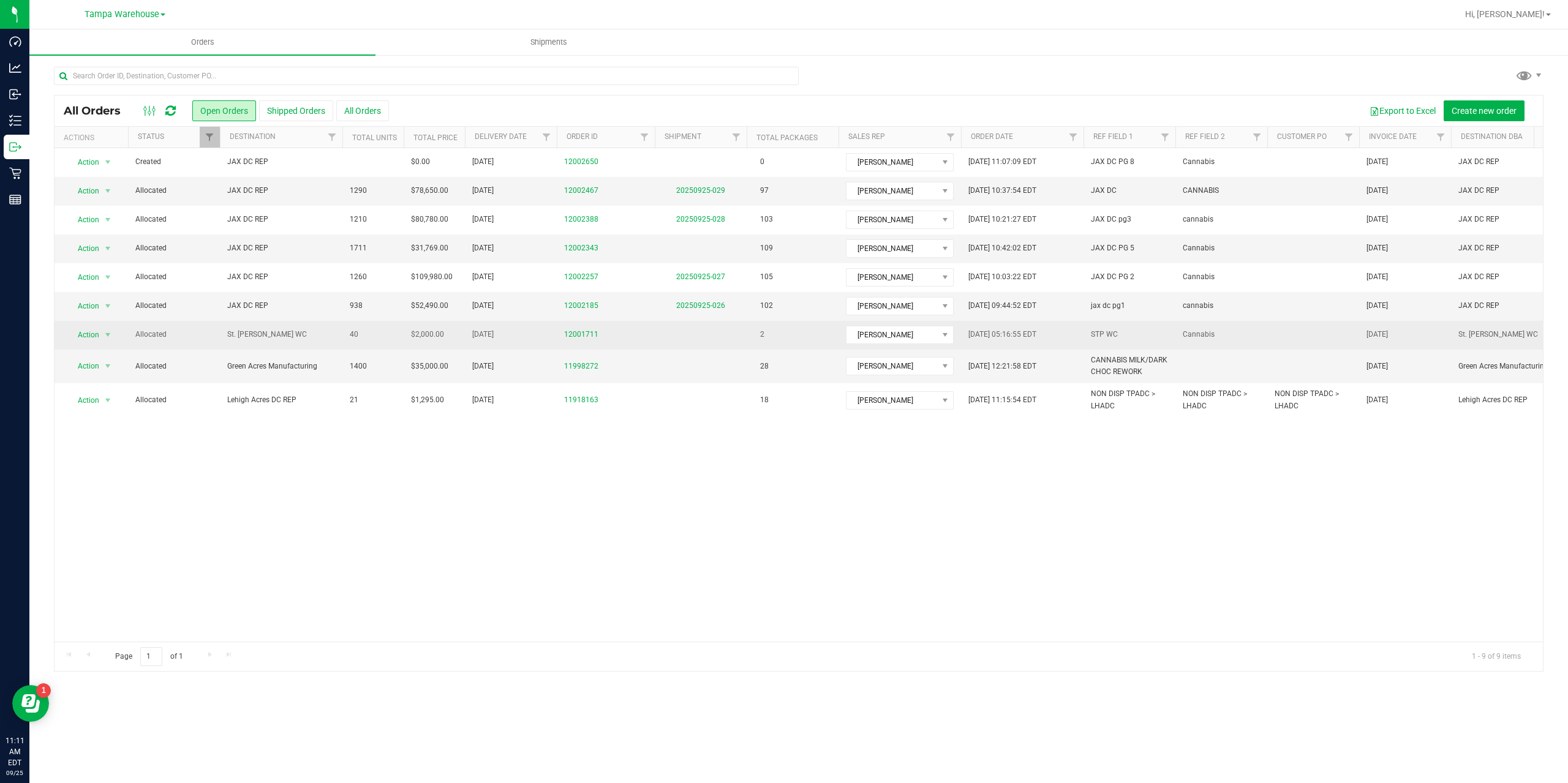
click at [250, 333] on span "St. [PERSON_NAME] WC" at bounding box center [281, 335] width 108 height 11
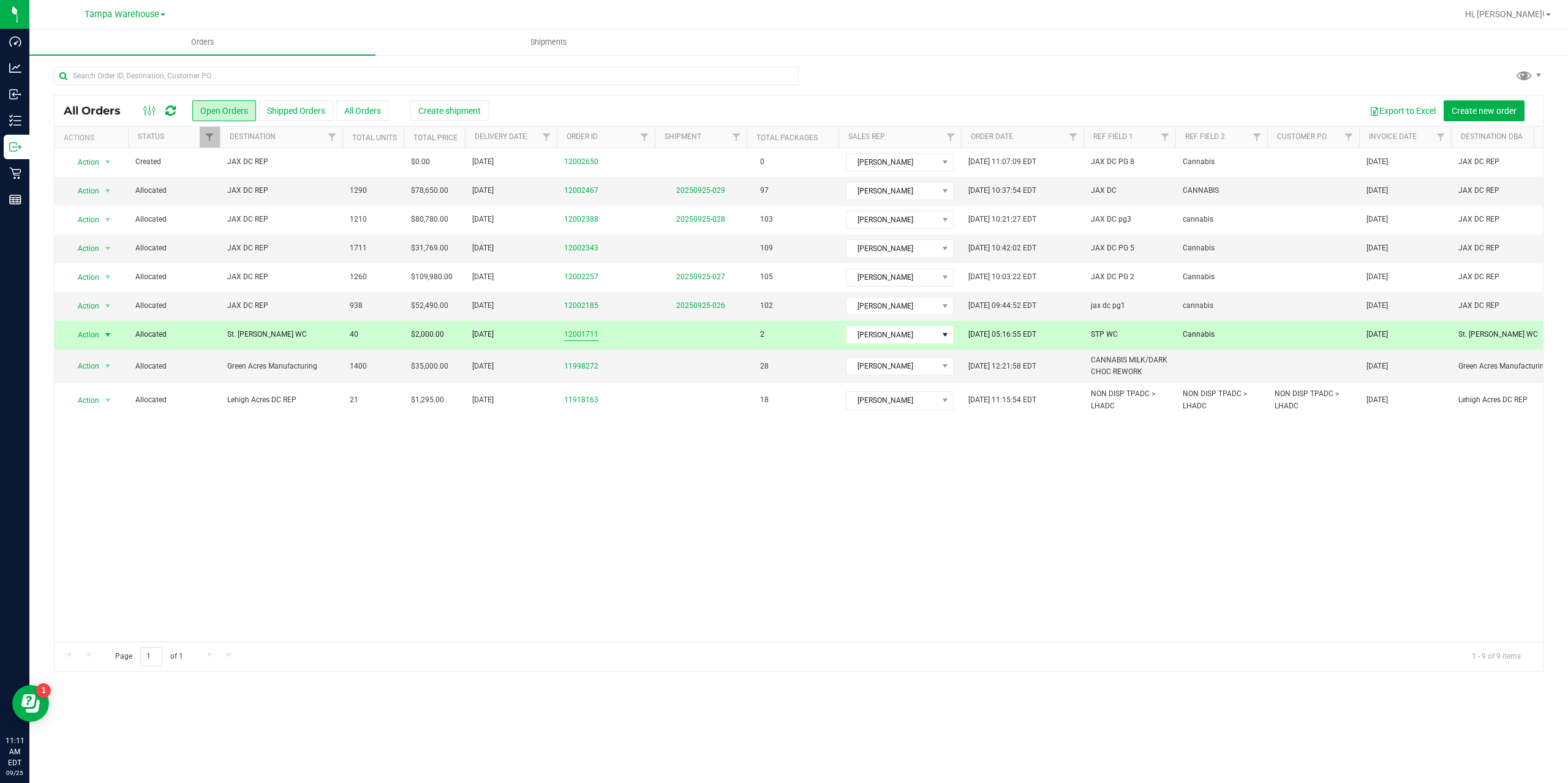
click at [585, 330] on link "12001711" at bounding box center [581, 335] width 34 height 11
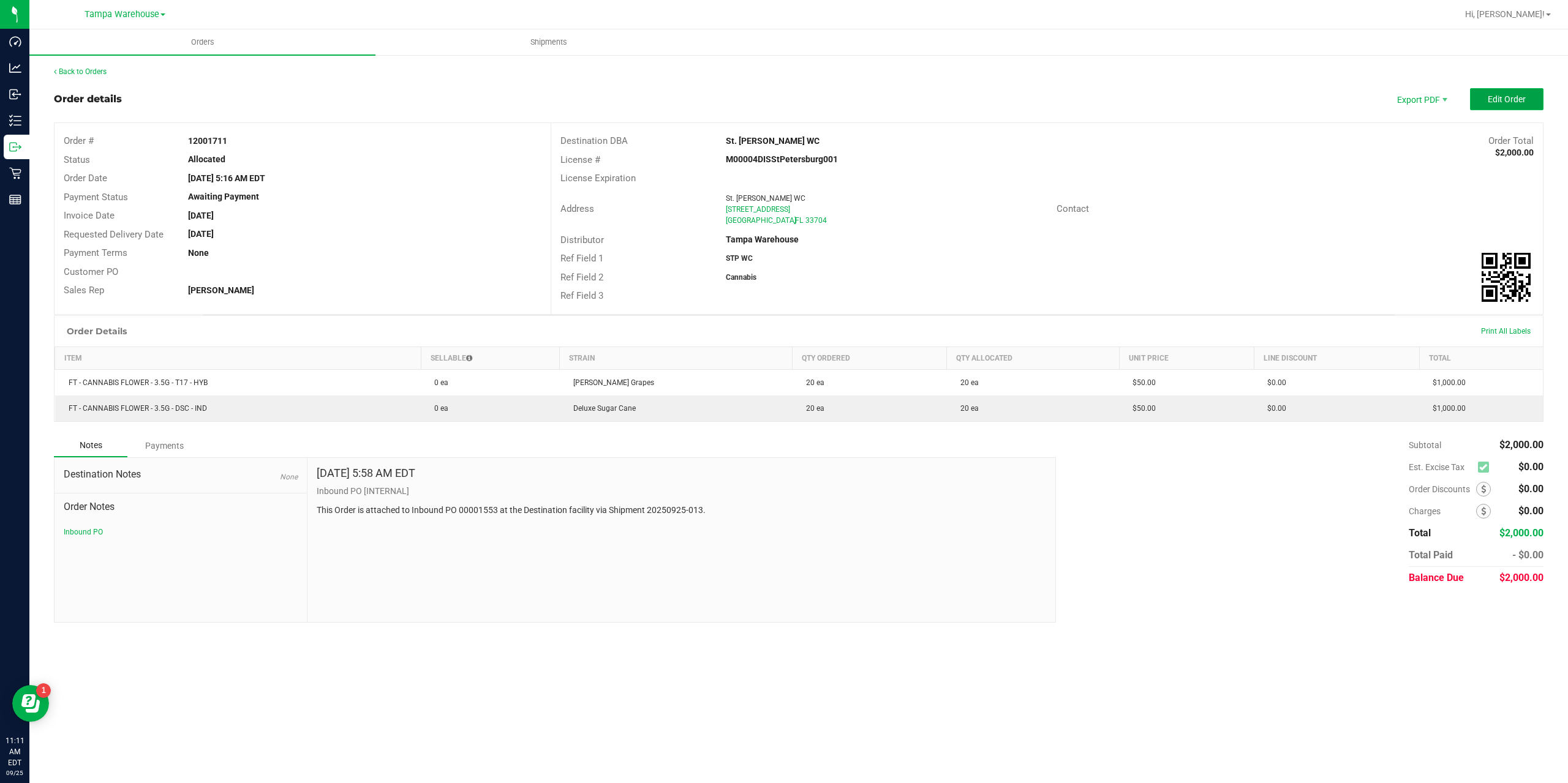
click at [1523, 92] on button "Edit Order" at bounding box center [1506, 99] width 74 height 22
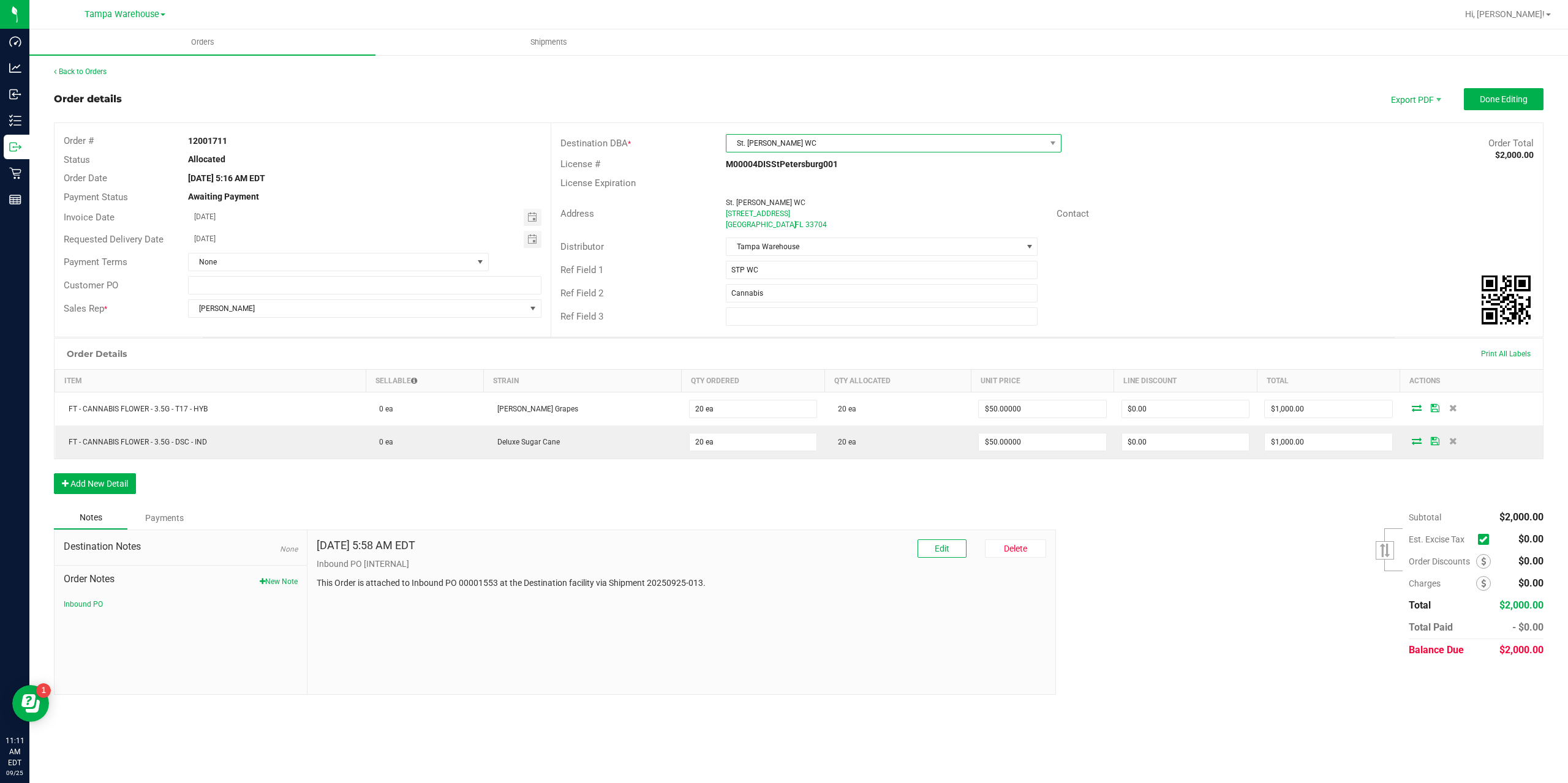
click at [790, 142] on span "St. [PERSON_NAME] WC" at bounding box center [886, 143] width 319 height 17
type input "summer"
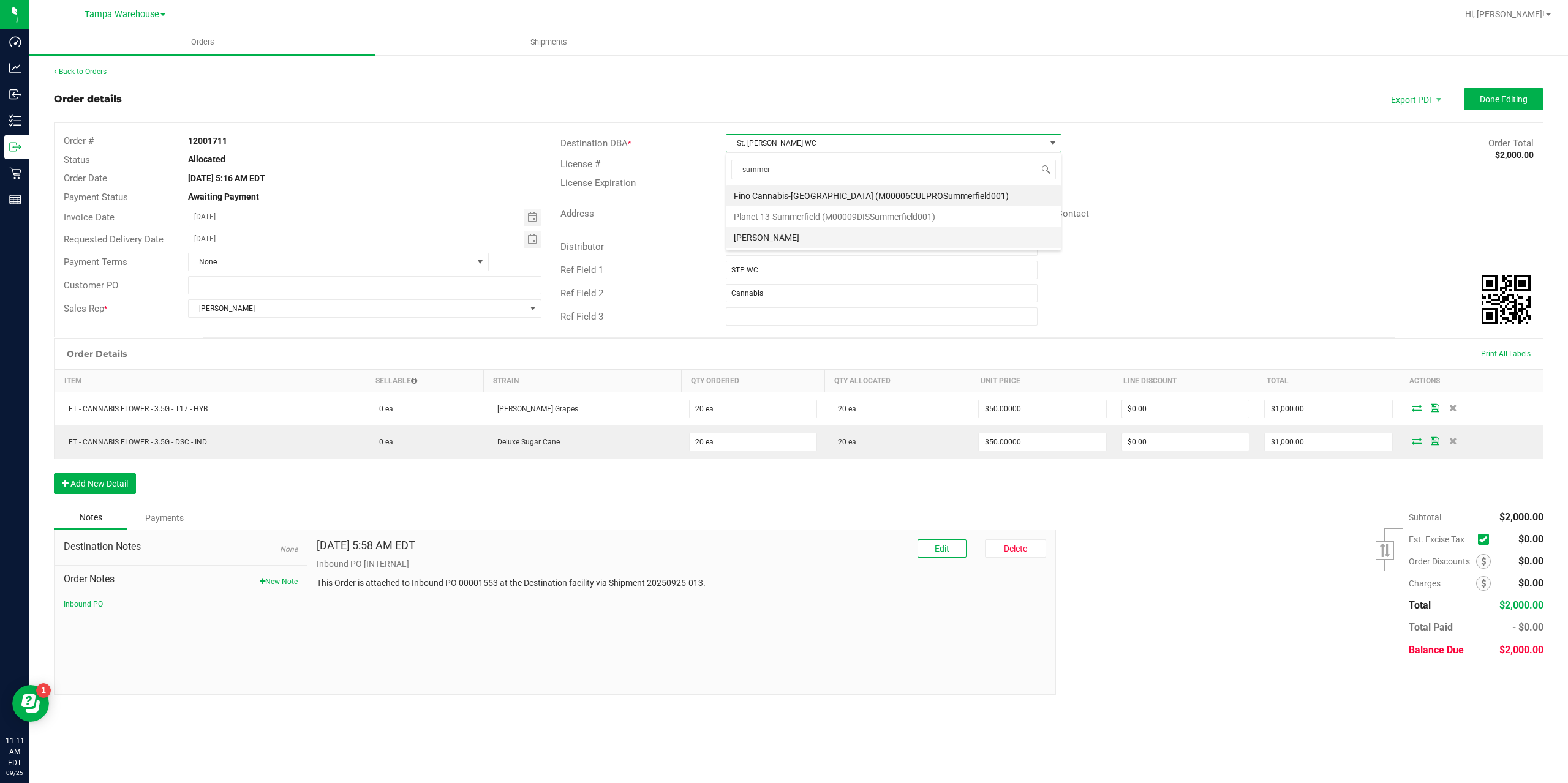
click at [768, 237] on li "[PERSON_NAME]" at bounding box center [893, 237] width 335 height 21
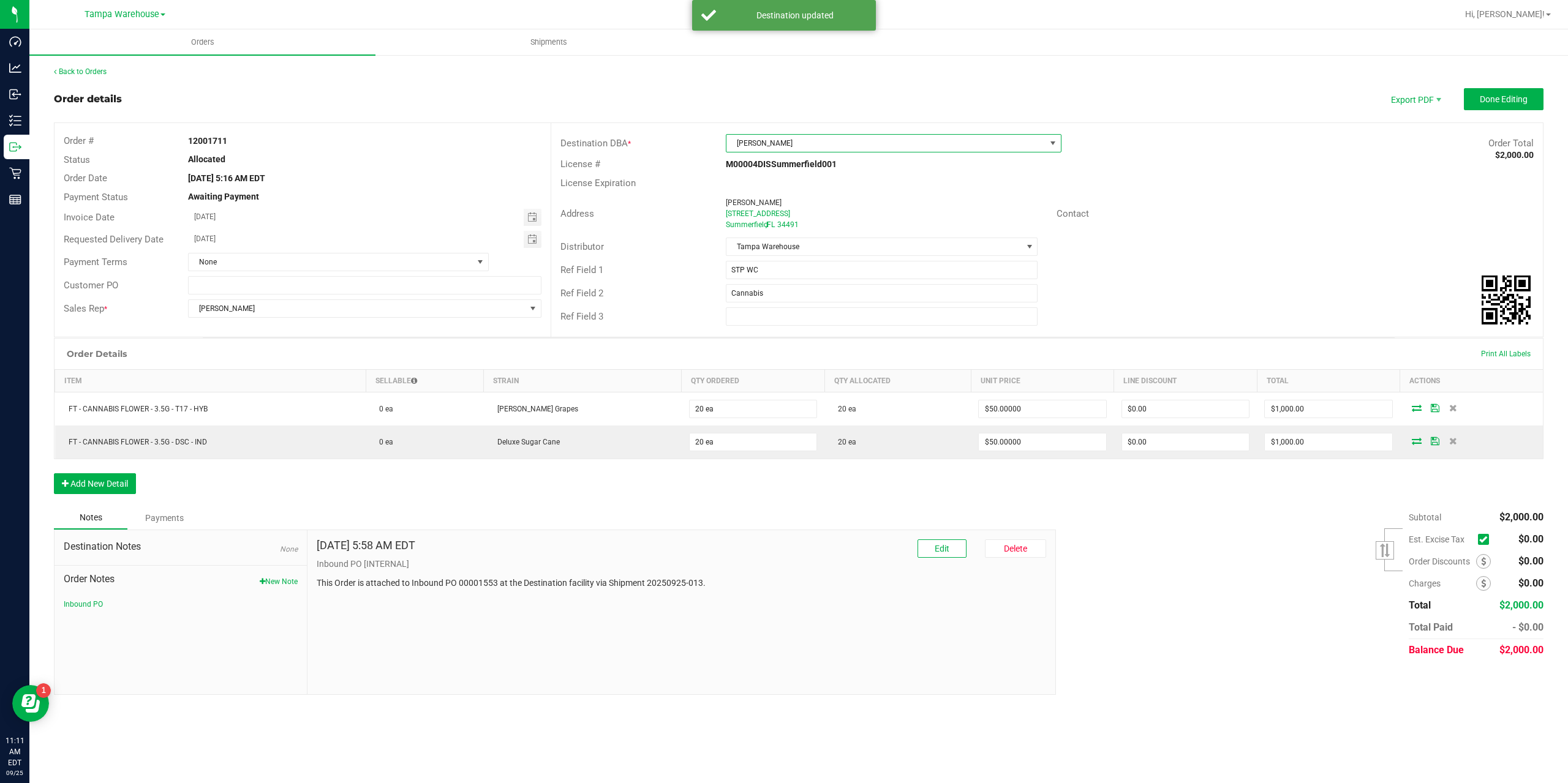
click at [1191, 159] on div "License # M00004DISSummerfield001" at bounding box center [1047, 164] width 992 height 19
click at [1499, 106] on button "Done Editing" at bounding box center [1504, 99] width 79 height 22
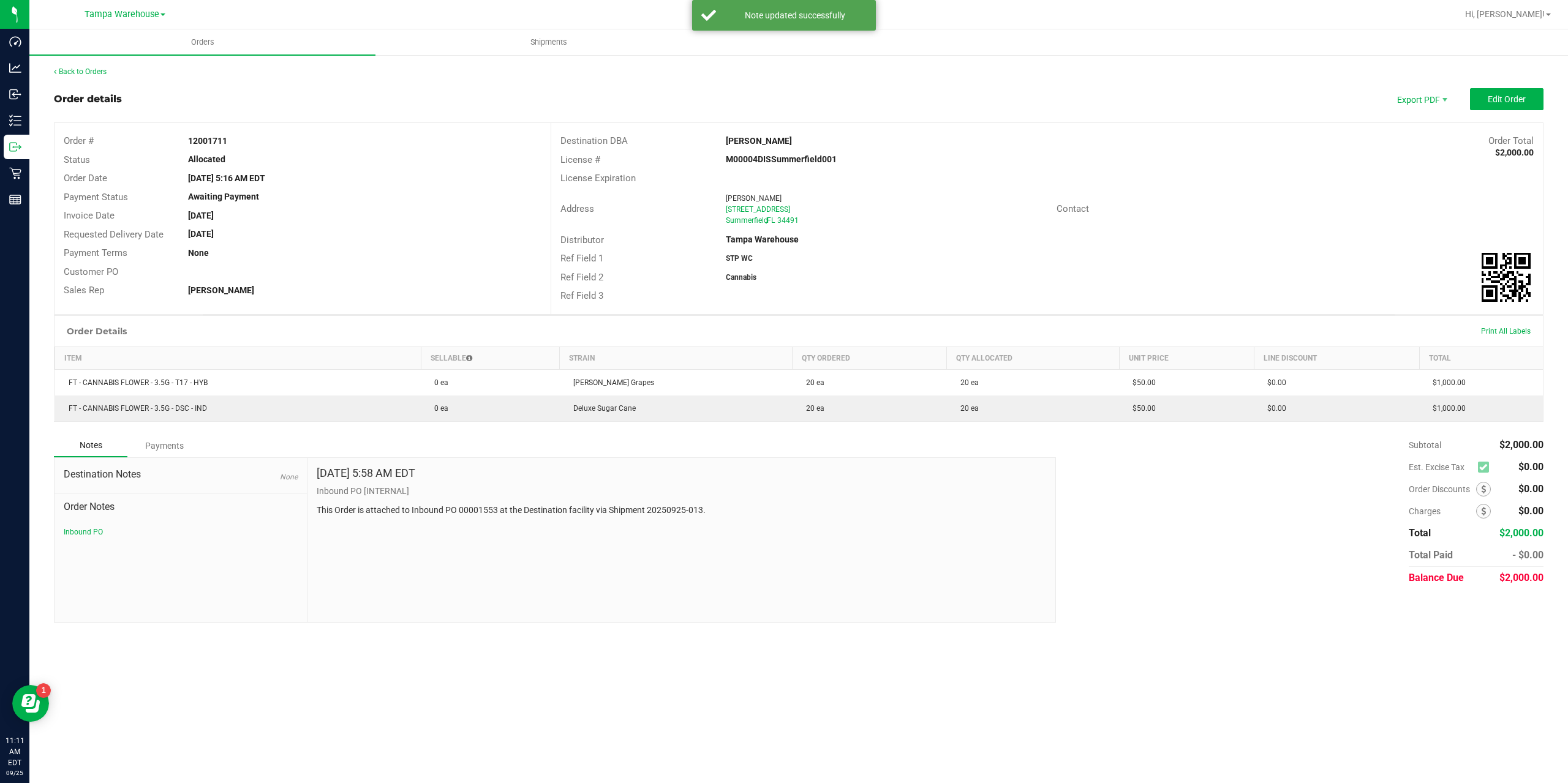
click at [92, 64] on div "Back to Orders Order details Export PDF Edit Order Order # 12001711 Status Allo…" at bounding box center [799, 344] width 1539 height 581
click at [92, 74] on link "Back to Orders" at bounding box center [79, 71] width 53 height 9
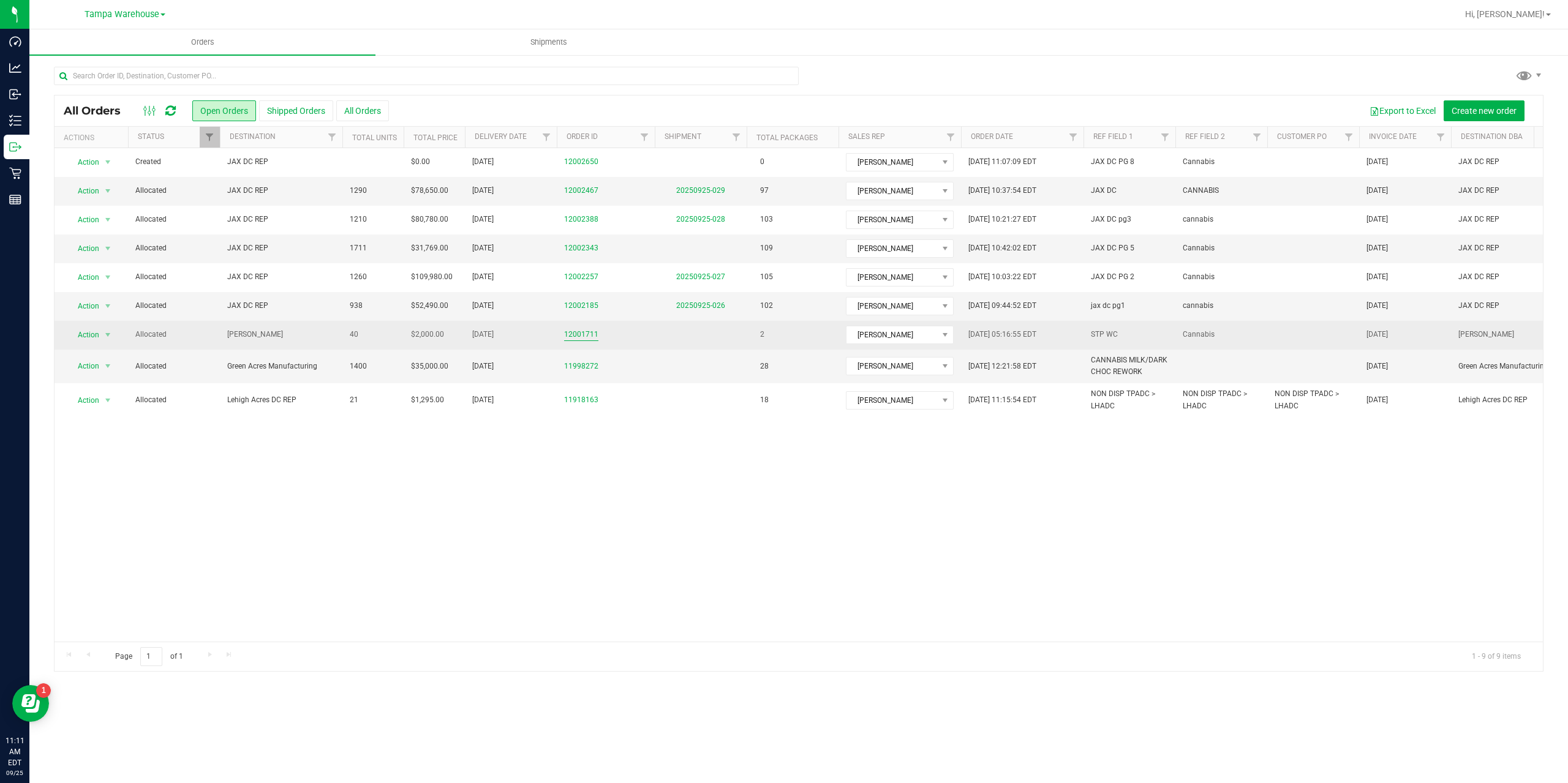
click at [576, 335] on link "12001711" at bounding box center [581, 335] width 34 height 11
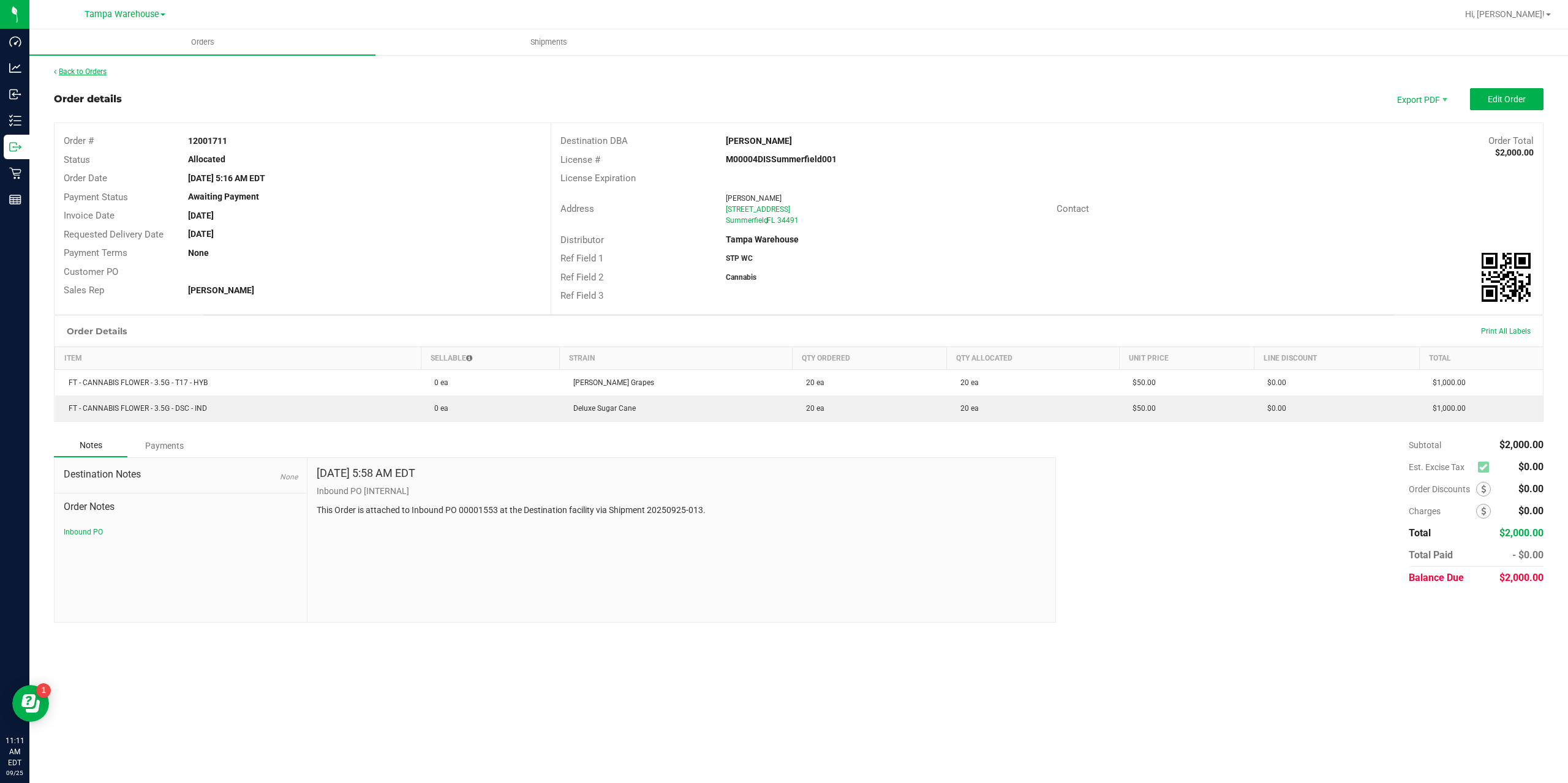
click at [105, 75] on link "Back to Orders" at bounding box center [79, 71] width 53 height 9
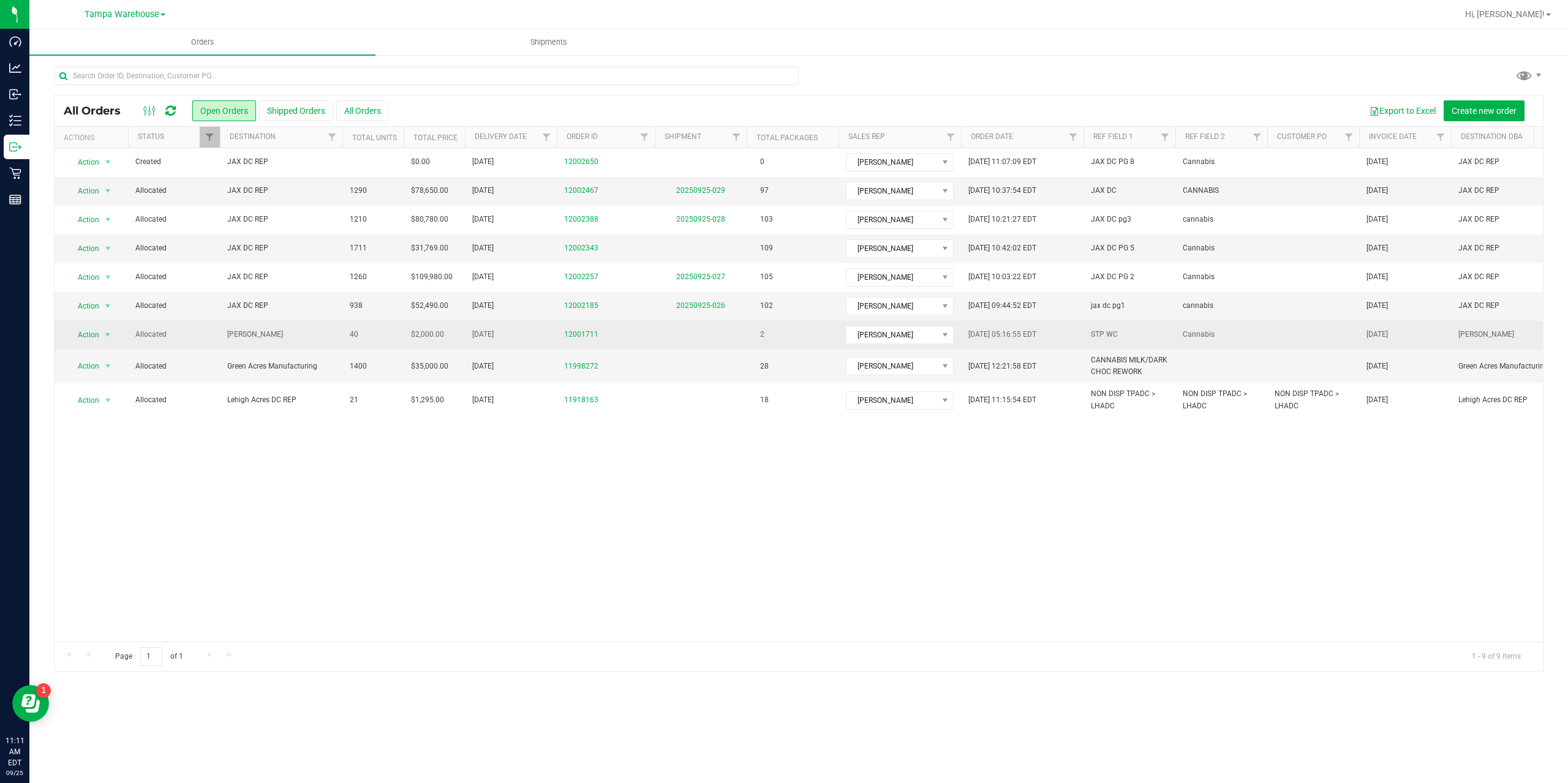
click at [315, 335] on span "[PERSON_NAME]" at bounding box center [281, 335] width 108 height 11
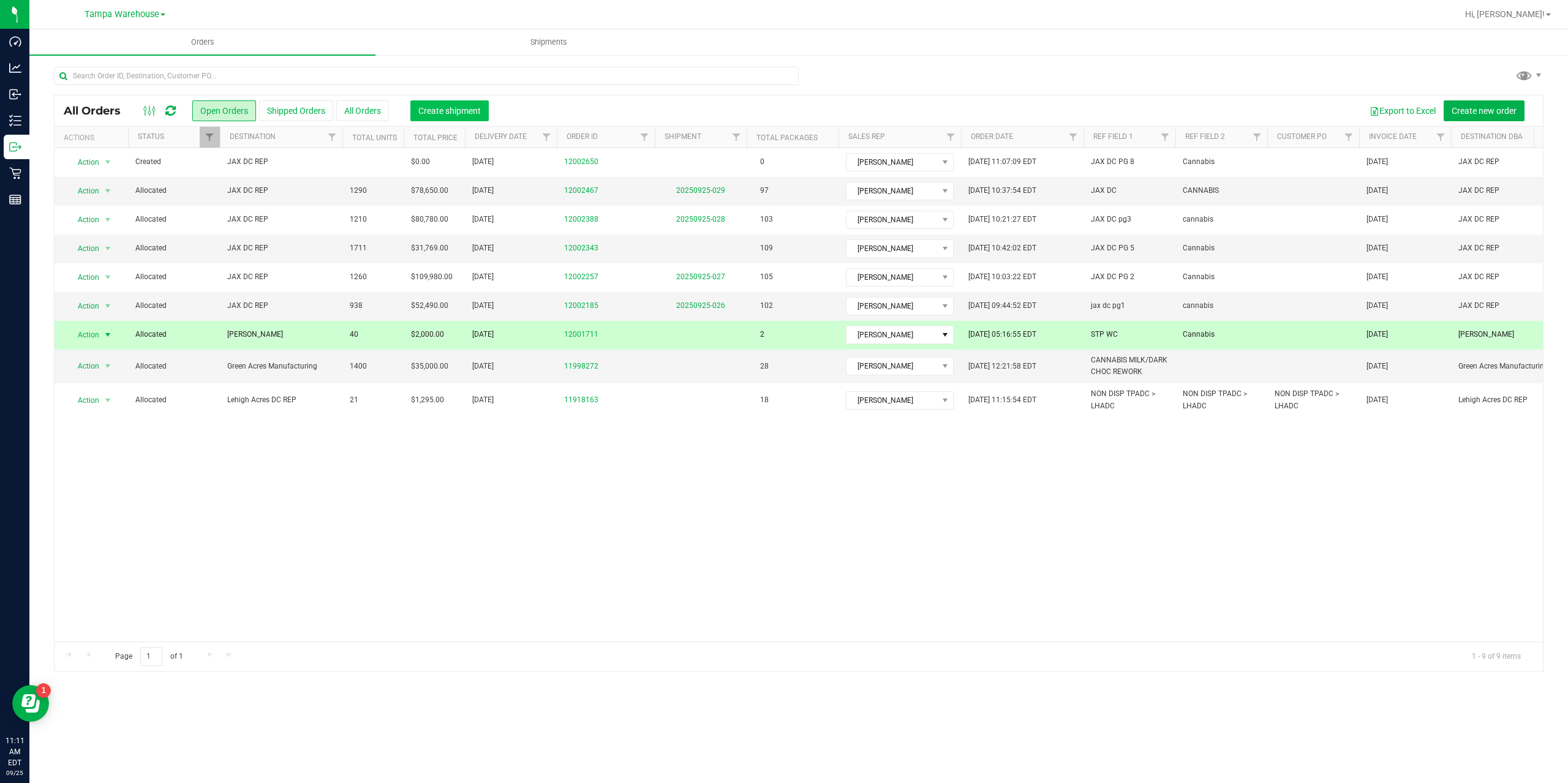
click at [435, 112] on span "Create shipment" at bounding box center [449, 111] width 62 height 10
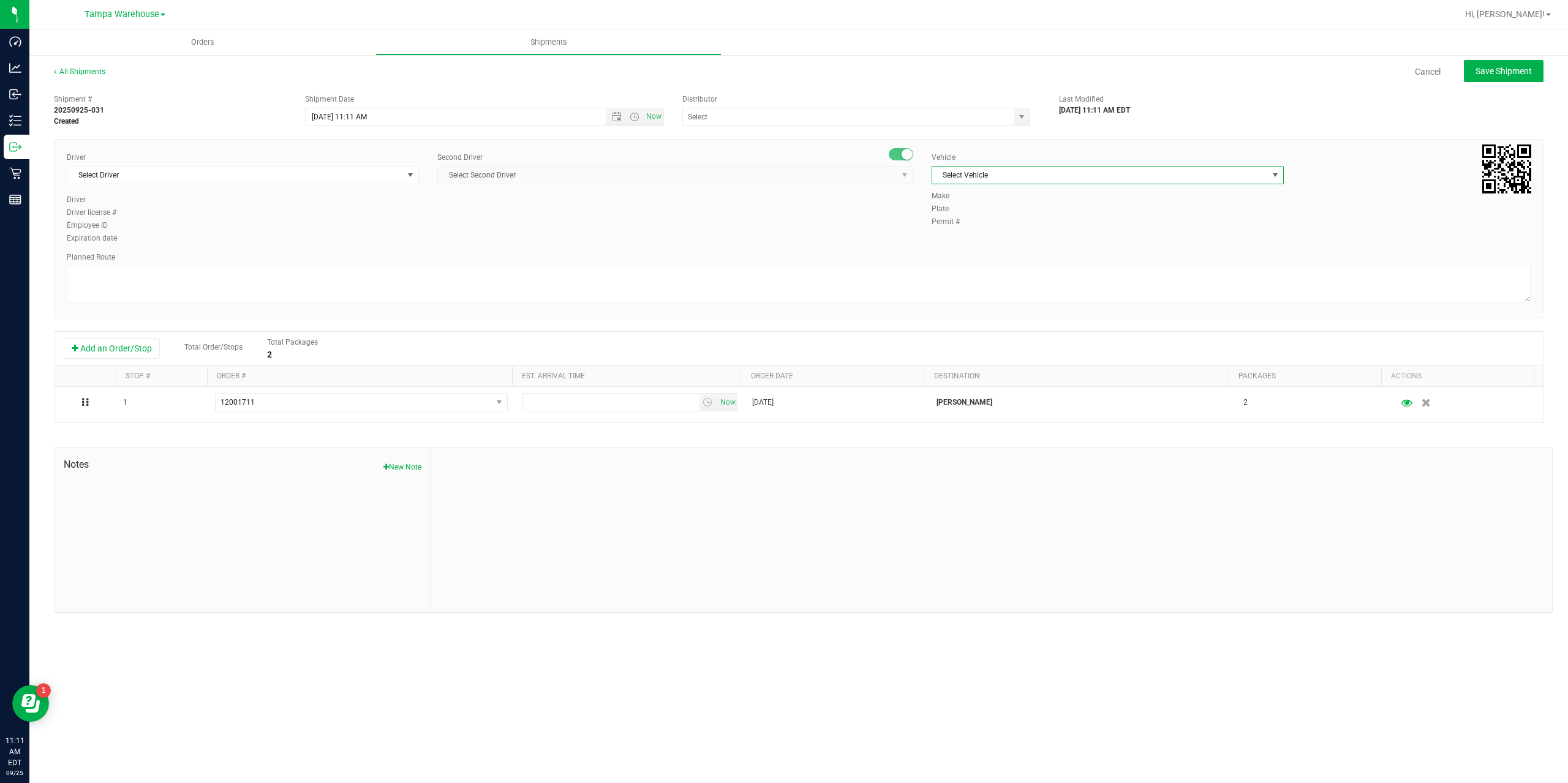
click at [1095, 172] on span "Select Vehicle" at bounding box center [1100, 175] width 336 height 17
click at [991, 340] on li "FL-EXPRESS-03" at bounding box center [1107, 340] width 351 height 19
click at [718, 272] on textarea at bounding box center [799, 284] width 1464 height 36
type textarea "2 Flower packages DSC/T17"
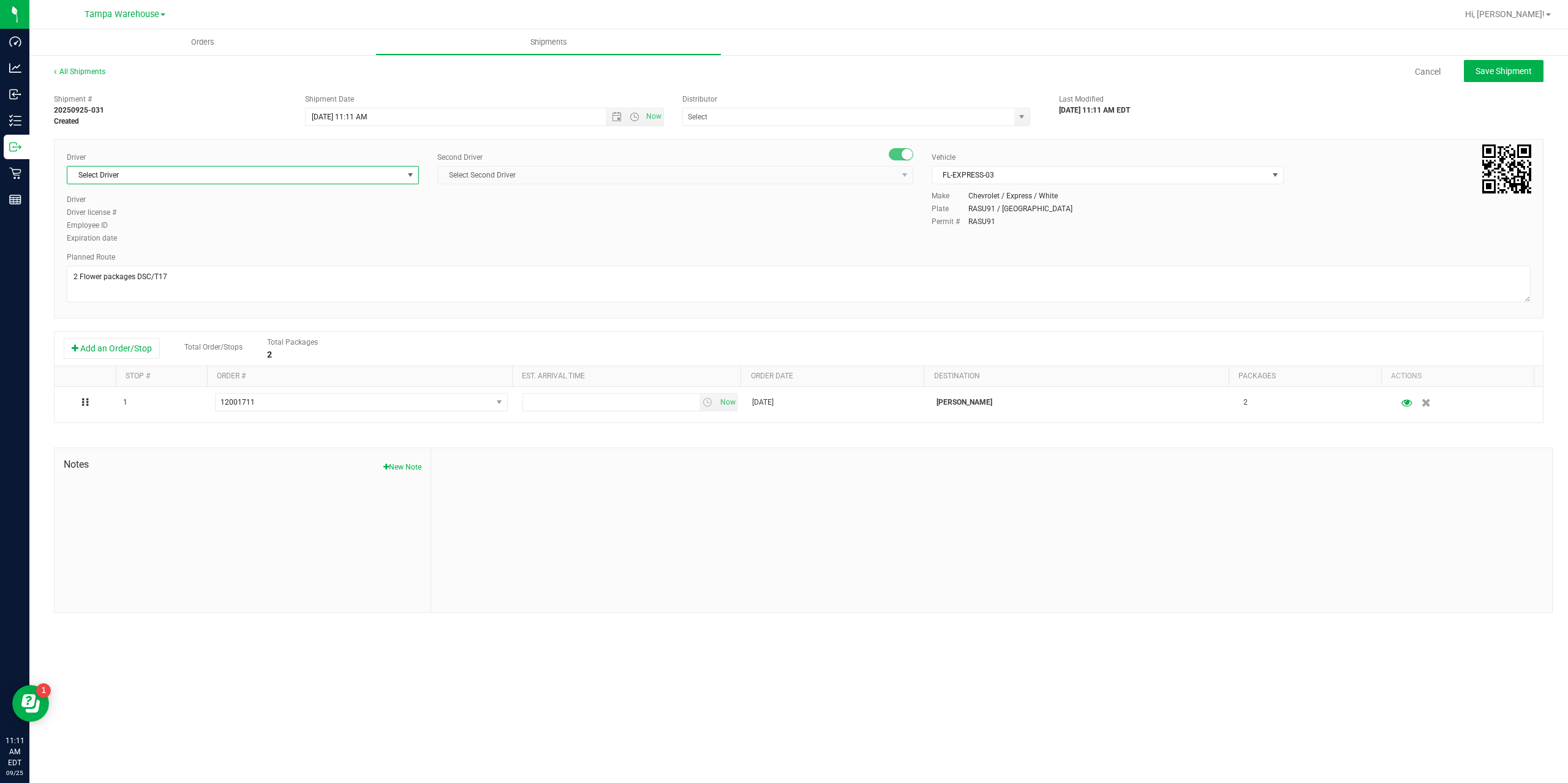
click at [196, 173] on span "Select Driver" at bounding box center [235, 175] width 336 height 17
click at [139, 230] on span "[PERSON_NAME] - 100004355" at bounding box center [124, 227] width 100 height 16
type input "[PERSON_NAME]"
click at [585, 176] on span "Select Second Driver" at bounding box center [667, 175] width 460 height 17
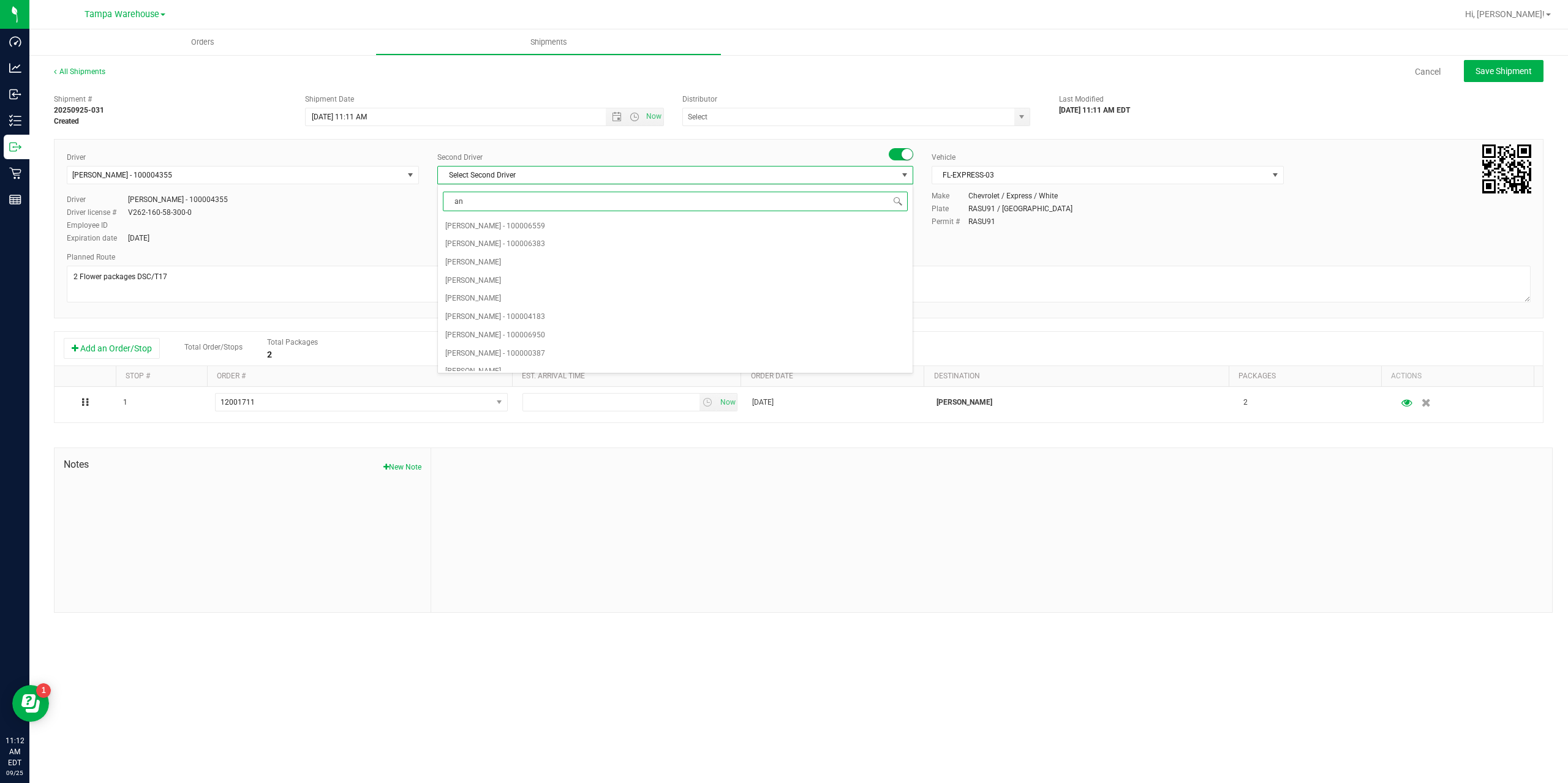
type input "a"
type input "nic"
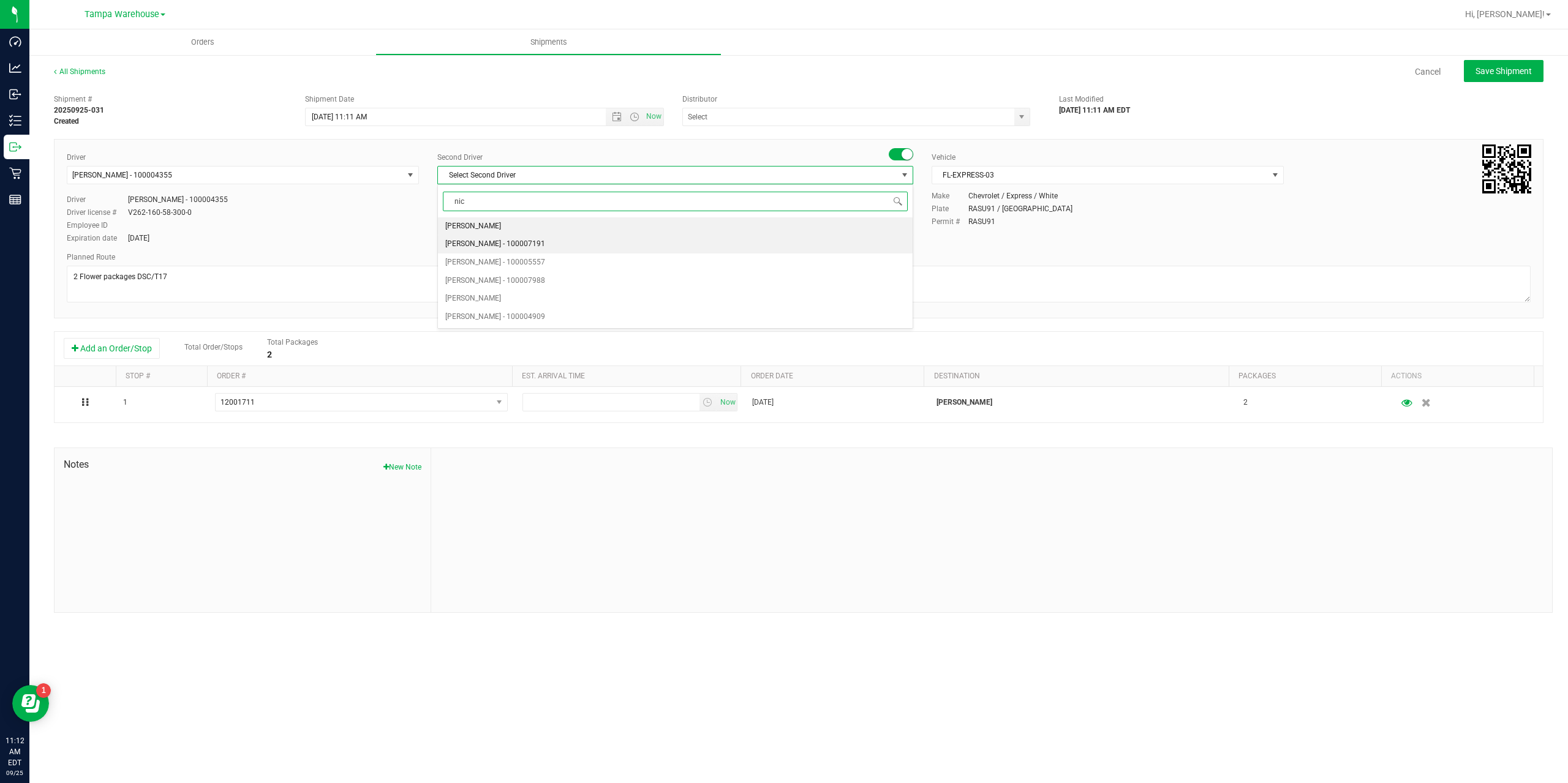
click at [496, 249] on span "[PERSON_NAME] - 100007191" at bounding box center [495, 245] width 100 height 16
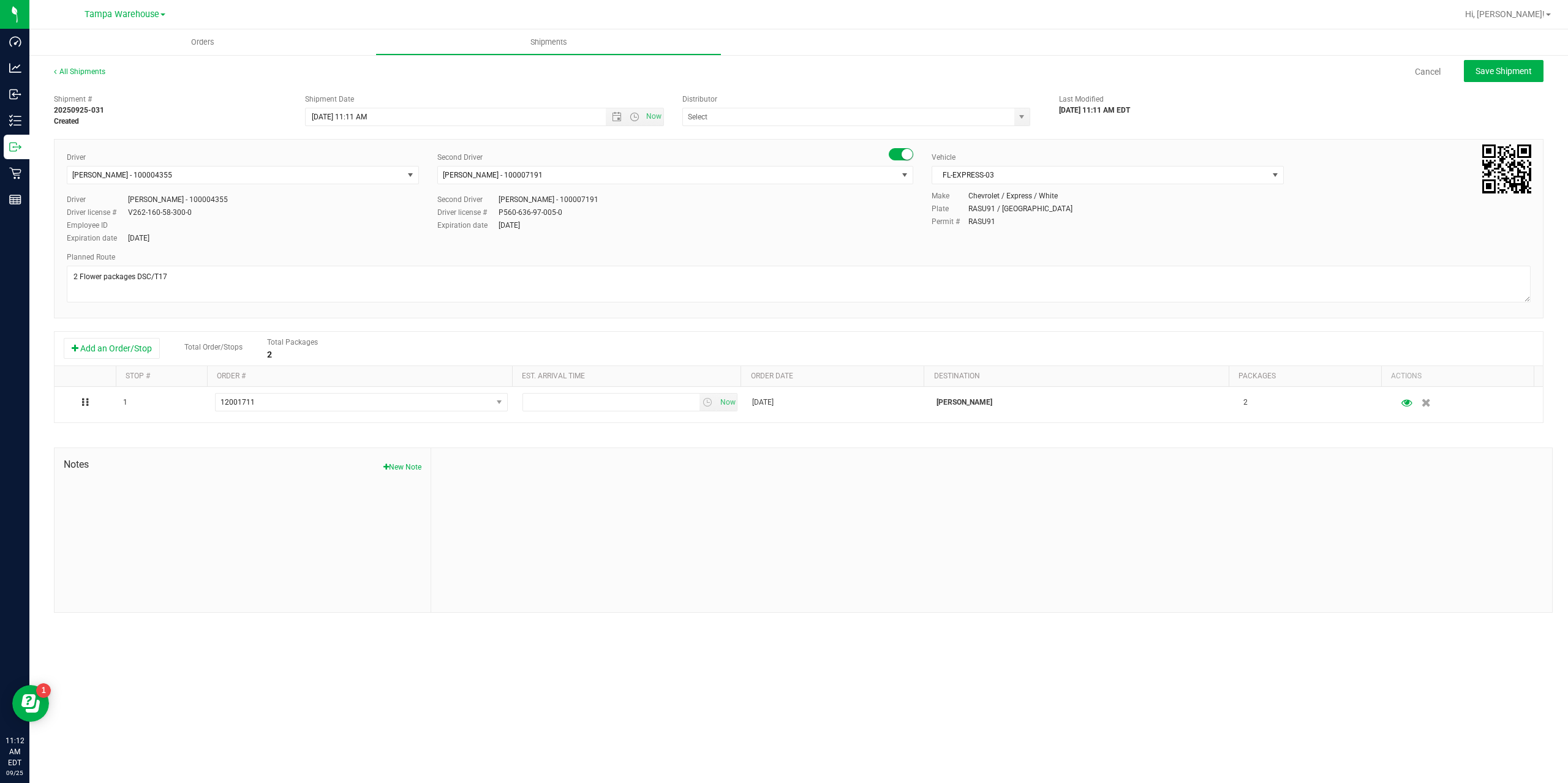
click at [667, 230] on div "Expiration date [DATE]" at bounding box center [675, 225] width 476 height 11
click at [546, 119] on input "[DATE] 11:11 AM" at bounding box center [466, 117] width 321 height 17
click at [632, 117] on span "Open the time view" at bounding box center [635, 117] width 10 height 10
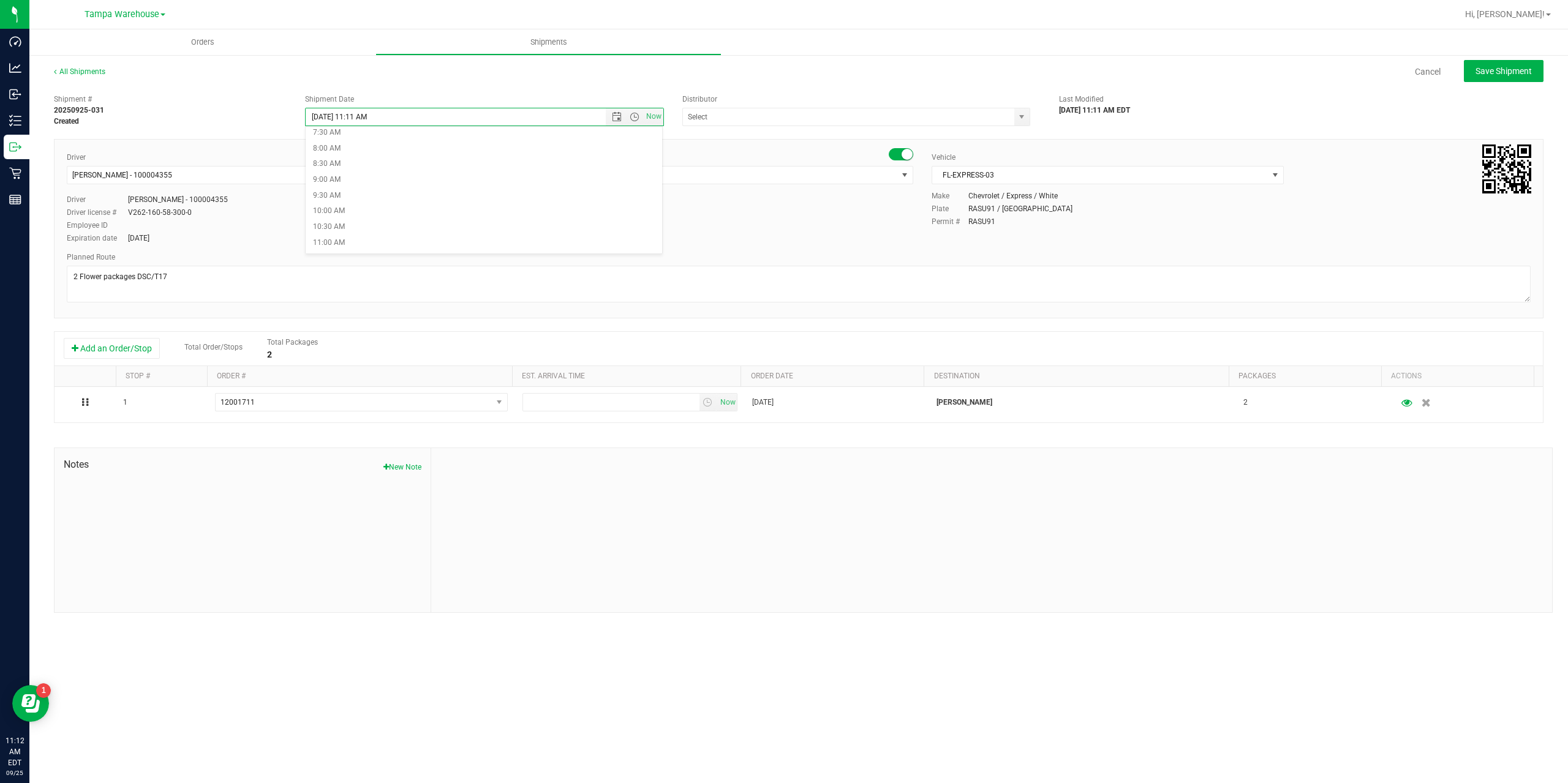
scroll to position [245, 0]
click at [352, 250] on li "11:30 AM" at bounding box center [484, 255] width 357 height 16
type input "[DATE] 11:30 AM"
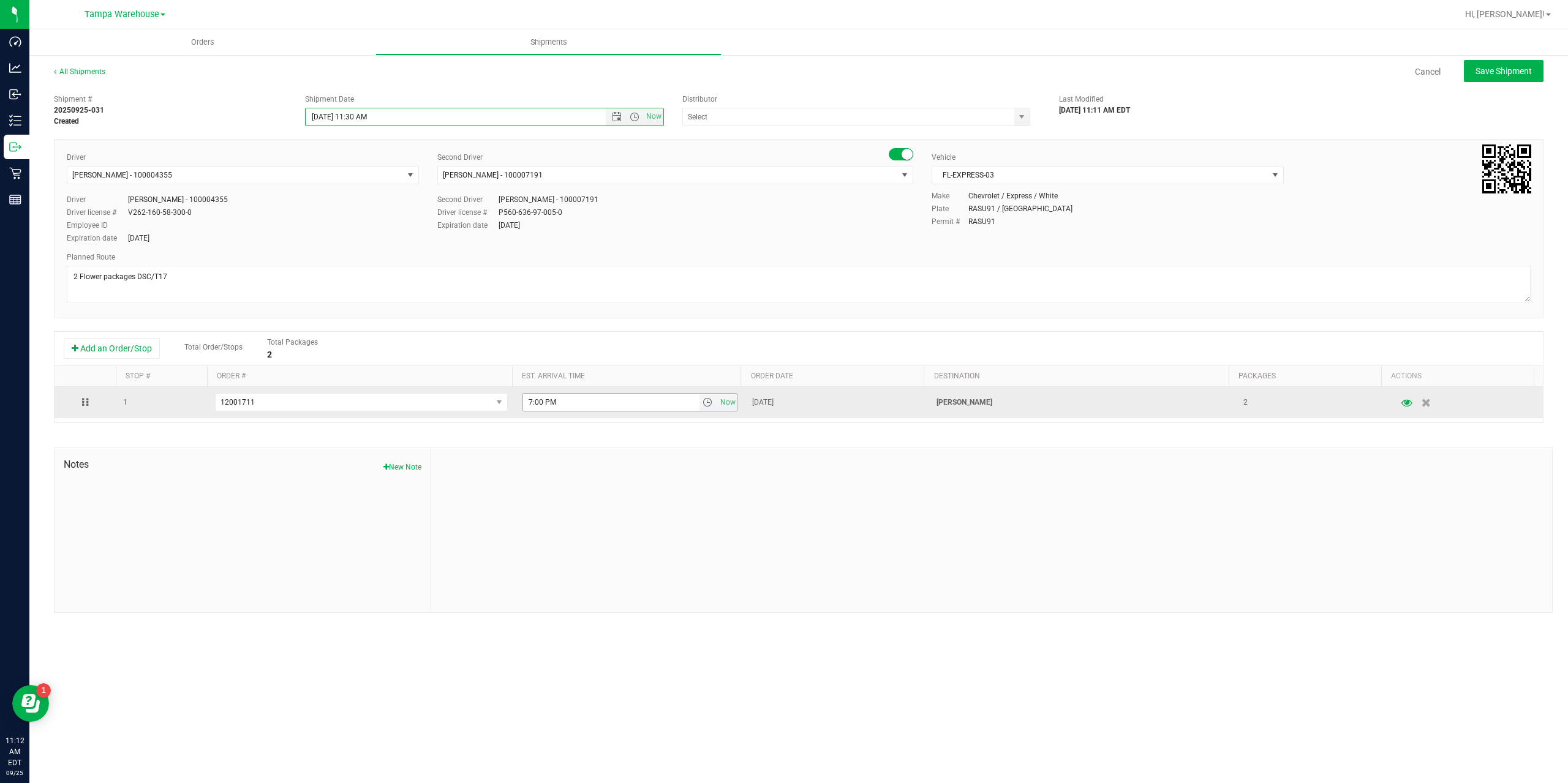
click at [703, 403] on span "select" at bounding box center [708, 402] width 10 height 10
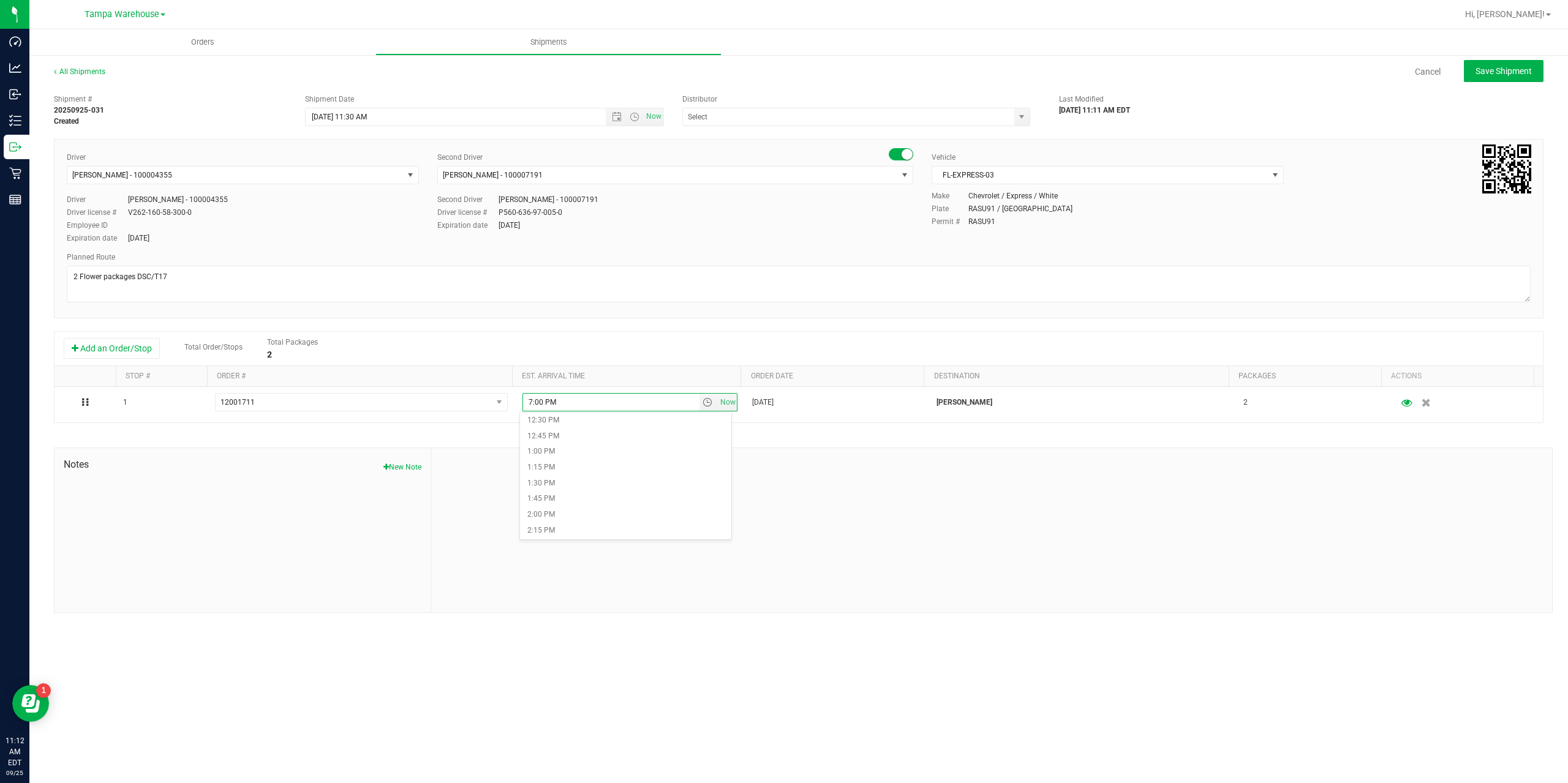
scroll to position [735, 0]
click at [561, 459] on li "12:15 PM" at bounding box center [626, 460] width 212 height 16
click at [836, 225] on div "Expiration date [DATE]" at bounding box center [675, 225] width 476 height 11
click at [720, 113] on input "text" at bounding box center [844, 117] width 322 height 17
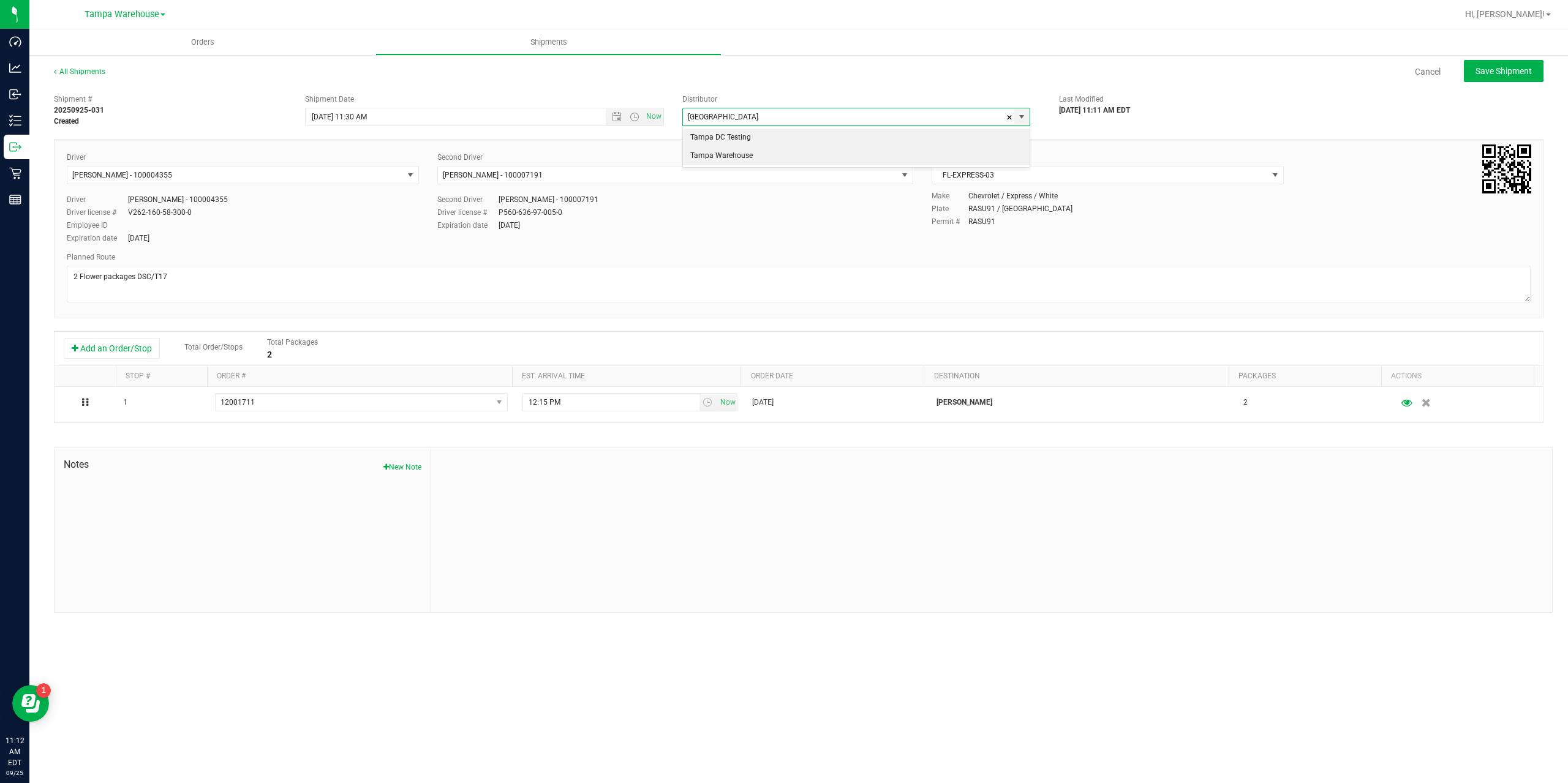
click at [743, 160] on li "Tampa Warehouse" at bounding box center [857, 156] width 347 height 19
type input "Tampa Warehouse"
click at [1194, 119] on div "Shipment # 20250925-031 Created Shipment Date [DATE] 11:30 AM Now Distributor T…" at bounding box center [799, 108] width 1508 height 39
click at [623, 237] on div "Driver [PERSON_NAME] - 100004355 Select Driver [PERSON_NAME] - 100004355 Driver…" at bounding box center [799, 199] width 1483 height 94
click at [1493, 76] on button "Save Shipment" at bounding box center [1504, 71] width 79 height 22
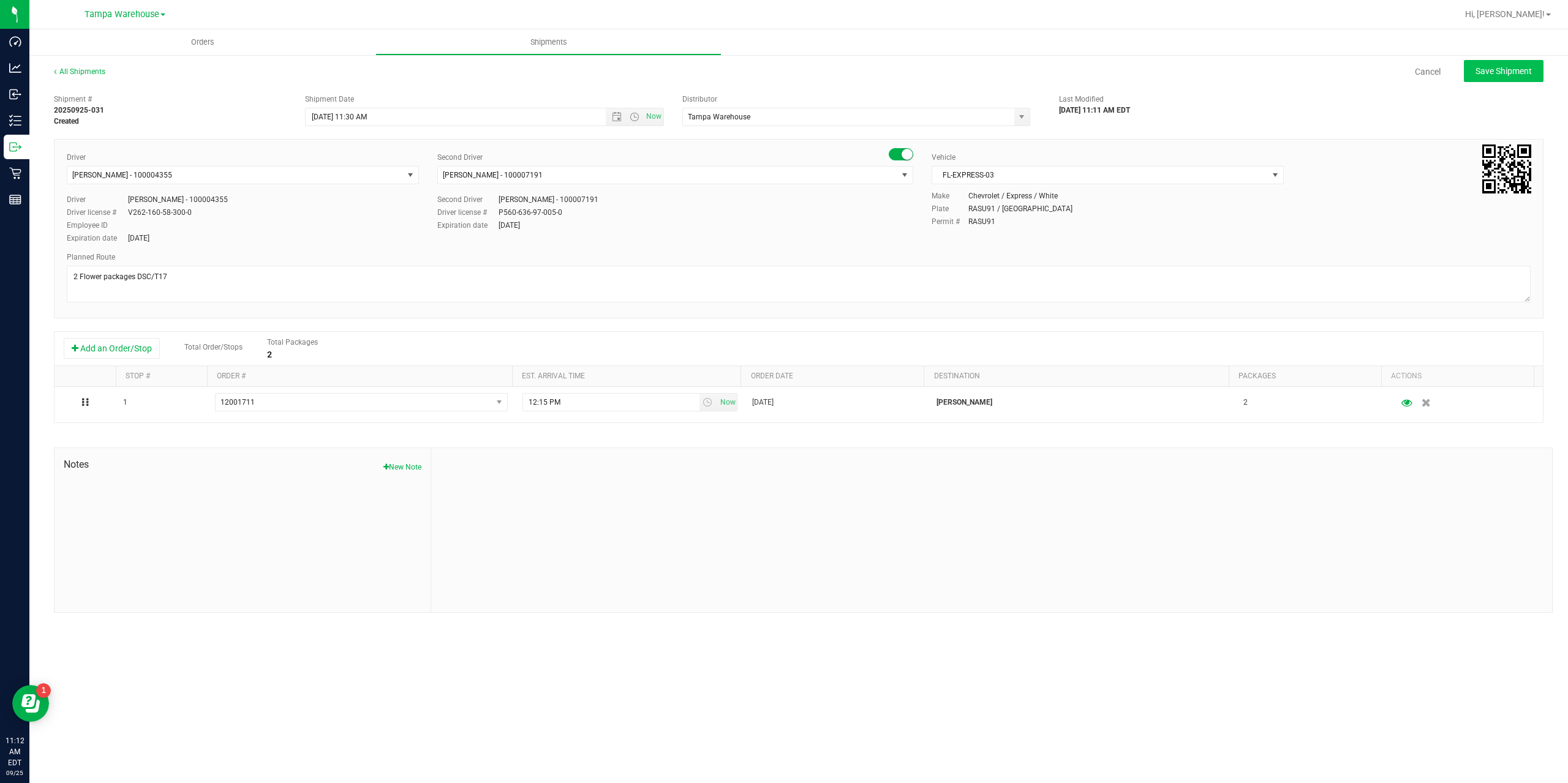
type input "[DATE] 3:30 PM"
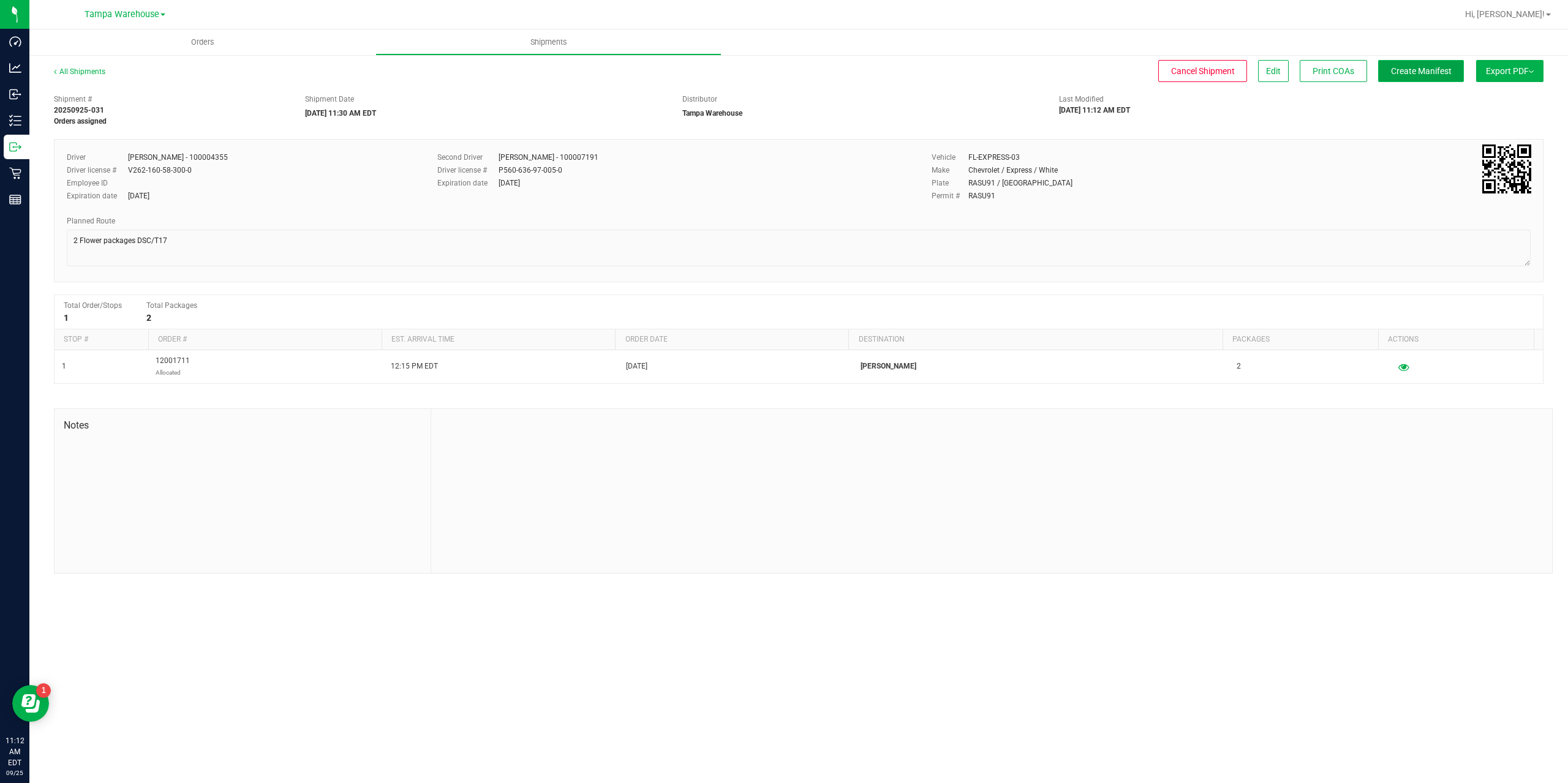
click at [1419, 70] on span "Create Manifest" at bounding box center [1421, 71] width 61 height 10
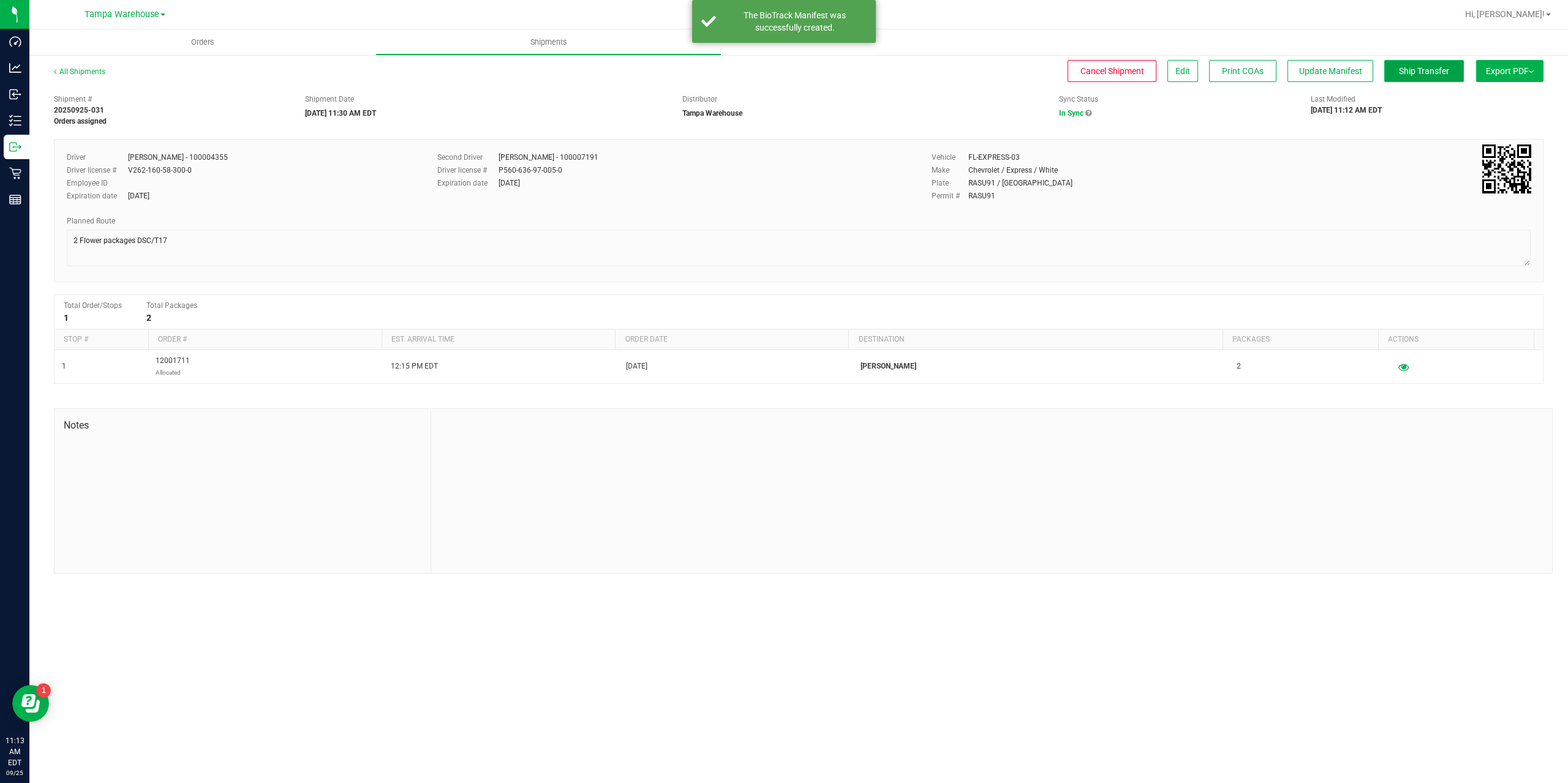
click at [1417, 77] on button "Ship Transfer" at bounding box center [1424, 71] width 79 height 22
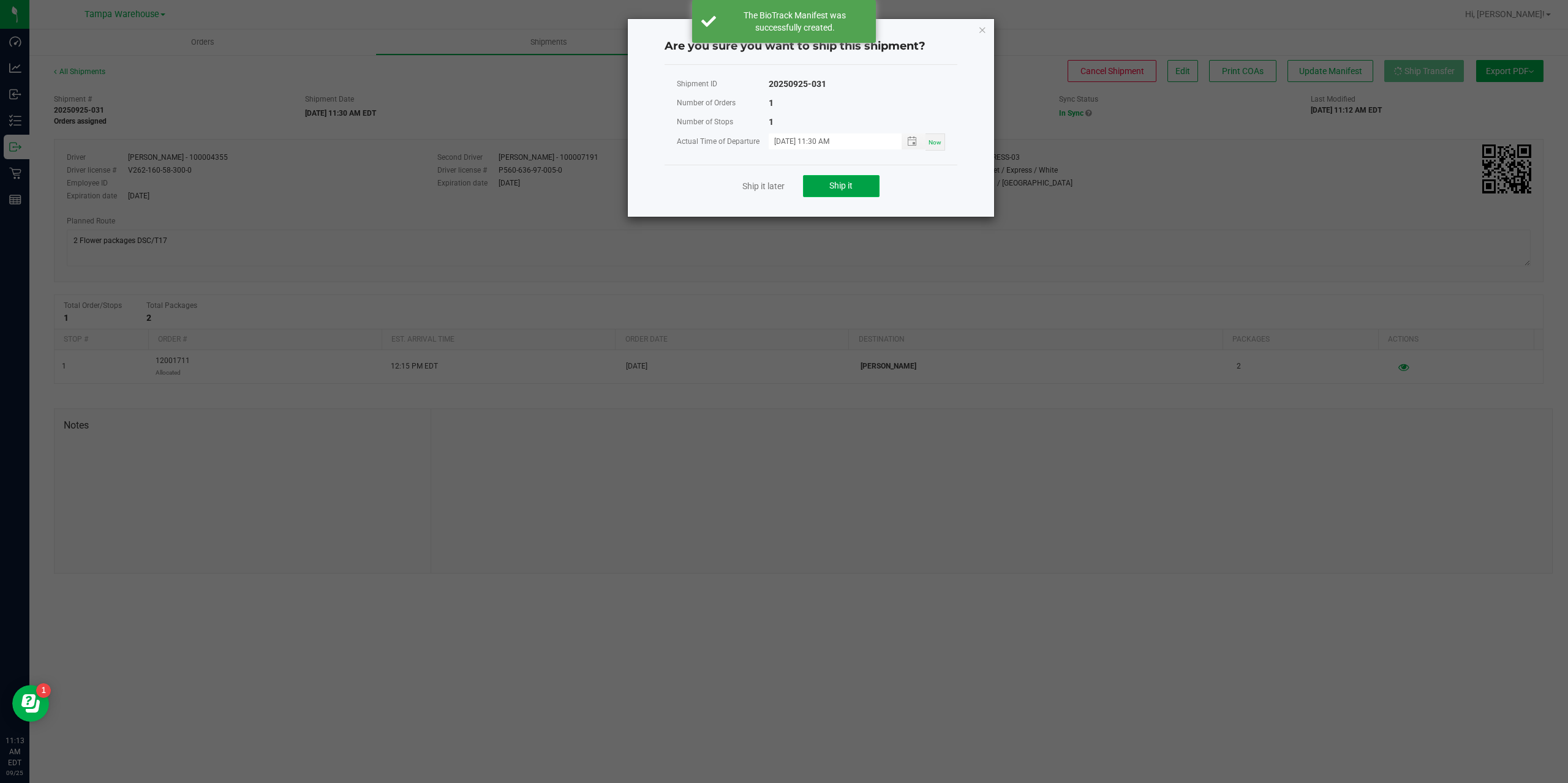
click at [847, 182] on span "Ship it" at bounding box center [841, 186] width 24 height 10
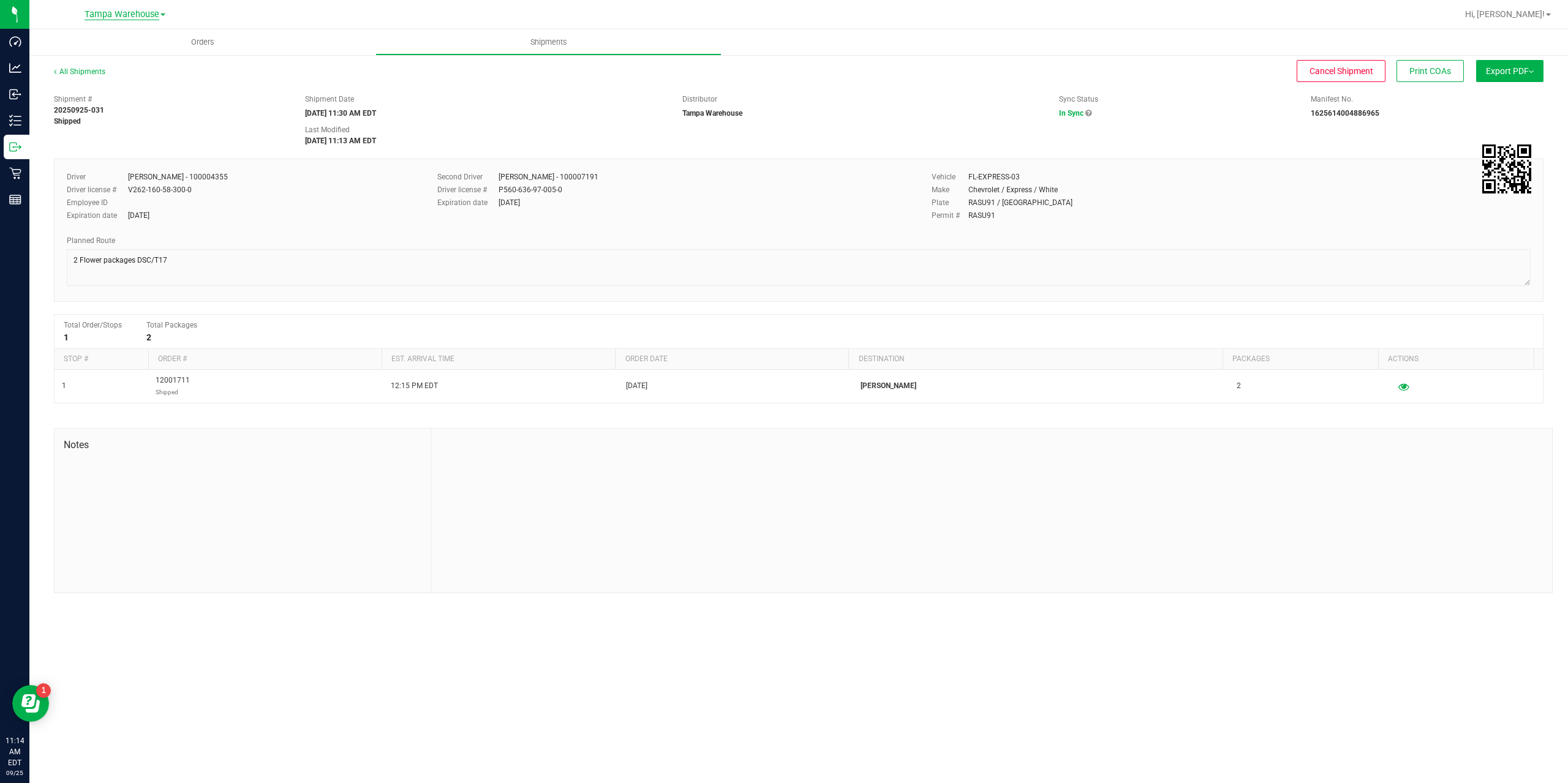
click at [104, 18] on span "Tampa Warehouse" at bounding box center [122, 15] width 75 height 11
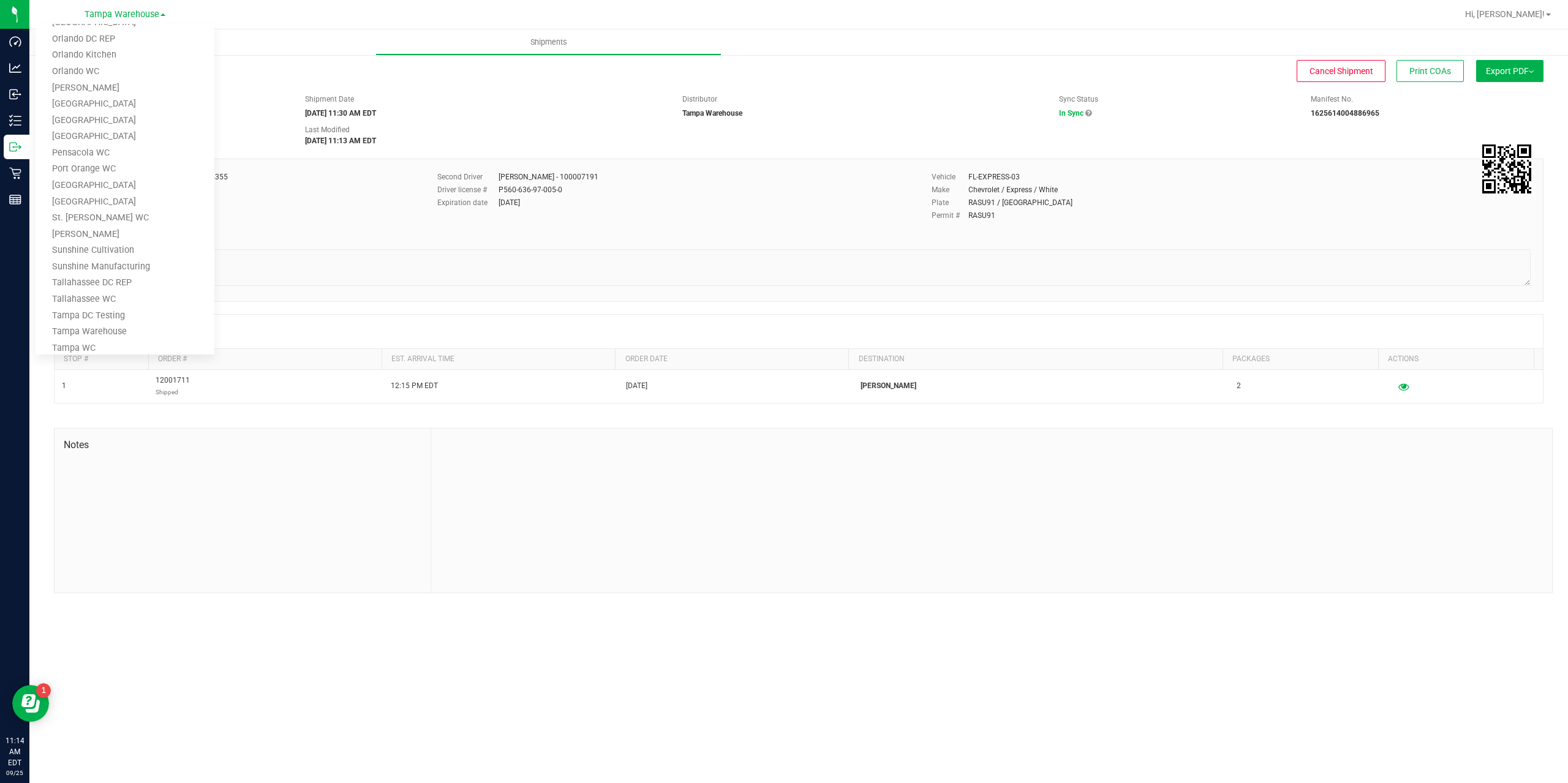
scroll to position [490, 0]
click at [79, 199] on link "St. [PERSON_NAME] WC" at bounding box center [125, 204] width 179 height 16
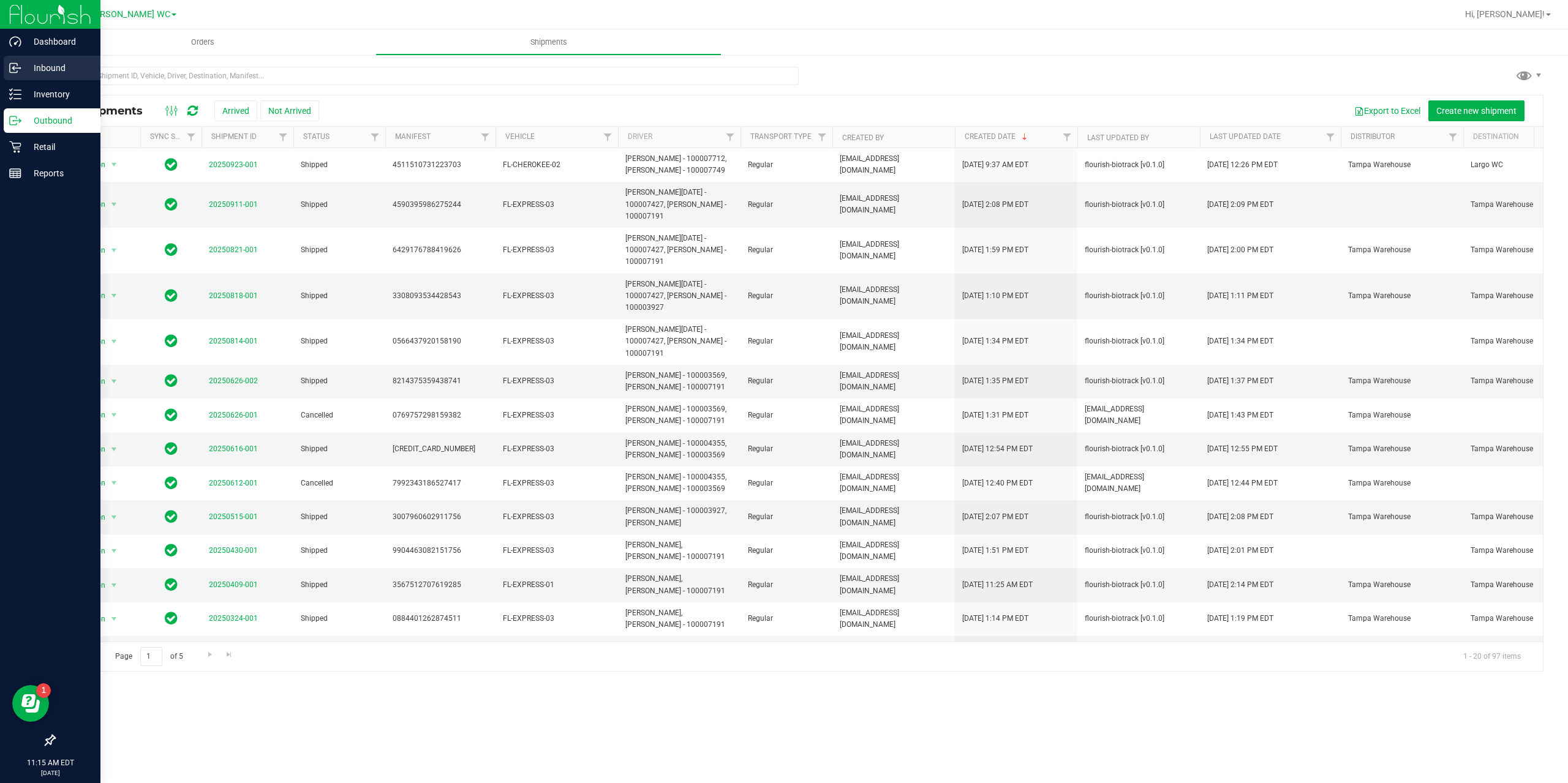
click at [54, 66] on p "Inbound" at bounding box center [58, 68] width 74 height 15
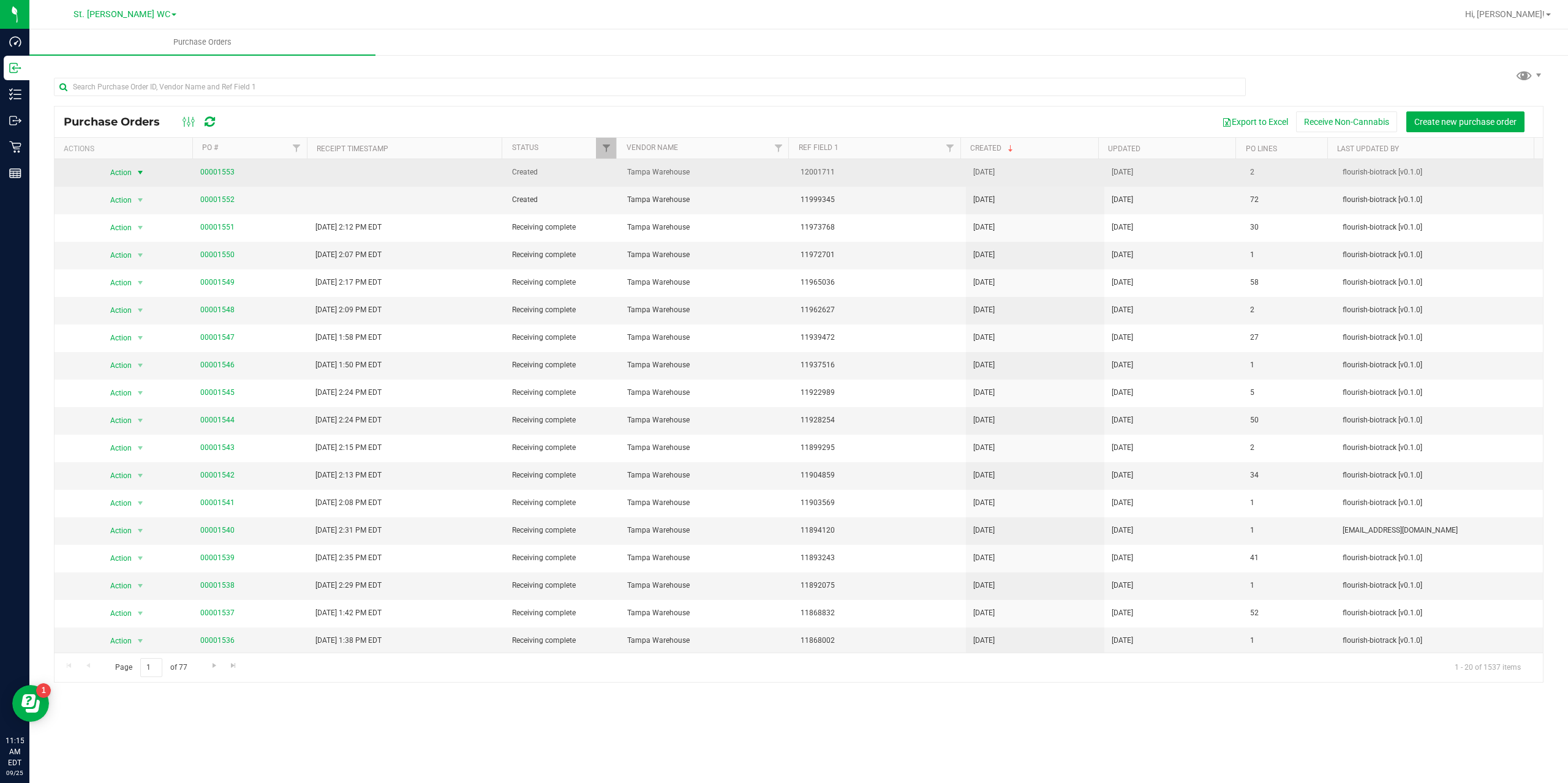
click at [140, 174] on span "select" at bounding box center [140, 173] width 10 height 10
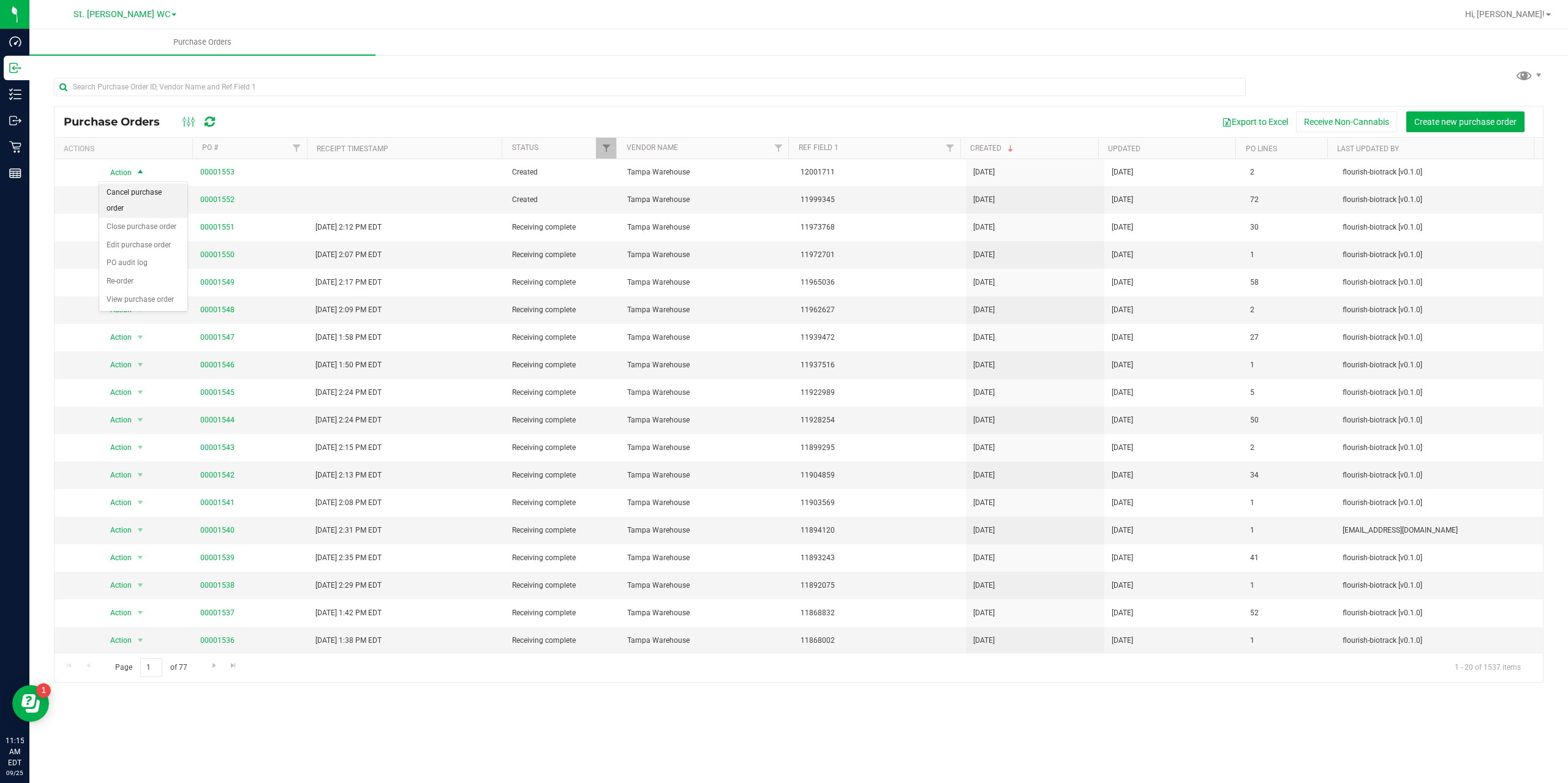
click at [133, 195] on li "Cancel purchase order" at bounding box center [143, 201] width 88 height 34
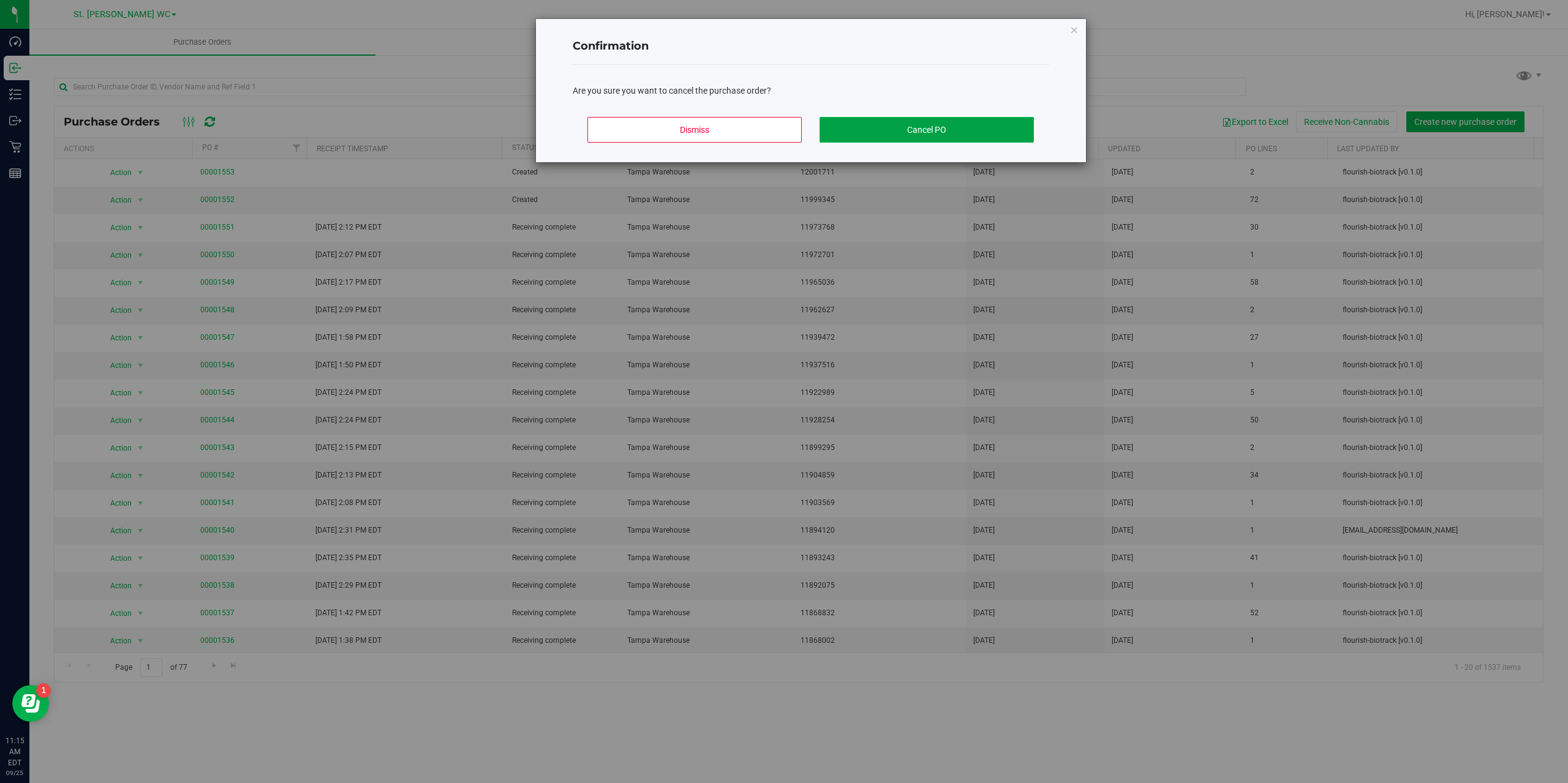
click at [911, 124] on button "Cancel PO" at bounding box center [927, 130] width 214 height 26
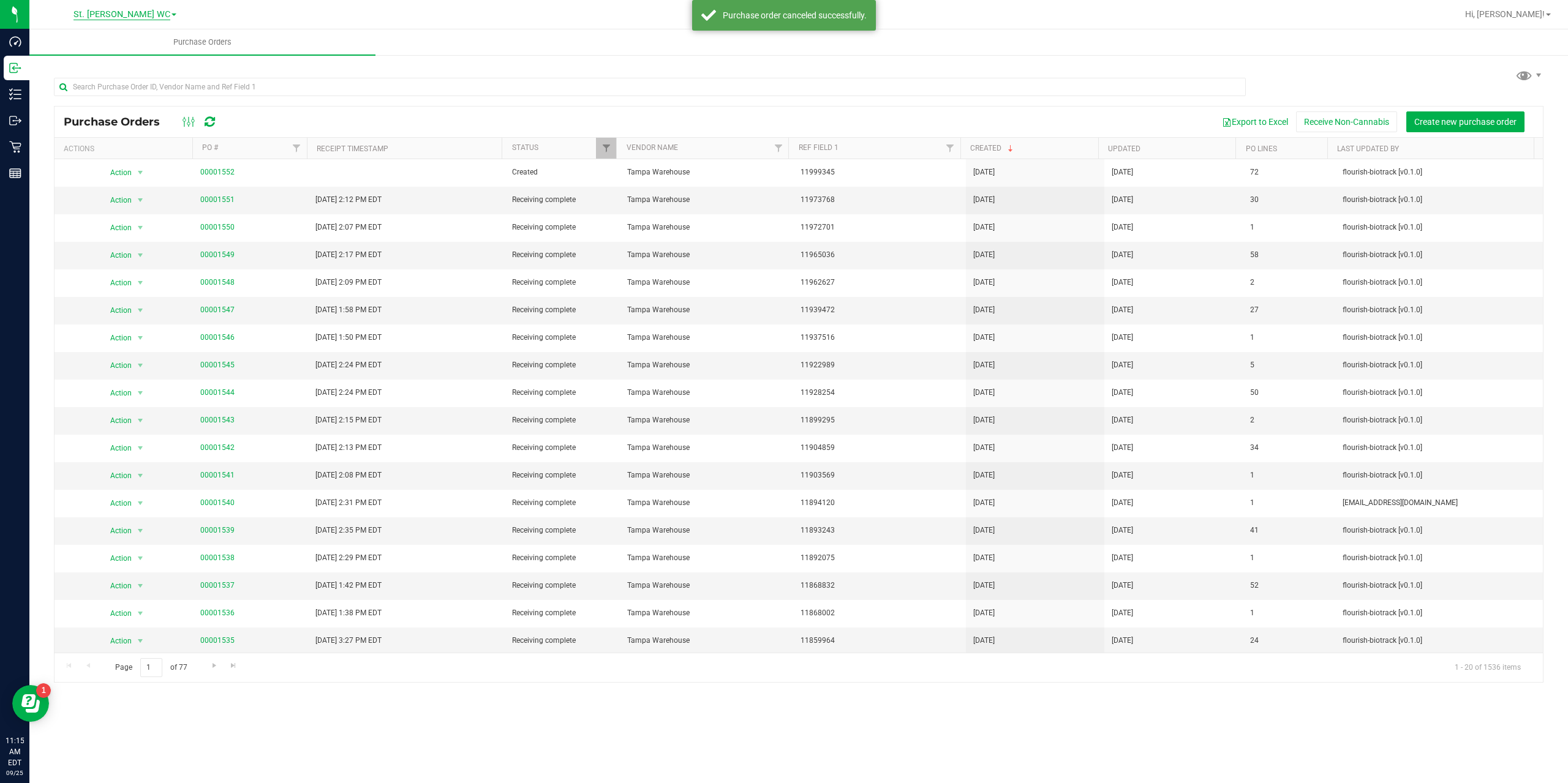
click at [126, 14] on span "St. [PERSON_NAME] WC" at bounding box center [122, 15] width 96 height 11
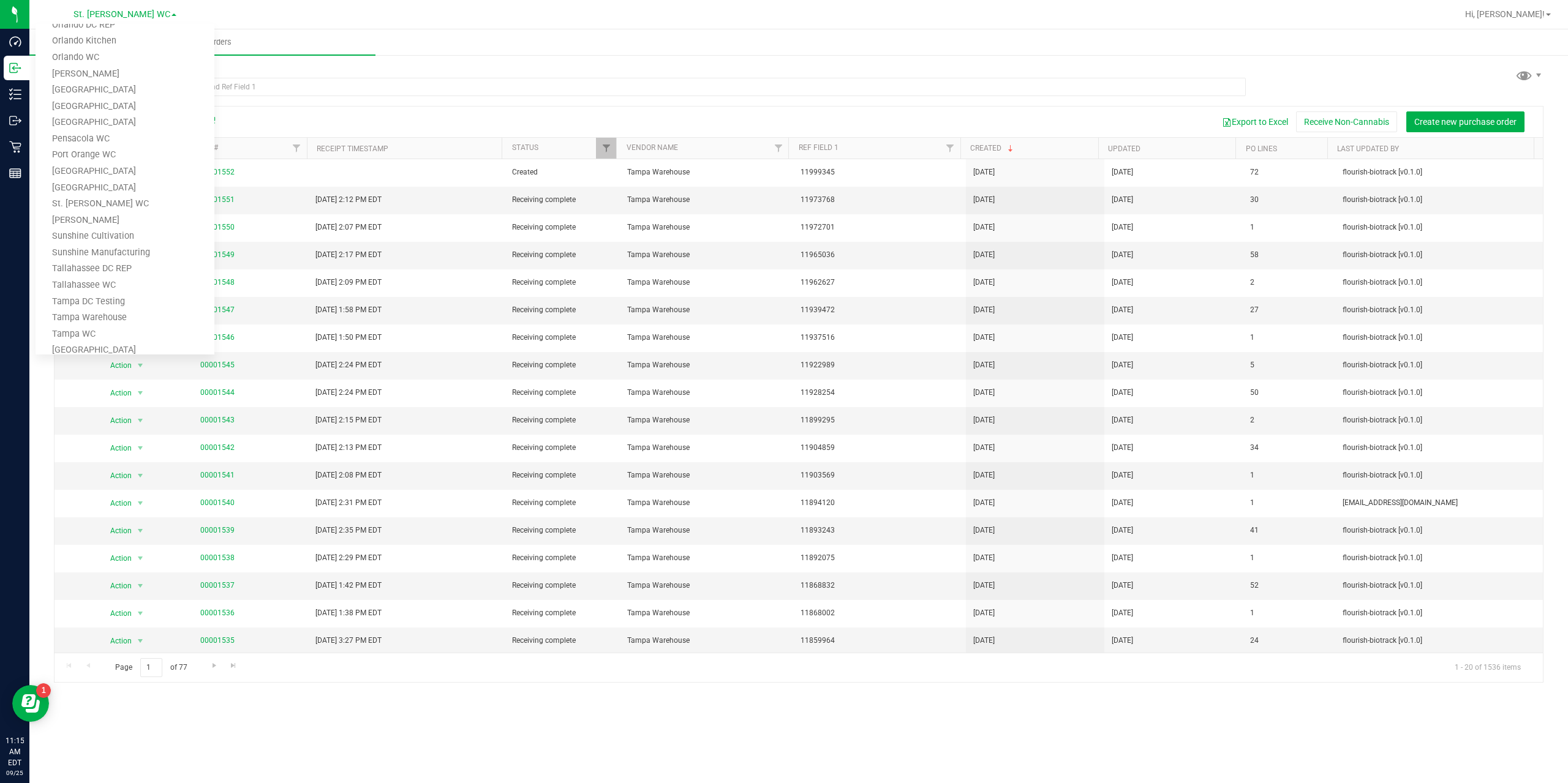
scroll to position [507, 0]
click at [84, 173] on link "[GEOGRAPHIC_DATA]" at bounding box center [125, 170] width 179 height 16
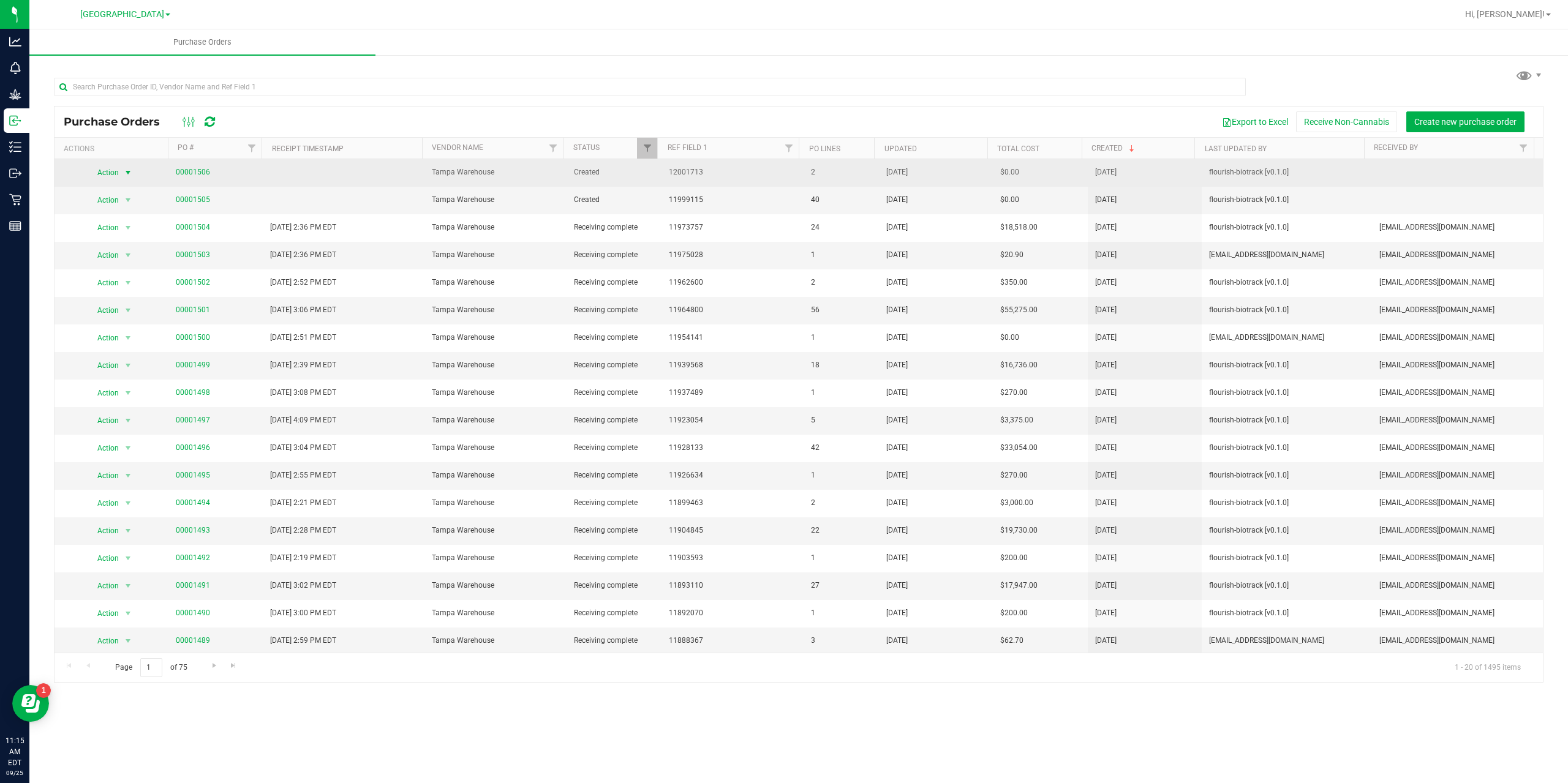
click at [117, 170] on span "Action" at bounding box center [103, 173] width 33 height 17
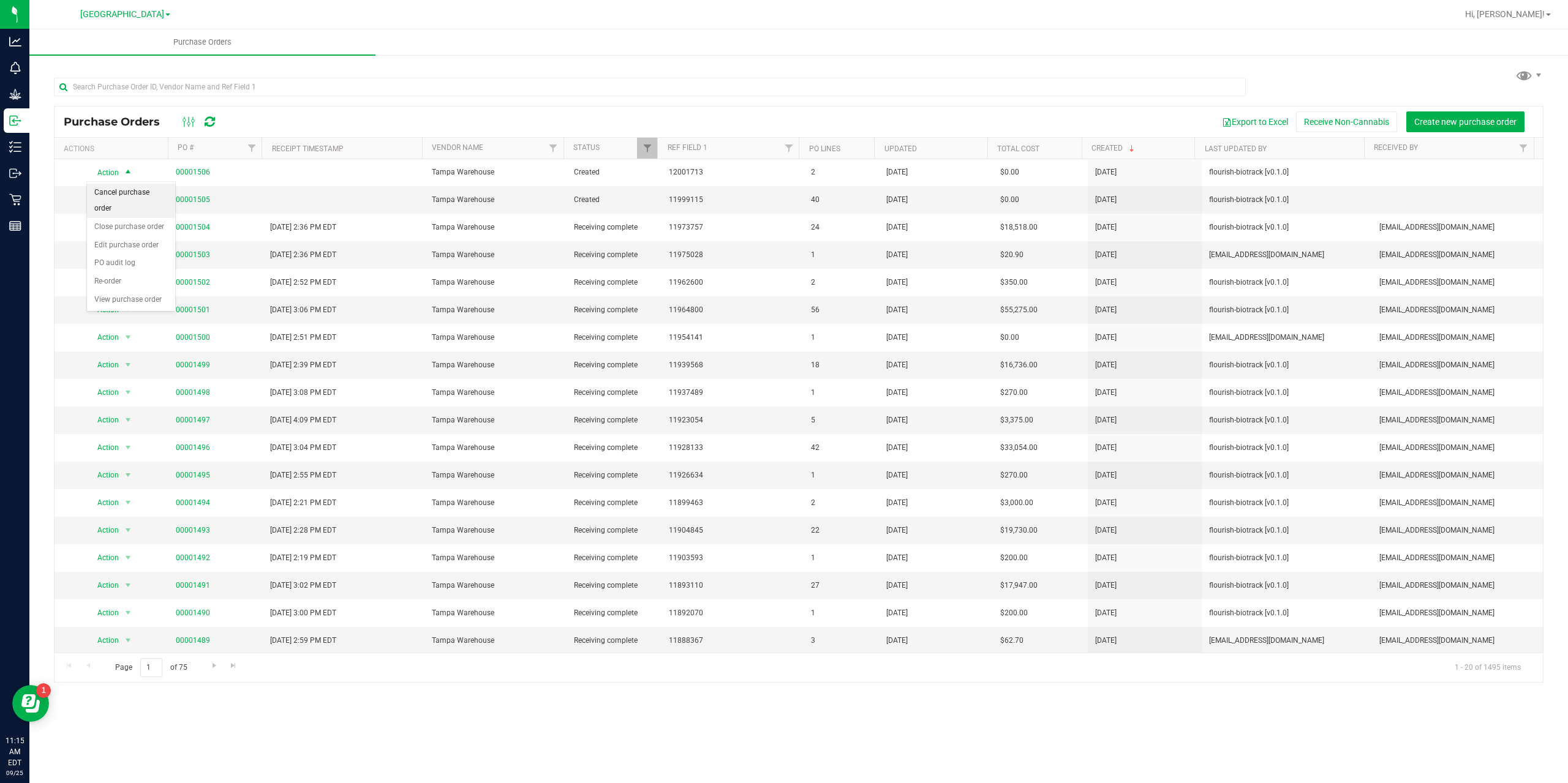
click at [129, 189] on li "Cancel purchase order" at bounding box center [131, 201] width 88 height 34
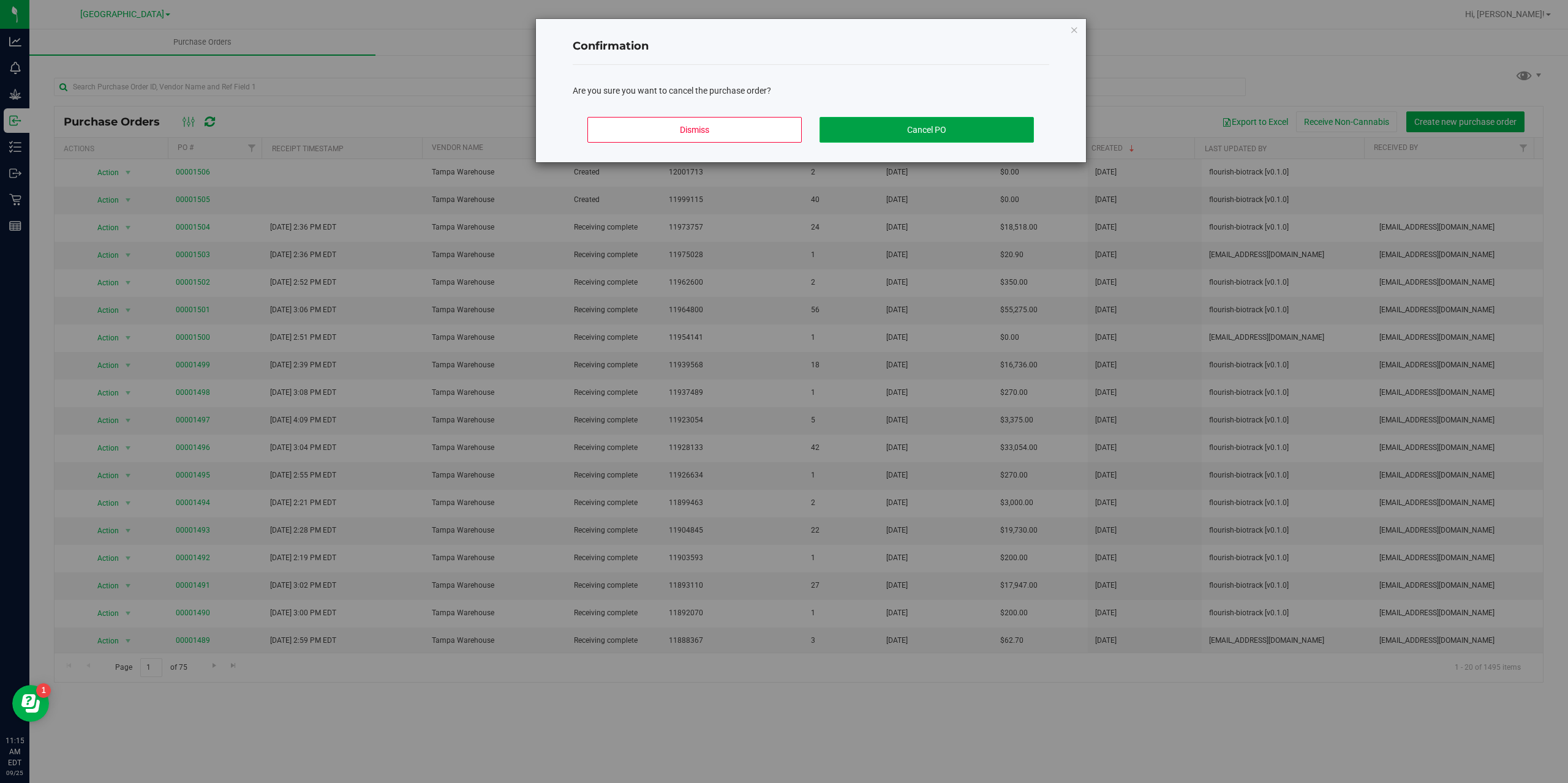
click at [891, 129] on button "Cancel PO" at bounding box center [927, 130] width 214 height 26
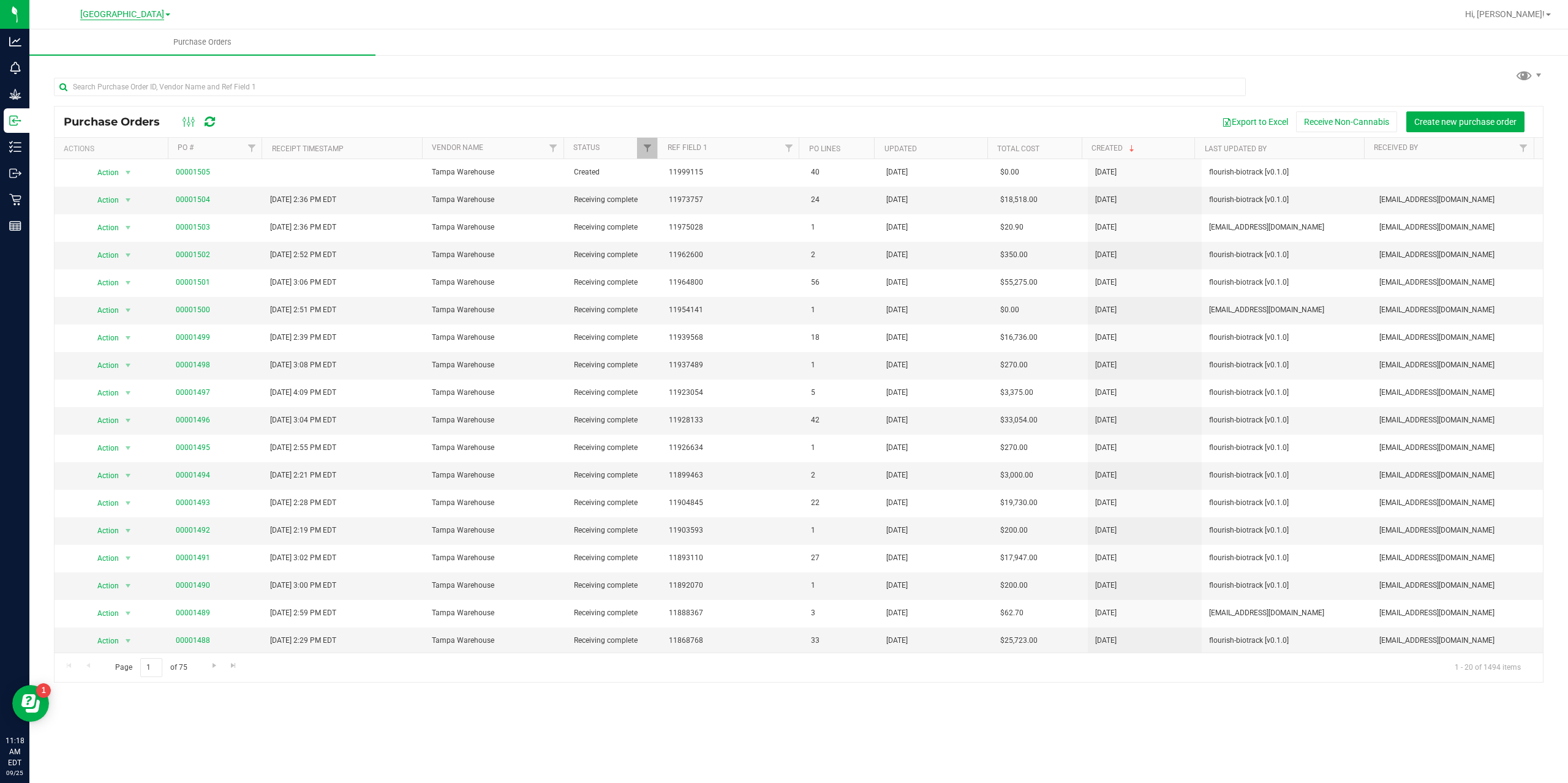
click at [94, 11] on span "[GEOGRAPHIC_DATA]" at bounding box center [122, 15] width 84 height 11
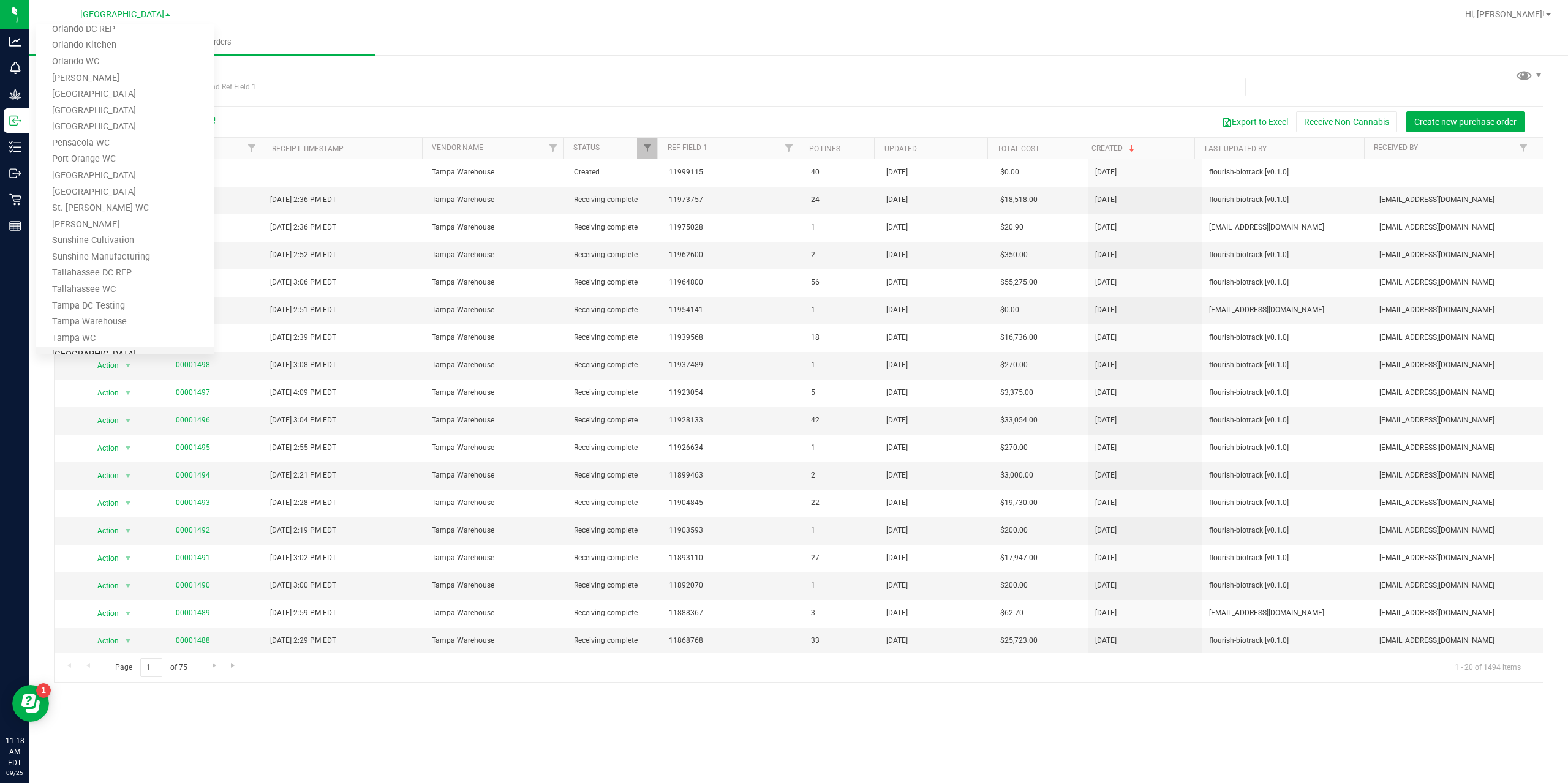
scroll to position [554, 0]
click at [101, 256] on link "Tampa Warehouse" at bounding box center [125, 254] width 179 height 16
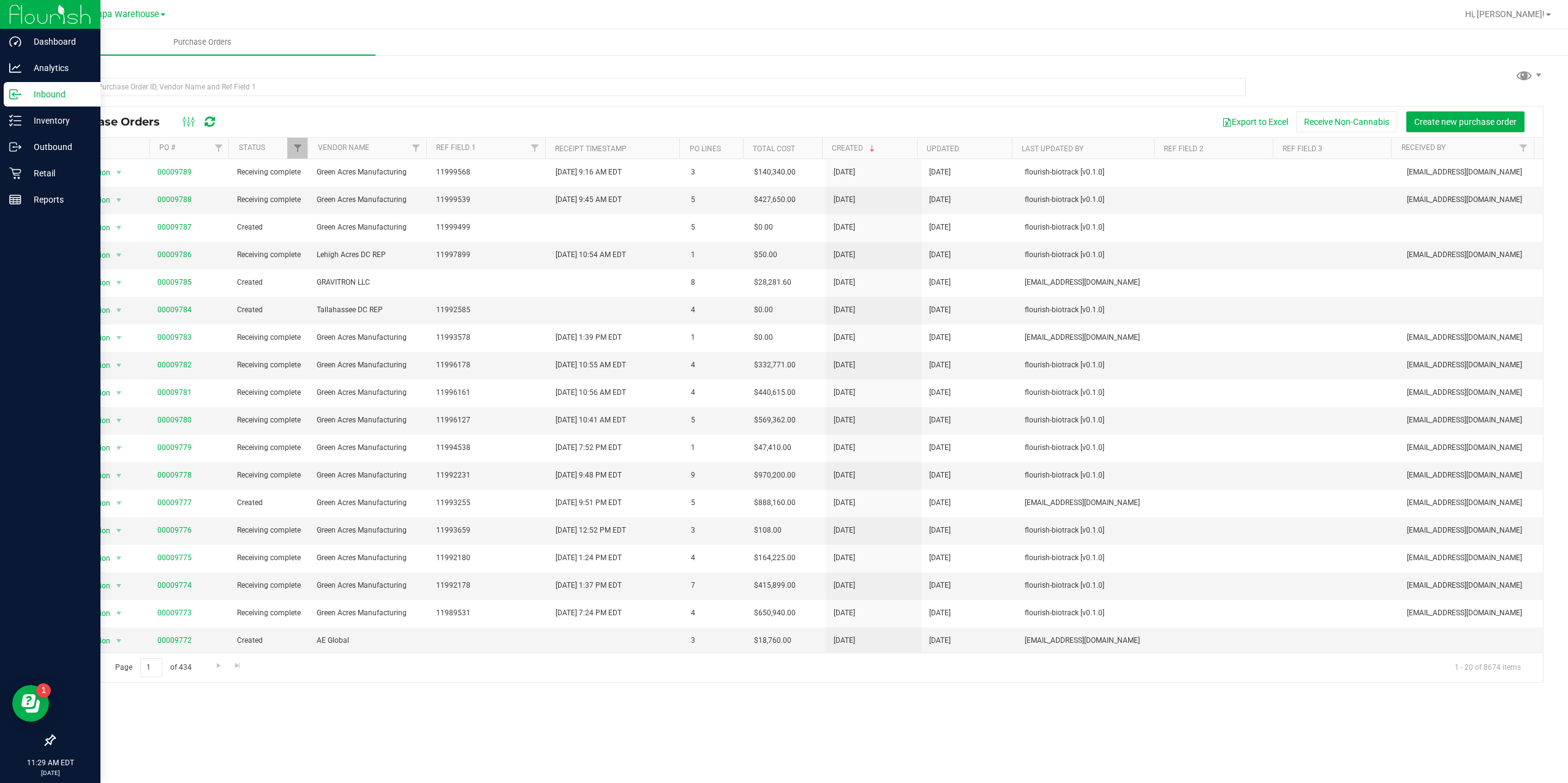
click at [54, 98] on p "Inbound" at bounding box center [58, 94] width 74 height 15
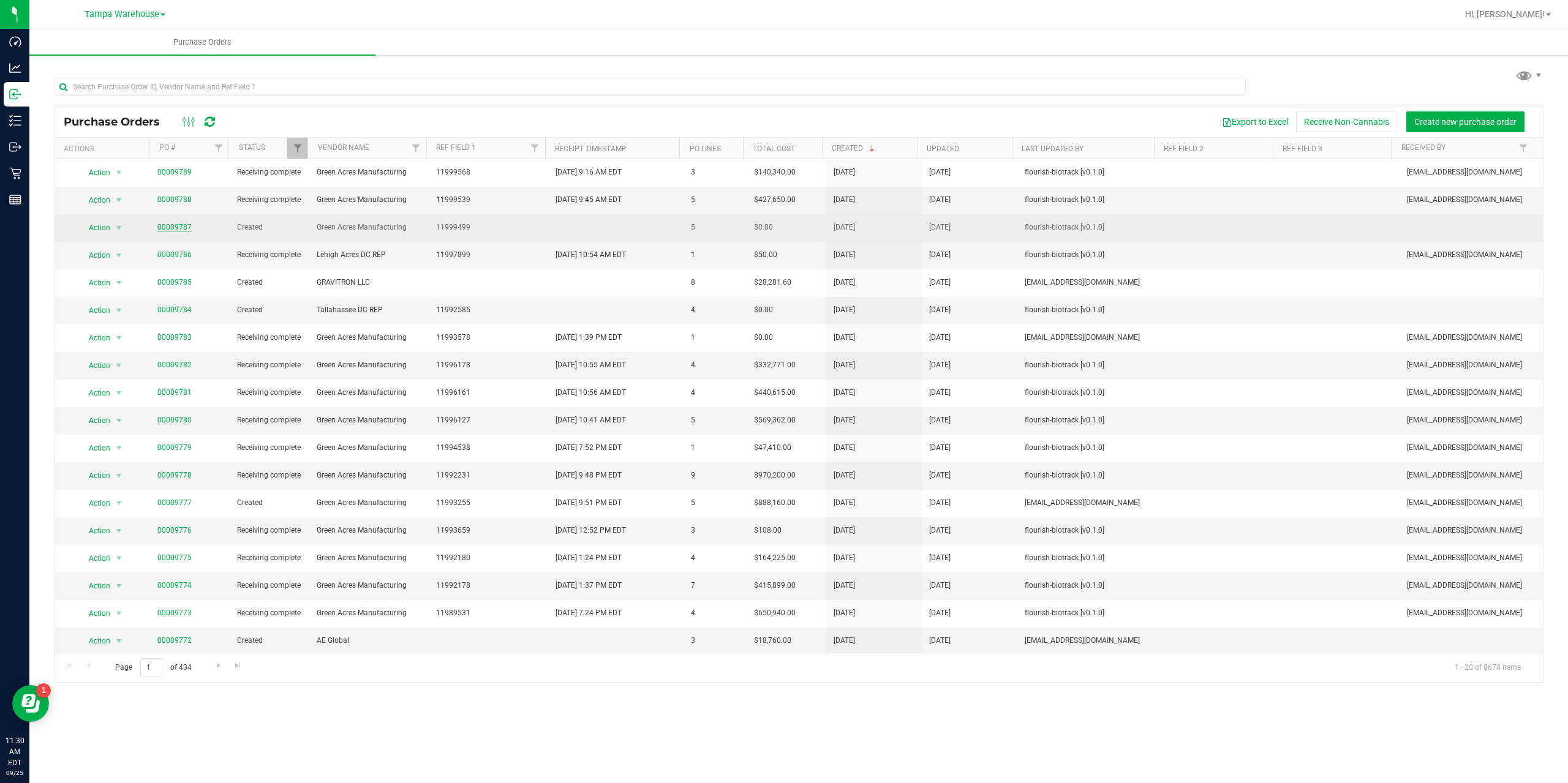
click at [185, 229] on link "00009787" at bounding box center [174, 227] width 34 height 9
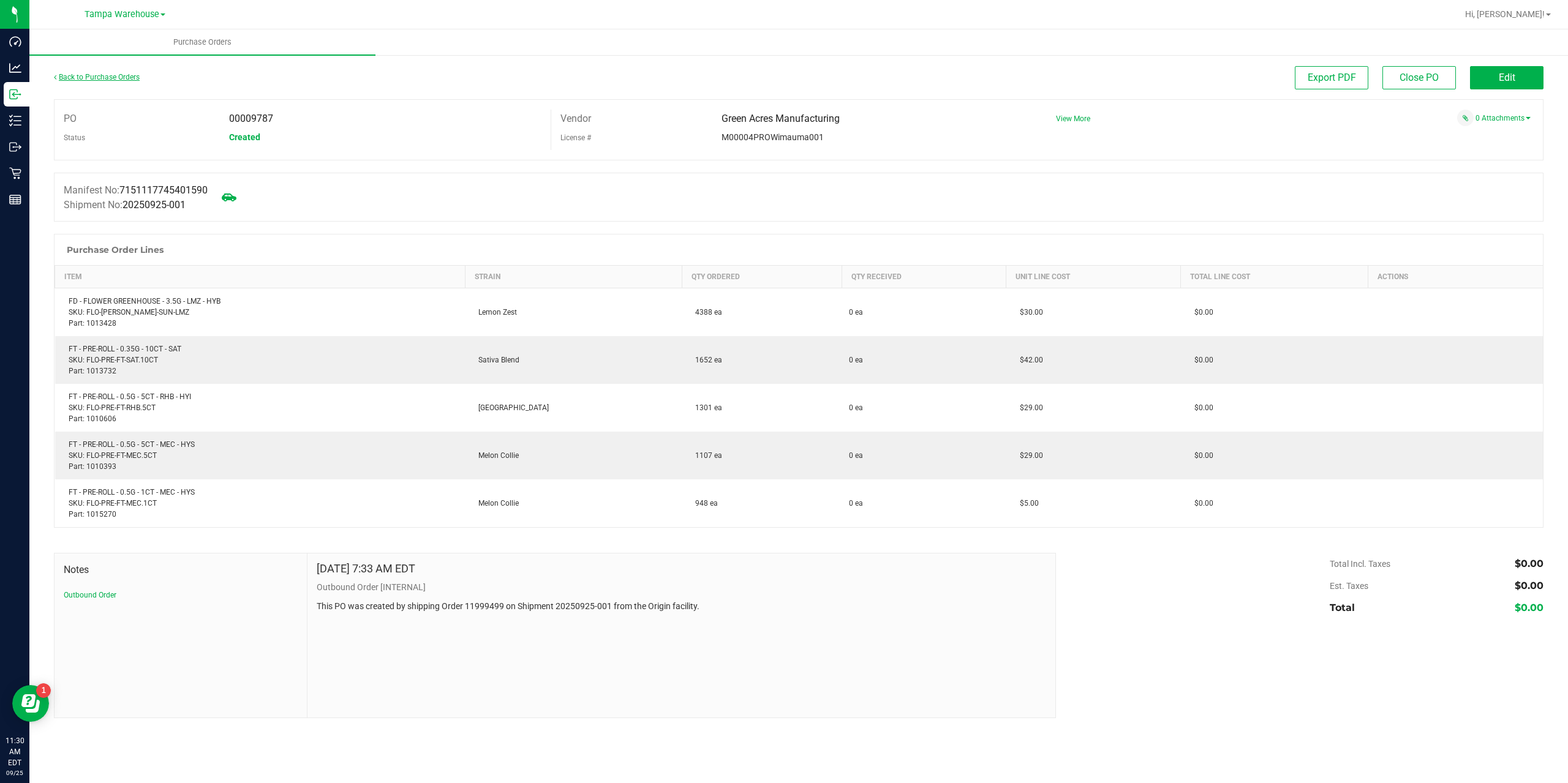
click at [130, 75] on link "Back to Purchase Orders" at bounding box center [96, 77] width 86 height 9
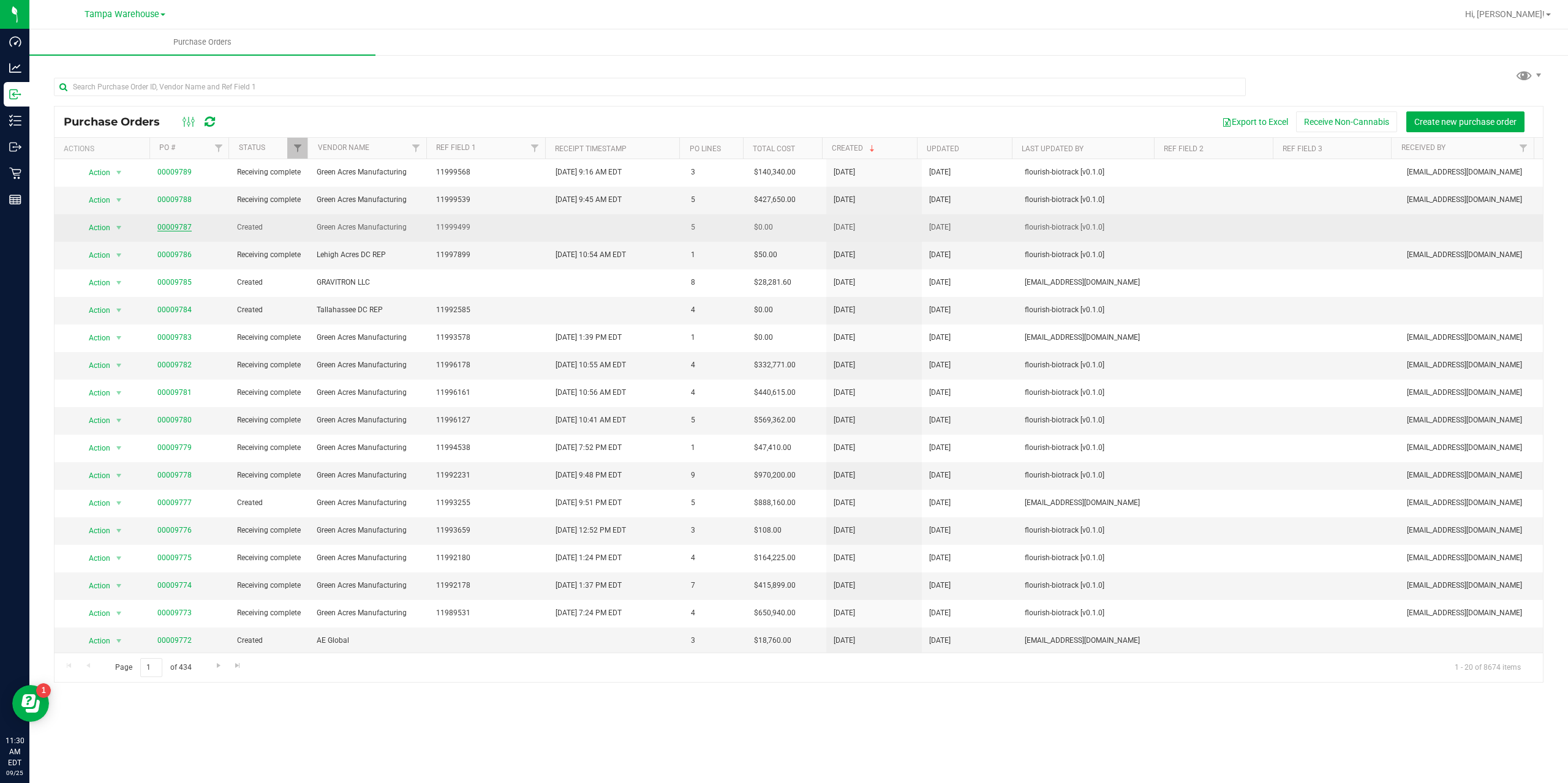
click at [157, 225] on link "00009787" at bounding box center [174, 227] width 34 height 9
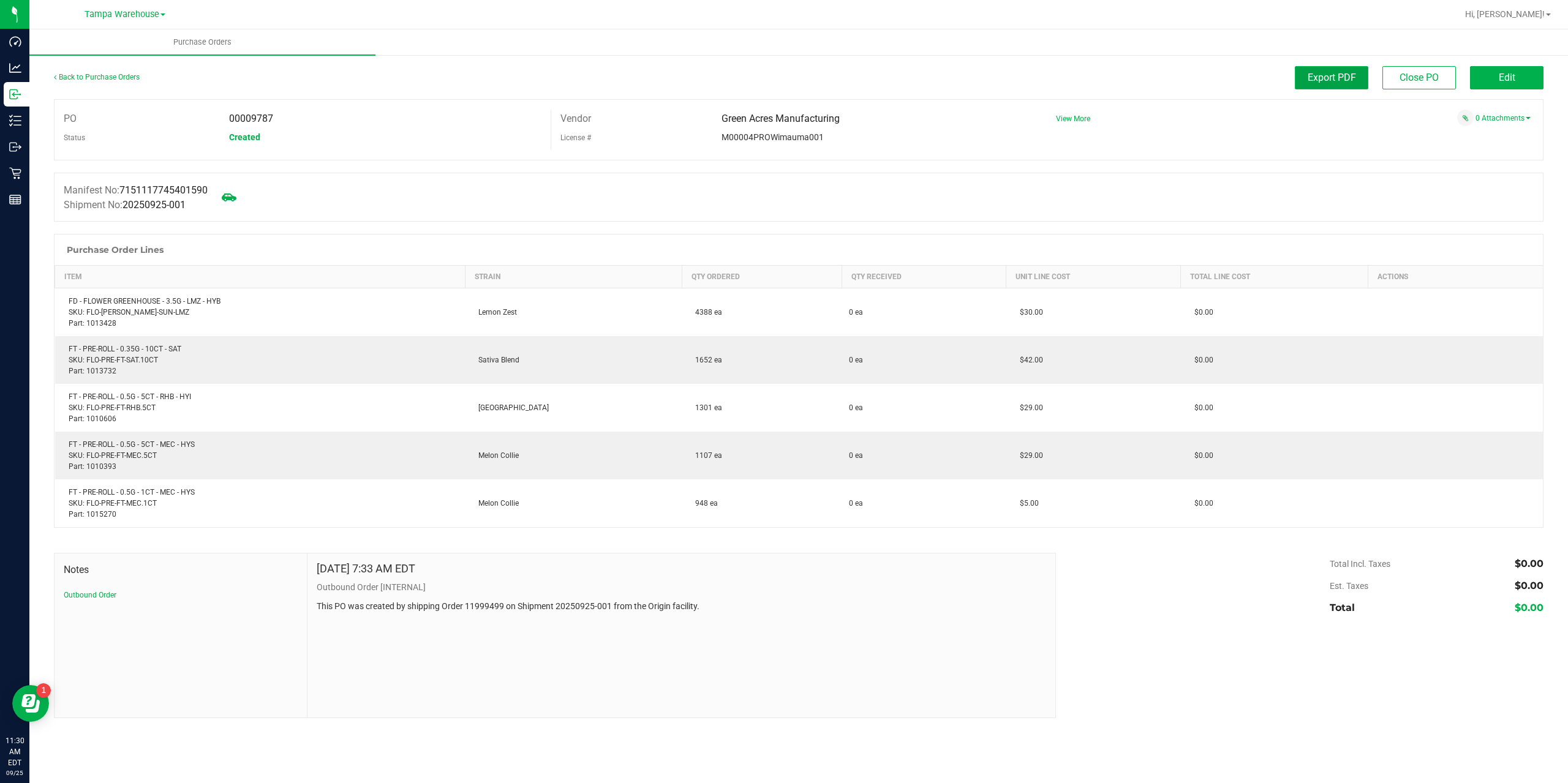
click at [1364, 81] on button "Export PDF" at bounding box center [1331, 78] width 74 height 24
